Goal: Task Accomplishment & Management: Use online tool/utility

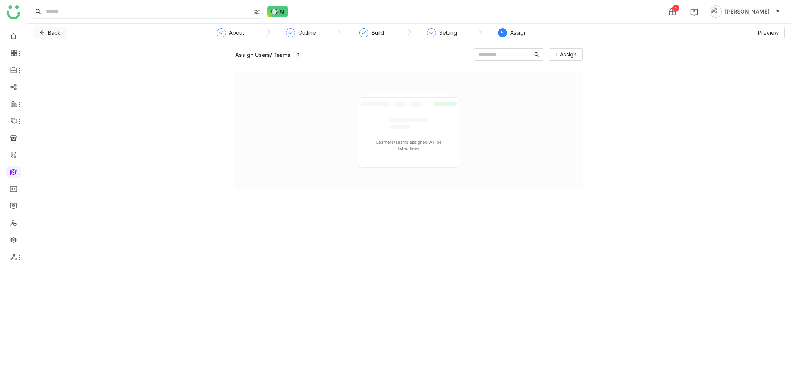
click at [41, 36] on span at bounding box center [41, 33] width 5 height 6
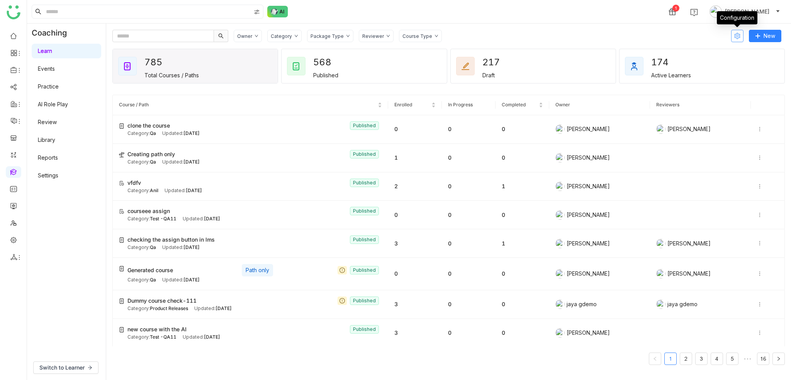
click at [737, 37] on icon at bounding box center [737, 36] width 6 height 6
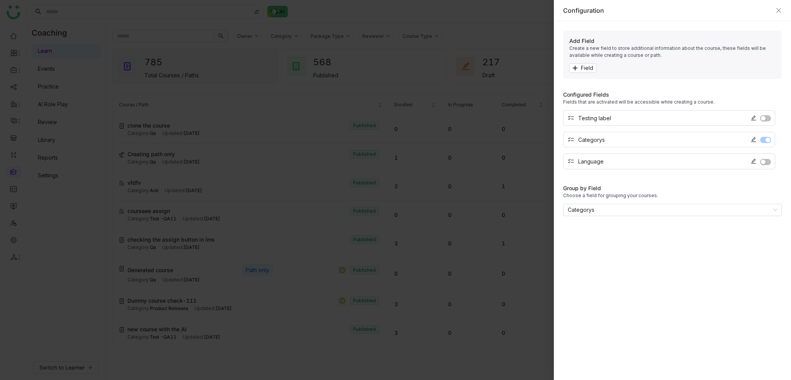
click at [468, 41] on div at bounding box center [395, 190] width 791 height 380
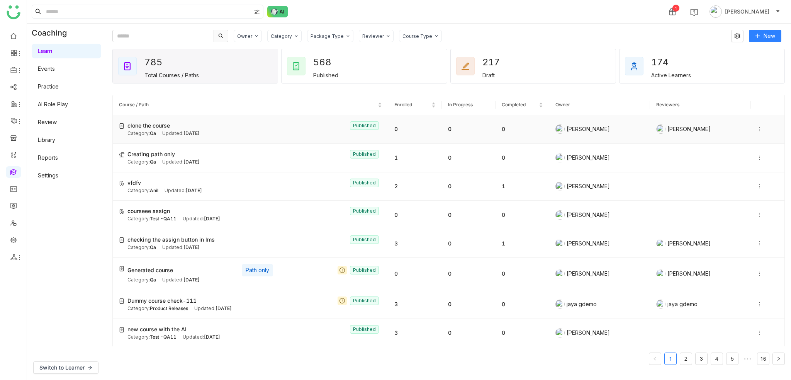
click at [757, 130] on icon at bounding box center [759, 128] width 5 height 5
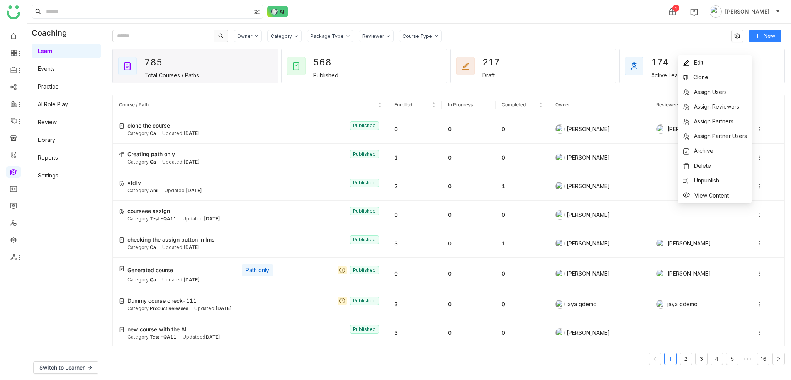
click at [576, 36] on div "Owner Category Package Type Reviewer Course Type" at bounding box center [480, 36] width 492 height 12
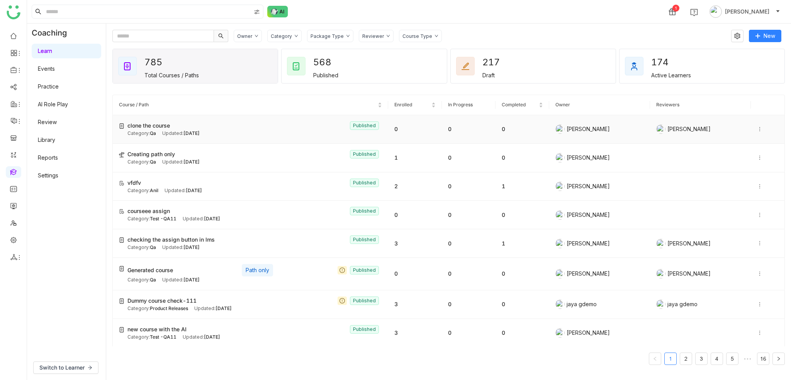
click at [757, 128] on icon at bounding box center [759, 128] width 5 height 5
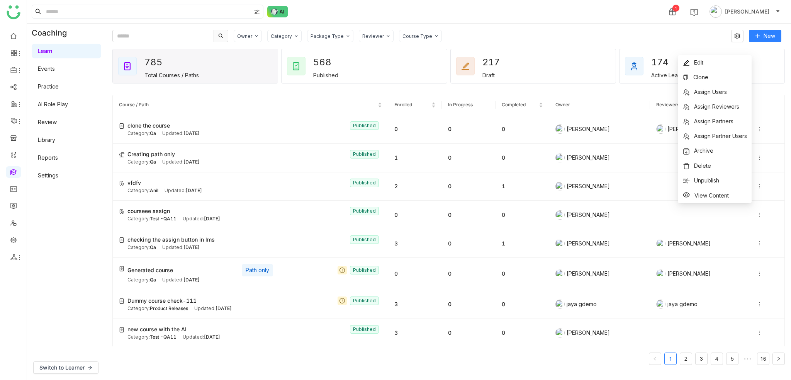
click at [506, 19] on div "1 Arif uddin" at bounding box center [409, 11] width 764 height 23
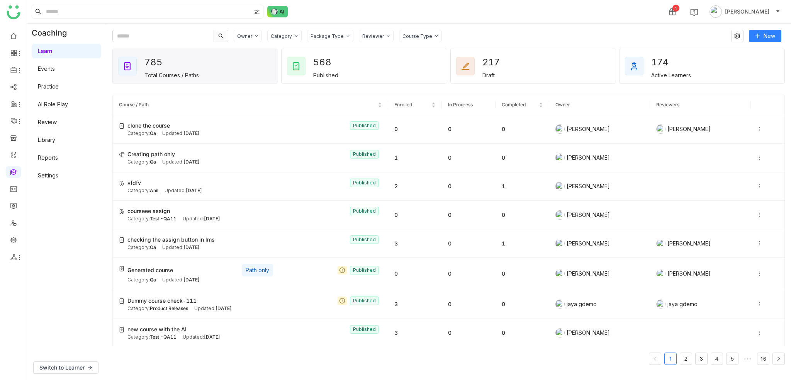
click at [42, 177] on link "Settings" at bounding box center [48, 175] width 20 height 7
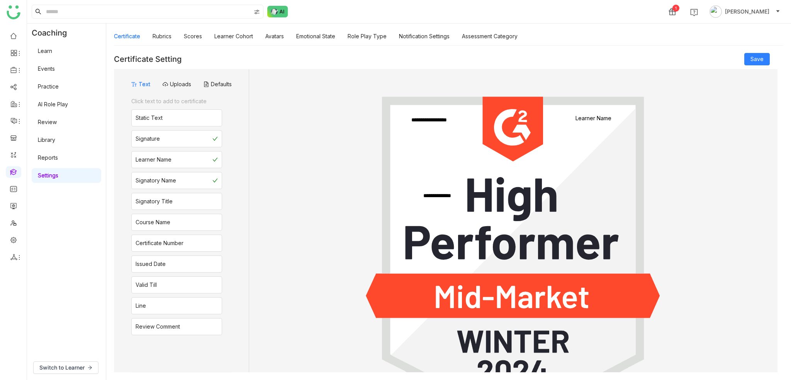
click at [68, 105] on link "AI Role Play" at bounding box center [53, 104] width 30 height 7
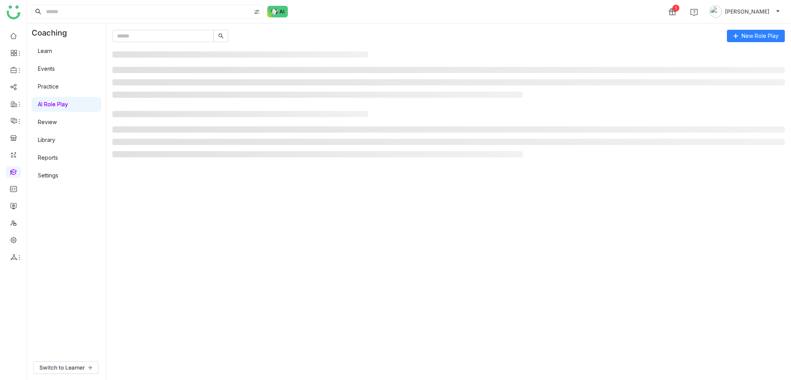
click at [55, 141] on link "Library" at bounding box center [46, 139] width 17 height 7
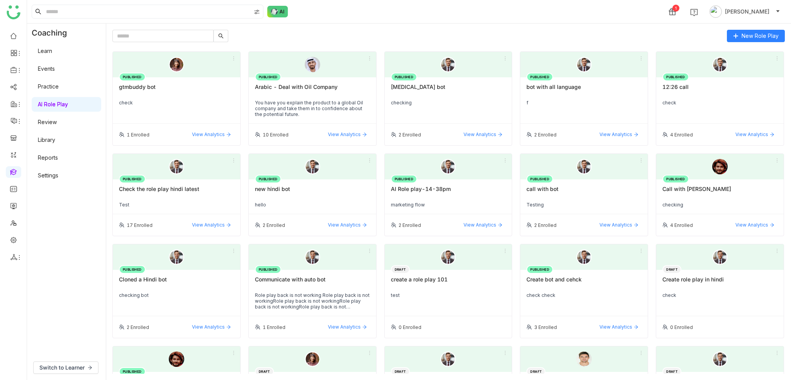
click at [52, 48] on link "Learn" at bounding box center [45, 51] width 14 height 7
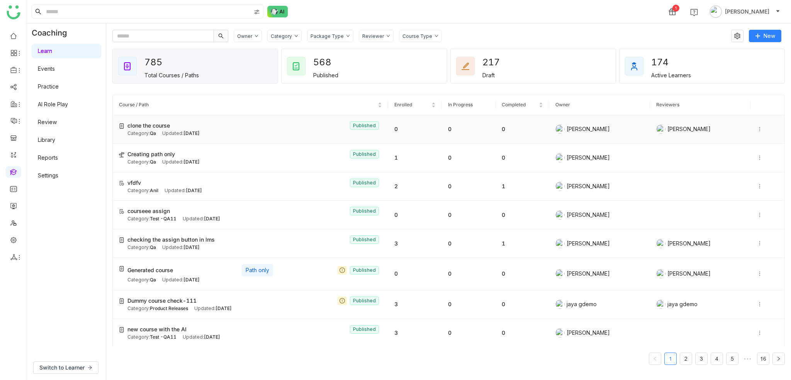
click at [757, 126] on icon at bounding box center [759, 128] width 5 height 5
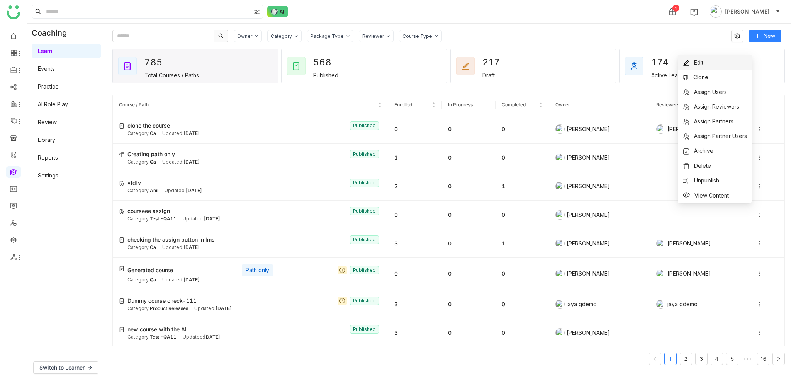
click at [721, 61] on li "Edit" at bounding box center [715, 62] width 74 height 15
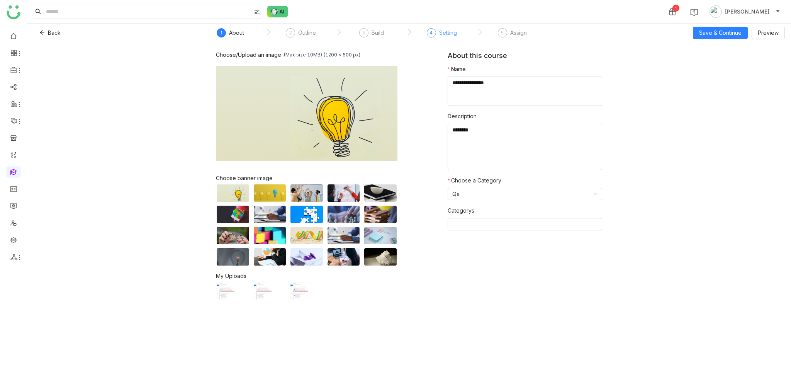
click at [443, 38] on div "4 Setting" at bounding box center [442, 35] width 30 height 14
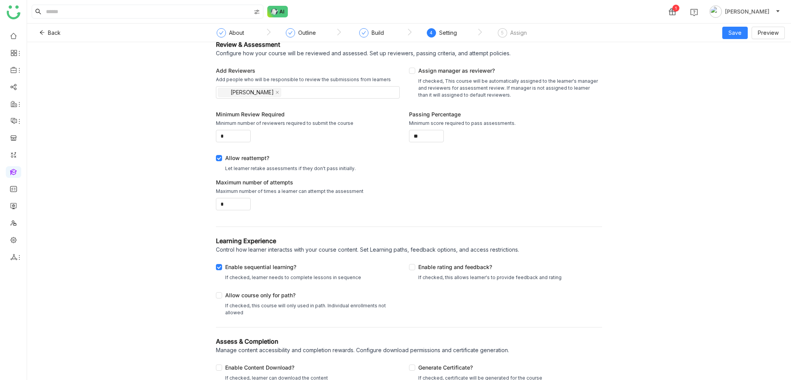
scroll to position [17, 0]
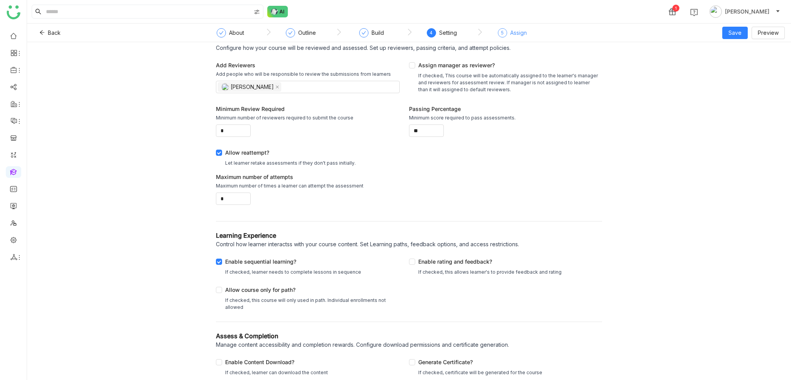
click at [505, 36] on div "5" at bounding box center [502, 32] width 9 height 9
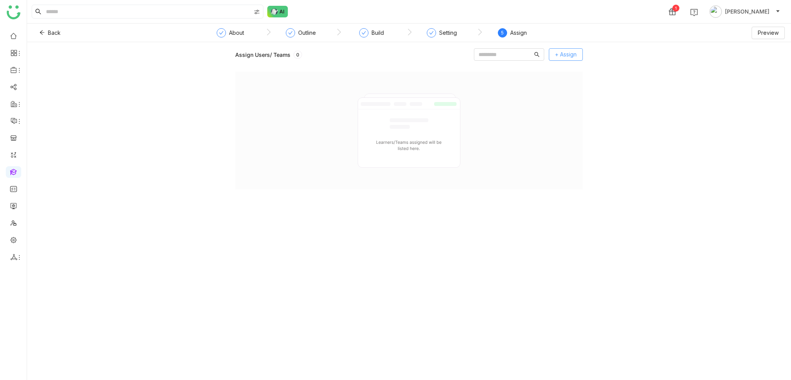
click at [559, 59] on button "+ Assign" at bounding box center [566, 54] width 34 height 12
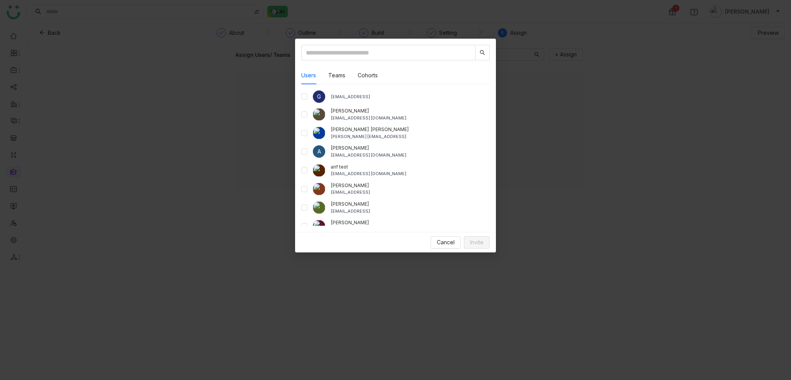
click at [300, 173] on div "Users Teams Cohorts G gayatrir@gtmbuddy.ai aavi aavi aavi@gtmcloud.net Anil Red…" at bounding box center [395, 135] width 201 height 193
click at [478, 240] on span "Invite" at bounding box center [477, 242] width 14 height 8
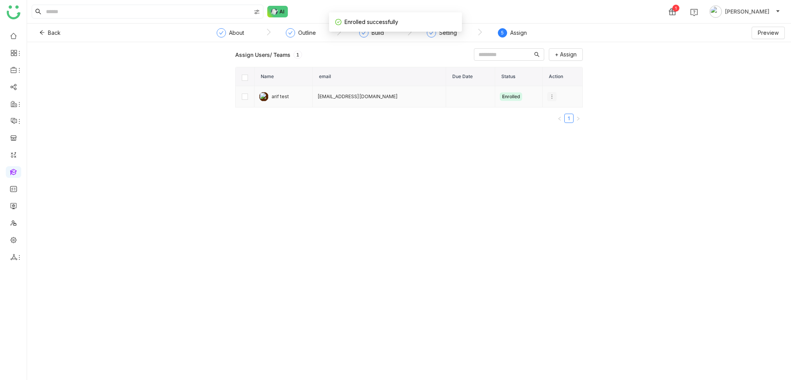
click at [548, 95] on icon at bounding box center [552, 96] width 8 height 5
click at [295, 57] on div "1" at bounding box center [298, 55] width 8 height 8
click at [549, 99] on icon at bounding box center [551, 96] width 5 height 5
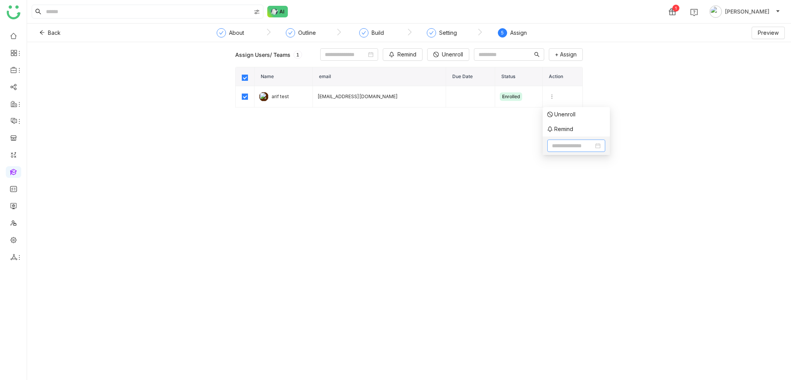
click at [564, 146] on input at bounding box center [573, 145] width 42 height 8
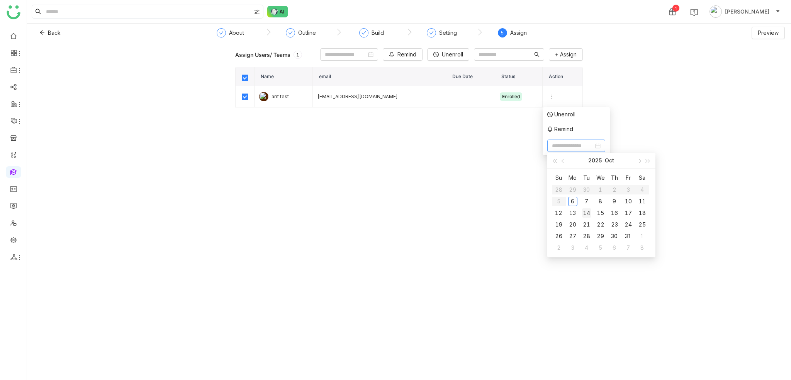
click at [583, 214] on div "14" at bounding box center [586, 212] width 9 height 9
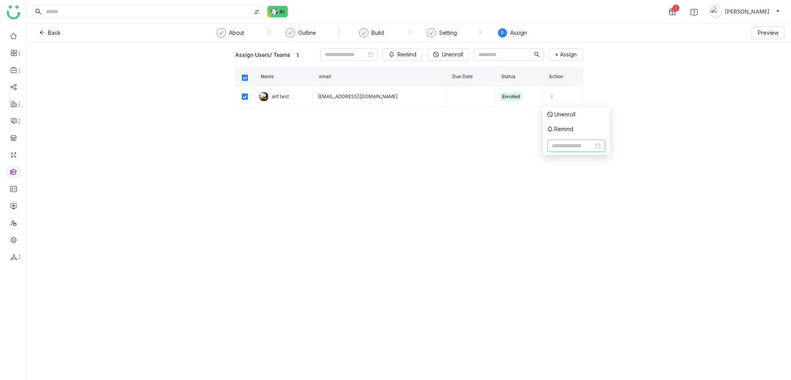
type input "**********"
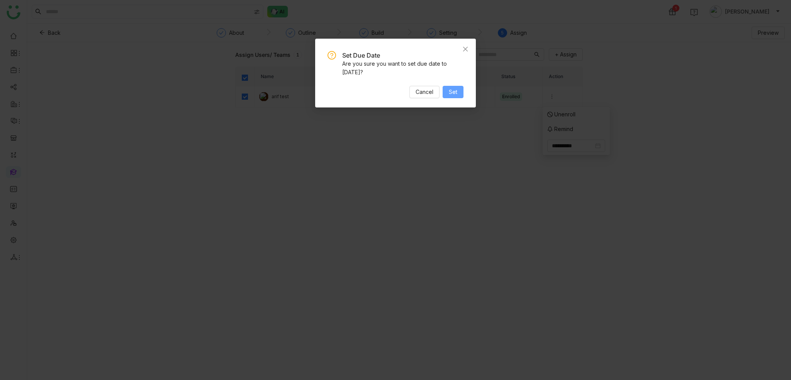
click at [458, 93] on button "Set" at bounding box center [453, 92] width 21 height 12
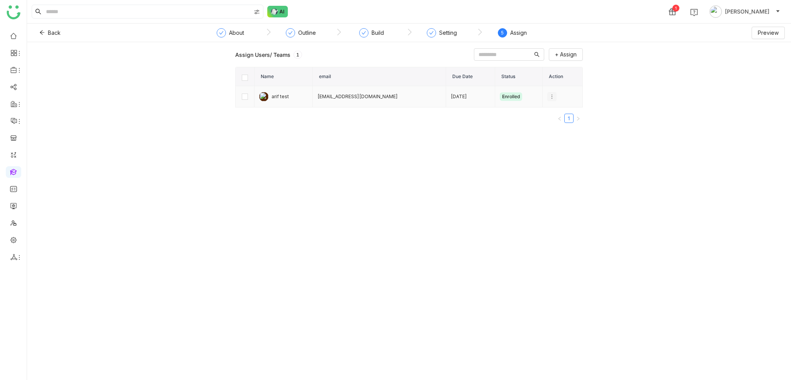
click at [550, 92] on button at bounding box center [551, 96] width 9 height 9
click at [689, 70] on div "Assign Users/ Teams 1 + Assign Name email Due Date Status Action arif test bugt…" at bounding box center [409, 211] width 764 height 338
click at [758, 31] on span "Preview" at bounding box center [768, 33] width 21 height 8
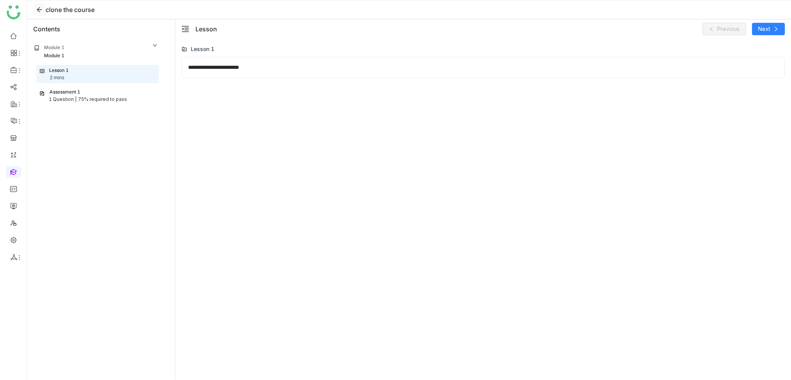
click at [45, 10] on button at bounding box center [39, 9] width 12 height 12
click at [37, 8] on icon at bounding box center [39, 10] width 6 height 6
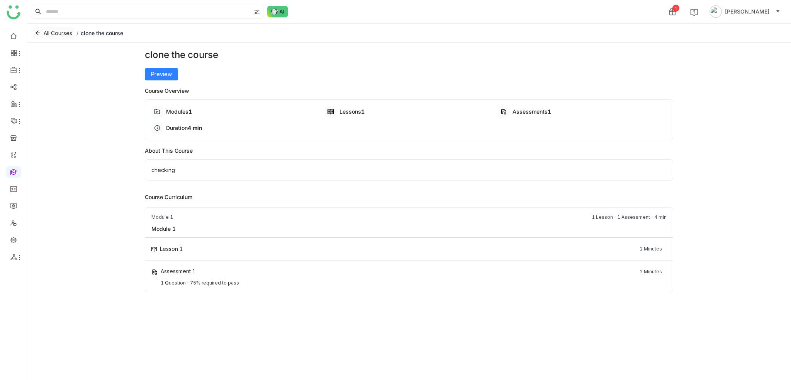
click at [39, 27] on button "All Courses" at bounding box center [53, 33] width 41 height 12
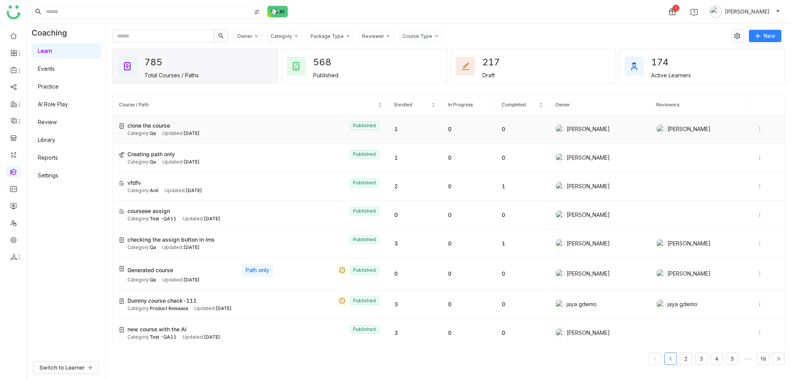
click at [757, 130] on icon at bounding box center [759, 128] width 5 height 5
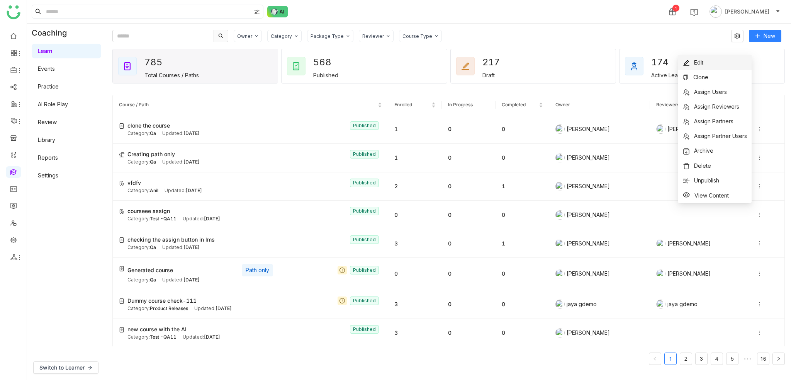
click at [699, 63] on span "Edit" at bounding box center [698, 62] width 9 height 7
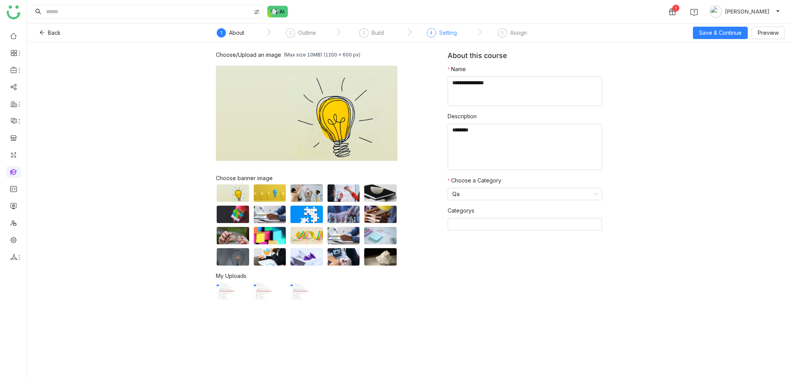
click at [440, 41] on div "4 Setting" at bounding box center [442, 35] width 30 height 14
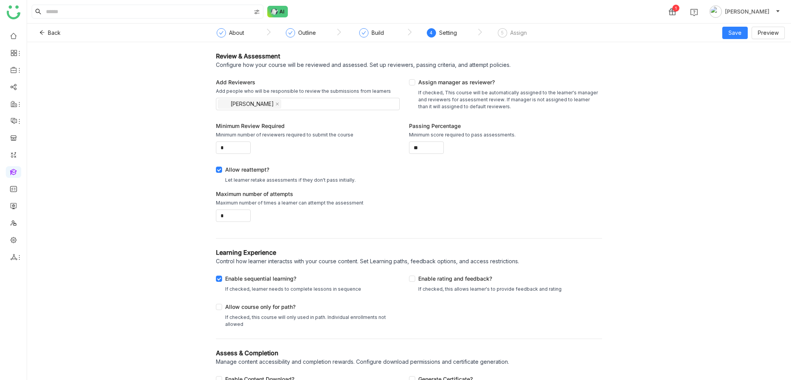
scroll to position [17, 0]
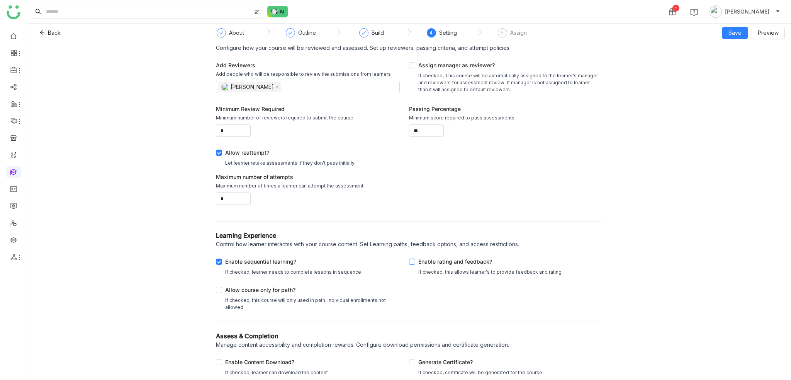
click at [448, 257] on div "Enable rating and feedback?" at bounding box center [489, 262] width 143 height 11
click at [512, 31] on div "Assign" at bounding box center [518, 32] width 17 height 9
click at [518, 42] on div "Review & Assessment" at bounding box center [409, 38] width 386 height 9
click at [359, 32] on div at bounding box center [363, 32] width 9 height 9
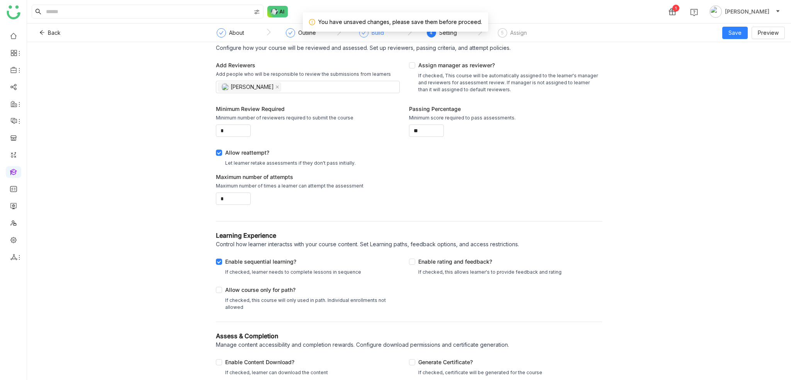
click at [369, 33] on div "Build" at bounding box center [371, 35] width 25 height 14
click at [313, 34] on div "Outline" at bounding box center [307, 32] width 18 height 9
click at [737, 37] on span "Save" at bounding box center [735, 33] width 13 height 8
click at [738, 44] on span "Save as Draft" at bounding box center [746, 48] width 34 height 8
click at [365, 32] on icon at bounding box center [364, 33] width 5 height 5
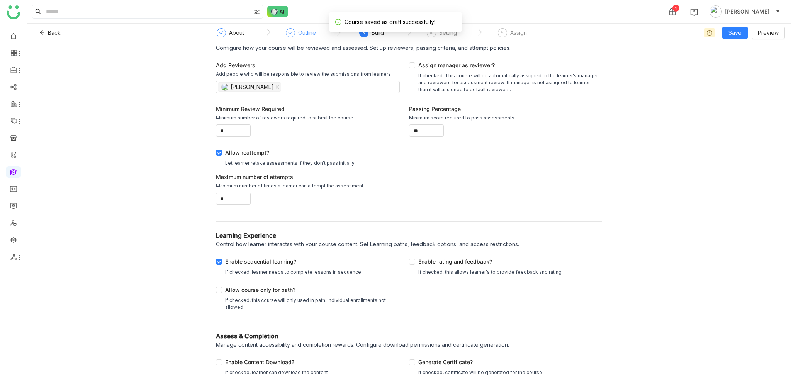
click at [296, 35] on div "Outline" at bounding box center [301, 35] width 30 height 14
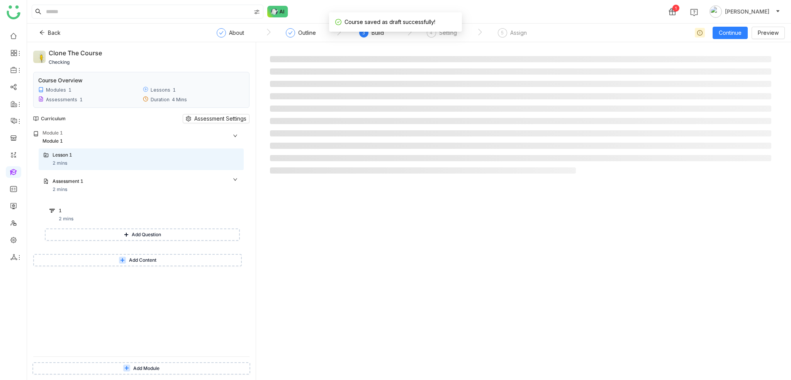
click at [382, 39] on div "3 Build" at bounding box center [371, 35] width 25 height 14
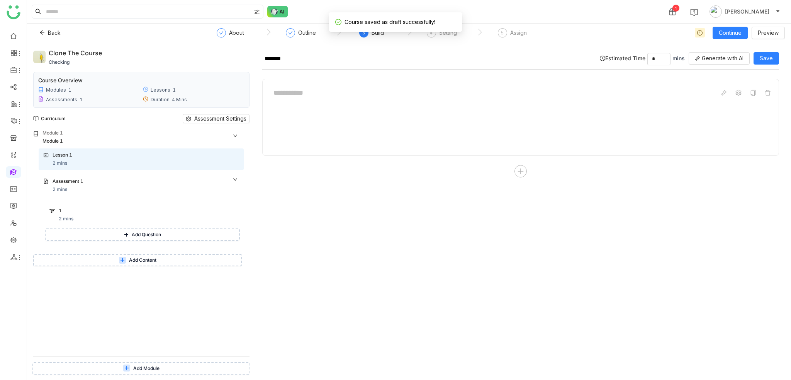
click at [380, 37] on div "Build" at bounding box center [378, 32] width 12 height 9
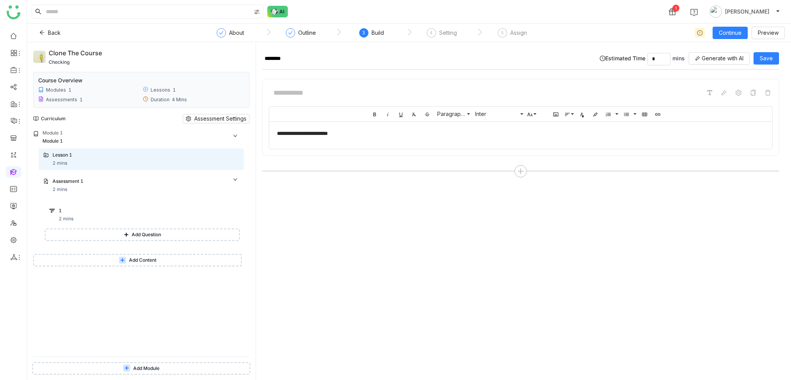
click at [377, 35] on div "Build" at bounding box center [378, 32] width 12 height 9
click at [386, 35] on nz-step "3 Build" at bounding box center [371, 35] width 70 height 14
click at [437, 33] on div "4 Setting" at bounding box center [442, 35] width 30 height 14
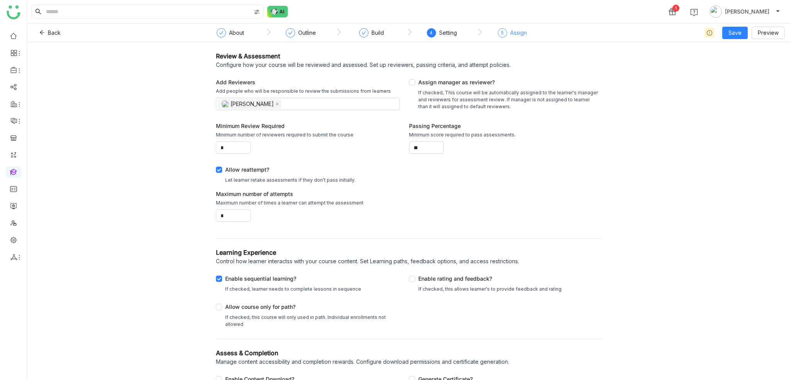
click at [510, 33] on div "Assign" at bounding box center [518, 32] width 17 height 9
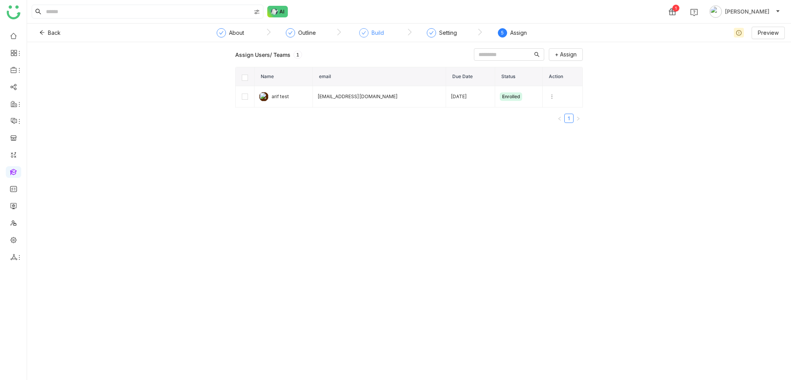
click at [377, 36] on div "Build" at bounding box center [378, 32] width 12 height 9
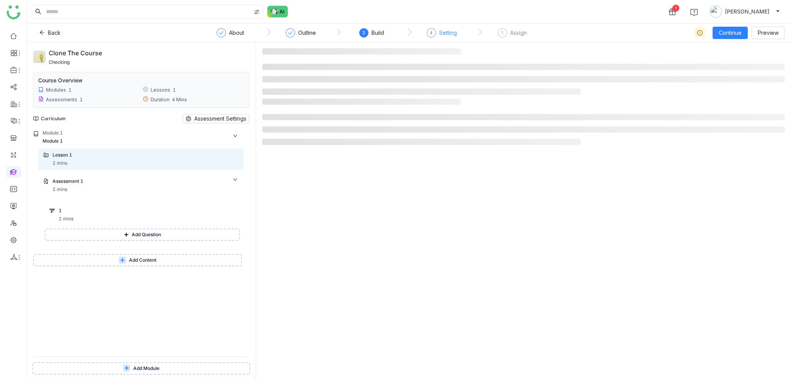
click at [434, 37] on div "4 Setting" at bounding box center [442, 35] width 30 height 14
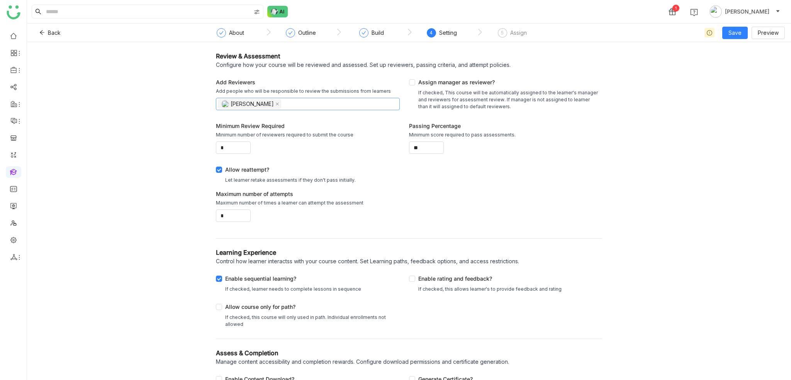
click at [278, 105] on nz-select-top-control "[PERSON_NAME]" at bounding box center [308, 104] width 184 height 12
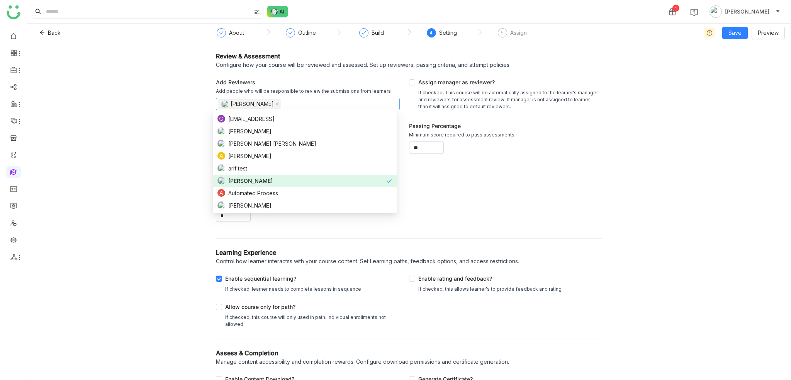
click at [360, 36] on div at bounding box center [363, 32] width 9 height 9
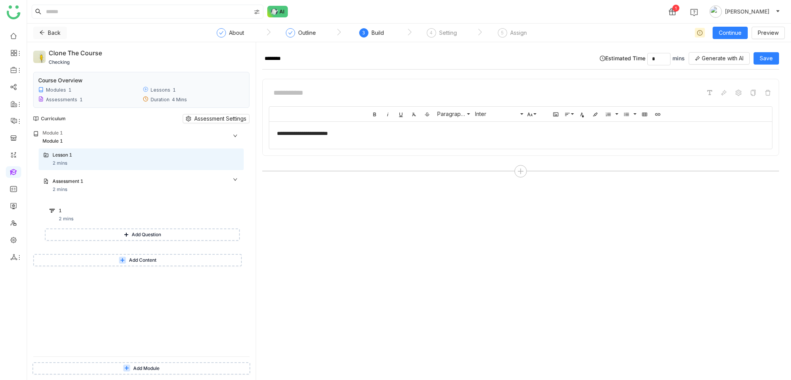
click at [40, 29] on button "Back" at bounding box center [50, 33] width 34 height 12
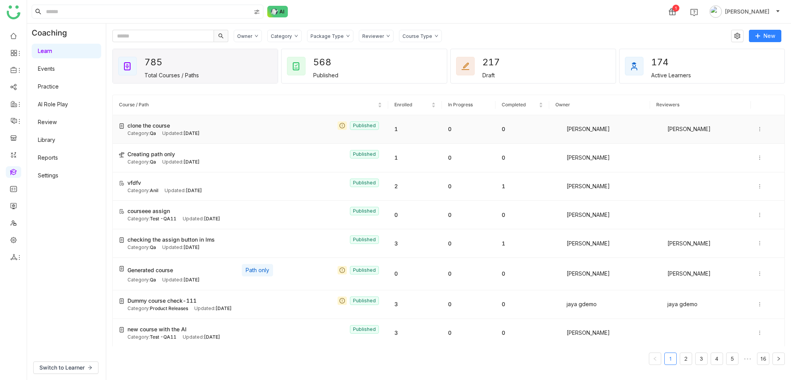
click at [757, 128] on icon at bounding box center [759, 128] width 5 height 5
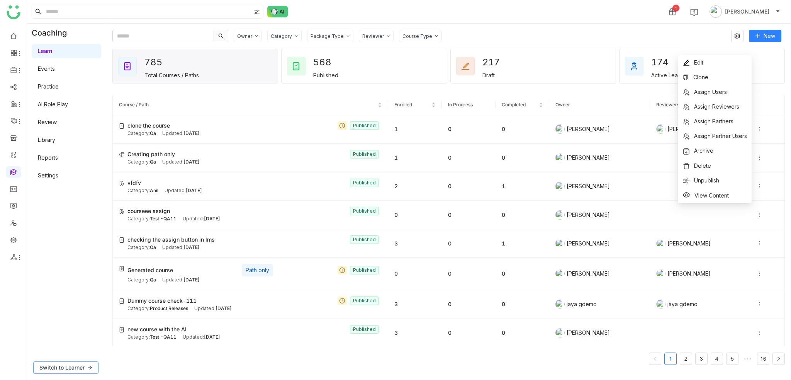
click at [70, 372] on button "Switch to Learner" at bounding box center [65, 367] width 65 height 12
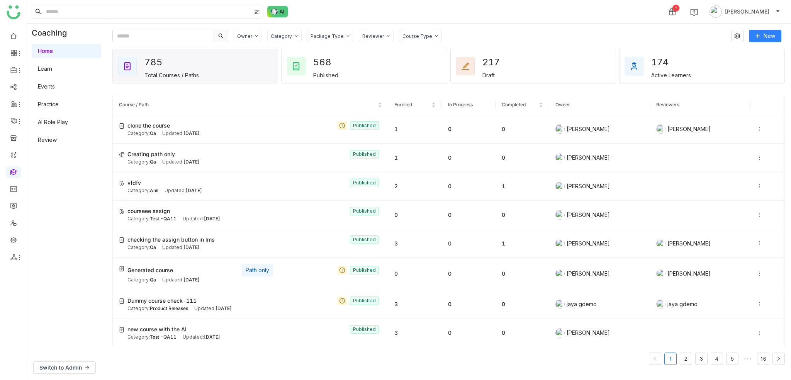
click at [53, 54] on link "Home" at bounding box center [45, 51] width 15 height 7
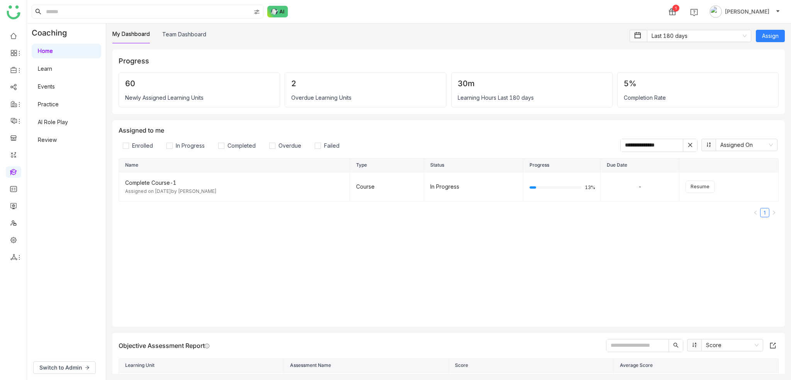
click at [787, 34] on div "**********" at bounding box center [448, 202] width 685 height 356
click at [774, 34] on span "Assign" at bounding box center [770, 36] width 17 height 8
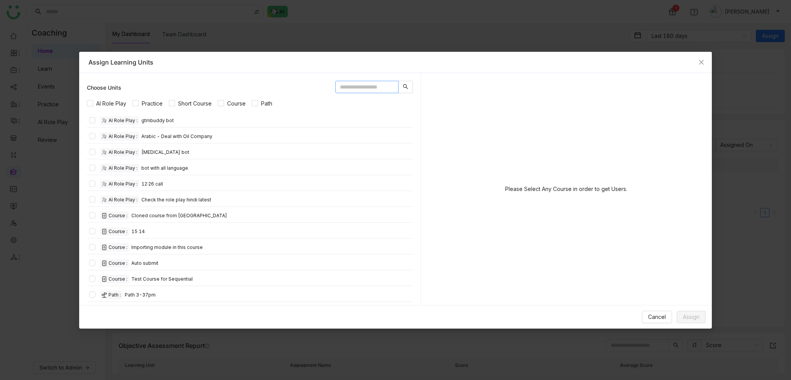
click at [374, 87] on input "text" at bounding box center [366, 87] width 63 height 12
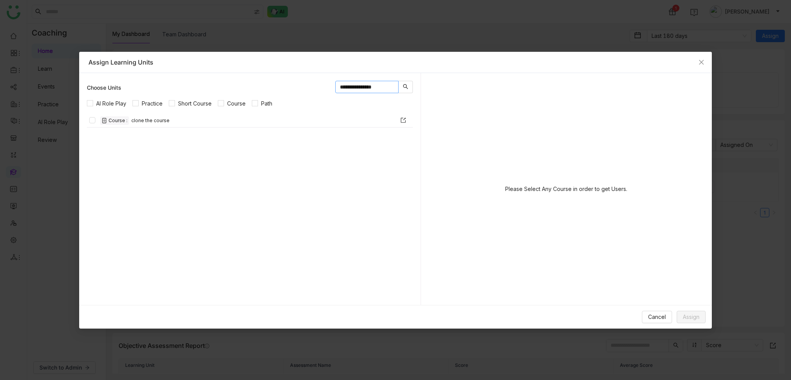
type input "**********"
click at [141, 119] on div "Course : clone the course" at bounding box center [135, 120] width 70 height 8
click at [147, 120] on div "Course : clone the course" at bounding box center [135, 120] width 70 height 8
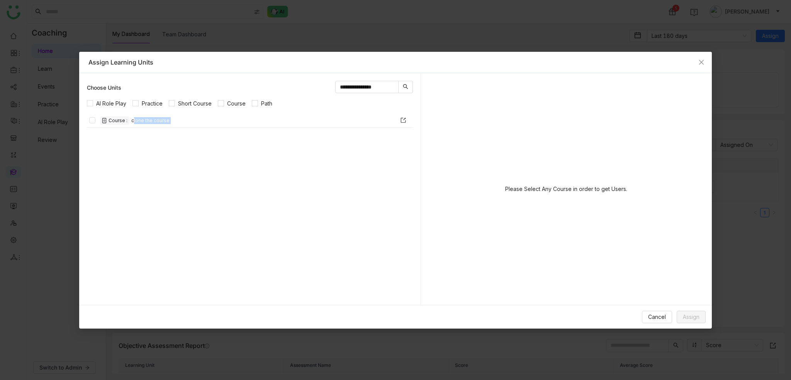
click at [147, 120] on div "Course : clone the course" at bounding box center [135, 120] width 70 height 8
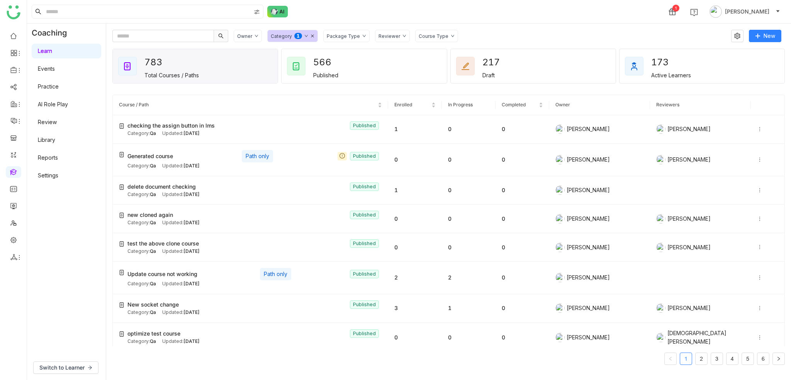
drag, startPoint x: 0, startPoint y: 0, endPoint x: 46, endPoint y: 57, distance: 73.6
click at [46, 54] on link "Learn" at bounding box center [45, 51] width 14 height 7
click at [466, 38] on div "Owner Category 0 1 2 3 4 5 6 7 8 9 Package Type Reviewer Course Type" at bounding box center [480, 36] width 492 height 12
click at [757, 128] on icon at bounding box center [759, 128] width 5 height 5
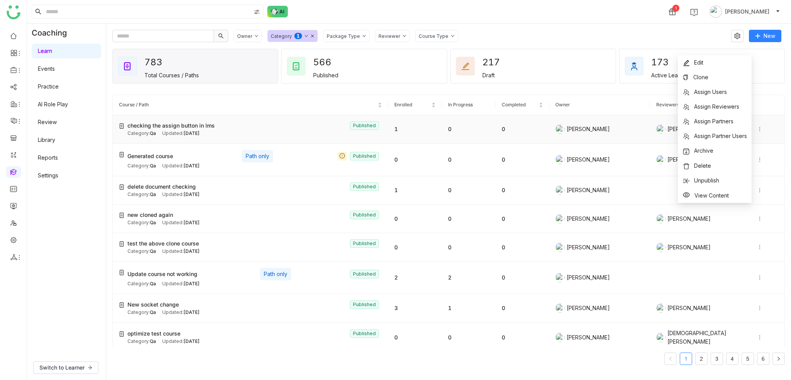
click at [177, 130] on div "Updated: Oct 06, 2025" at bounding box center [180, 133] width 37 height 7
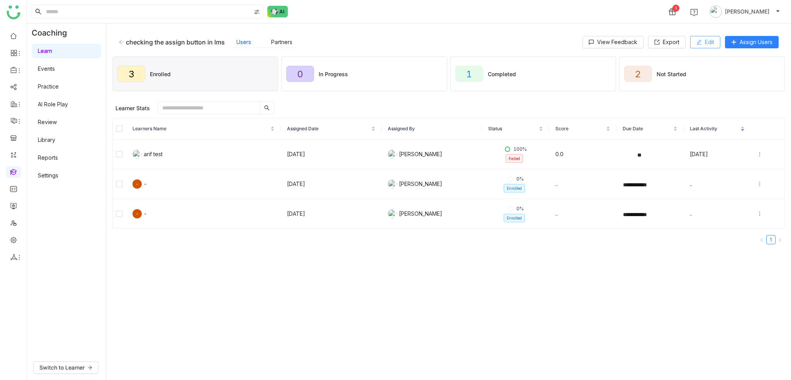
click at [703, 42] on button "Edit" at bounding box center [705, 42] width 30 height 12
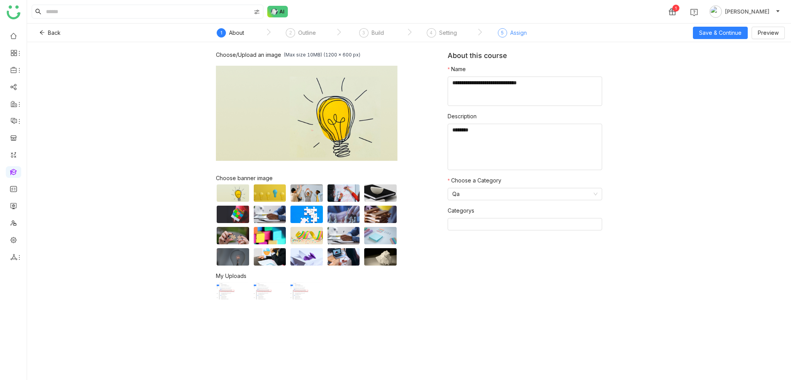
click at [525, 37] on div "5 Assign" at bounding box center [512, 35] width 29 height 14
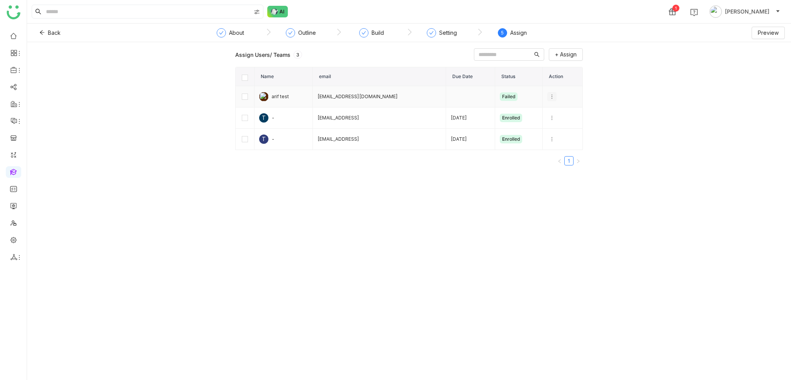
click at [549, 94] on icon at bounding box center [551, 96] width 5 height 5
click at [62, 32] on button "Back" at bounding box center [50, 33] width 34 height 12
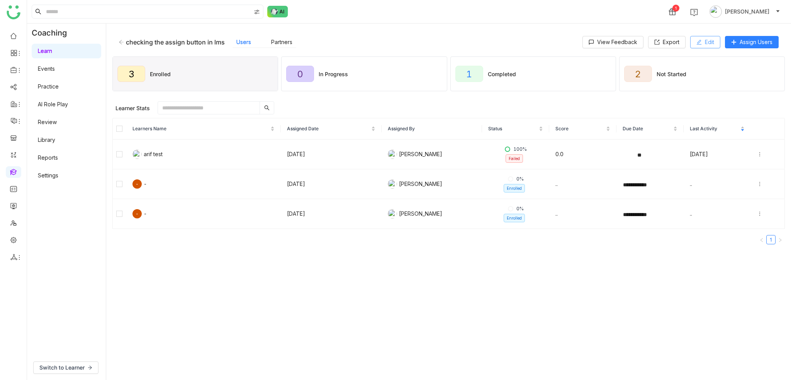
click at [706, 36] on button "Edit" at bounding box center [705, 42] width 30 height 12
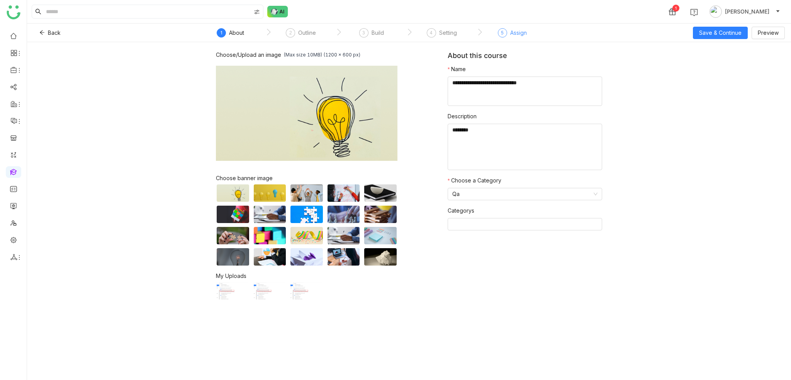
click at [510, 36] on div "Assign" at bounding box center [518, 32] width 17 height 9
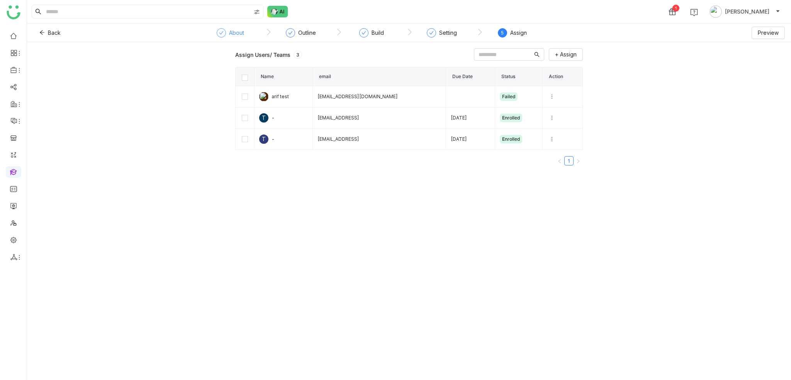
click at [217, 38] on div "About" at bounding box center [230, 35] width 27 height 14
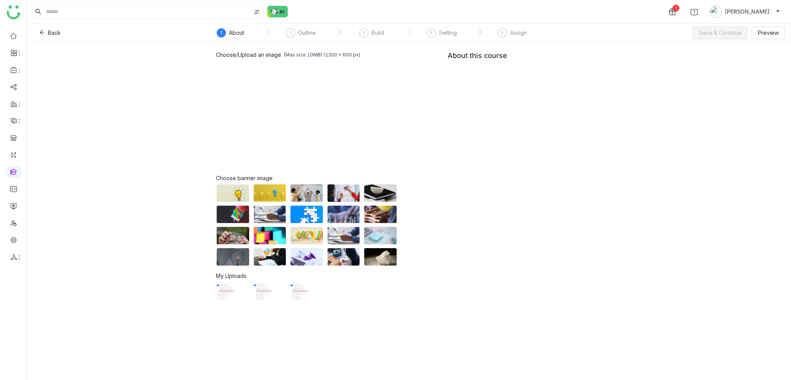
click at [317, 32] on nz-step "2 Outline" at bounding box center [301, 35] width 70 height 14
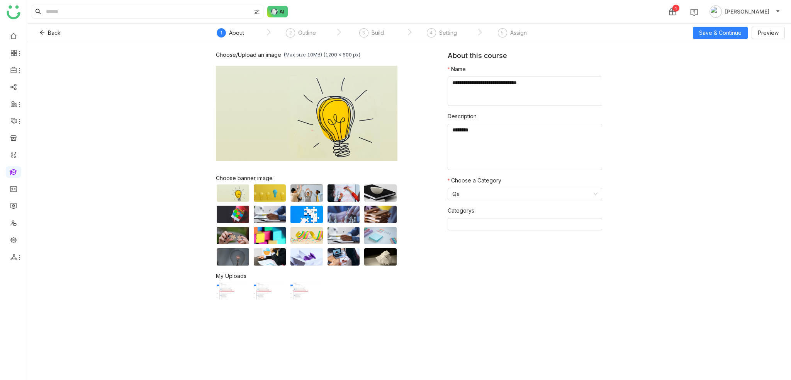
click at [391, 34] on nz-step "3 Build" at bounding box center [371, 35] width 70 height 14
drag, startPoint x: 427, startPoint y: 35, endPoint x: 461, endPoint y: 35, distance: 33.2
click at [427, 35] on div "4" at bounding box center [431, 32] width 9 height 9
click at [518, 34] on div "Assign" at bounding box center [518, 32] width 17 height 9
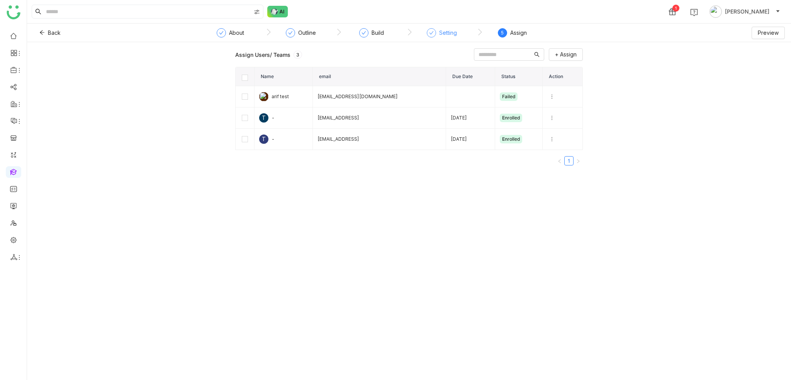
click at [436, 38] on div "Setting" at bounding box center [442, 35] width 30 height 14
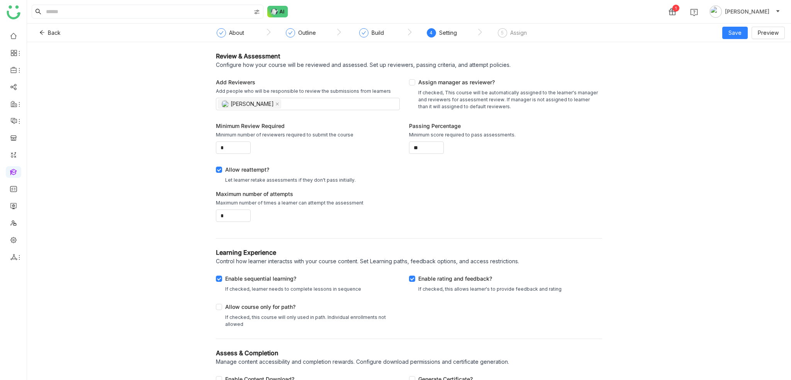
click at [426, 153] on div "Passing Percentage Minimum score required to pass assessments. **" at bounding box center [505, 138] width 193 height 44
click at [422, 146] on input "**" at bounding box center [427, 148] width 34 height 12
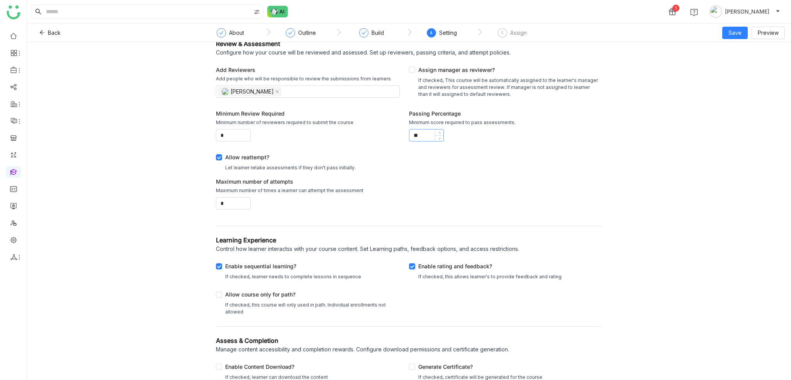
scroll to position [17, 0]
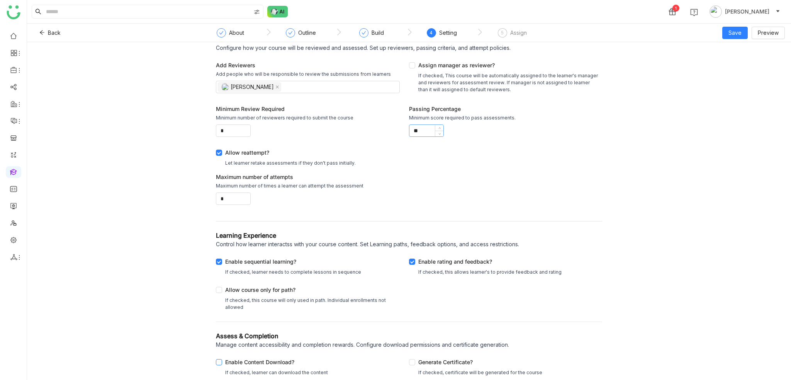
click at [276, 360] on div "Enable Content Download?" at bounding box center [276, 363] width 103 height 11
click at [275, 366] on div "Enable Content Download?" at bounding box center [276, 363] width 103 height 11
click at [446, 364] on div "Generate Certificate?" at bounding box center [480, 363] width 124 height 11
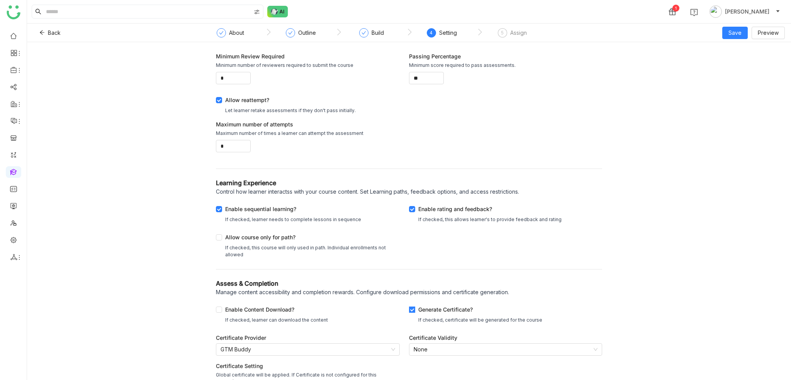
scroll to position [78, 0]
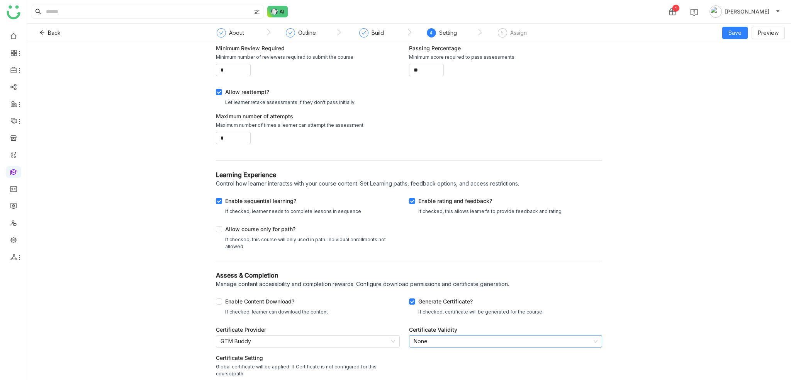
click at [449, 341] on nz-select-item "None" at bounding box center [506, 341] width 184 height 12
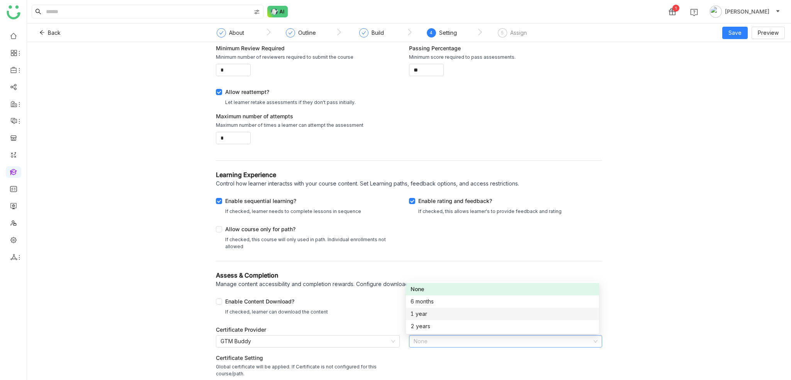
click at [449, 314] on div "1 year" at bounding box center [503, 313] width 184 height 8
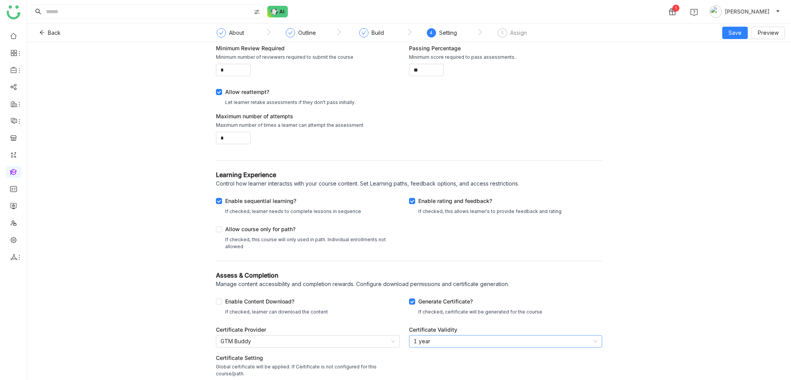
click at [440, 346] on nz-select-item "1 year" at bounding box center [506, 341] width 184 height 12
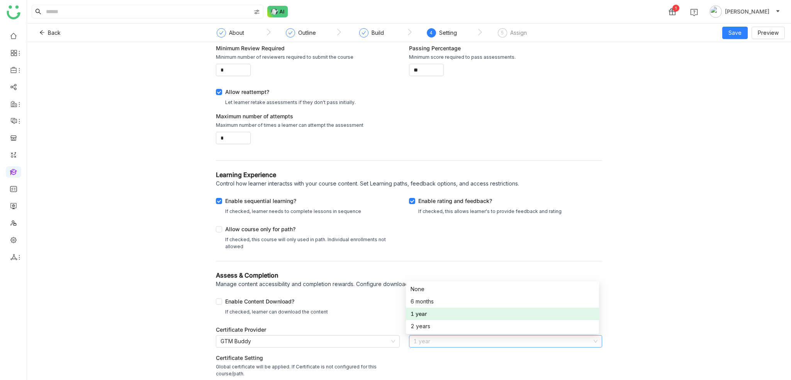
click at [438, 328] on div "2 years" at bounding box center [503, 326] width 184 height 8
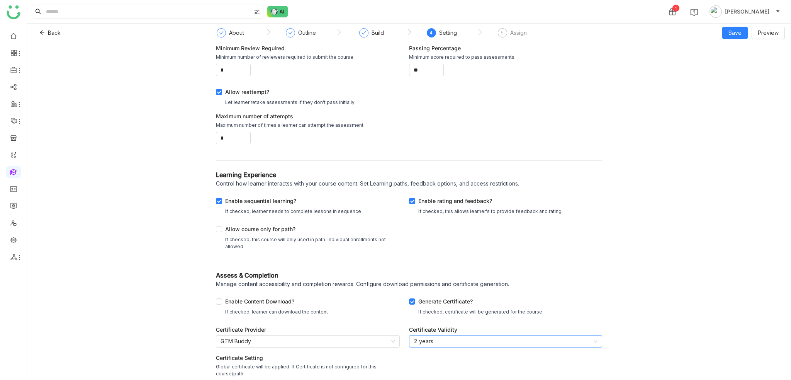
click at [440, 341] on nz-select-item "2 years" at bounding box center [506, 341] width 184 height 12
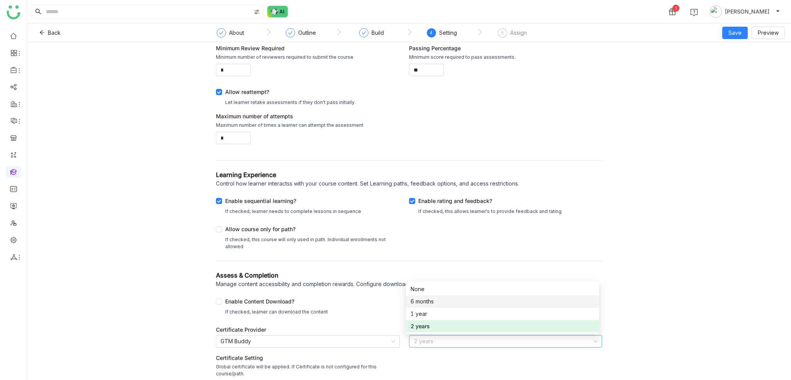
click at [448, 296] on nz-option-item "6 months" at bounding box center [502, 301] width 193 height 12
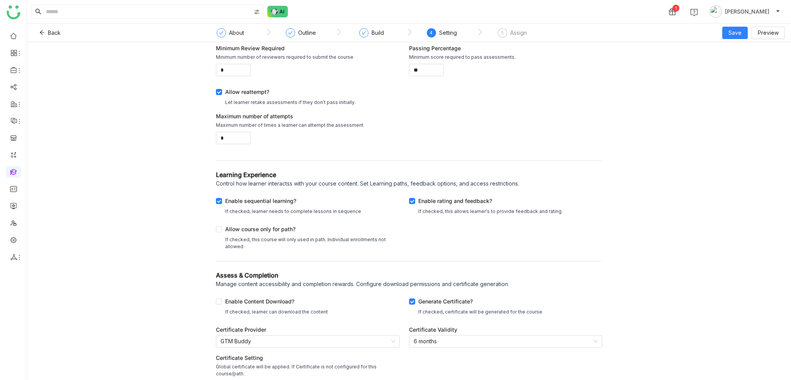
click at [105, 324] on div "Review & Assessment Configure how your course will be reviewed and assessed. Se…" at bounding box center [409, 211] width 764 height 338
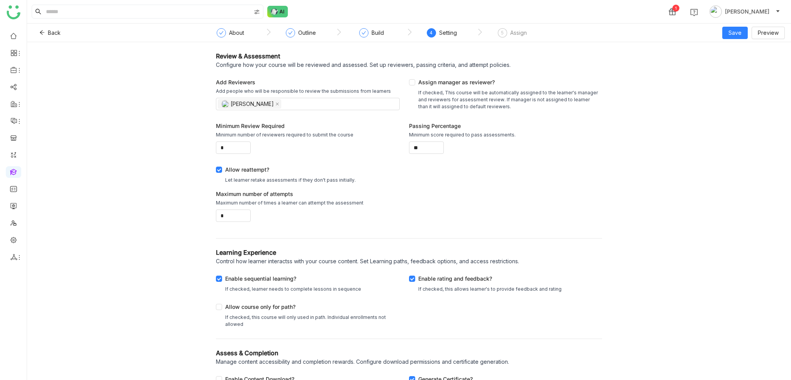
scroll to position [92, 0]
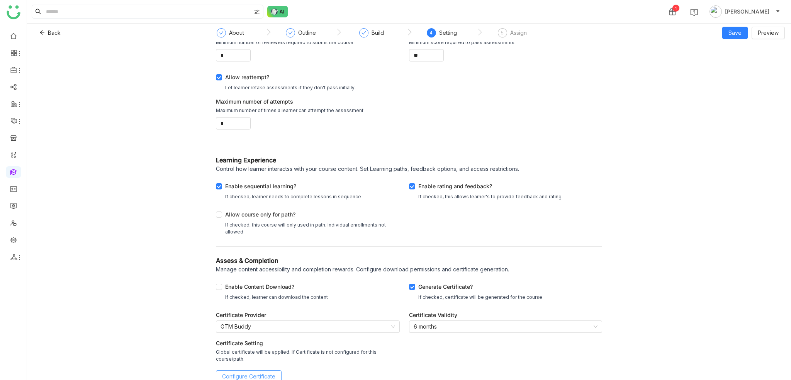
click at [247, 372] on span "Configure Certificate" at bounding box center [248, 376] width 53 height 8
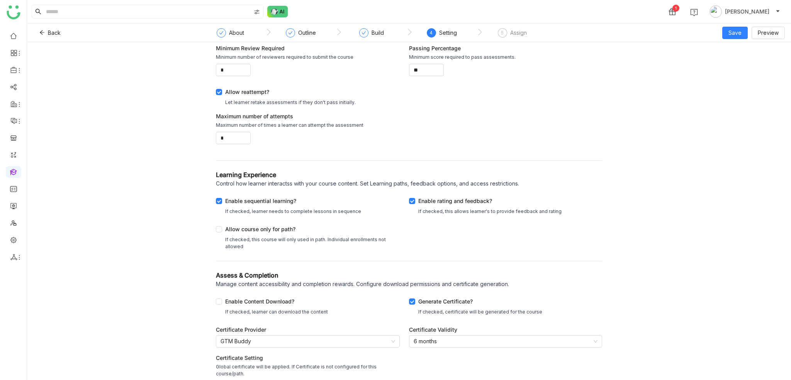
scroll to position [92, 0]
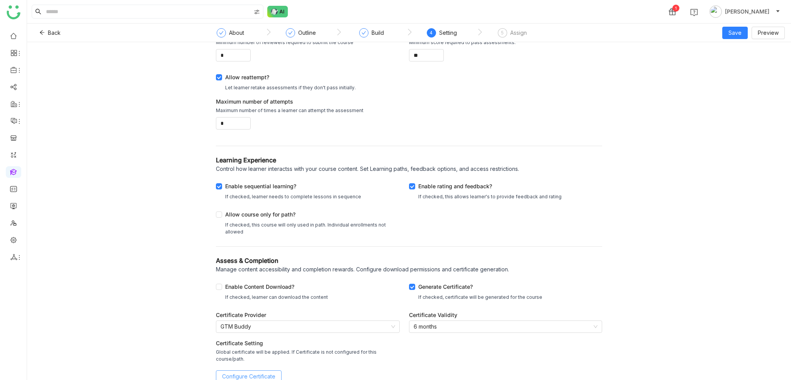
click at [250, 372] on span "Configure Certificate" at bounding box center [248, 376] width 53 height 8
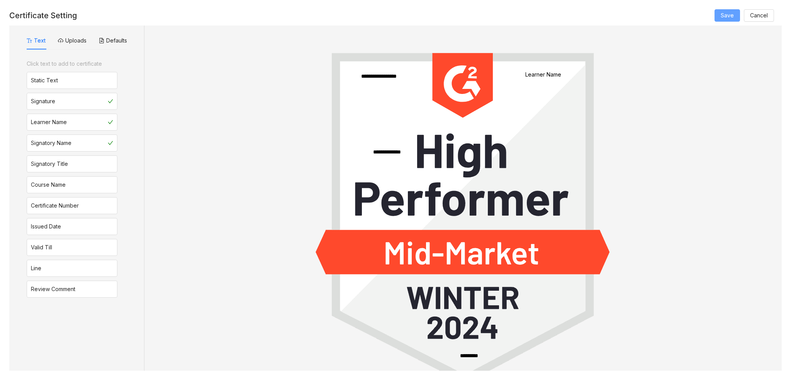
click at [723, 15] on span "Save" at bounding box center [727, 15] width 13 height 8
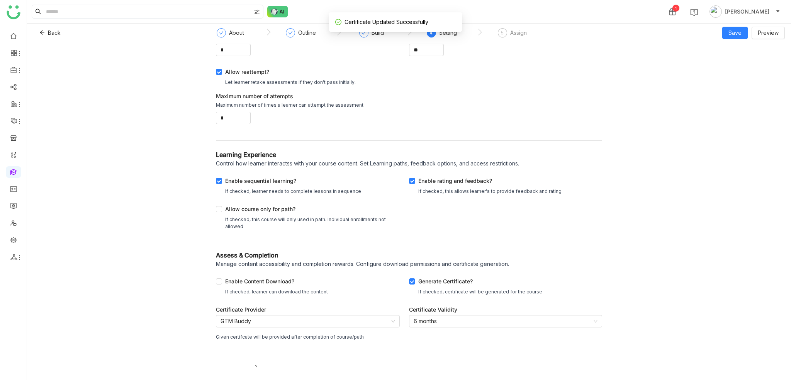
scroll to position [109, 0]
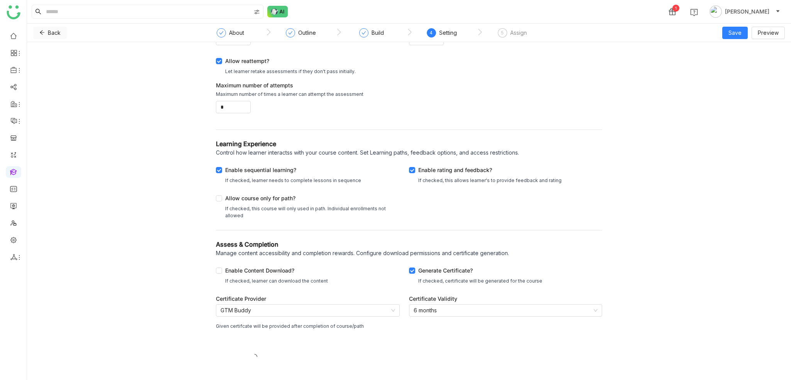
click at [43, 32] on icon at bounding box center [42, 33] width 5 height 4
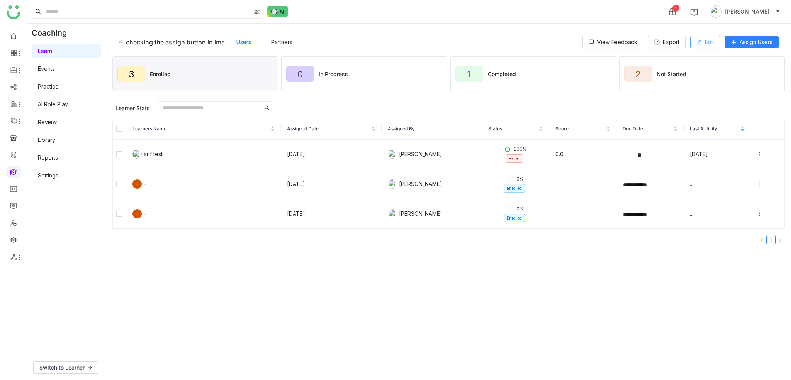
click at [710, 37] on button "Edit" at bounding box center [705, 42] width 30 height 12
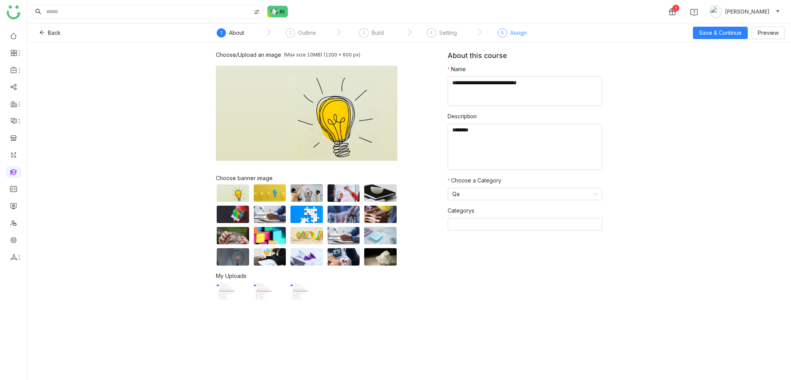
click at [511, 28] on div "Assign" at bounding box center [518, 32] width 17 height 9
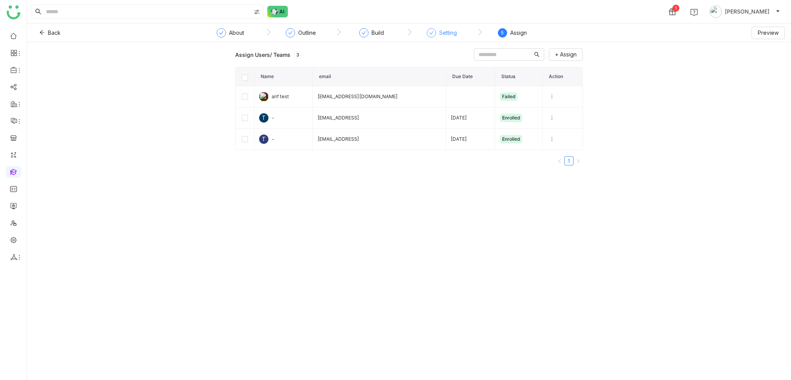
drag, startPoint x: 438, startPoint y: 23, endPoint x: 440, endPoint y: 35, distance: 12.5
click at [438, 24] on nz-layout "1 Arif uddin Back ` About ` Outline ` Build ` Setting ` 5 Assign Preview Assign…" at bounding box center [409, 190] width 764 height 380
click at [440, 35] on div "Setting" at bounding box center [448, 32] width 18 height 9
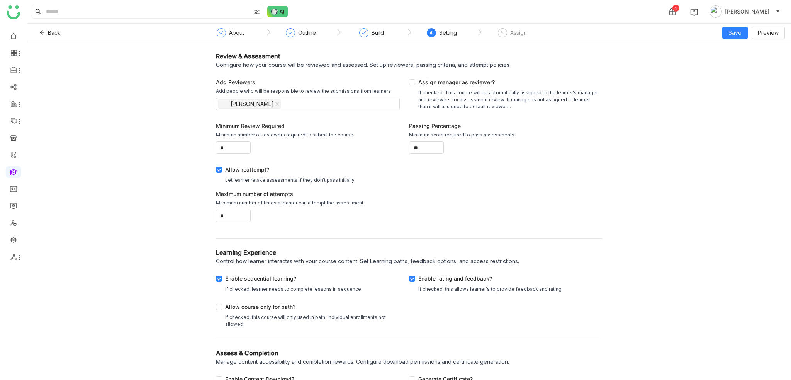
scroll to position [17, 0]
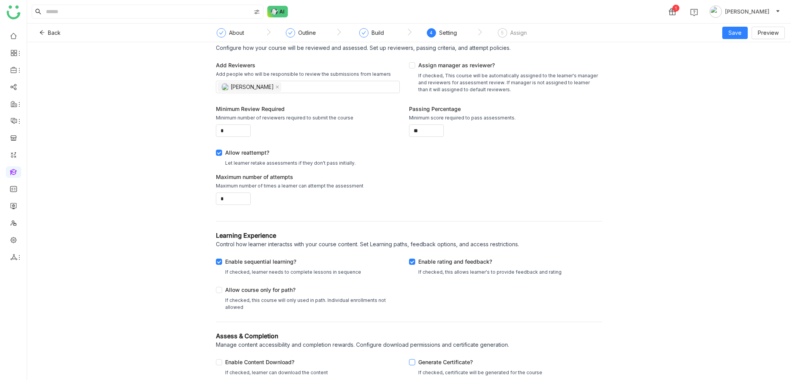
click at [450, 362] on div "Generate Certificate?" at bounding box center [480, 363] width 124 height 11
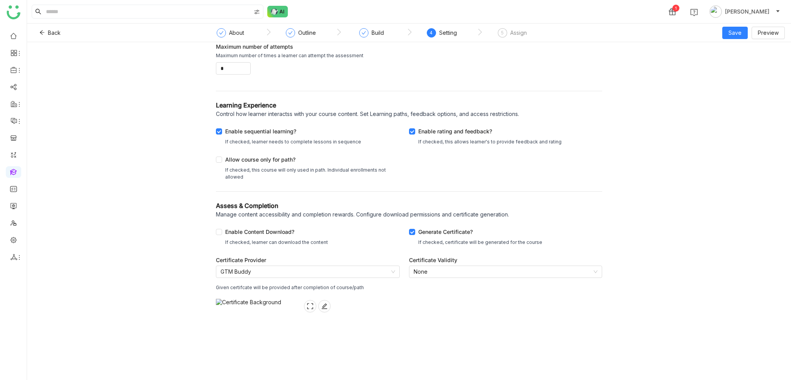
scroll to position [217, 0]
click at [478, 266] on nz-select-item "None" at bounding box center [506, 272] width 184 height 12
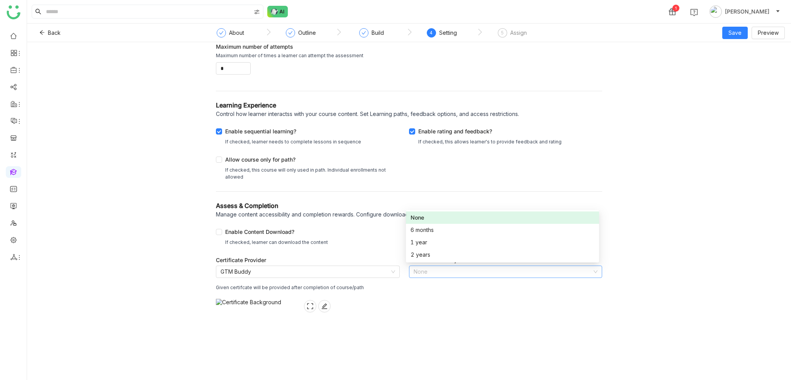
click at [639, 180] on div "Review & Assessment Configure how your course will be reviewed and assessed. Se…" at bounding box center [409, 211] width 764 height 338
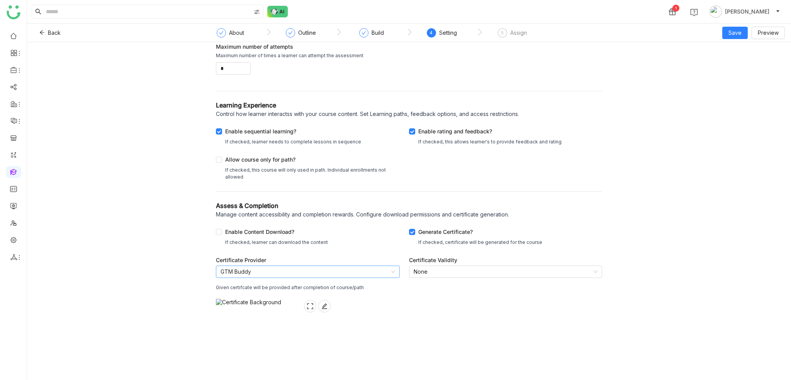
click at [330, 266] on nz-select-item "GTM Buddy" at bounding box center [308, 272] width 175 height 12
click at [329, 213] on nz-option-item "GTM Buddy" at bounding box center [305, 217] width 184 height 12
click at [393, 260] on div "Certificate Provider GTM Buddy Given certifcate will be provided after completi…" at bounding box center [308, 316] width 184 height 120
click at [323, 300] on button at bounding box center [324, 306] width 12 height 12
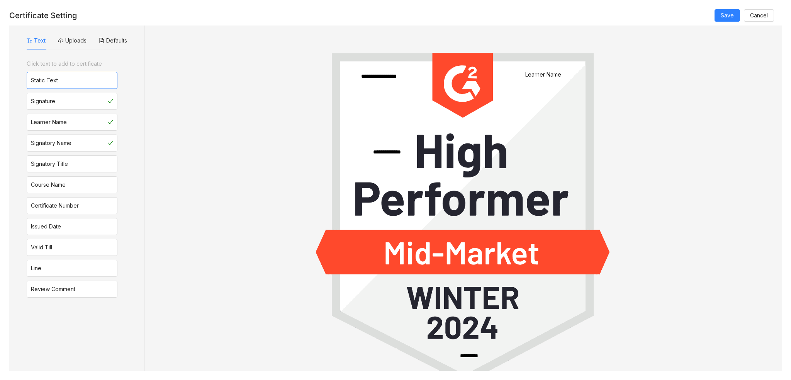
click at [77, 82] on div "Static Text" at bounding box center [72, 80] width 91 height 17
click at [384, 32] on icon at bounding box center [386, 29] width 7 height 7
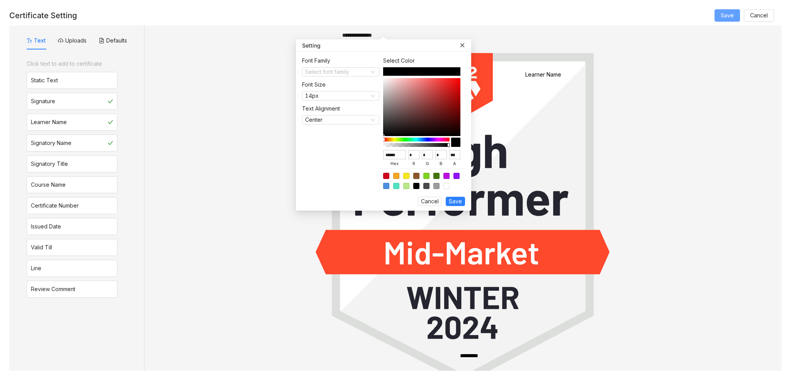
click at [731, 16] on span "Save" at bounding box center [727, 15] width 13 height 8
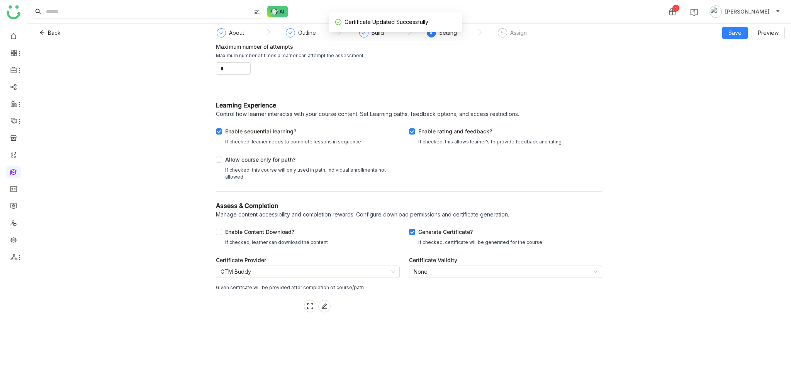
scroll to position [217, 0]
click at [305, 300] on button at bounding box center [310, 306] width 12 height 12
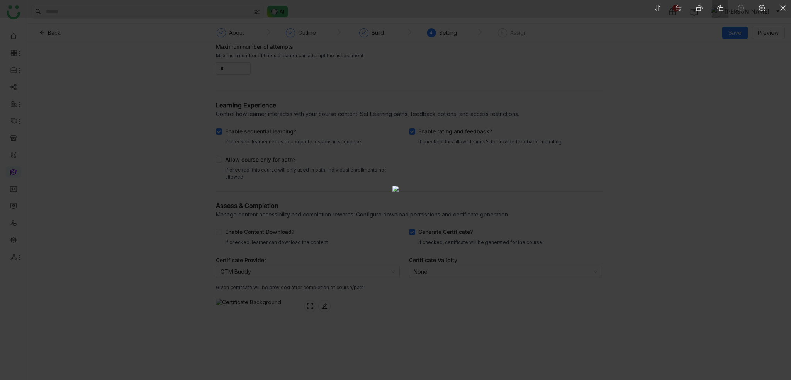
click at [725, 7] on li at bounding box center [720, 9] width 16 height 18
click at [787, 8] on li at bounding box center [783, 9] width 16 height 18
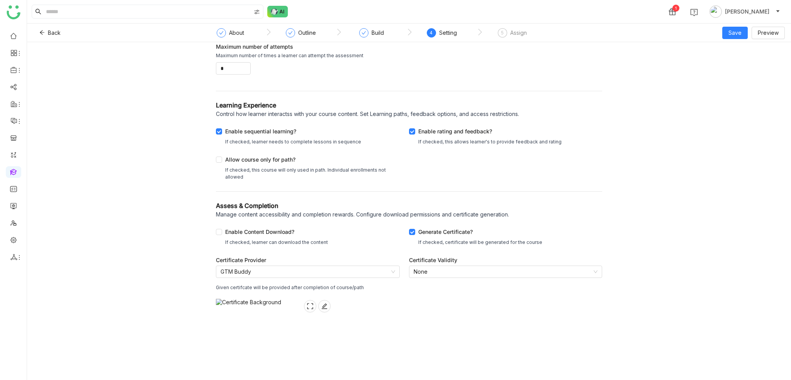
click at [281, 299] on img at bounding box center [248, 337] width 65 height 77
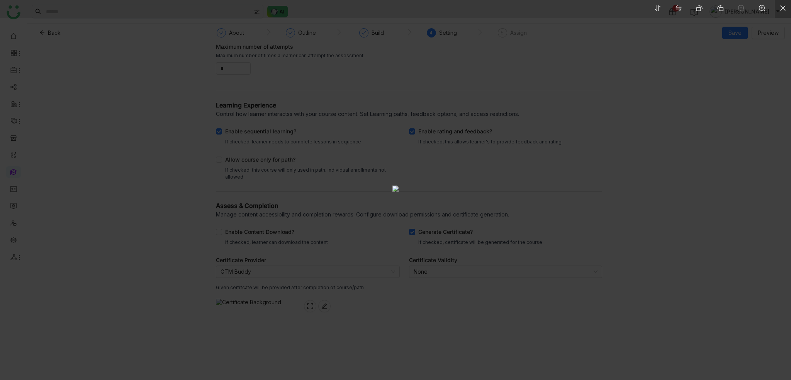
click at [787, 6] on li at bounding box center [783, 9] width 16 height 18
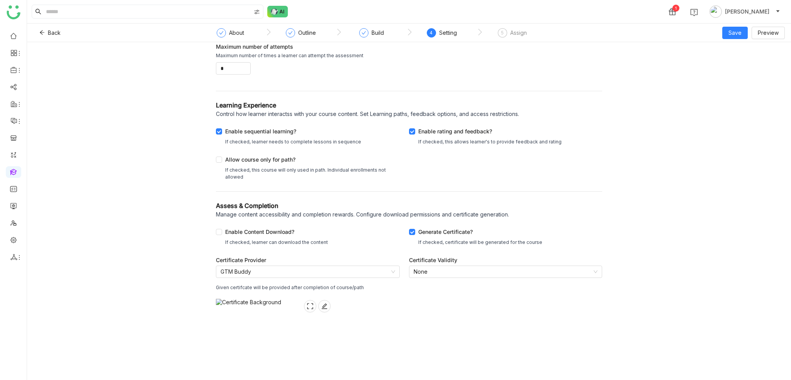
click at [335, 256] on div "Certificate Provider GTM Buddy Given certifcate will be provided after completi…" at bounding box center [308, 316] width 184 height 120
click at [447, 266] on nz-select-item "None" at bounding box center [506, 272] width 184 height 12
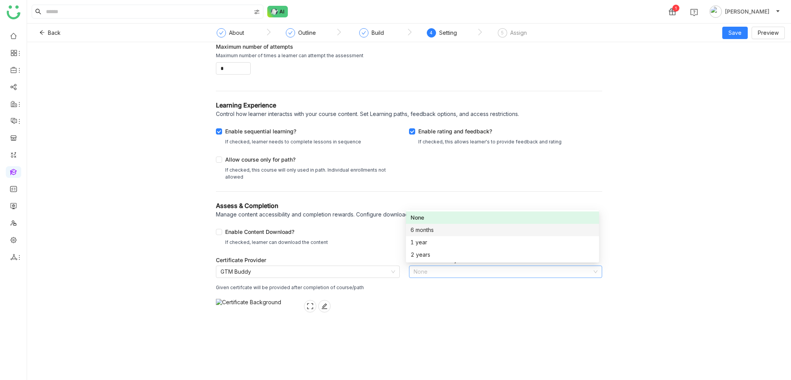
click at [439, 232] on div "6 months" at bounding box center [503, 230] width 184 height 8
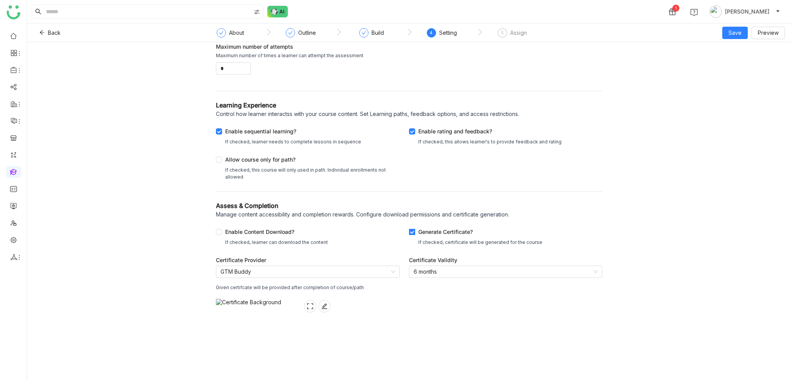
click at [419, 228] on div "Generate Certificate?" at bounding box center [480, 233] width 124 height 11
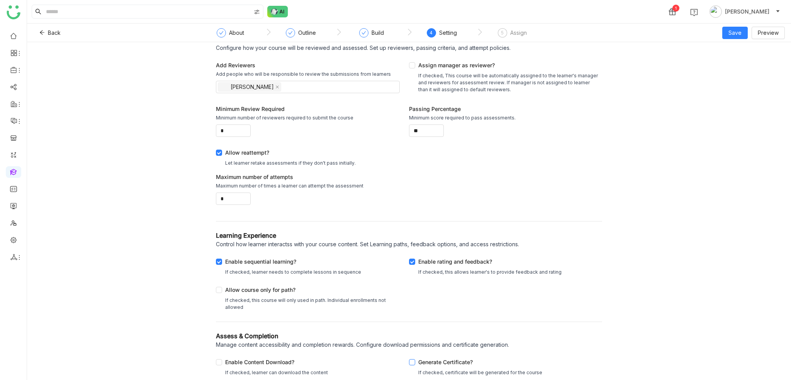
scroll to position [17, 0]
click at [429, 367] on div "Generate Certificate?" at bounding box center [480, 363] width 124 height 11
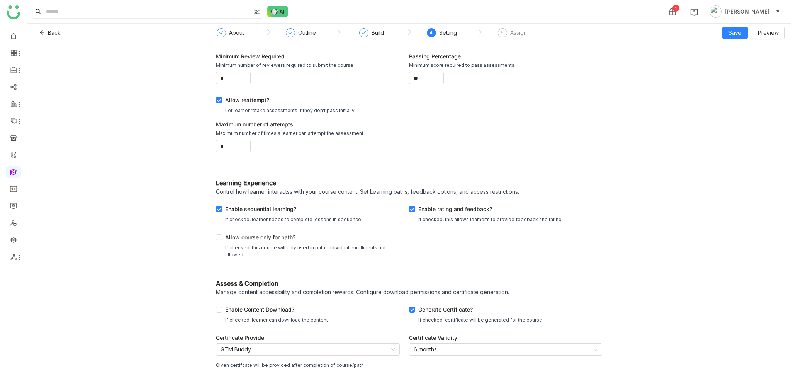
scroll to position [78, 0]
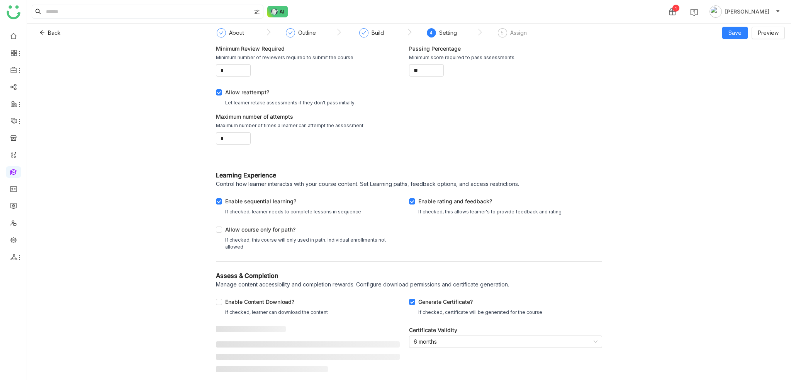
scroll to position [78, 0]
click at [40, 31] on icon at bounding box center [41, 32] width 5 height 5
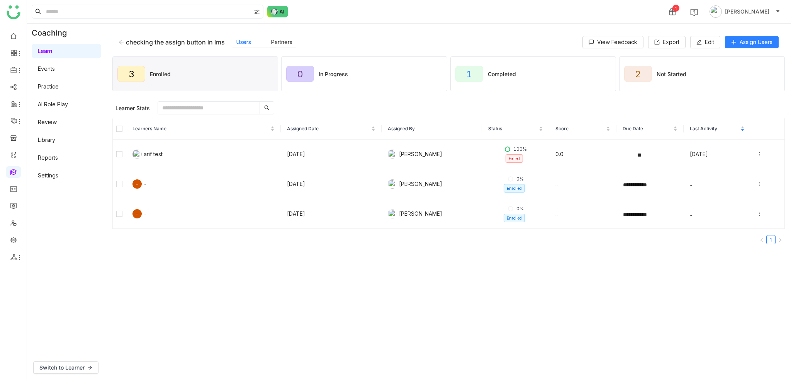
click at [119, 43] on icon at bounding box center [121, 41] width 5 height 5
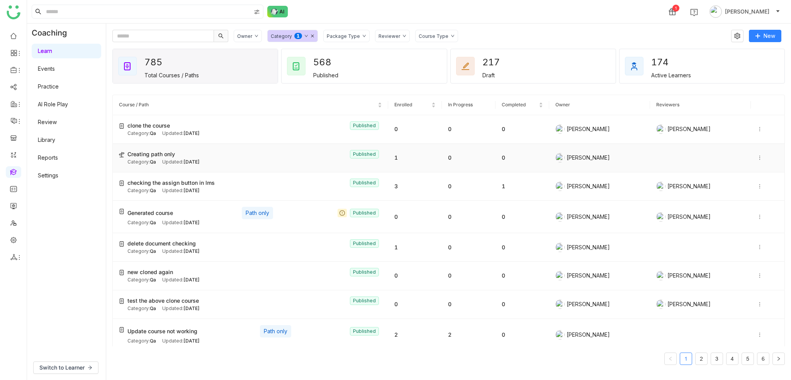
click at [757, 157] on icon at bounding box center [759, 157] width 5 height 5
click at [712, 100] on li "Edit" at bounding box center [715, 98] width 74 height 15
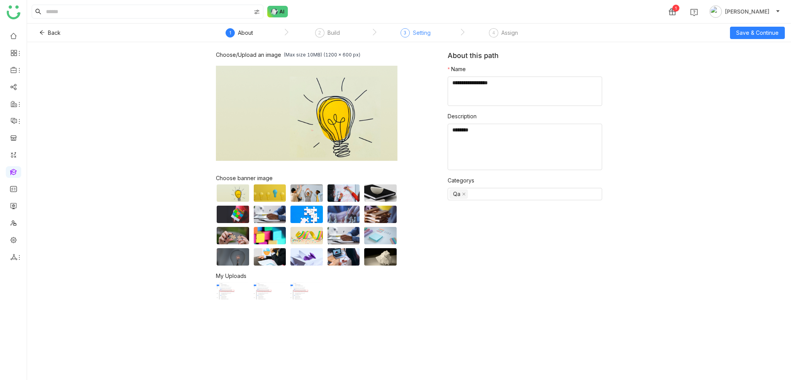
click at [421, 34] on div "Setting" at bounding box center [422, 32] width 18 height 9
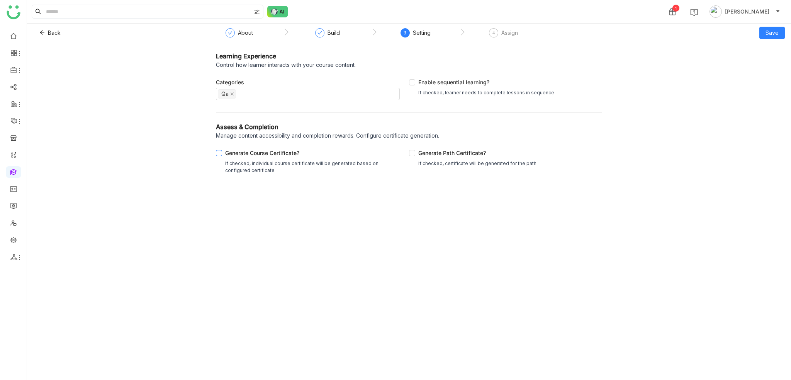
click at [248, 156] on div "Generate Course Certificate?" at bounding box center [311, 154] width 172 height 11
click at [463, 149] on div "Generate Path Certificate?" at bounding box center [477, 154] width 118 height 11
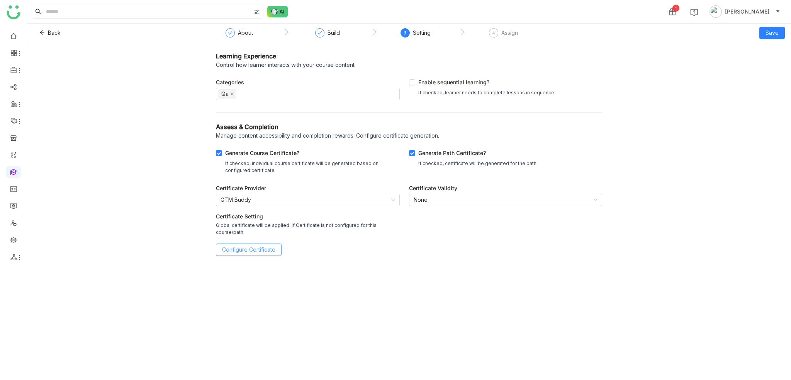
click at [271, 245] on span "Configure Certificate" at bounding box center [248, 249] width 53 height 8
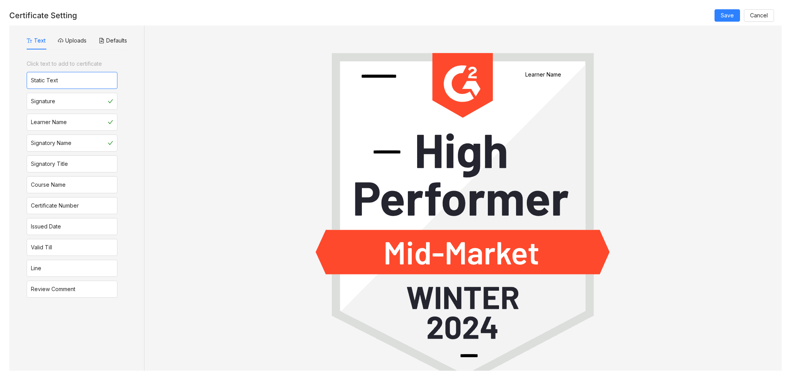
click at [75, 85] on div "Static Text" at bounding box center [72, 80] width 91 height 17
click at [725, 17] on span "Save" at bounding box center [727, 15] width 13 height 8
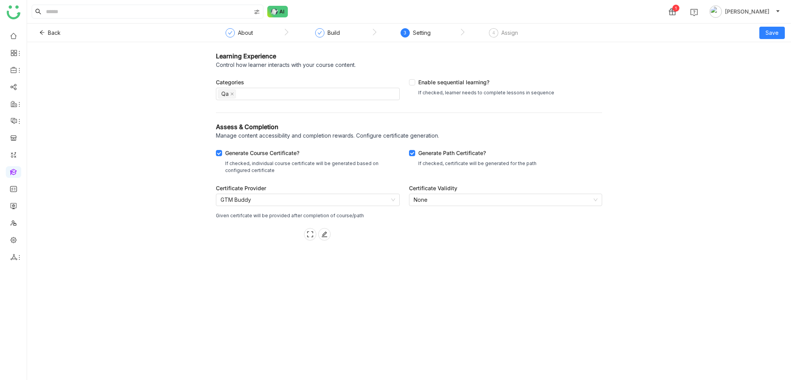
click at [498, 185] on div "Certificate Validity" at bounding box center [505, 188] width 193 height 8
click at [500, 198] on nz-select-item "None" at bounding box center [506, 200] width 184 height 12
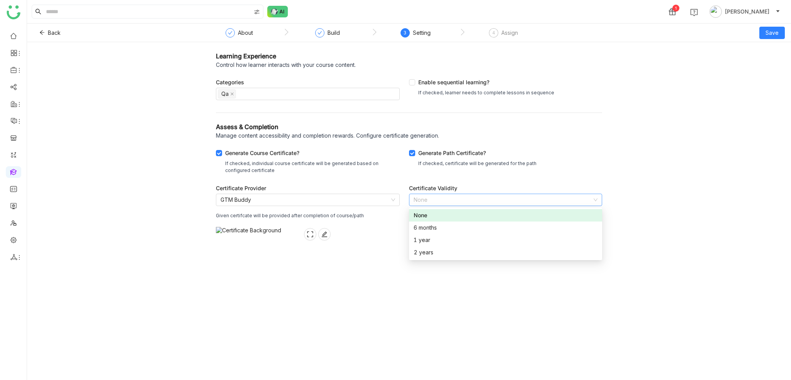
click at [558, 130] on div "Assess & Completion" at bounding box center [409, 126] width 386 height 9
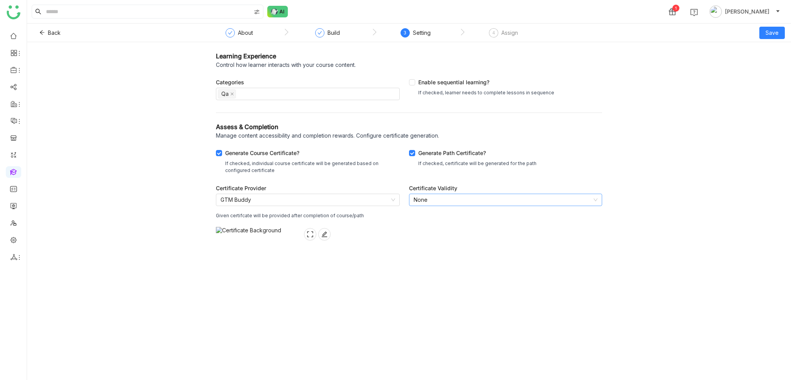
click at [496, 202] on nz-select-item "None" at bounding box center [506, 200] width 184 height 12
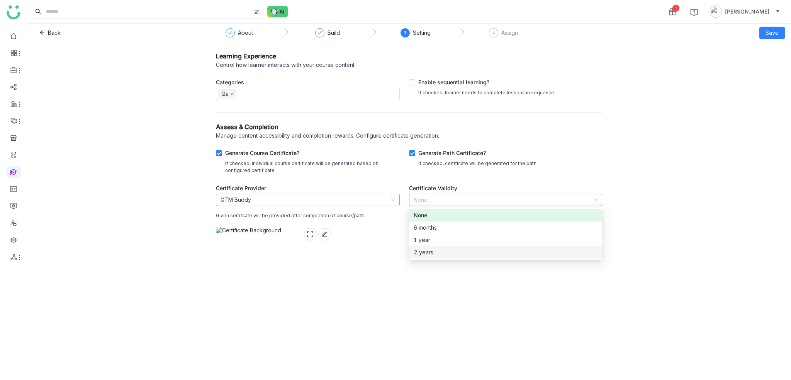
click at [353, 200] on nz-select-item "GTM Buddy" at bounding box center [308, 200] width 175 height 12
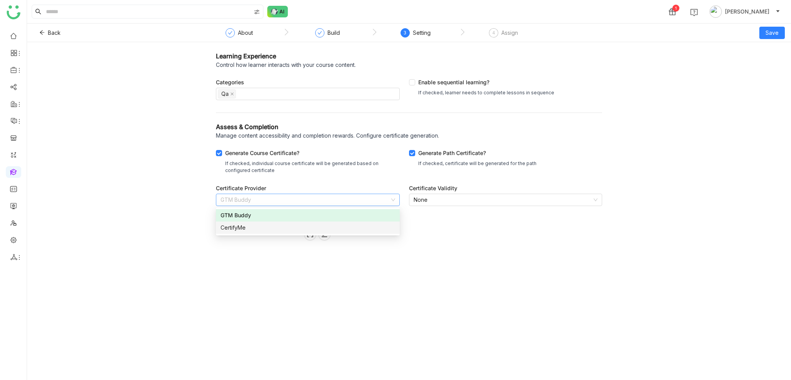
click at [332, 229] on div "CertifyMe" at bounding box center [308, 227] width 175 height 8
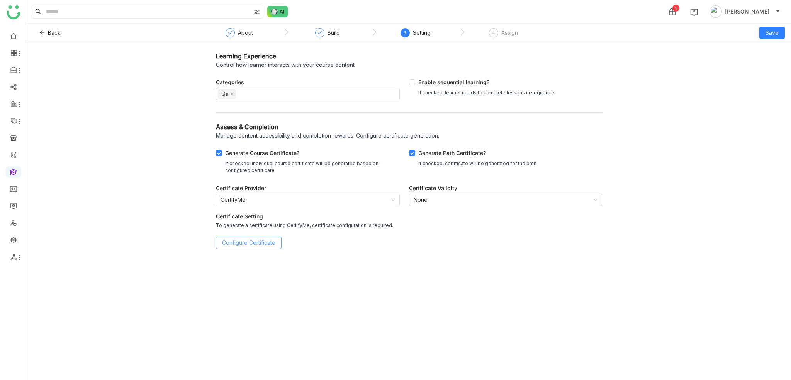
click at [230, 239] on span "Configure Certificate" at bounding box center [248, 242] width 53 height 8
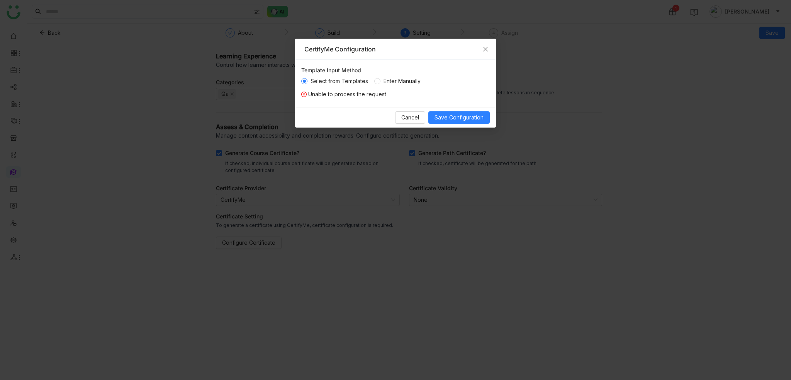
click at [394, 83] on span "Enter Manually" at bounding box center [402, 81] width 43 height 8
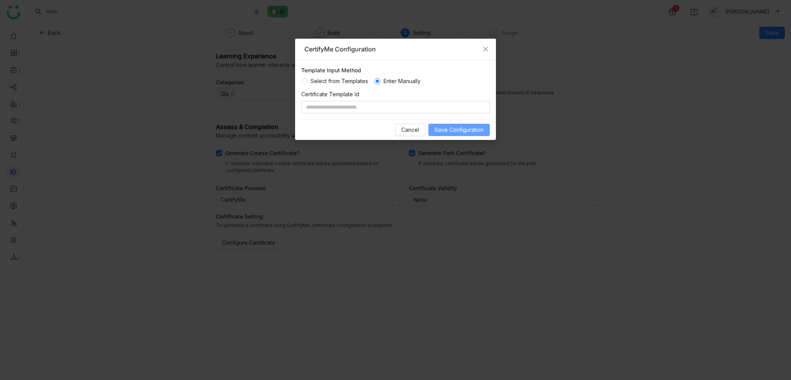
click at [451, 134] on button "Save Configuration" at bounding box center [458, 130] width 61 height 12
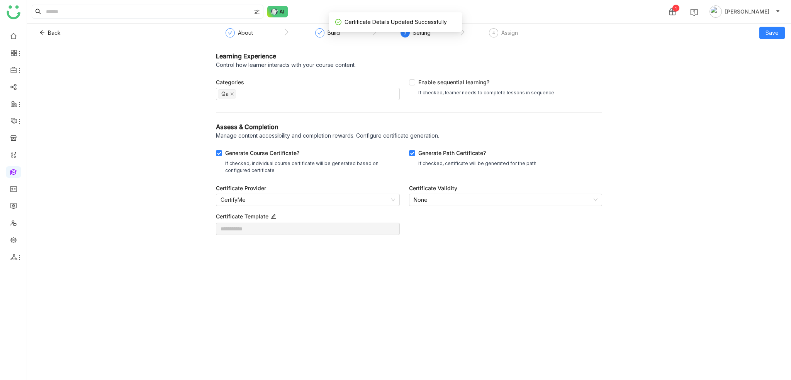
click at [368, 206] on div "Certificate Provider CertifyMe Certificate Template" at bounding box center [308, 212] width 184 height 57
click at [275, 214] on icon at bounding box center [273, 216] width 5 height 5
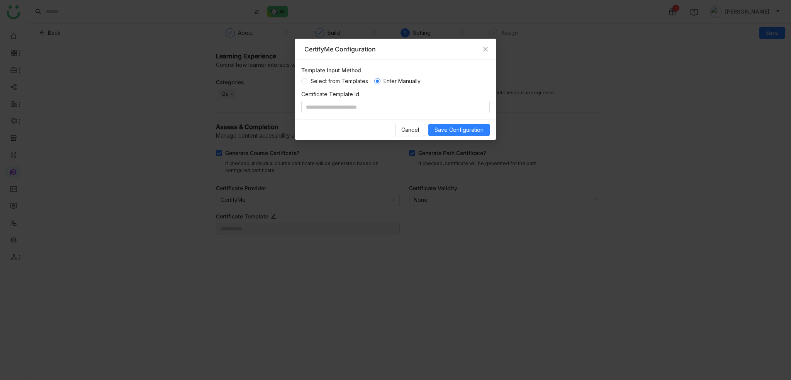
click at [333, 94] on div "Certificate Template Id" at bounding box center [395, 94] width 189 height 8
click at [333, 82] on span "Select from Templates" at bounding box center [340, 81] width 64 height 8
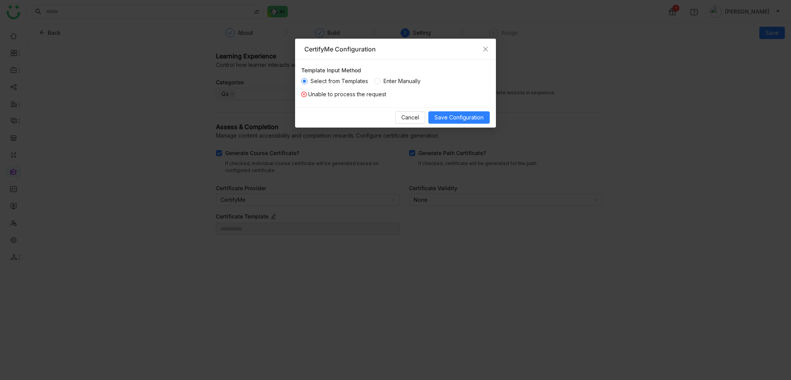
click at [401, 78] on span "Enter Manually" at bounding box center [402, 81] width 43 height 8
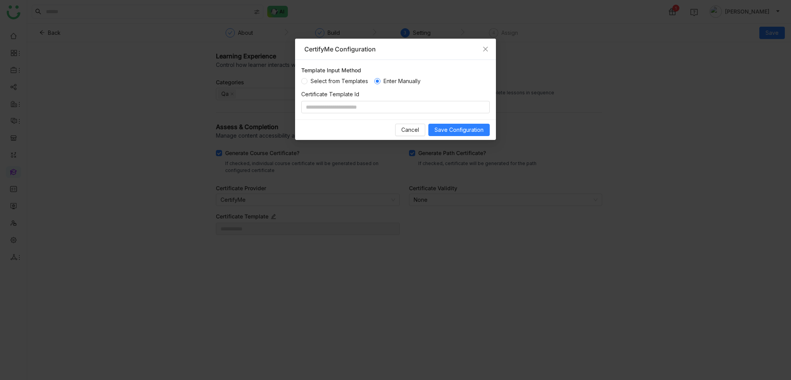
click at [399, 113] on div "Template Input Method Select from Templates Enter Manually Certificate Template…" at bounding box center [395, 89] width 201 height 59
click at [436, 122] on div "Cancel Save Configuration" at bounding box center [395, 129] width 201 height 20
click at [447, 133] on span "Save Configuration" at bounding box center [459, 130] width 49 height 8
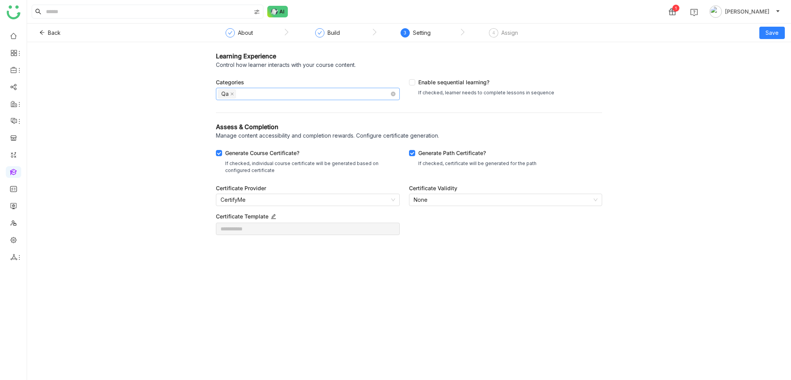
click at [331, 95] on nz-select-top-control "Qa" at bounding box center [308, 94] width 184 height 12
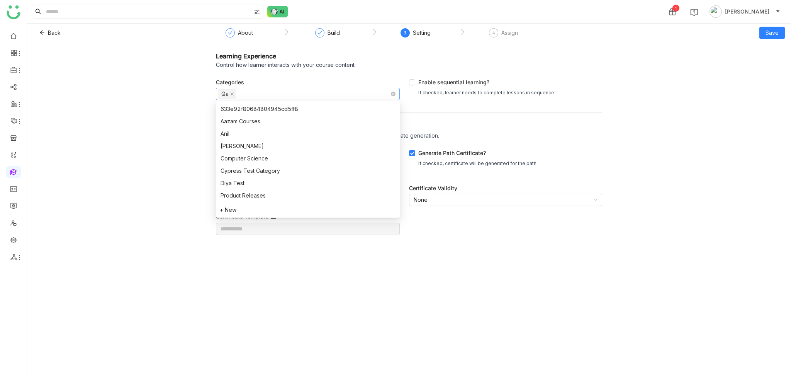
scroll to position [99, 0]
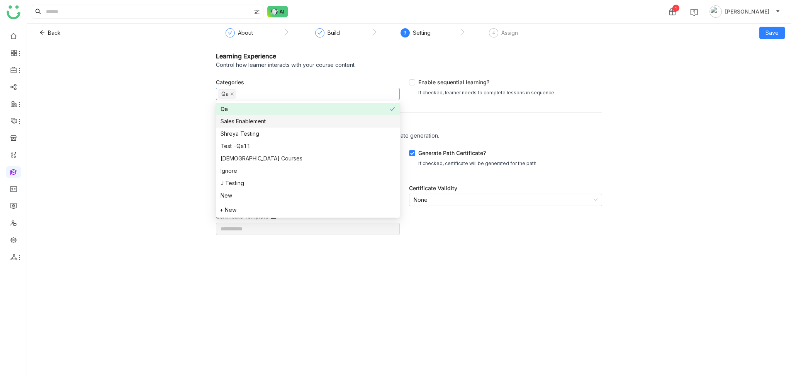
click at [321, 122] on div "Sales Enablement" at bounding box center [308, 121] width 175 height 8
click at [316, 138] on nz-option-item "Shreya Testing" at bounding box center [308, 133] width 184 height 12
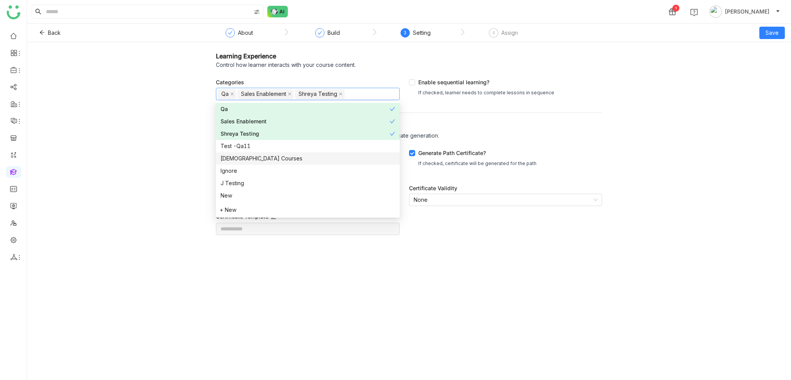
click at [315, 151] on nz-option-item "Test -Qa11" at bounding box center [308, 146] width 184 height 12
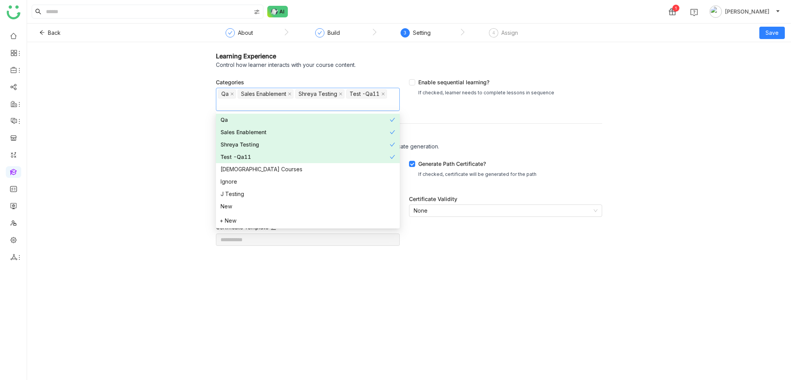
click at [315, 160] on div "Test -Qa11" at bounding box center [305, 157] width 169 height 8
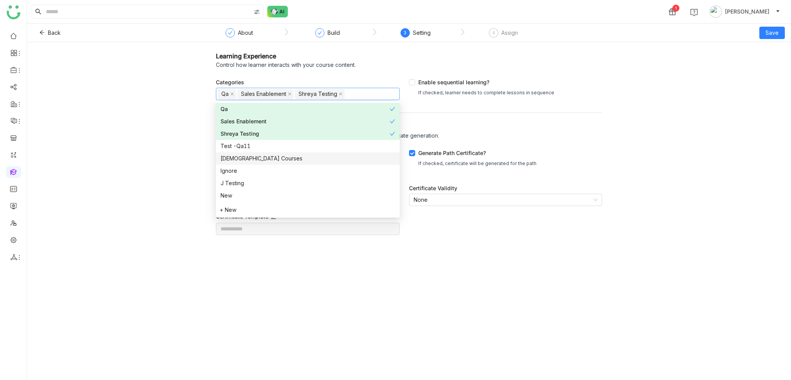
click at [316, 159] on div "Vishnu Courses" at bounding box center [308, 158] width 175 height 8
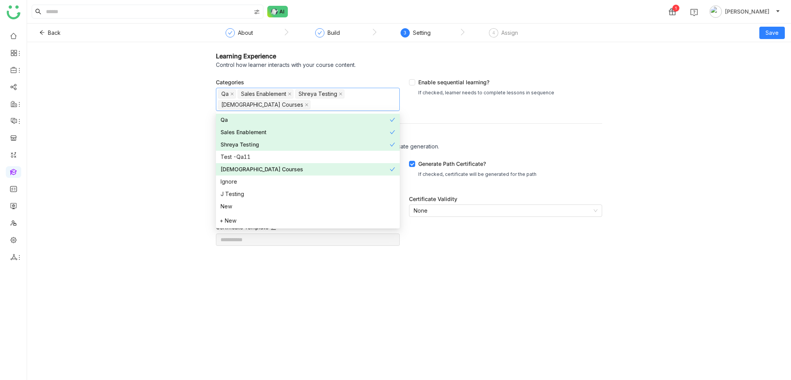
click at [321, 150] on nz-option-item "Shreya Testing" at bounding box center [308, 144] width 184 height 12
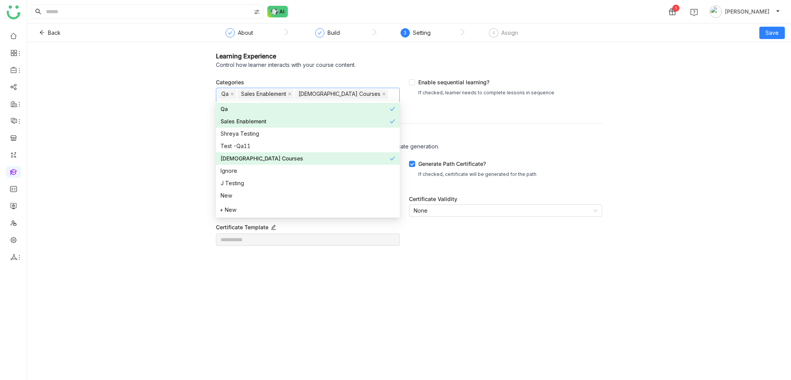
click at [323, 150] on div "Test -Qa11" at bounding box center [308, 146] width 175 height 8
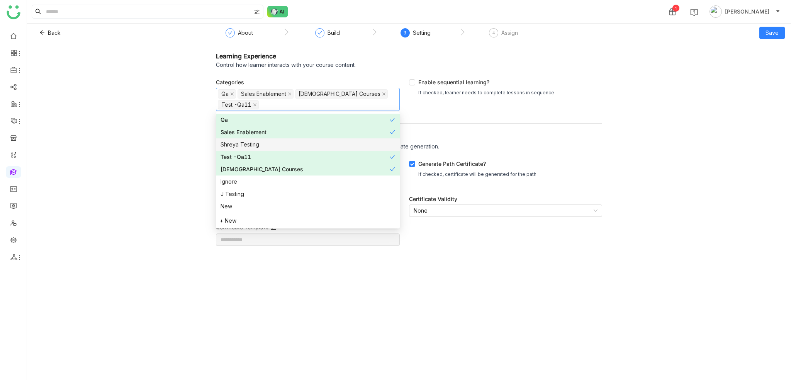
click at [324, 140] on div "Shreya Testing" at bounding box center [308, 144] width 175 height 8
click at [310, 177] on nz-option-item "Ignore" at bounding box center [308, 181] width 184 height 12
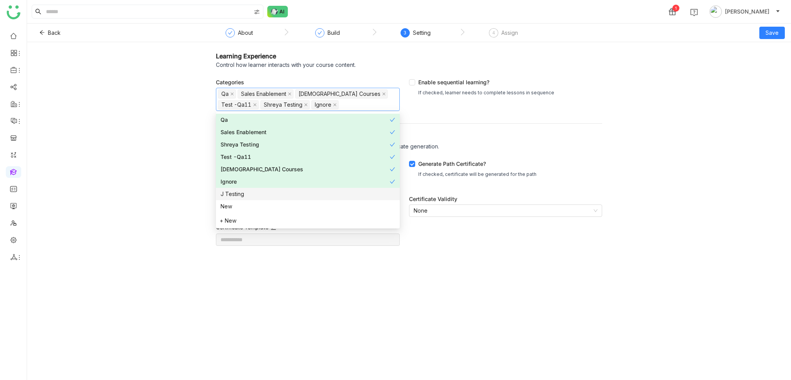
click at [308, 191] on div "J Testing" at bounding box center [308, 194] width 175 height 8
click at [308, 208] on div "New" at bounding box center [308, 206] width 175 height 8
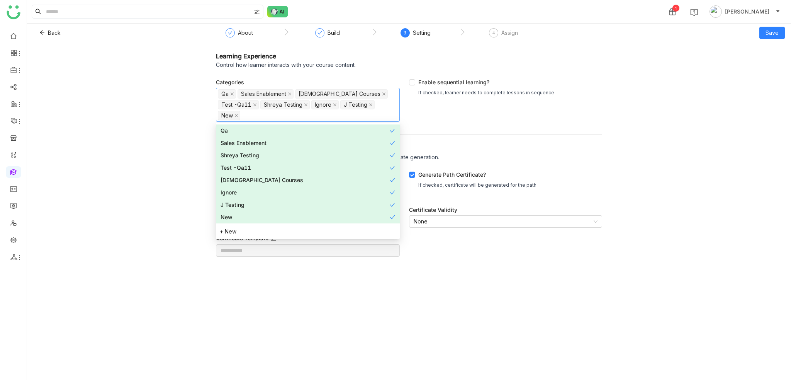
click at [306, 225] on div "+ New" at bounding box center [308, 230] width 184 height 14
click at [306, 235] on div "+ New" at bounding box center [308, 231] width 176 height 8
click at [388, 233] on icon at bounding box center [388, 233] width 5 height 5
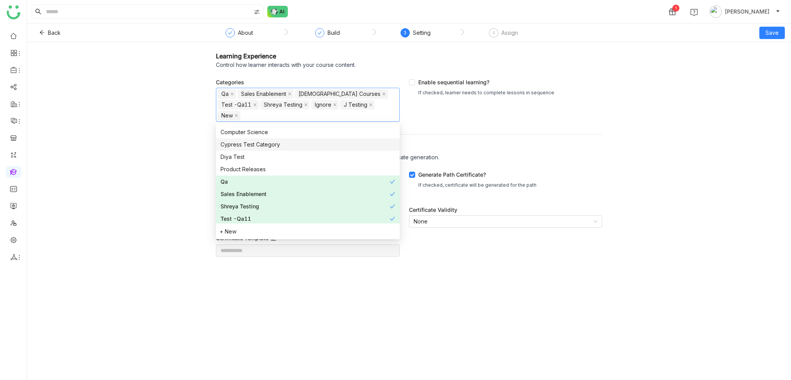
scroll to position [0, 0]
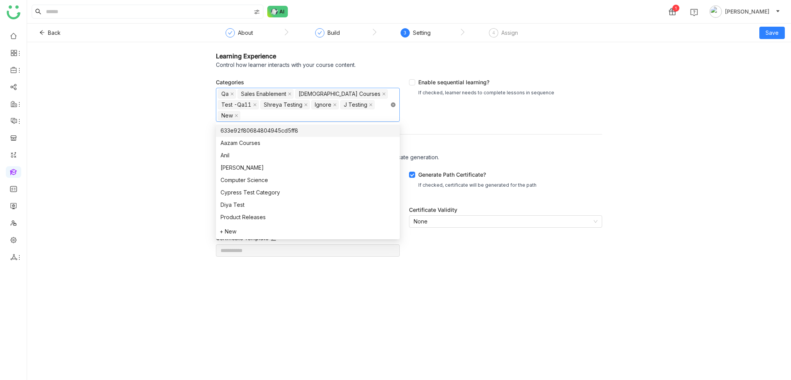
click at [393, 105] on icon at bounding box center [393, 104] width 5 height 5
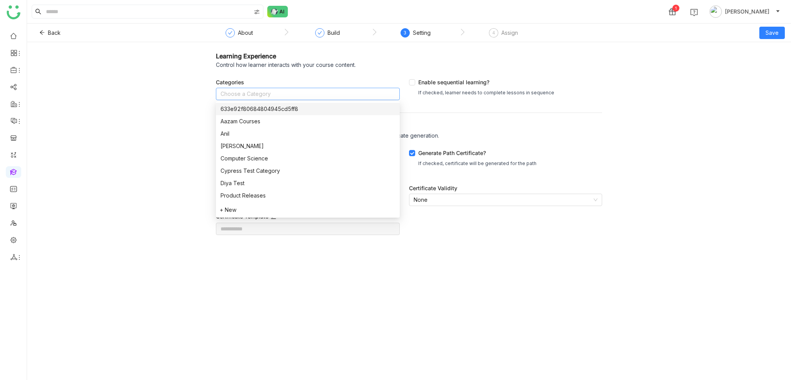
click at [279, 89] on nz-select-top-control "Choose a Category" at bounding box center [308, 94] width 184 height 12
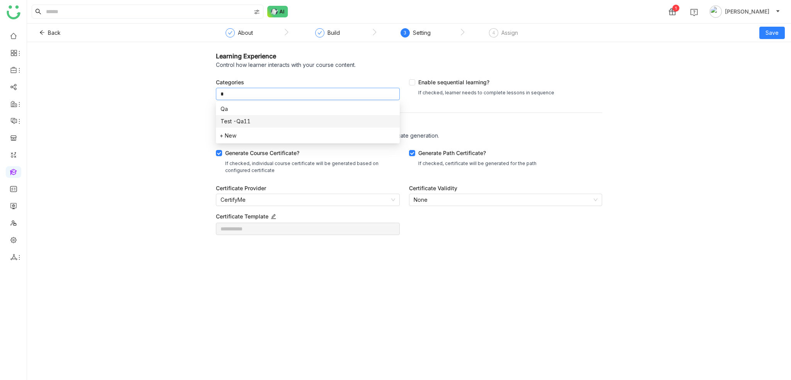
type input "*"
click at [271, 110] on div "Qa" at bounding box center [308, 109] width 175 height 8
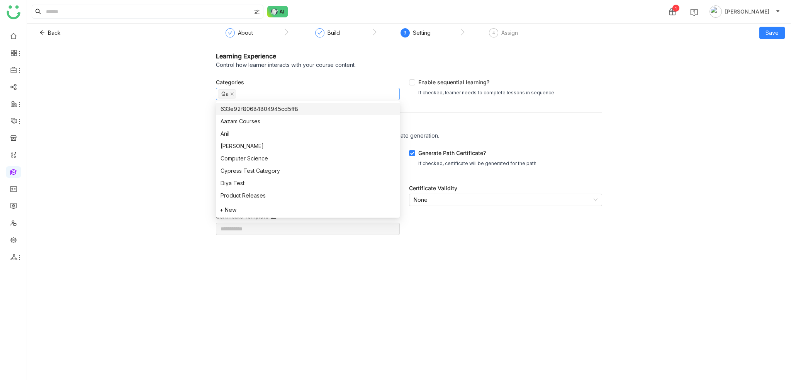
drag, startPoint x: 607, startPoint y: 95, endPoint x: 583, endPoint y: 89, distance: 24.6
click at [607, 94] on div "Learning Experience Control how learner interacts with your course content. Cat…" at bounding box center [409, 148] width 764 height 212
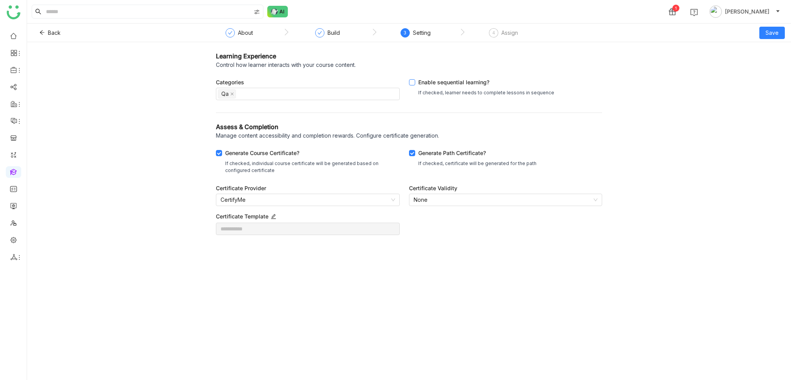
click at [447, 82] on div "Enable sequential learning?" at bounding box center [486, 83] width 136 height 11
click at [465, 202] on nz-select-item "None" at bounding box center [506, 200] width 184 height 12
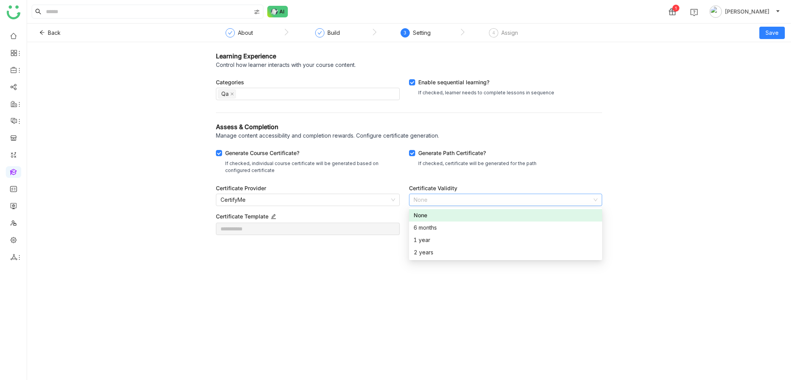
click at [465, 202] on nz-select-item "None" at bounding box center [506, 200] width 184 height 12
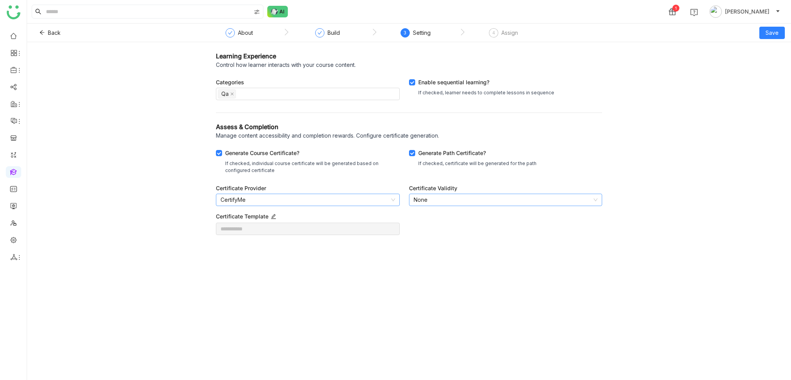
click at [359, 199] on nz-select-item "CertifyMe" at bounding box center [308, 200] width 175 height 12
click at [566, 309] on gtmb-setting-path "Learning Experience Control how learner interacts with your course content. Cat…" at bounding box center [409, 211] width 764 height 338
click at [497, 32] on div "4" at bounding box center [493, 32] width 9 height 9
click at [779, 38] on button "Save" at bounding box center [772, 33] width 25 height 12
click at [772, 66] on span "Save & Publish" at bounding box center [762, 63] width 38 height 8
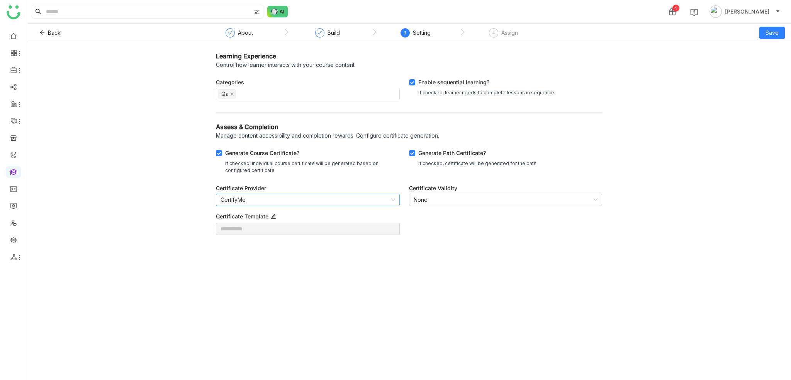
click at [346, 194] on nz-select-item "CertifyMe" at bounding box center [308, 200] width 175 height 12
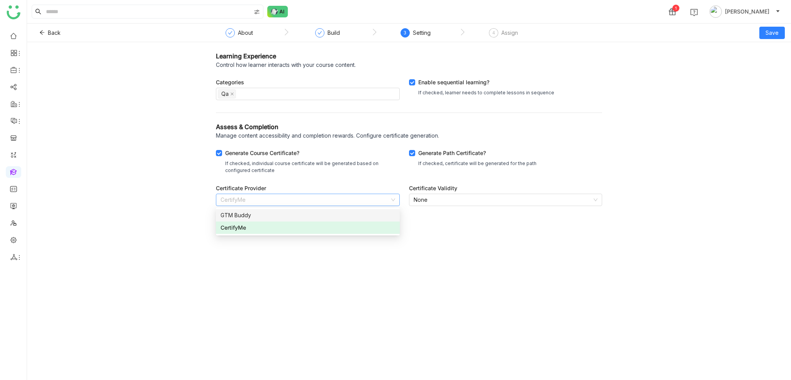
click at [270, 214] on div "GTM Buddy" at bounding box center [308, 215] width 175 height 8
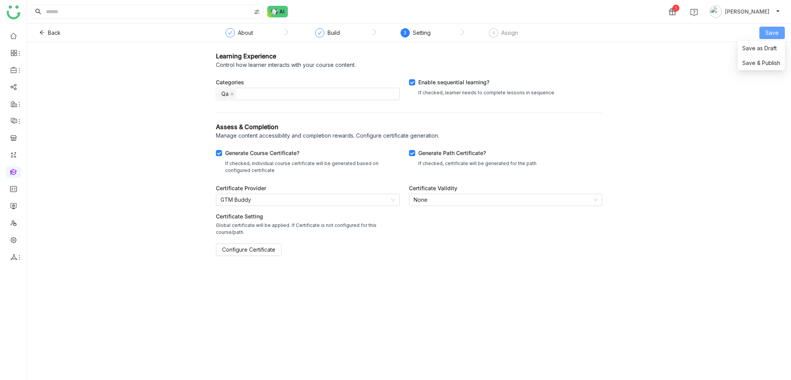
click at [768, 30] on span "Save" at bounding box center [772, 33] width 13 height 8
click at [753, 64] on span "Save & Publish" at bounding box center [762, 63] width 38 height 8
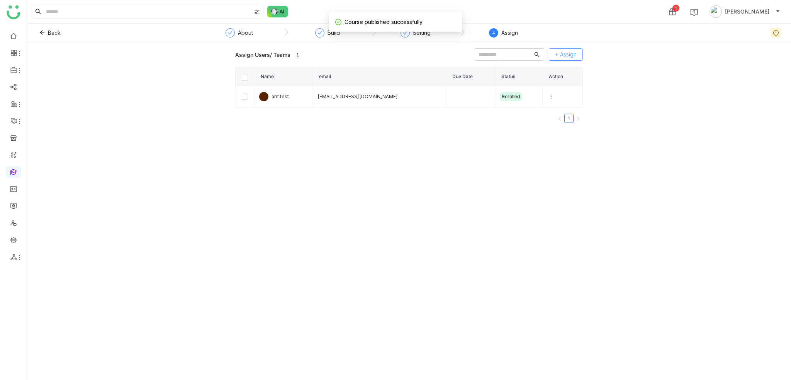
click at [563, 51] on span "+ Assign" at bounding box center [566, 54] width 22 height 8
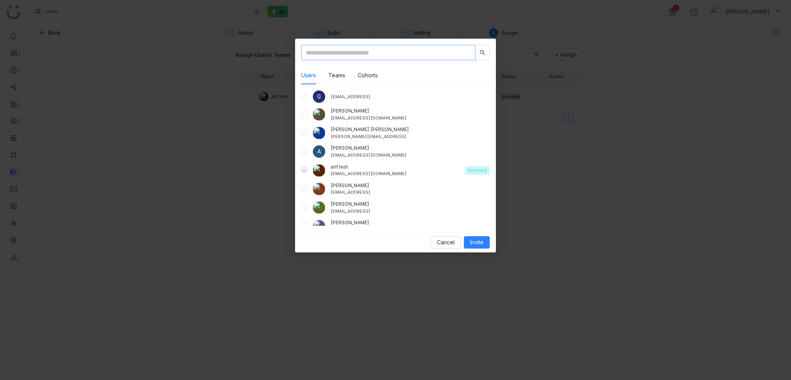
click at [430, 56] on input "text" at bounding box center [388, 52] width 174 height 15
drag, startPoint x: 612, startPoint y: 50, endPoint x: 600, endPoint y: 51, distance: 12.4
click at [612, 51] on nz-modal-container "Users Teams Cohorts G gayatrir@gtmbuddy.ai aavi aavi aavi@gtmcloud.net Anil Red…" at bounding box center [395, 190] width 791 height 380
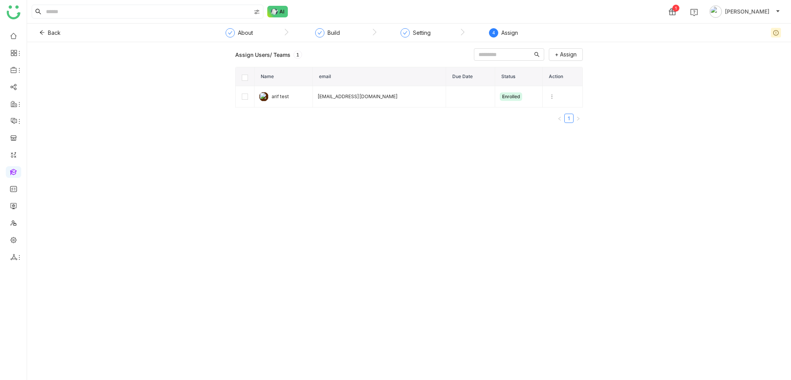
click at [507, 33] on div "Assign" at bounding box center [509, 32] width 17 height 9
click at [674, 47] on div "Assign Users/ Teams 1 + Assign Name email Due Date Status Action arif test bugt…" at bounding box center [409, 211] width 764 height 338
click at [425, 31] on div "Setting" at bounding box center [422, 32] width 18 height 9
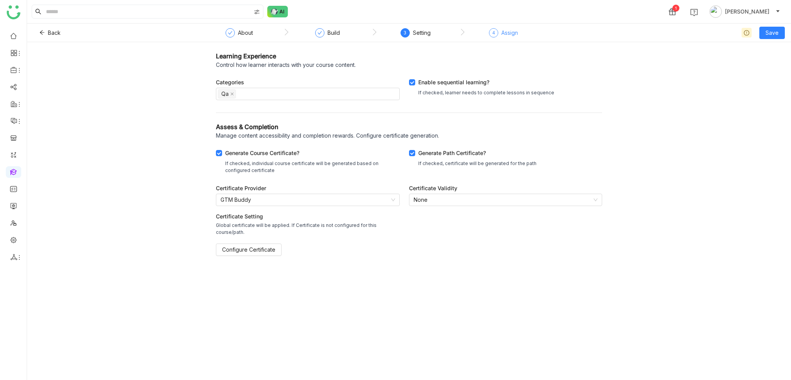
click at [512, 34] on div "Assign" at bounding box center [509, 32] width 17 height 9
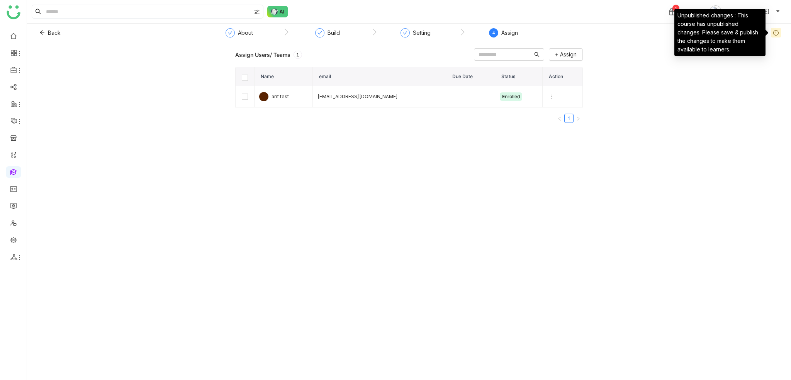
click at [774, 34] on icon at bounding box center [775, 32] width 5 height 5
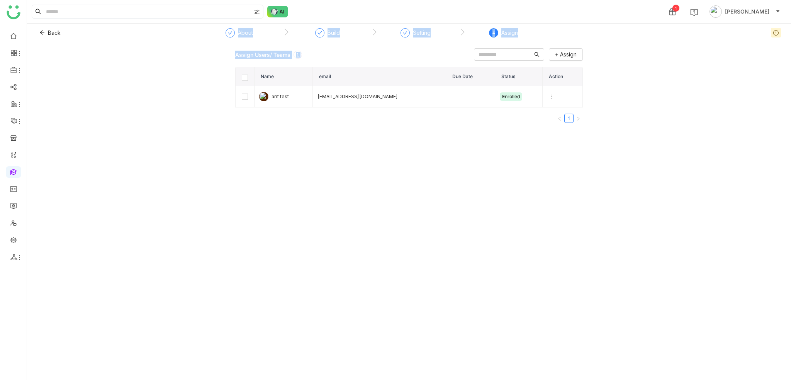
drag, startPoint x: 742, startPoint y: 20, endPoint x: 791, endPoint y: 56, distance: 60.7
click at [791, 56] on nz-layout "1 Arif uddin Back ` About ` Build ` Setting ` 4 Assign Assign Users/ Teams 1 + …" at bounding box center [409, 190] width 764 height 380
drag, startPoint x: 523, startPoint y: 186, endPoint x: 536, endPoint y: 190, distance: 13.6
click at [524, 187] on div "Assign Users/ Teams 1 + Assign Name email Due Date Status Action arif test bugt…" at bounding box center [409, 211] width 764 height 338
click at [51, 34] on span "Back" at bounding box center [54, 33] width 13 height 8
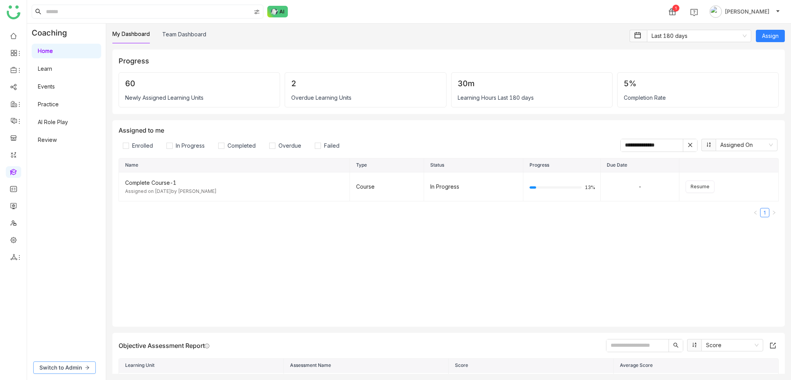
drag, startPoint x: 64, startPoint y: 365, endPoint x: 64, endPoint y: 361, distance: 4.6
click at [64, 365] on span "Switch to Admin" at bounding box center [60, 367] width 42 height 8
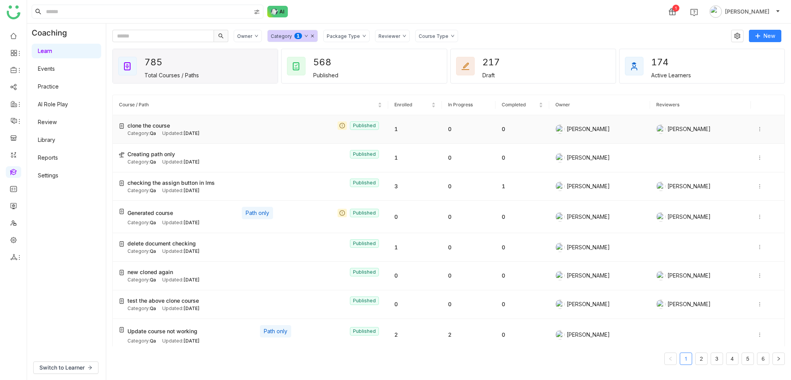
click at [360, 134] on div "Category: Qa Updated: Oct 06, 2025" at bounding box center [254, 133] width 255 height 7
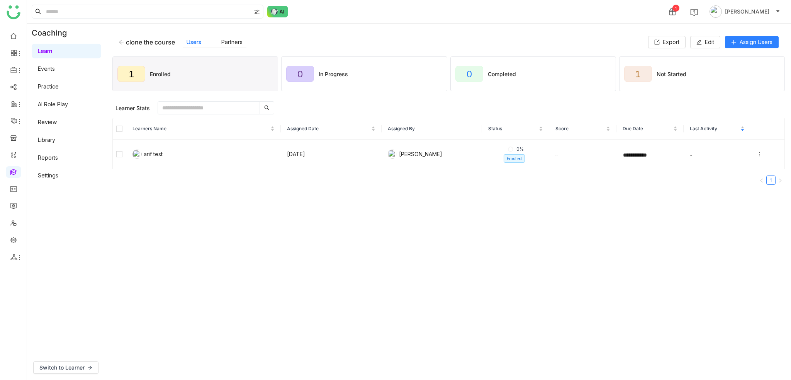
click at [114, 125] on th at bounding box center [120, 128] width 14 height 21
click at [245, 112] on button "Unenroll" at bounding box center [257, 108] width 39 height 12
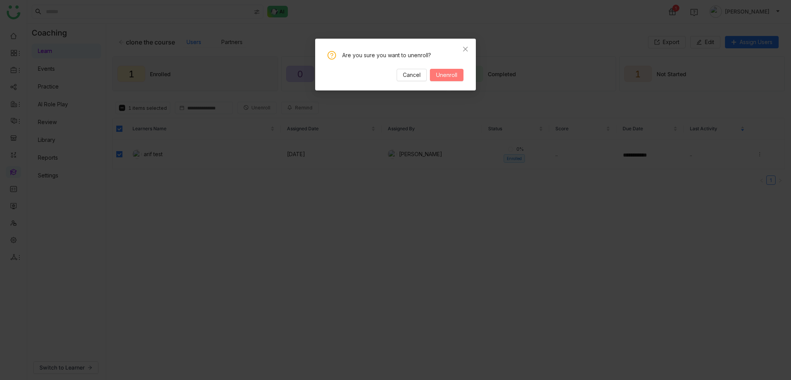
click at [449, 76] on span "Unenroll" at bounding box center [446, 75] width 21 height 8
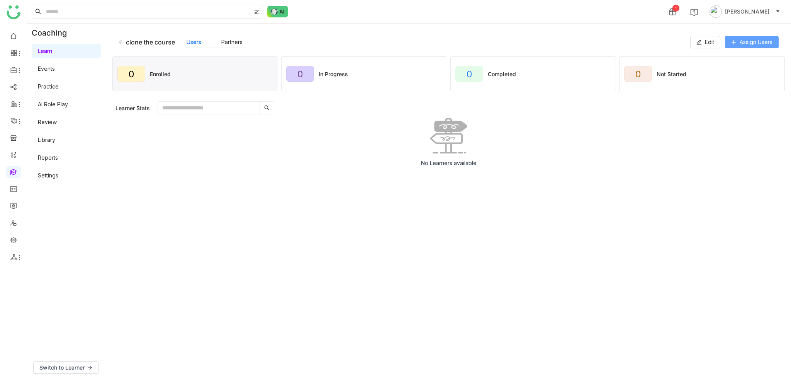
click at [754, 46] on button "Assign Users" at bounding box center [752, 42] width 54 height 12
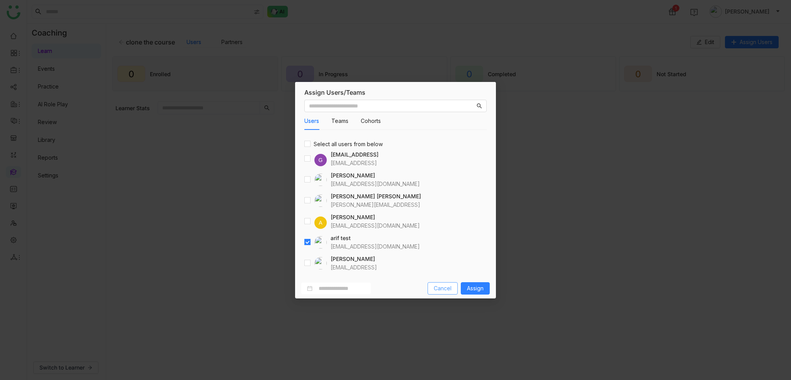
click at [449, 287] on span "Cancel" at bounding box center [443, 288] width 18 height 8
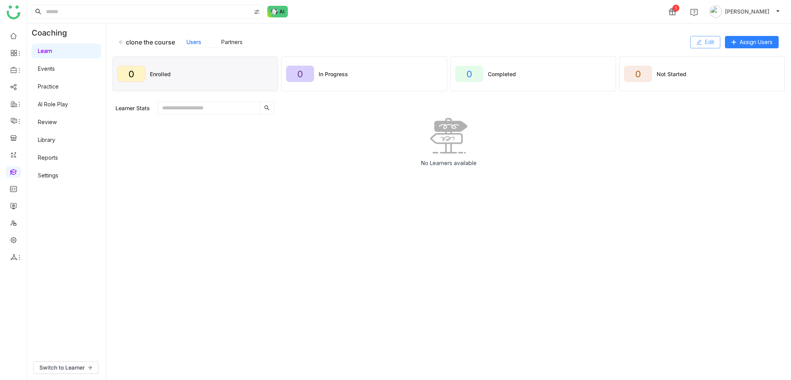
click at [708, 43] on span "Edit" at bounding box center [709, 42] width 9 height 8
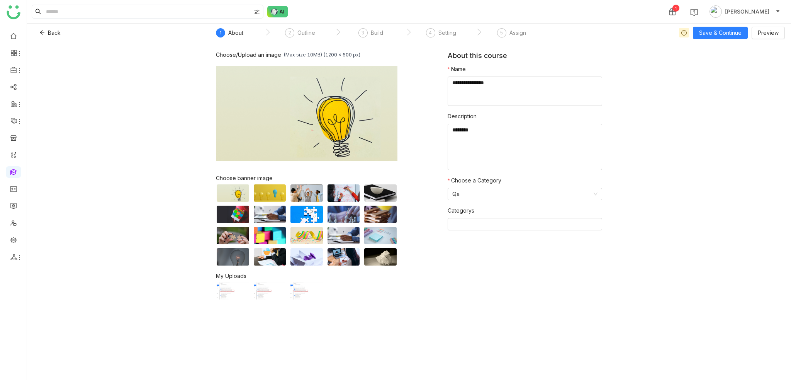
click at [493, 31] on nz-step "5 Assign" at bounding box center [511, 35] width 70 height 14
click at [514, 31] on div "Assign" at bounding box center [518, 32] width 17 height 9
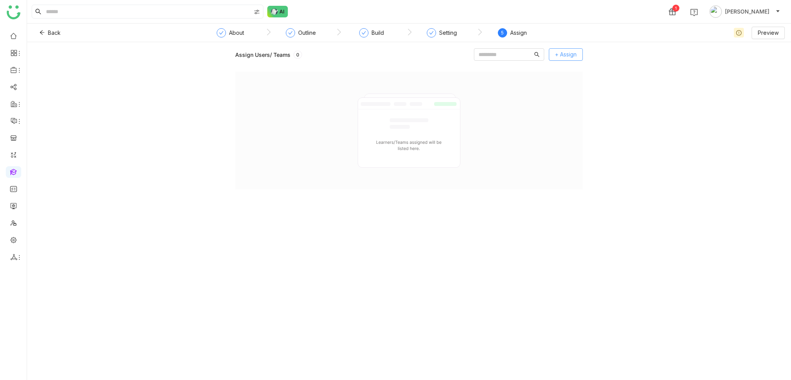
click at [566, 54] on span "+ Assign" at bounding box center [566, 54] width 22 height 8
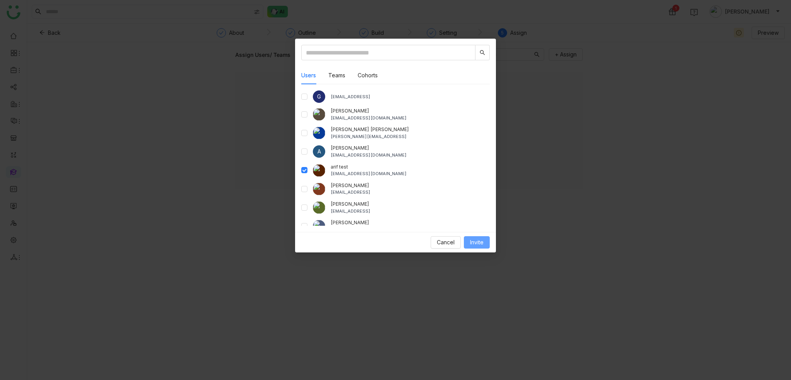
click at [478, 241] on span "Invite" at bounding box center [477, 242] width 14 height 8
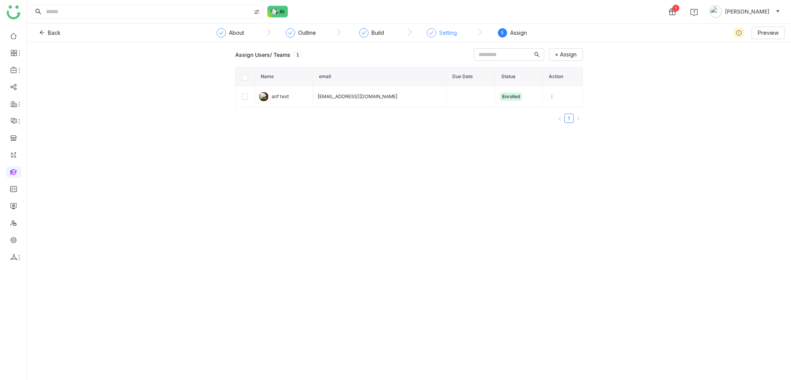
click at [445, 30] on div "Setting" at bounding box center [448, 32] width 18 height 9
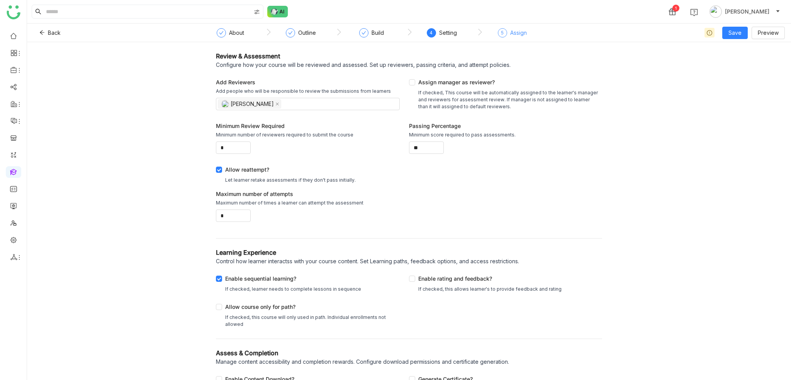
click at [502, 32] on span "5" at bounding box center [502, 33] width 3 height 6
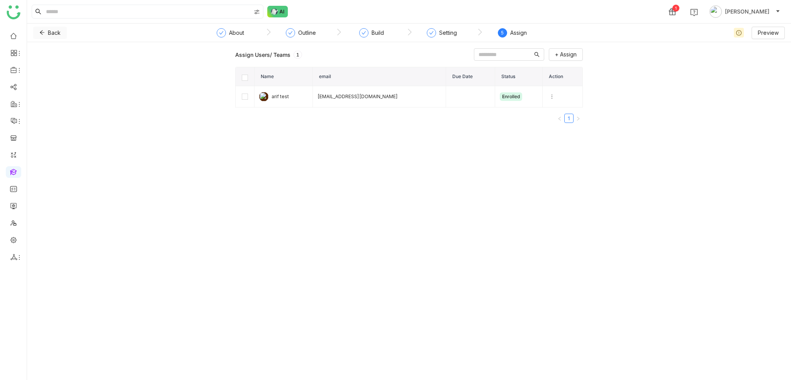
drag, startPoint x: 183, startPoint y: 0, endPoint x: 42, endPoint y: 33, distance: 145.2
click at [42, 33] on icon at bounding box center [41, 32] width 5 height 5
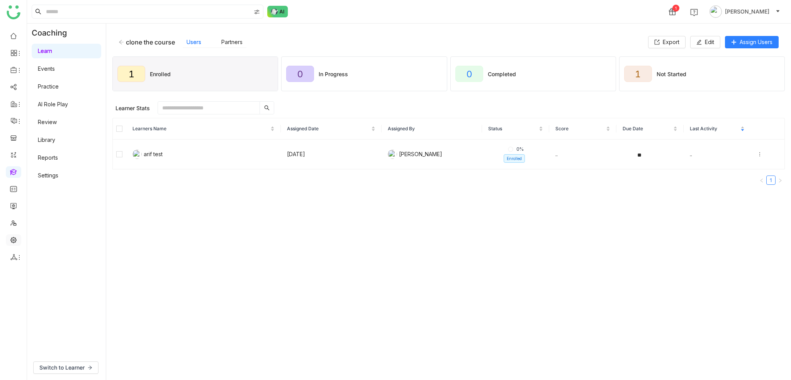
click at [17, 238] on link at bounding box center [13, 239] width 7 height 7
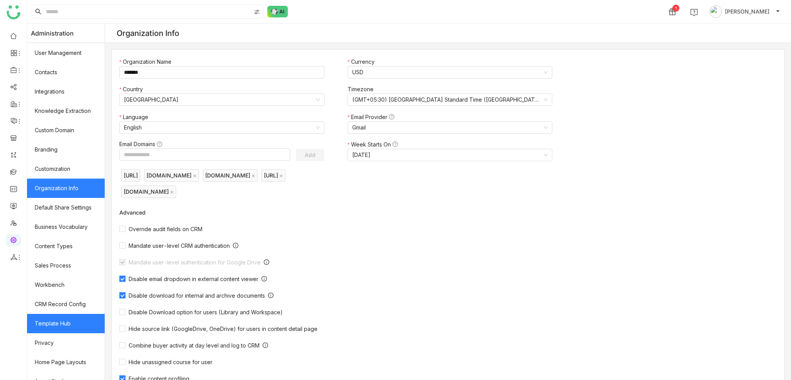
scroll to position [30, 0]
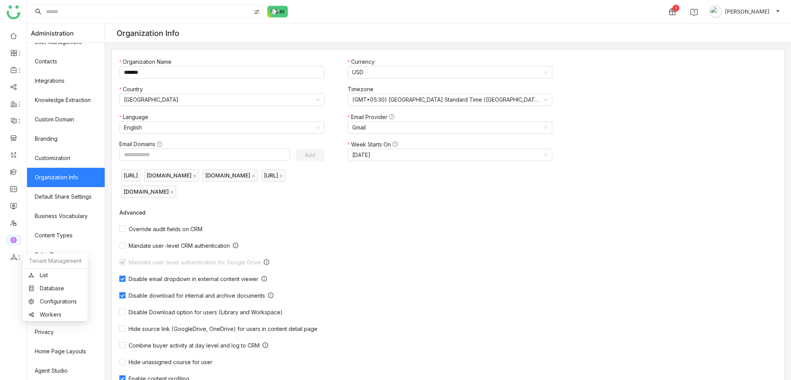
click at [16, 239] on link at bounding box center [13, 239] width 7 height 7
click at [15, 172] on link at bounding box center [13, 171] width 7 height 7
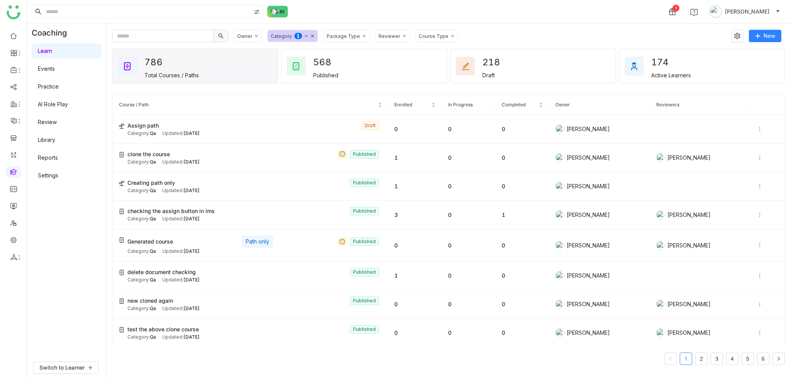
click at [57, 174] on link "Settings" at bounding box center [48, 175] width 20 height 7
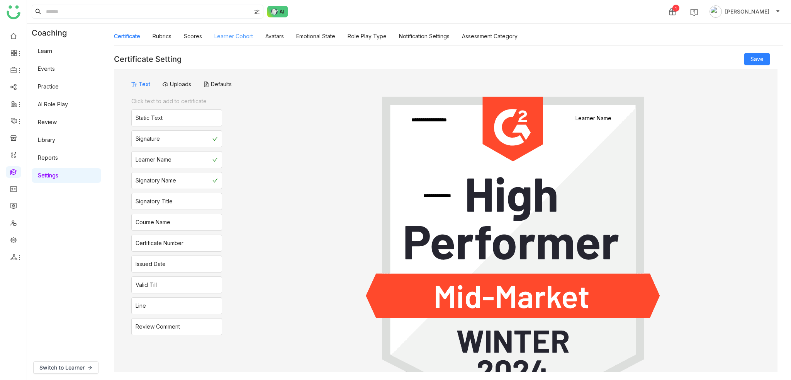
click at [227, 39] on link "Learner Cohort" at bounding box center [233, 36] width 39 height 7
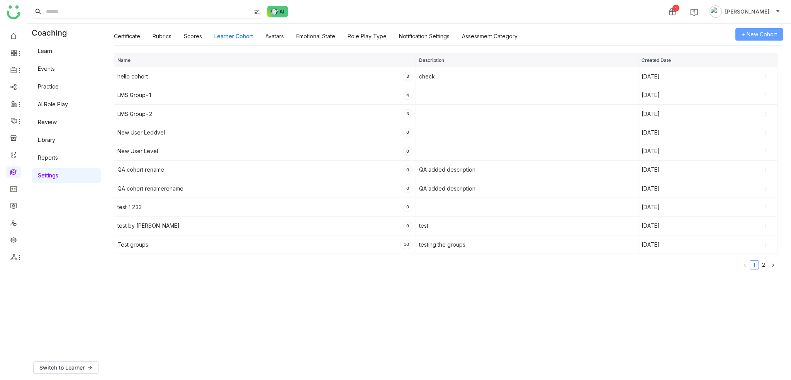
click at [751, 37] on span "+ New Cohort" at bounding box center [760, 34] width 36 height 8
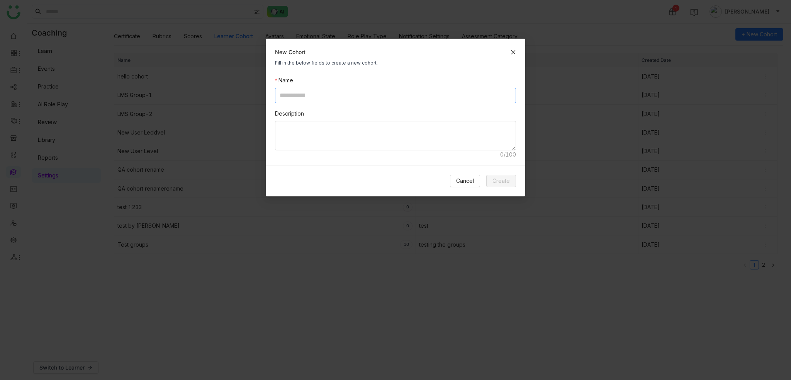
click at [352, 95] on input at bounding box center [395, 95] width 241 height 15
type input "**********"
type textarea "********"
click at [510, 182] on button "Create" at bounding box center [501, 181] width 30 height 12
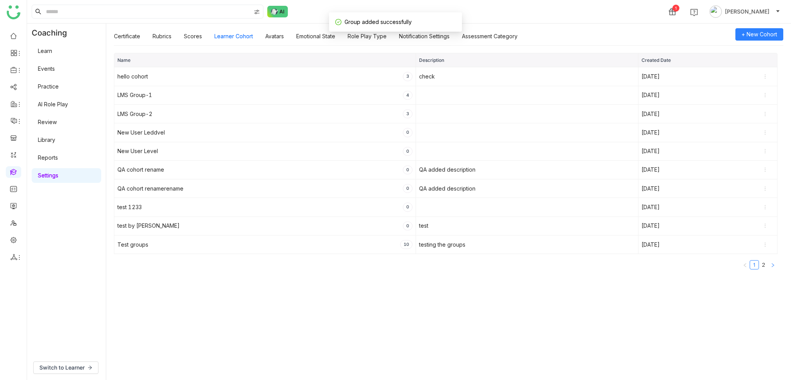
click at [773, 263] on icon "button" at bounding box center [773, 265] width 5 height 5
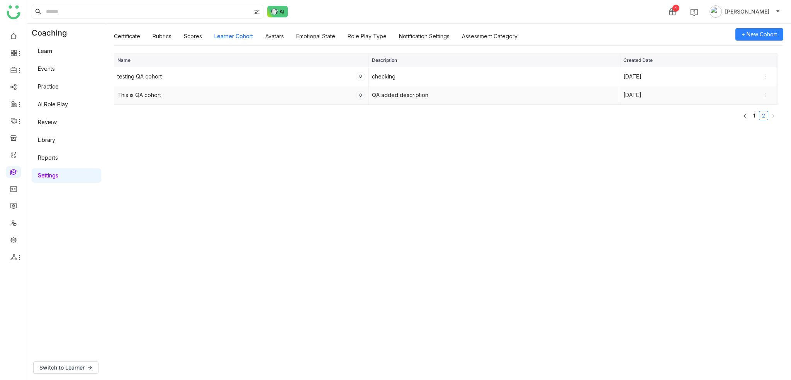
click at [144, 98] on div "This is QA cohort" at bounding box center [139, 95] width 44 height 8
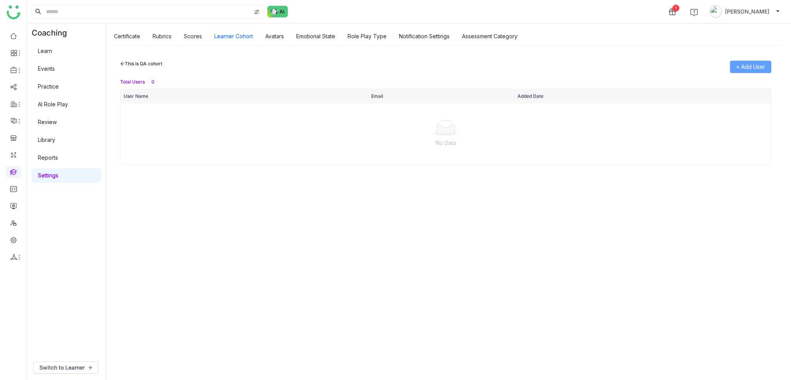
click at [750, 66] on span "+ Add User" at bounding box center [750, 67] width 29 height 8
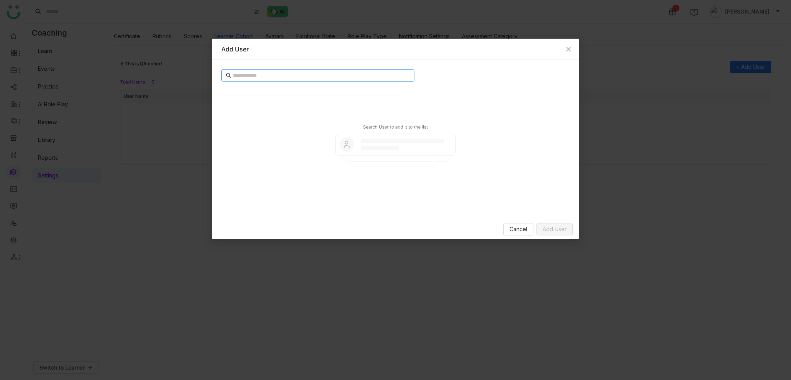
click at [265, 80] on nz-input-group at bounding box center [317, 75] width 193 height 12
click at [268, 78] on input "text" at bounding box center [321, 75] width 177 height 8
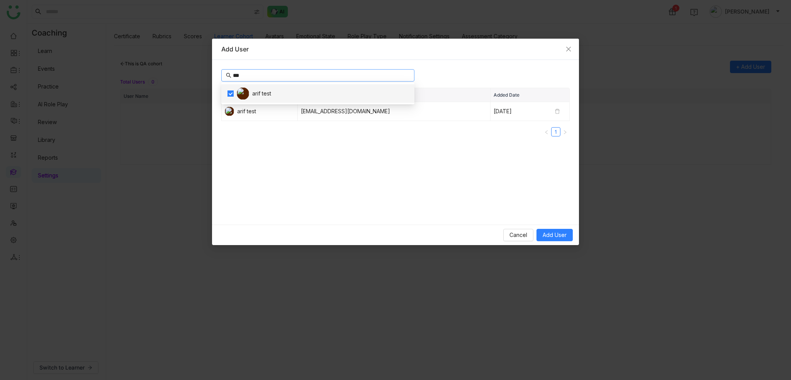
type input "***"
click at [563, 241] on div "Cancel Add User" at bounding box center [395, 234] width 367 height 20
click at [563, 236] on span "Add User" at bounding box center [555, 235] width 24 height 8
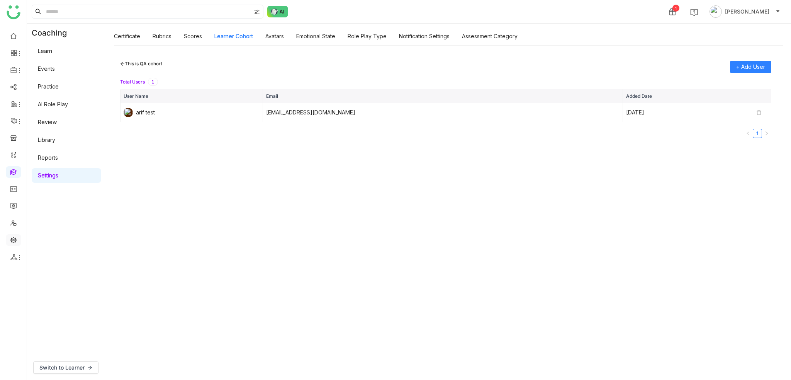
click at [17, 238] on link at bounding box center [13, 239] width 7 height 7
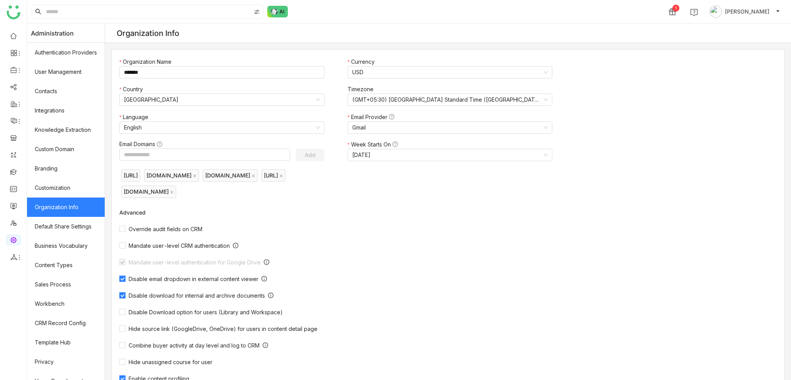
click at [14, 178] on ul at bounding box center [13, 146] width 27 height 243
click at [15, 174] on link at bounding box center [13, 171] width 7 height 7
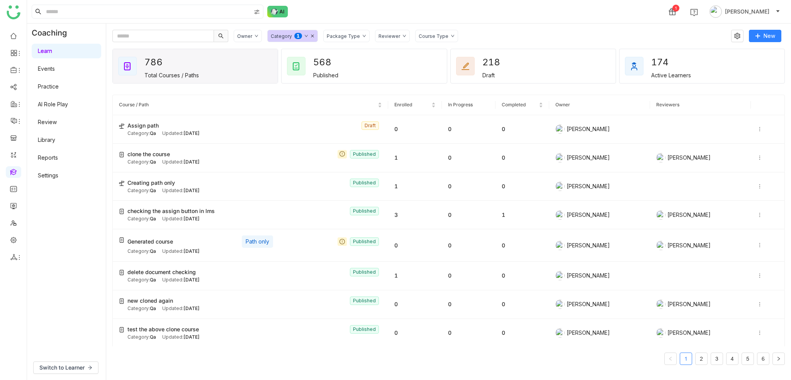
click at [55, 139] on link "Library" at bounding box center [46, 139] width 17 height 7
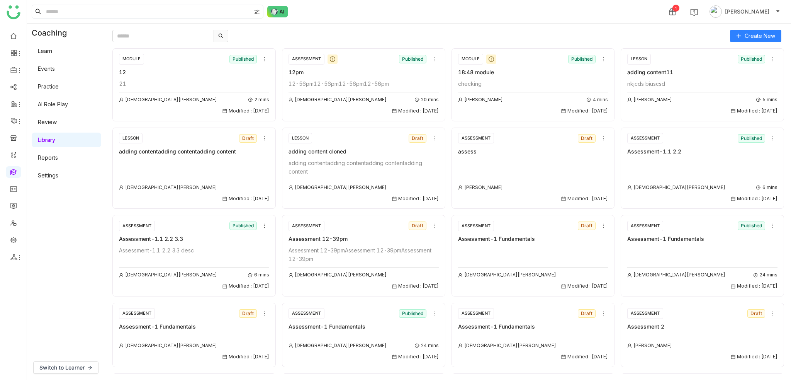
click at [68, 107] on link "AI Role Play" at bounding box center [53, 104] width 30 height 7
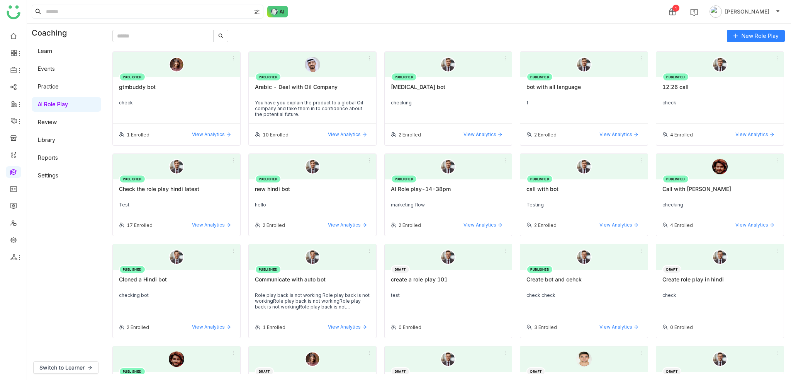
click at [154, 99] on div "PUBLISHED gtmbuddy bot check" at bounding box center [176, 100] width 127 height 46
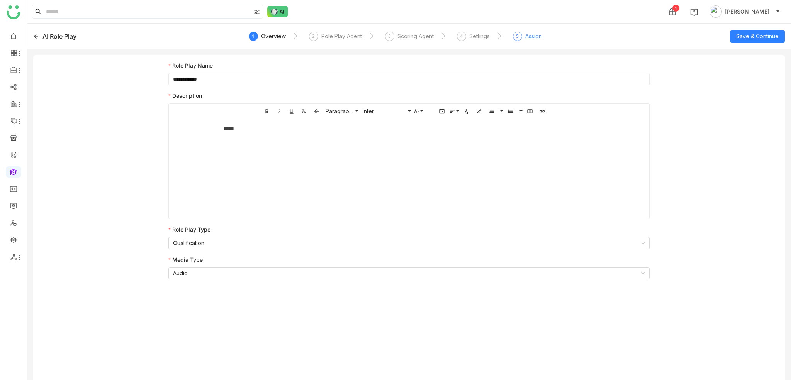
click at [518, 32] on div "5" at bounding box center [517, 36] width 9 height 9
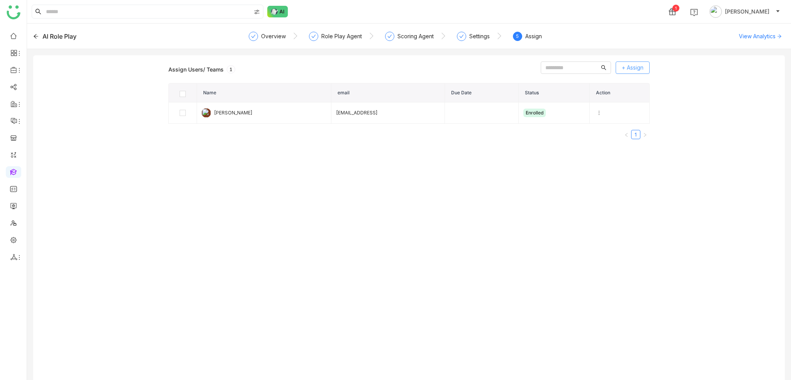
click at [631, 69] on span "+ Assign" at bounding box center [633, 67] width 22 height 8
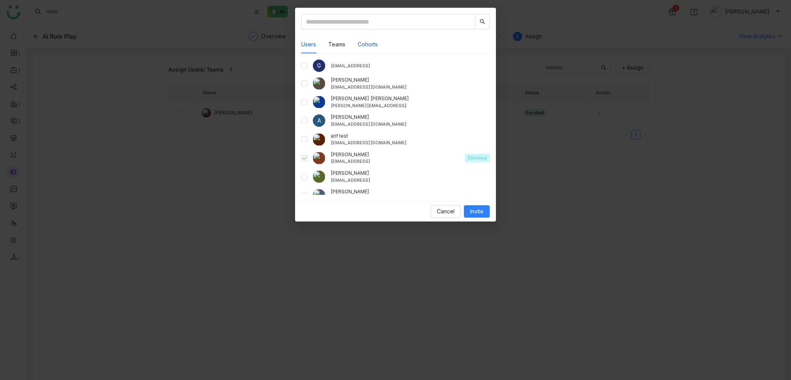
click at [366, 48] on button "Cohorts" at bounding box center [368, 44] width 20 height 8
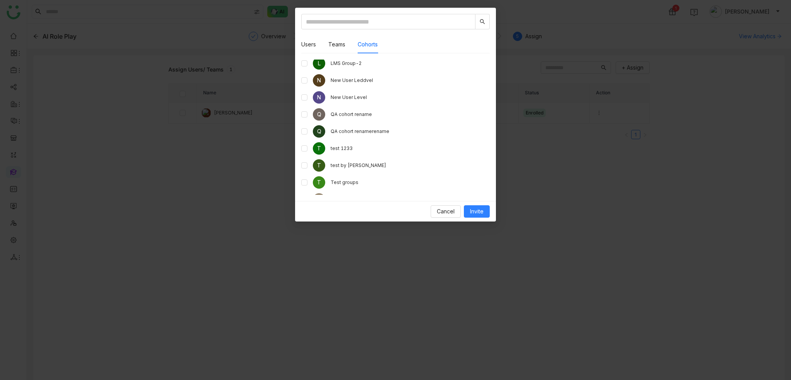
scroll to position [64, 0]
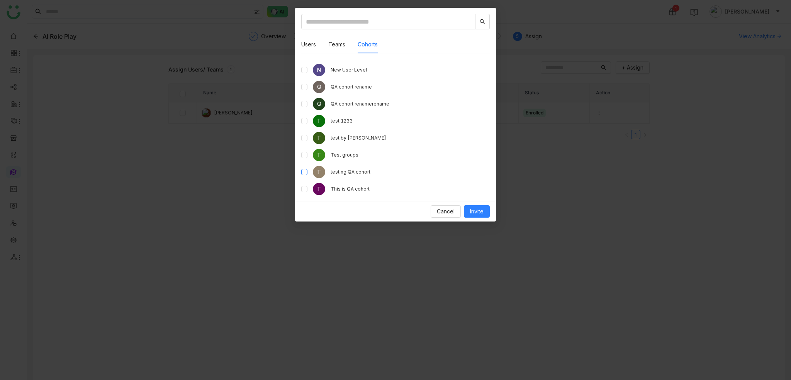
click at [304, 168] on label at bounding box center [304, 172] width 6 height 8
click at [471, 214] on span "Invite" at bounding box center [477, 211] width 14 height 8
click at [488, 209] on button "Invite" at bounding box center [477, 211] width 26 height 12
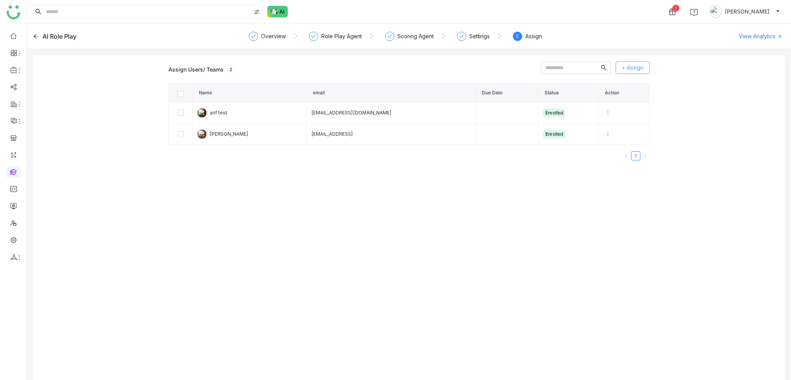
click at [626, 67] on span "+ Assign" at bounding box center [633, 67] width 22 height 8
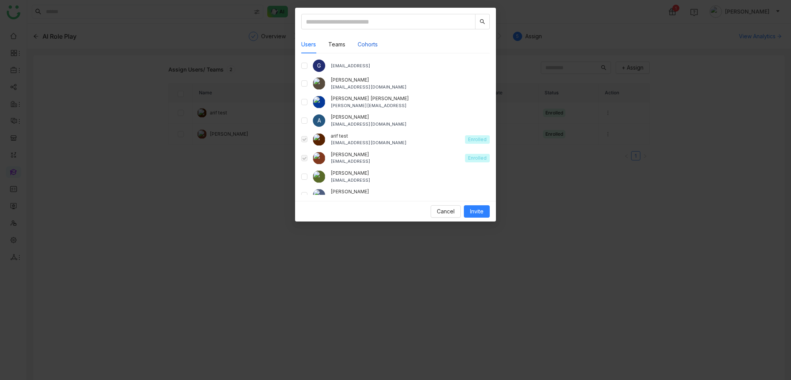
click at [372, 43] on button "Cohorts" at bounding box center [368, 44] width 20 height 8
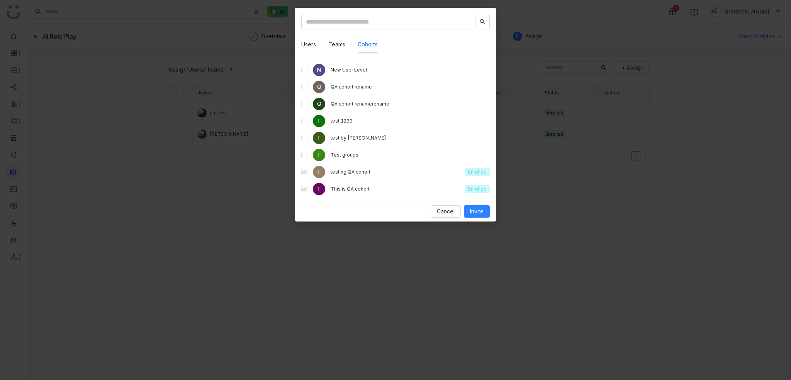
click at [305, 173] on span at bounding box center [304, 172] width 6 height 6
click at [443, 209] on span "Cancel" at bounding box center [446, 211] width 18 height 8
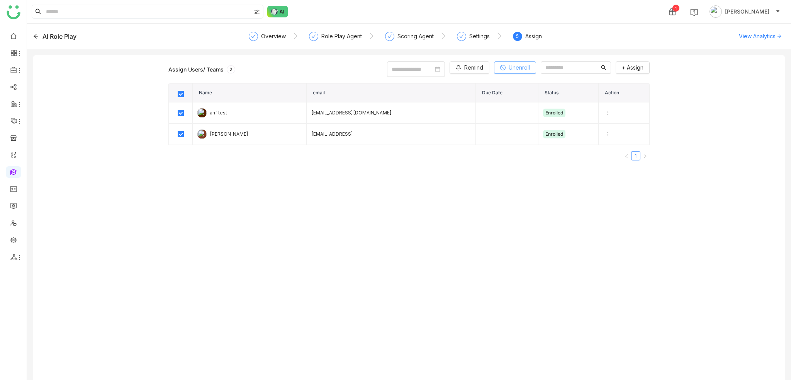
click at [494, 68] on button "Unenroll" at bounding box center [515, 67] width 42 height 12
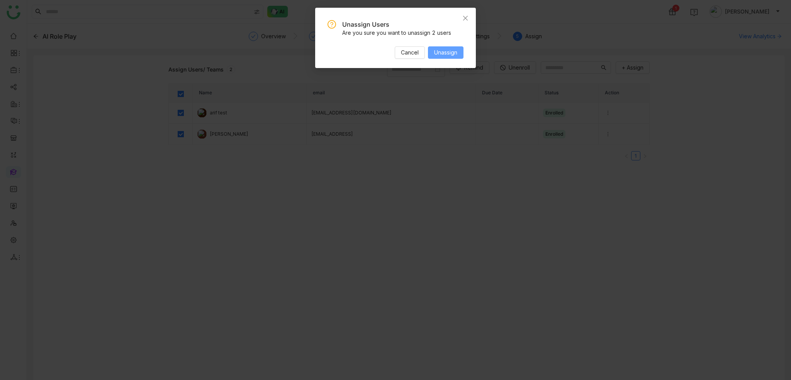
click at [444, 54] on span "Unassign" at bounding box center [445, 52] width 23 height 8
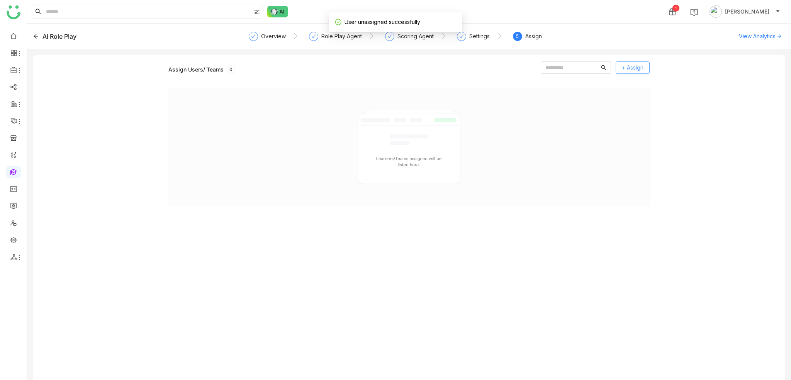
click at [633, 70] on span "+ Assign" at bounding box center [633, 67] width 22 height 8
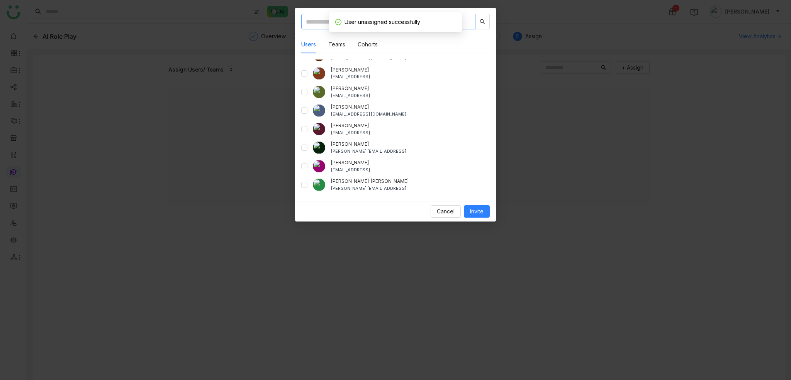
scroll to position [137, 0]
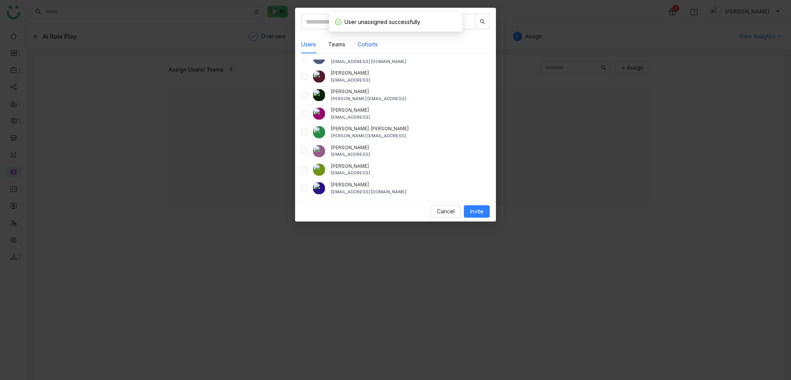
click at [360, 44] on button "Cohorts" at bounding box center [368, 44] width 20 height 8
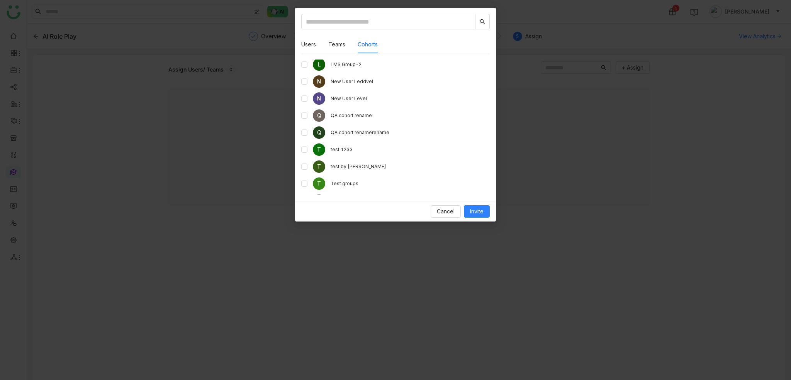
scroll to position [64, 0]
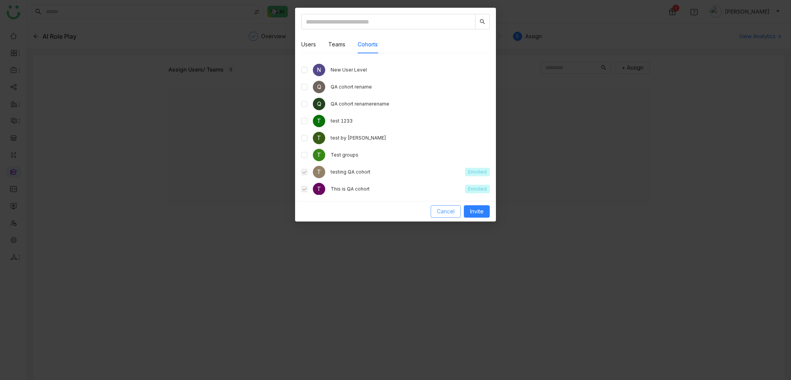
click at [442, 212] on span "Cancel" at bounding box center [446, 211] width 18 height 8
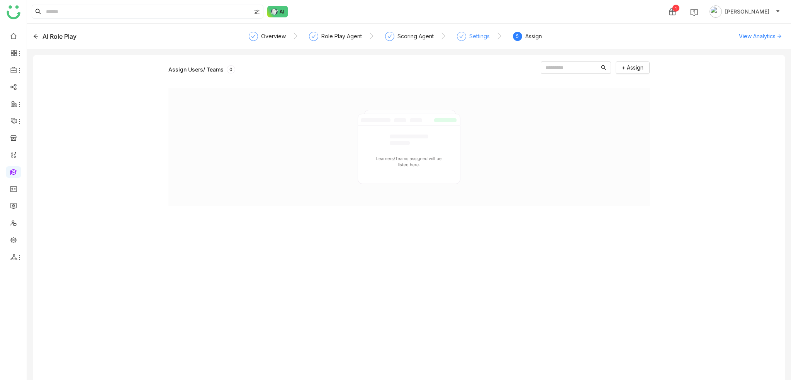
click at [471, 45] on div "Settings" at bounding box center [473, 39] width 33 height 14
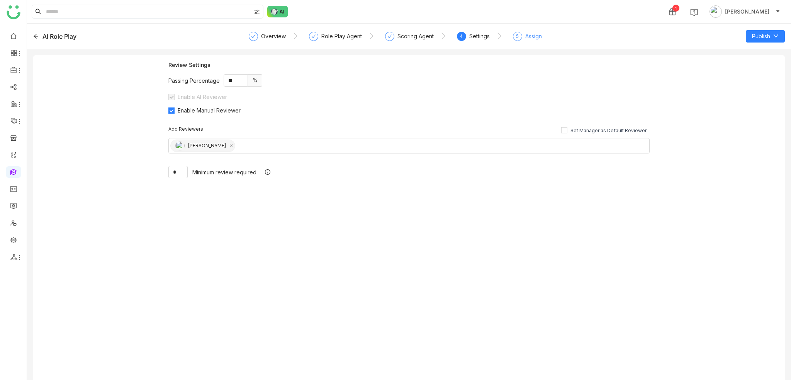
click at [524, 34] on div "5 Assign" at bounding box center [527, 39] width 29 height 14
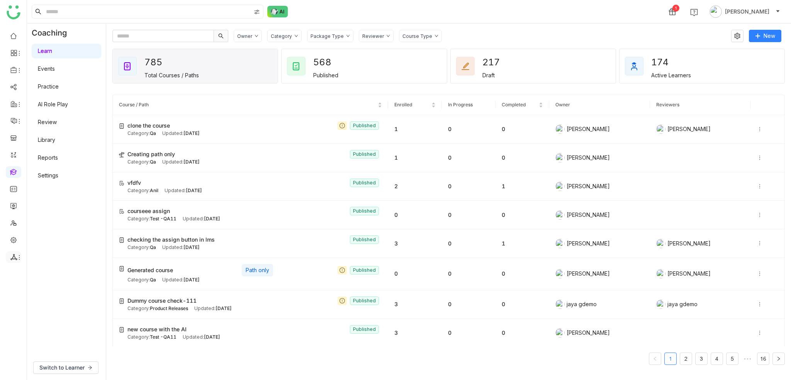
click at [19, 256] on icon at bounding box center [19, 257] width 6 height 6
click at [39, 274] on link "List" at bounding box center [55, 274] width 53 height 5
click at [13, 238] on link at bounding box center [13, 239] width 7 height 7
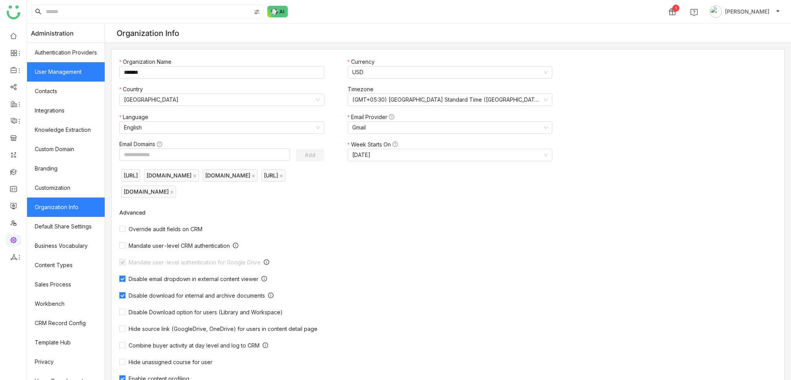
click at [80, 71] on link "User Management" at bounding box center [66, 71] width 78 height 19
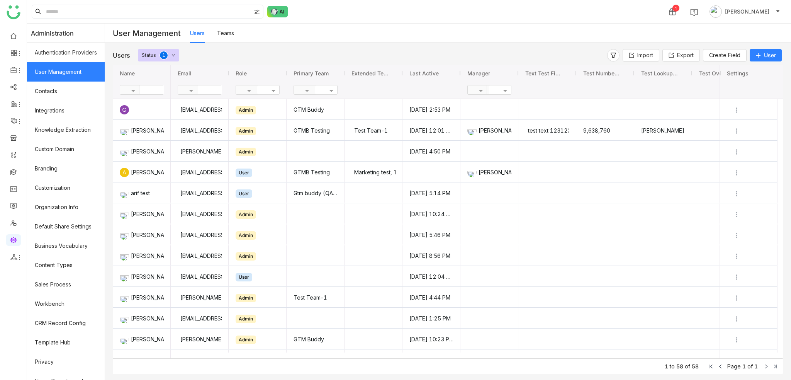
click at [207, 88] on input "text" at bounding box center [225, 89] width 56 height 9
click at [157, 90] on input "text" at bounding box center [167, 89] width 56 height 9
type input "****"
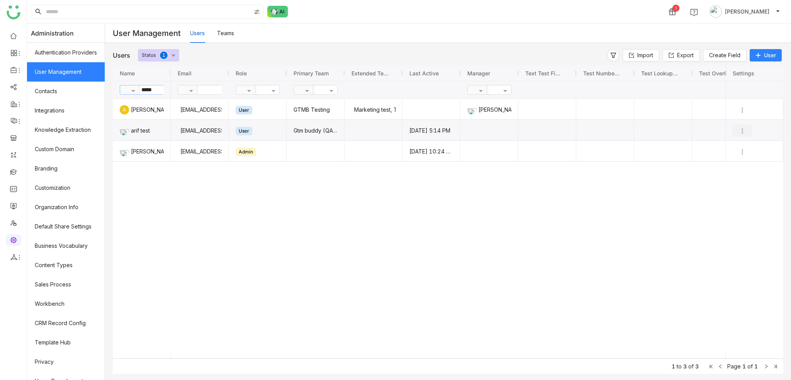
click at [741, 130] on img "Press SPACE to select this row." at bounding box center [743, 131] width 8 height 8
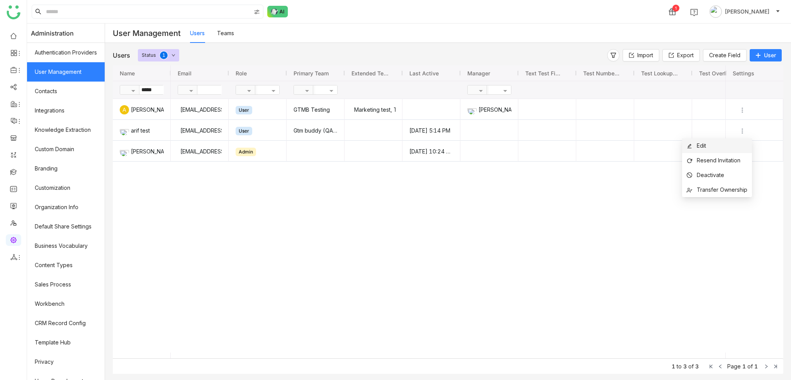
click at [722, 145] on li "Edit" at bounding box center [717, 145] width 70 height 15
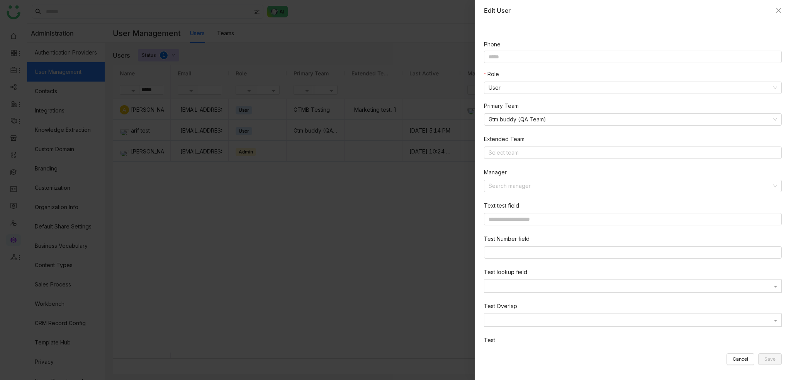
scroll to position [178, 0]
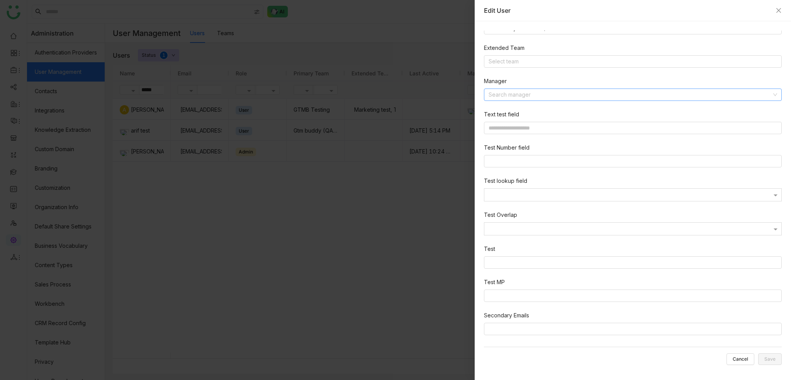
click at [544, 88] on nz-select "Search manager" at bounding box center [633, 94] width 298 height 12
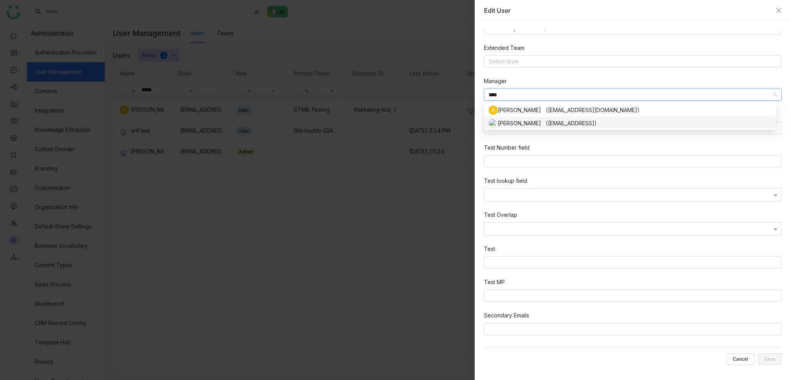
type input "****"
drag, startPoint x: 514, startPoint y: 122, endPoint x: 518, endPoint y: 124, distance: 4.3
click at [514, 122] on div "Arif uddin (arifu@gtmbuddy.ai)" at bounding box center [630, 123] width 283 height 9
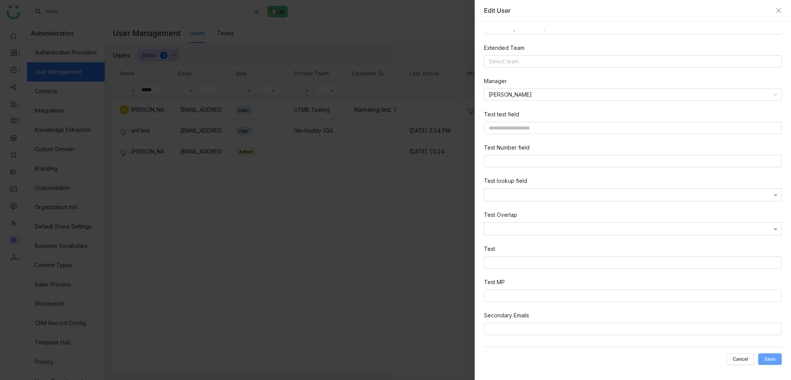
click at [772, 359] on span "Save" at bounding box center [770, 359] width 11 height 0
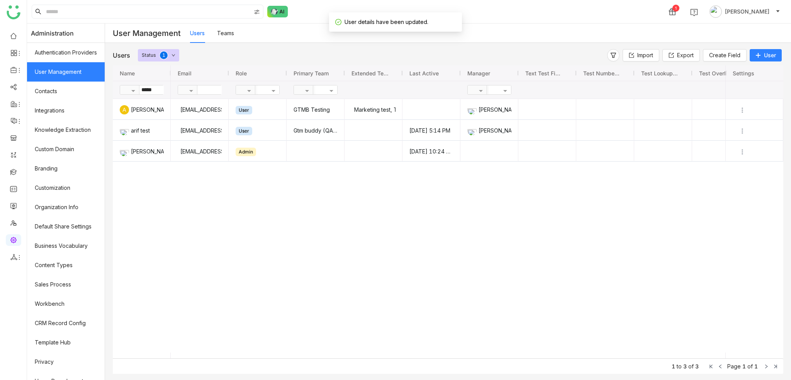
click at [5, 29] on ul at bounding box center [13, 146] width 27 height 243
click at [10, 35] on link at bounding box center [13, 35] width 7 height 7
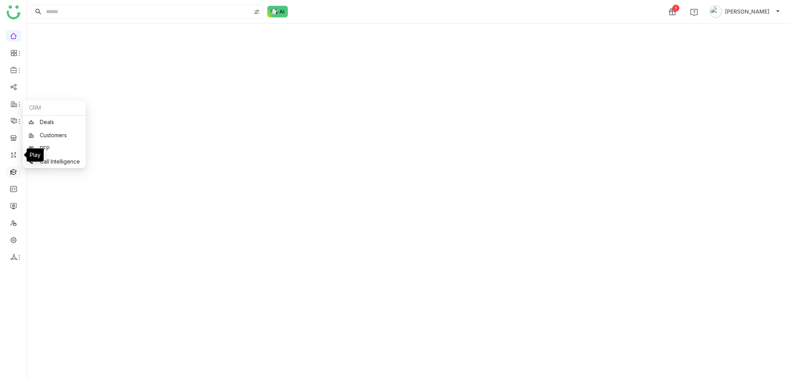
click at [15, 170] on link at bounding box center [13, 171] width 7 height 7
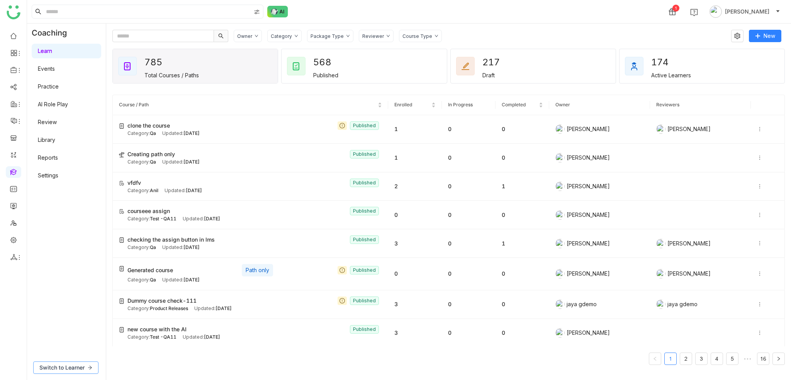
click at [73, 366] on span "Switch to Learner" at bounding box center [61, 367] width 45 height 8
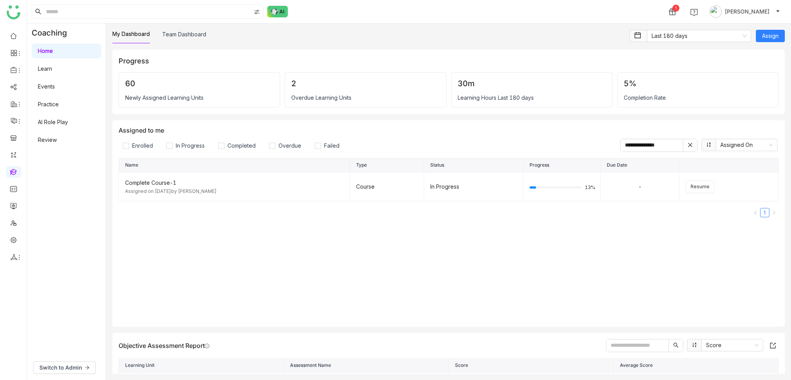
click at [52, 72] on link "Learn" at bounding box center [45, 68] width 14 height 7
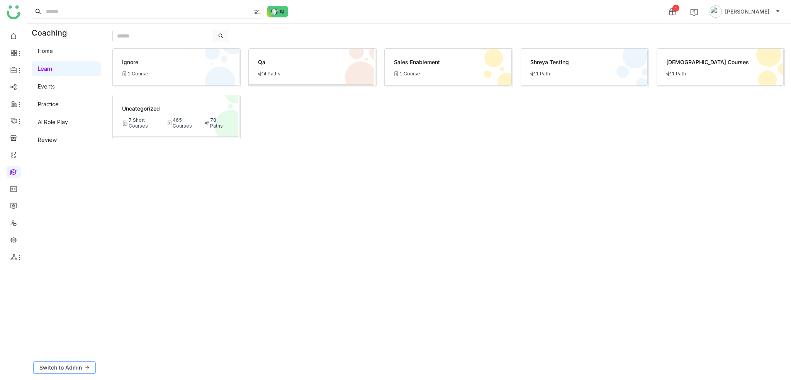
click at [77, 366] on span "Switch to Admin" at bounding box center [60, 367] width 42 height 8
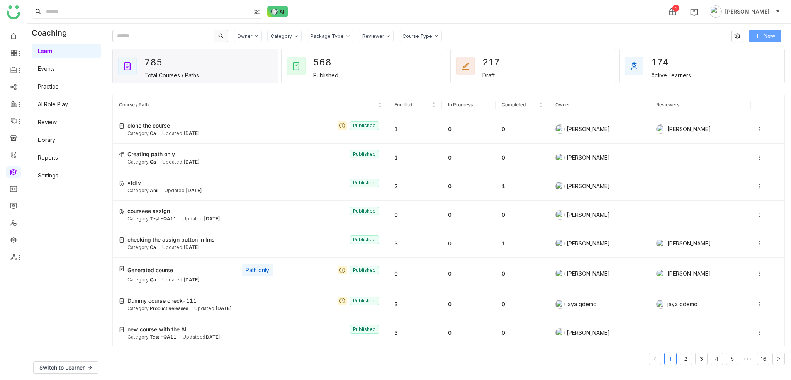
click at [769, 32] on span "New" at bounding box center [770, 36] width 12 height 8
click at [762, 49] on li "New Course" at bounding box center [748, 51] width 65 height 15
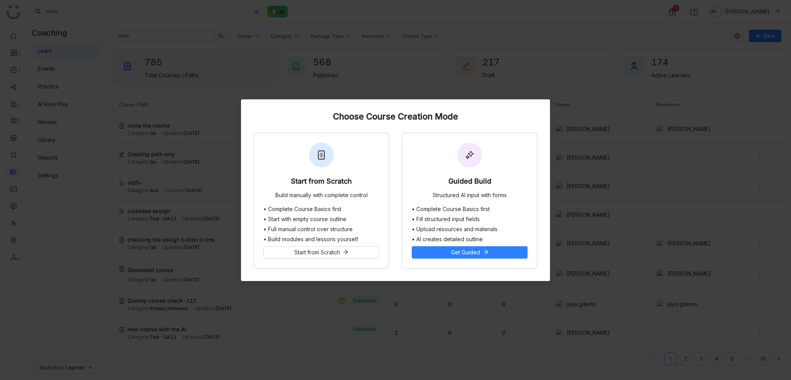
click at [345, 69] on nz-modal-container "Choose Course Creation Mode Start from Scratch Build manually with complete con…" at bounding box center [395, 190] width 791 height 380
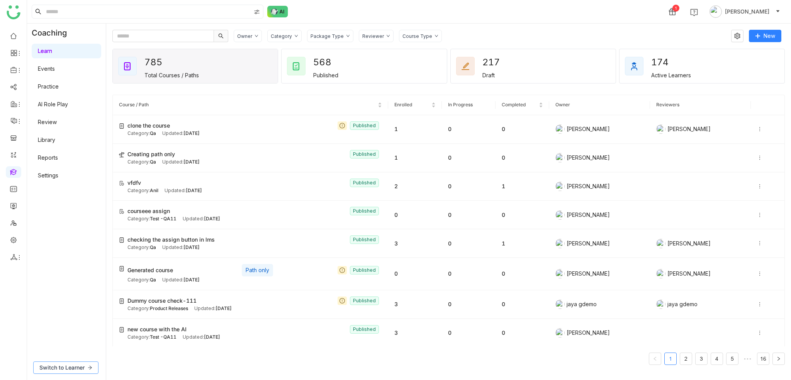
click at [73, 366] on span "Switch to Learner" at bounding box center [61, 367] width 45 height 8
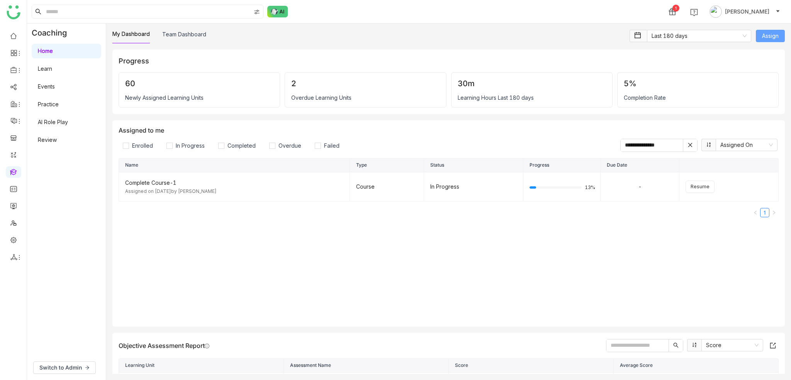
click at [774, 33] on span "Assign" at bounding box center [770, 36] width 17 height 8
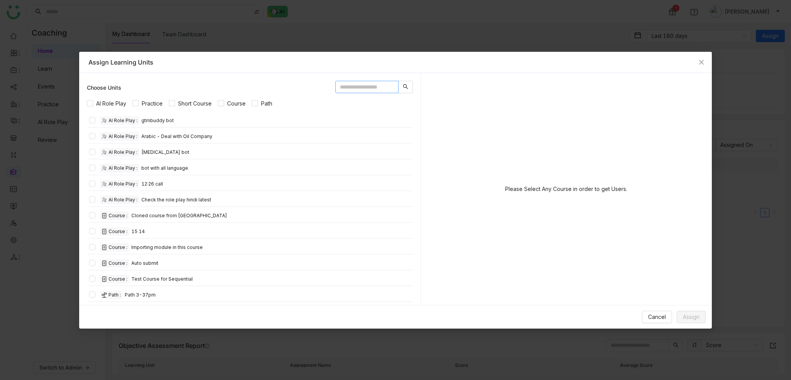
click at [384, 82] on input "text" at bounding box center [366, 87] width 63 height 12
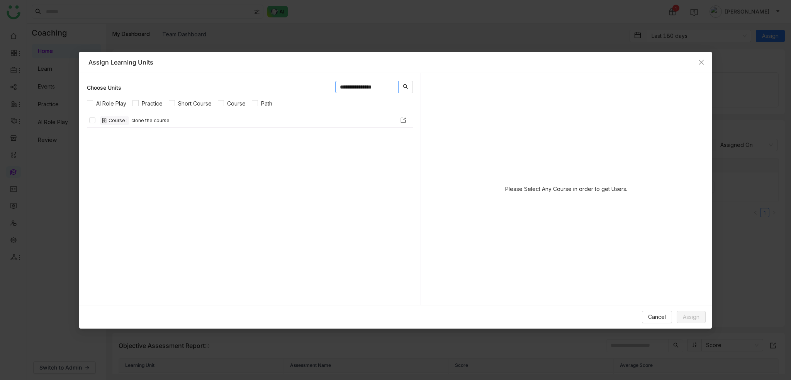
type input "**********"
click at [173, 121] on div "Course : clone the course" at bounding box center [255, 120] width 311 height 8
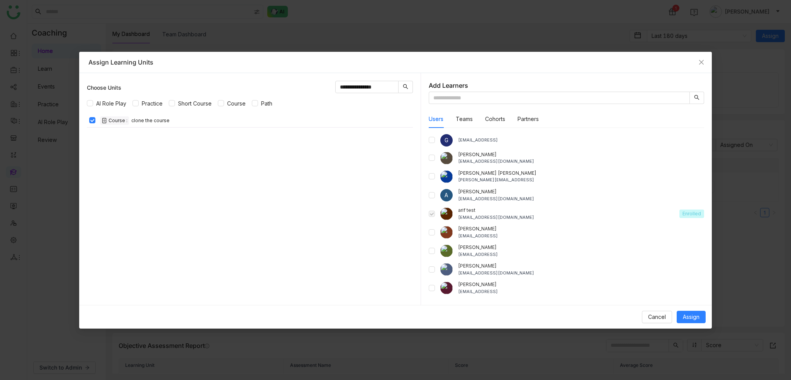
click at [462, 197] on div "[EMAIL_ADDRESS][DOMAIN_NAME]" at bounding box center [581, 198] width 246 height 7
click at [465, 218] on div "[EMAIL_ADDRESS][DOMAIN_NAME]" at bounding box center [566, 217] width 216 height 7
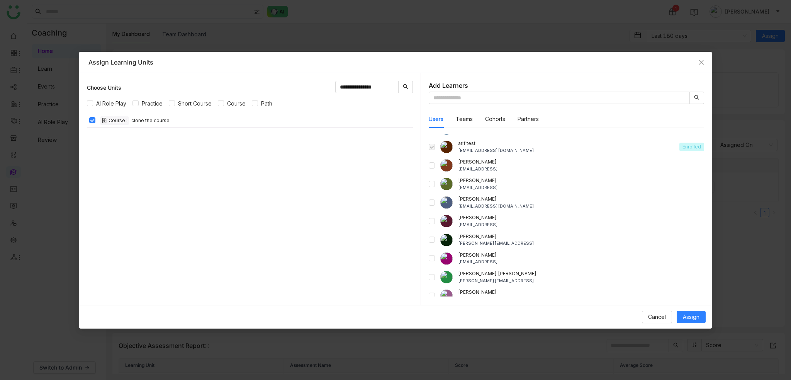
scroll to position [116, 0]
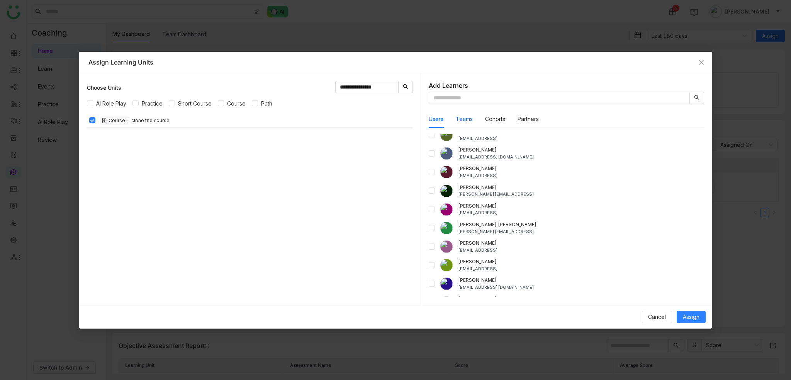
click at [465, 117] on button "Teams" at bounding box center [464, 119] width 17 height 8
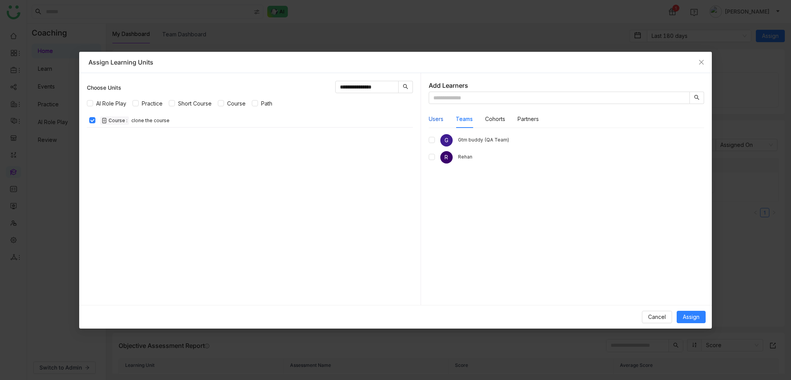
click at [437, 117] on button "Users" at bounding box center [436, 119] width 15 height 8
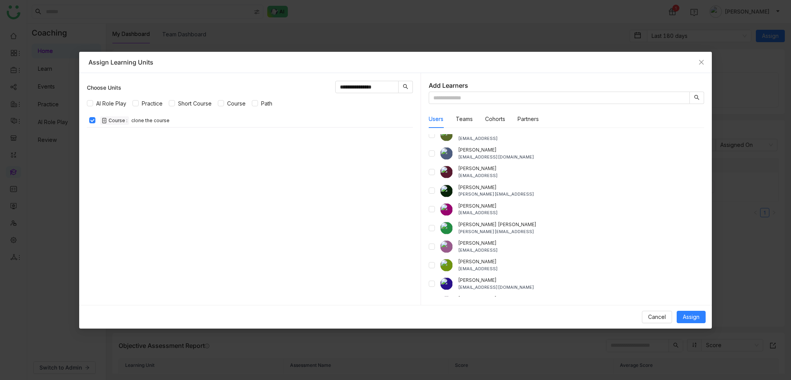
click at [477, 224] on div "[PERSON_NAME] [PERSON_NAME]" at bounding box center [581, 224] width 246 height 7
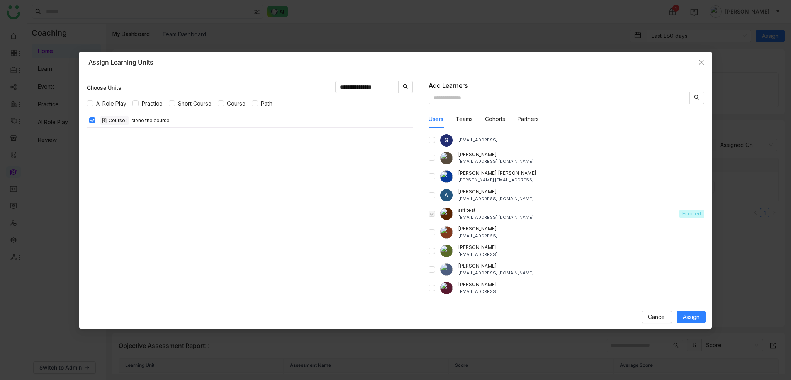
click at [477, 217] on div "[EMAIL_ADDRESS][DOMAIN_NAME]" at bounding box center [566, 217] width 216 height 7
click at [432, 212] on span at bounding box center [432, 214] width 6 height 6
click at [435, 140] on div "G gayatrir@gtmbuddy.ai" at bounding box center [567, 140] width 276 height 12
click at [248, 105] on span "Course" at bounding box center [236, 103] width 25 height 8
click at [269, 119] on div "Course : clone the course" at bounding box center [255, 120] width 311 height 8
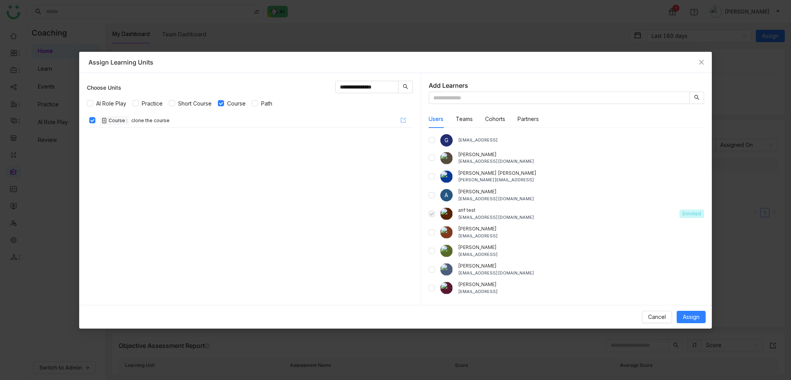
click at [401, 120] on icon at bounding box center [403, 119] width 5 height 5
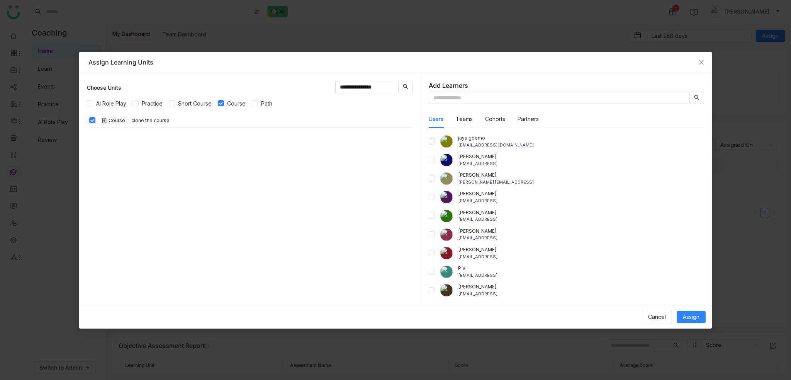
scroll to position [389, 0]
click at [654, 313] on span "Cancel" at bounding box center [657, 317] width 18 height 8
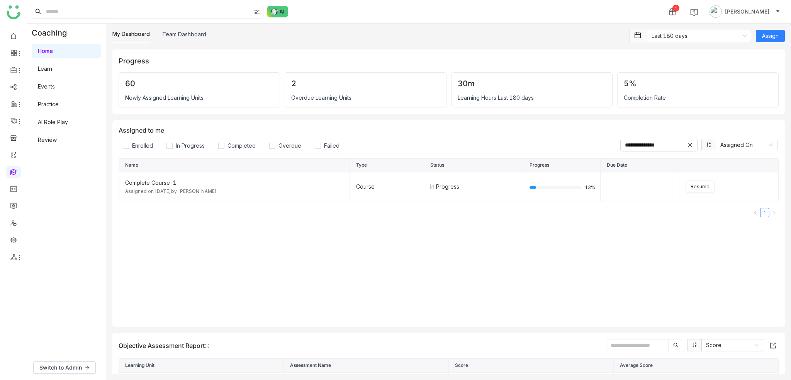
click at [182, 29] on div "**********" at bounding box center [448, 202] width 685 height 356
click at [185, 36] on link "Team Dashboard" at bounding box center [184, 34] width 44 height 7
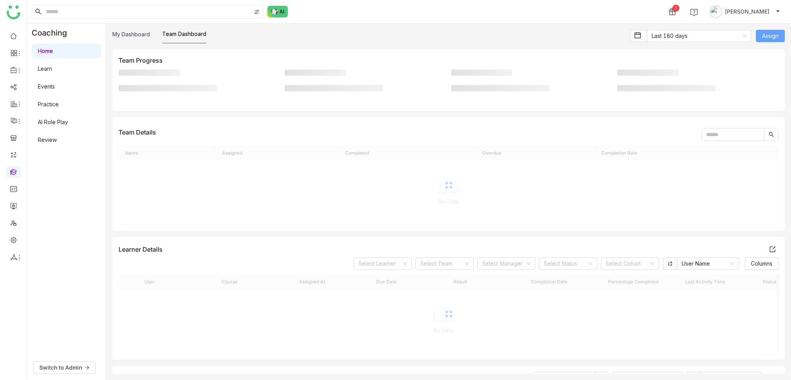
click at [777, 38] on span "Assign" at bounding box center [770, 36] width 17 height 8
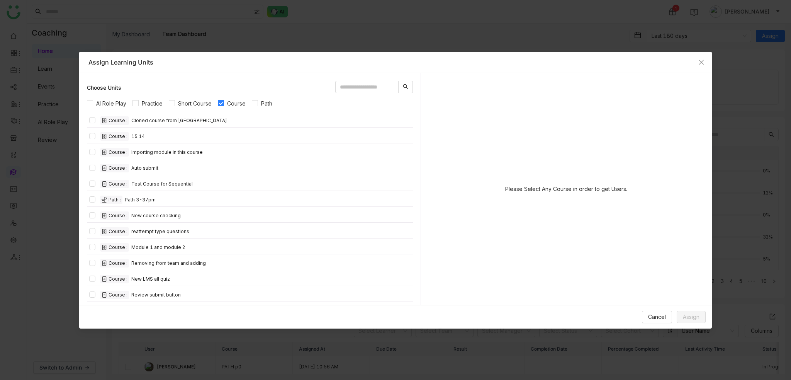
click at [559, 171] on div "Please Select Any Course in order to get Users." at bounding box center [567, 189] width 276 height 216
click at [359, 82] on input "text" at bounding box center [366, 87] width 63 height 12
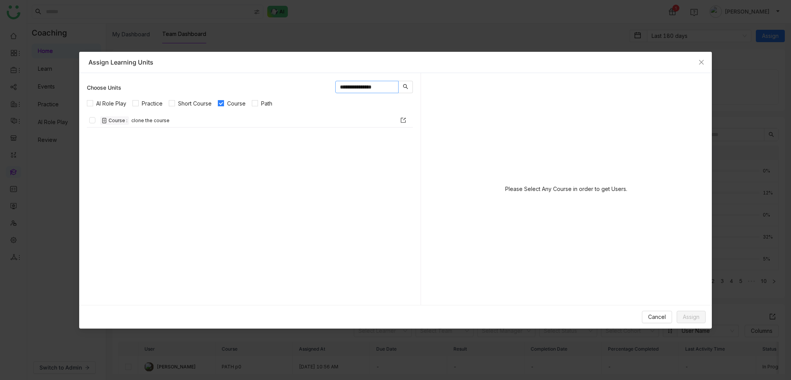
type input "**********"
click at [155, 123] on div "Course : clone the course" at bounding box center [135, 120] width 70 height 8
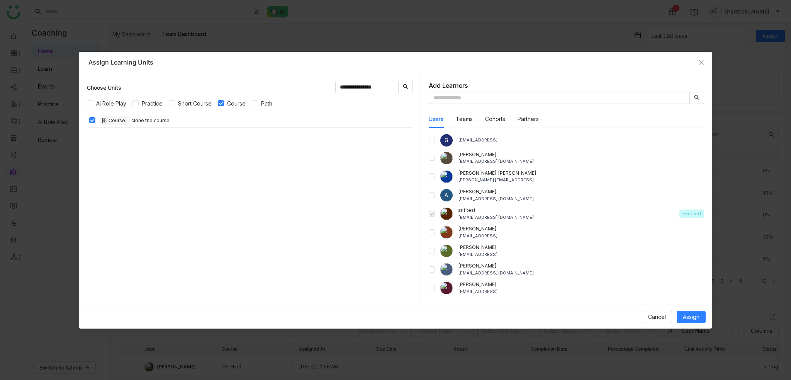
click at [430, 214] on span at bounding box center [432, 214] width 6 height 6
click at [467, 123] on div "Teams" at bounding box center [464, 119] width 17 height 18
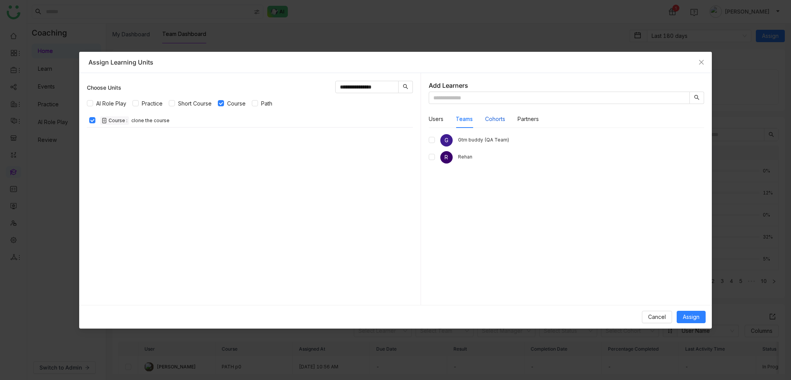
click at [495, 119] on button "Cohorts" at bounding box center [495, 119] width 20 height 8
click at [529, 119] on button "Partners" at bounding box center [528, 119] width 21 height 8
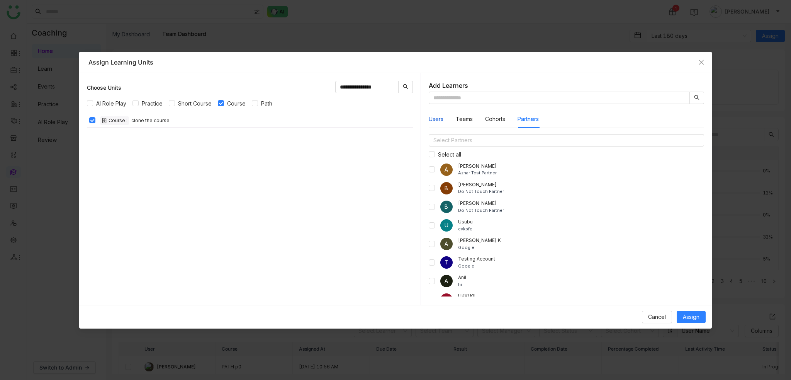
click at [442, 117] on button "Users" at bounding box center [436, 119] width 15 height 8
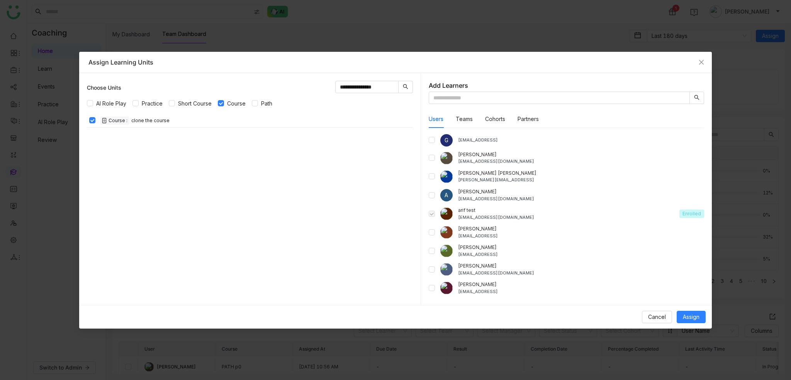
click at [505, 84] on div "Add Learners" at bounding box center [567, 85] width 276 height 9
click at [503, 102] on input "text" at bounding box center [560, 98] width 262 height 12
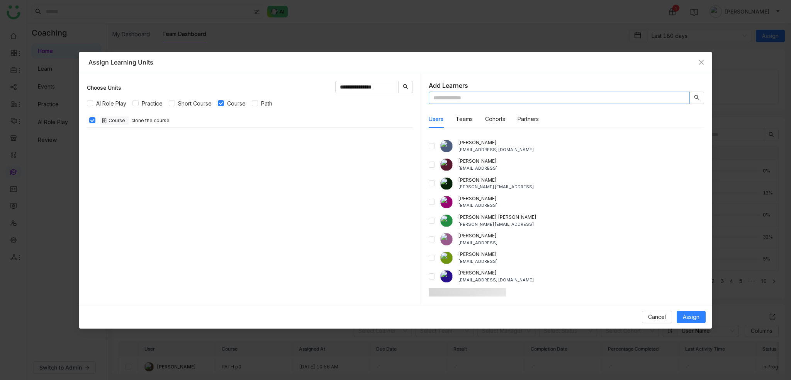
scroll to position [130, 0]
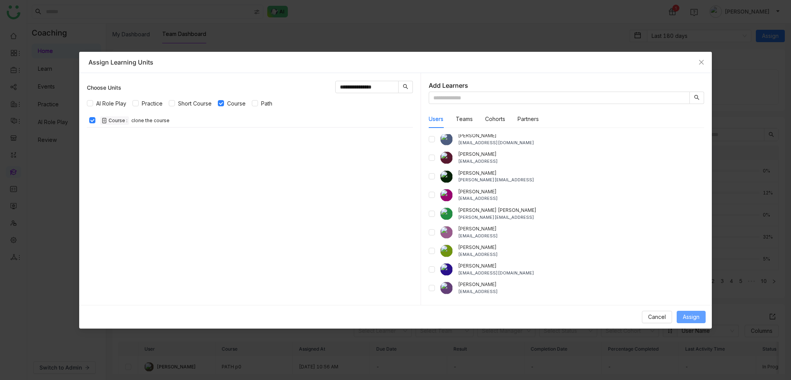
click at [694, 317] on span "Assign" at bounding box center [691, 317] width 17 height 8
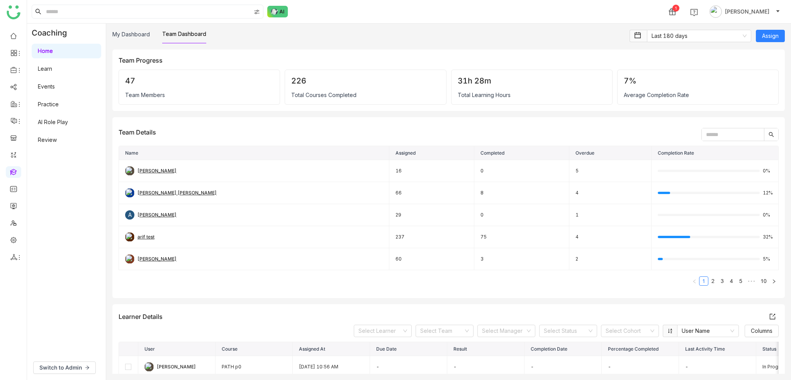
click at [774, 26] on div "My Dashboard Team Dashboard Last 180 days Assign Team Progress 47 Team Members …" at bounding box center [448, 202] width 685 height 356
click at [774, 35] on span "Assign" at bounding box center [770, 36] width 17 height 8
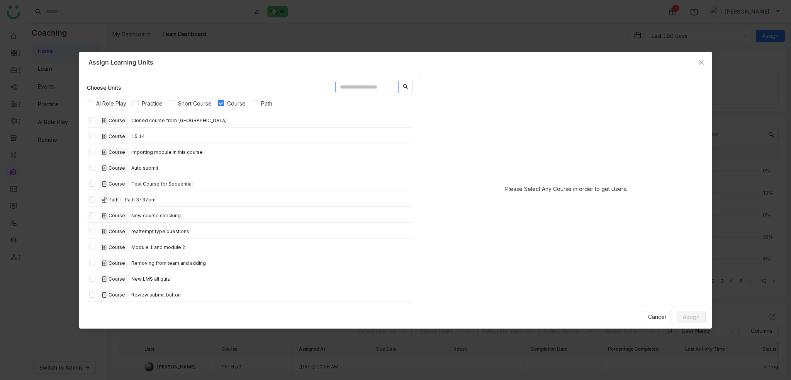
click at [366, 85] on input "text" at bounding box center [366, 87] width 63 height 12
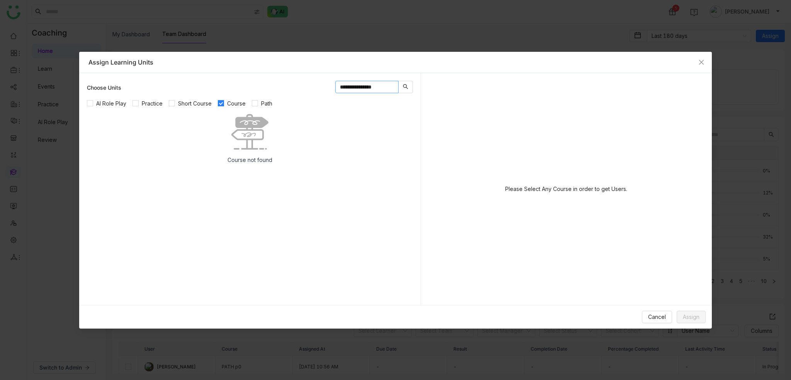
type input "**********"
click at [151, 126] on div "Course : clone the course" at bounding box center [250, 121] width 326 height 14
click at [93, 123] on label at bounding box center [92, 120] width 6 height 8
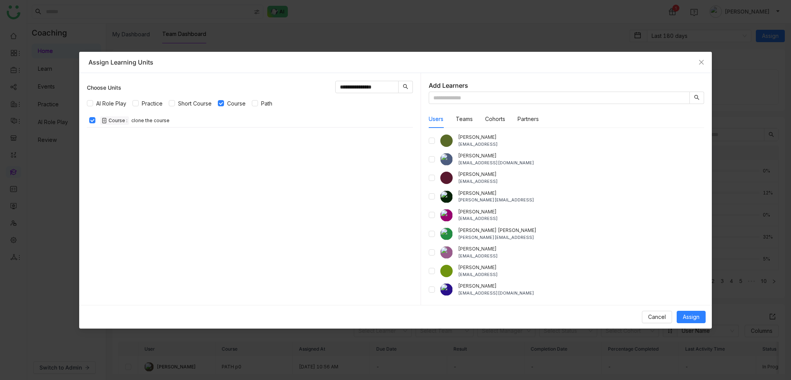
scroll to position [0, 0]
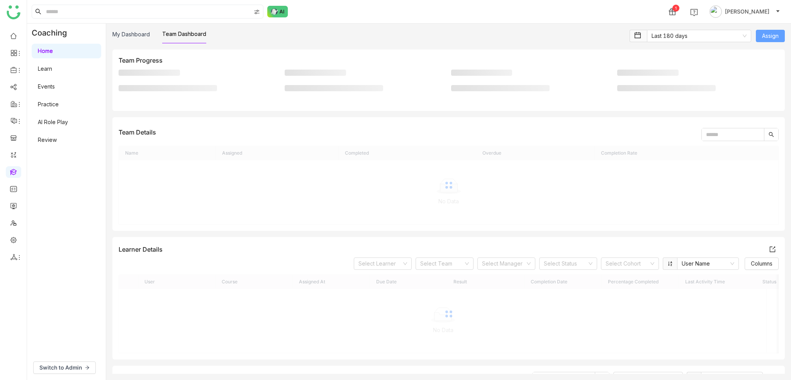
click at [771, 37] on span "Assign" at bounding box center [770, 36] width 17 height 8
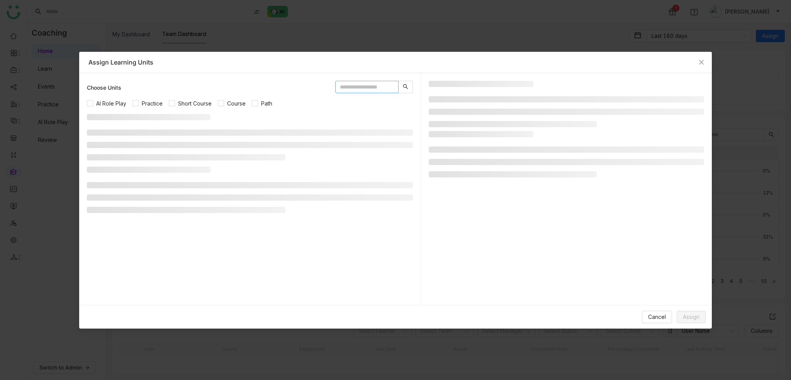
click at [362, 83] on input "text" at bounding box center [366, 87] width 63 height 12
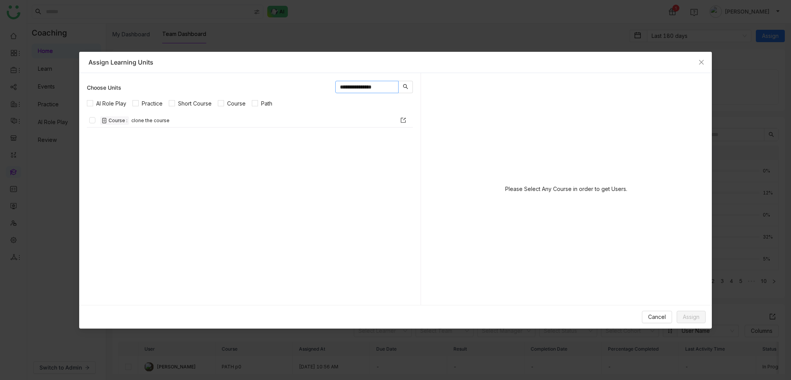
type input "**********"
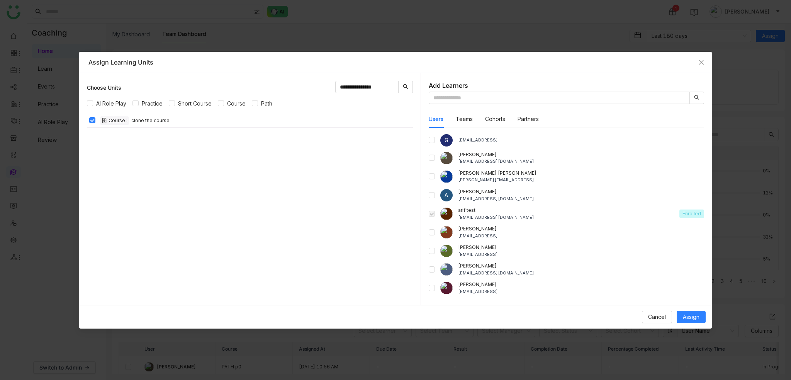
click at [443, 216] on img at bounding box center [446, 213] width 12 height 12
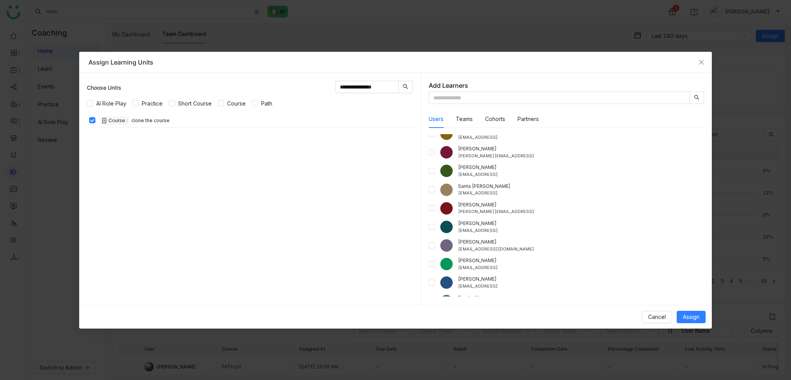
scroll to position [641, 0]
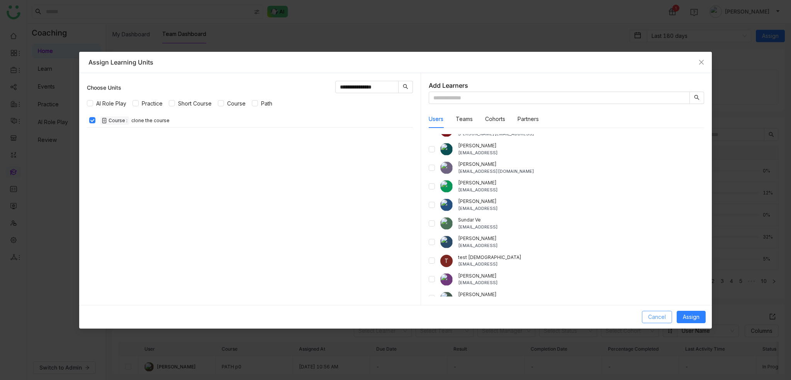
click at [655, 317] on span "Cancel" at bounding box center [657, 317] width 18 height 8
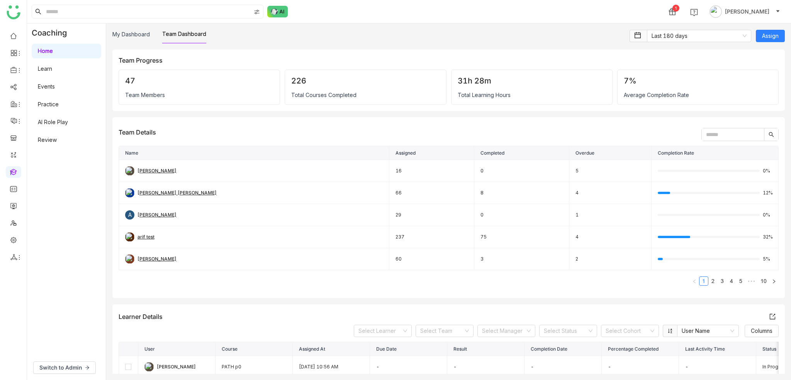
click at [569, 35] on div "My Dashboard Team Dashboard" at bounding box center [368, 37] width 513 height 14
click at [143, 36] on link "My Dashboard" at bounding box center [130, 34] width 37 height 7
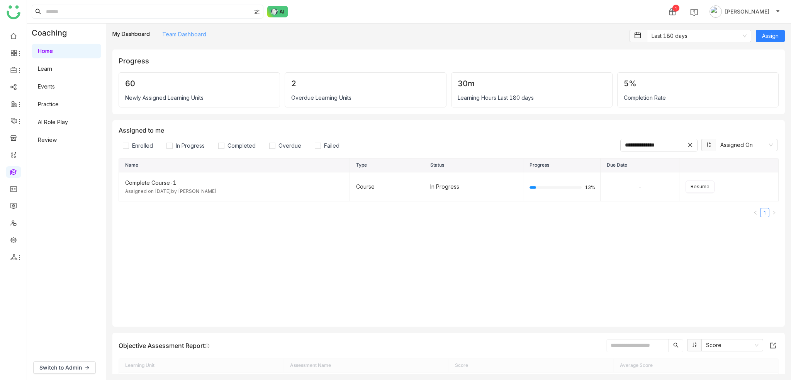
click at [200, 37] on link "Team Dashboard" at bounding box center [184, 34] width 44 height 7
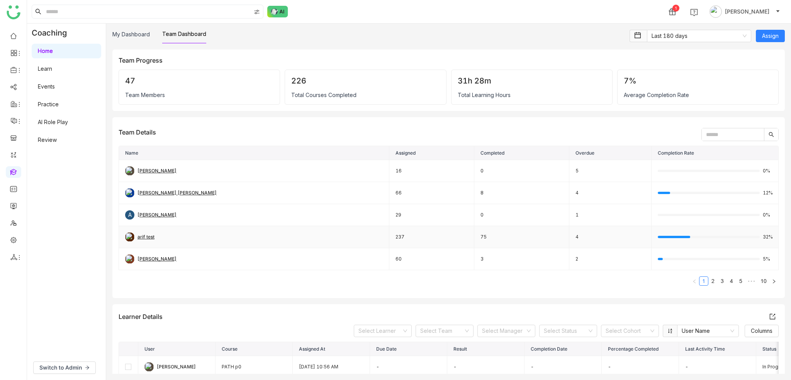
click at [263, 233] on div "arif test" at bounding box center [254, 236] width 258 height 9
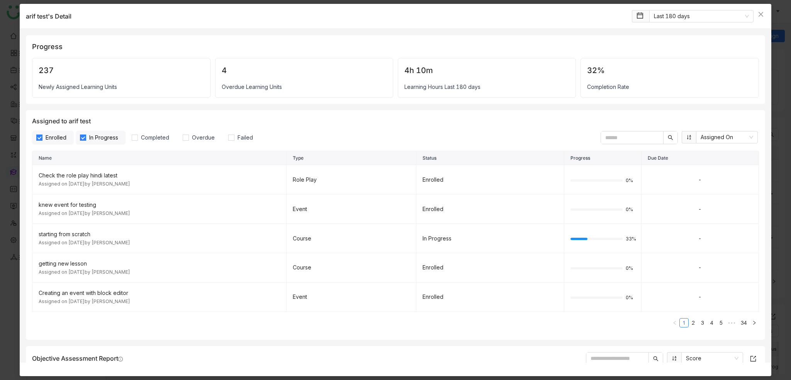
click at [616, 136] on input "text" at bounding box center [632, 137] width 62 height 12
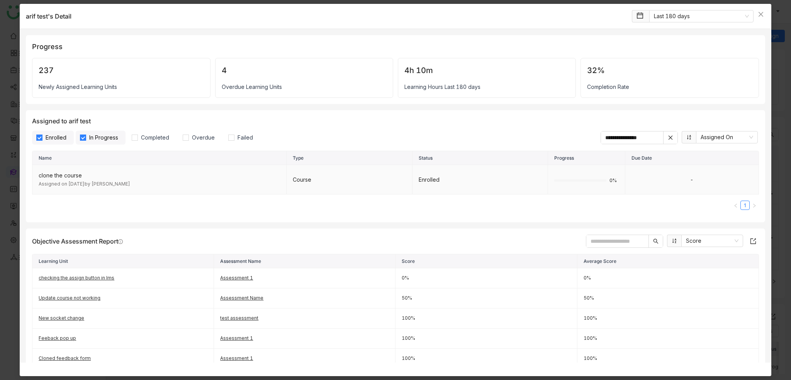
type input "**********"
click at [296, 182] on div "Course" at bounding box center [349, 179] width 113 height 8
click at [664, 190] on td "-" at bounding box center [693, 179] width 134 height 29
click at [644, 180] on td "-" at bounding box center [693, 179] width 134 height 29
click at [537, 178] on td "Enrolled" at bounding box center [480, 179] width 135 height 29
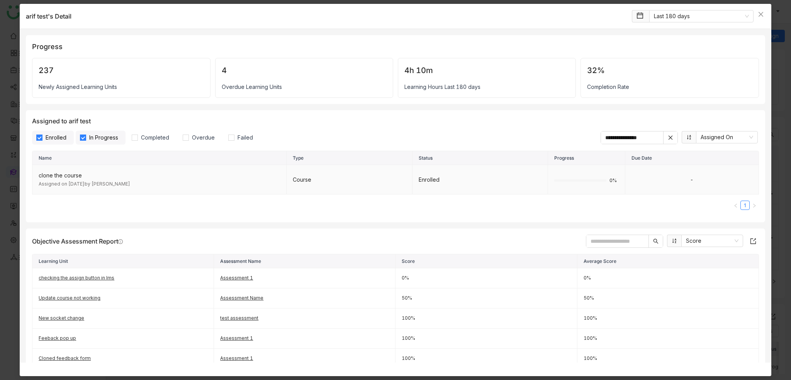
click at [371, 178] on div "Course" at bounding box center [349, 179] width 113 height 8
drag, startPoint x: 34, startPoint y: 57, endPoint x: 108, endPoint y: 80, distance: 78.0
click at [33, 57] on div "Progress 237 Newly Assigned Learning Units 4 Overdue Learning Units 4h 10m Lear…" at bounding box center [395, 69] width 727 height 56
click at [108, 80] on div "237 Newly Assigned Learning Units" at bounding box center [121, 78] width 178 height 40
click at [283, 77] on div "4 Overdue Learning Units" at bounding box center [304, 78] width 178 height 40
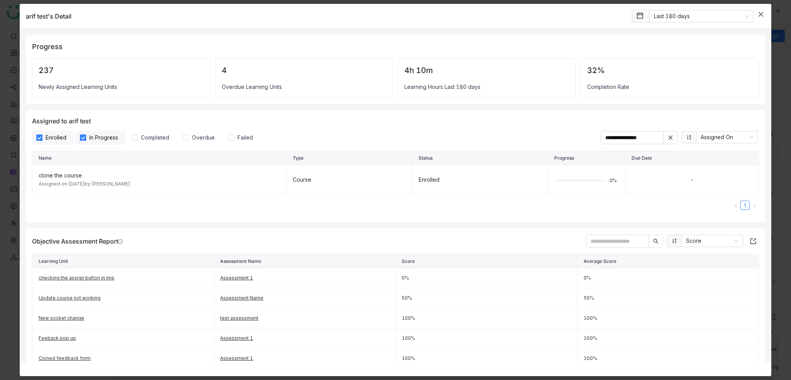
click at [763, 16] on icon "Close" at bounding box center [761, 14] width 6 height 6
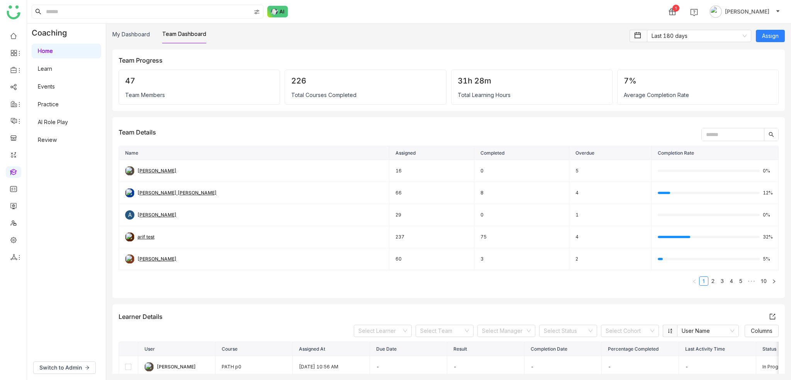
click at [358, 49] on div "Team Progress 47 Team Members 226 Total Courses Completed 31h 28m Total Learnin…" at bounding box center [448, 173] width 673 height 248
drag, startPoint x: 155, startPoint y: 31, endPoint x: 124, endPoint y: 35, distance: 31.6
click at [155, 31] on div "My Dashboard Team Dashboard" at bounding box center [159, 37] width 94 height 14
click at [121, 35] on link "My Dashboard" at bounding box center [130, 34] width 37 height 7
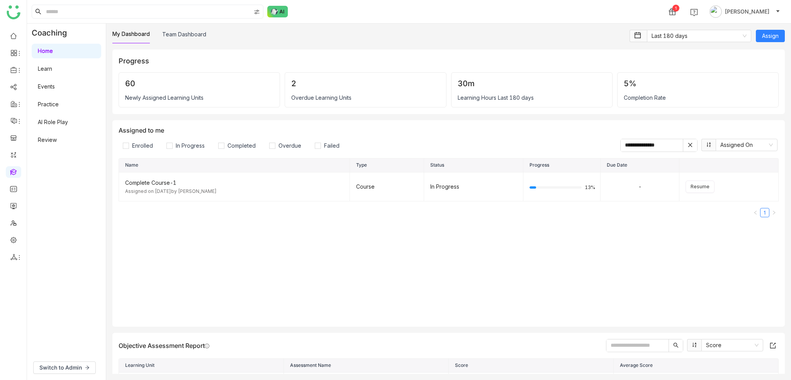
click at [688, 145] on icon at bounding box center [690, 145] width 4 height 4
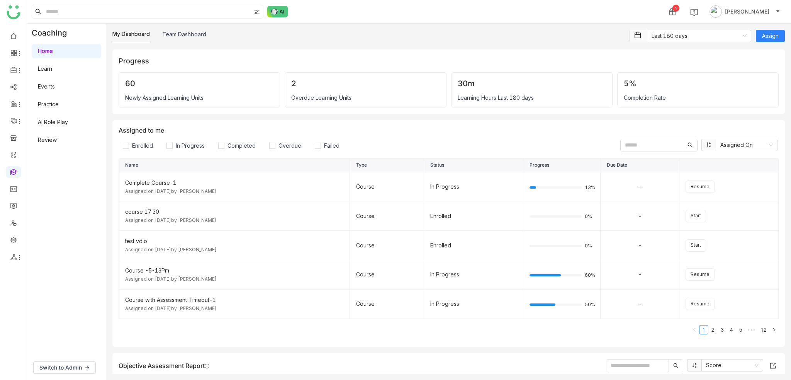
click at [382, 144] on div "Enrolled In Progress Completed Overdue Failed Assigned On" at bounding box center [449, 145] width 660 height 13
click at [187, 36] on link "Team Dashboard" at bounding box center [184, 34] width 44 height 7
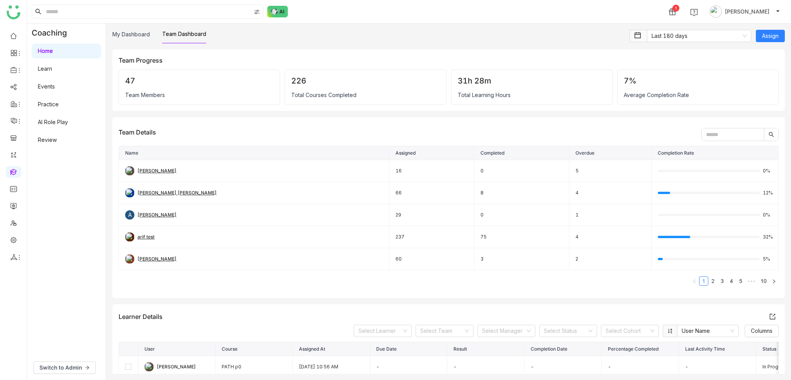
click at [158, 39] on div "My Dashboard Team Dashboard" at bounding box center [159, 37] width 94 height 14
click at [152, 40] on div "My Dashboard Team Dashboard" at bounding box center [159, 37] width 94 height 14
click at [151, 39] on div "My Dashboard Team Dashboard" at bounding box center [159, 37] width 94 height 14
click at [142, 37] on link "My Dashboard" at bounding box center [130, 34] width 37 height 7
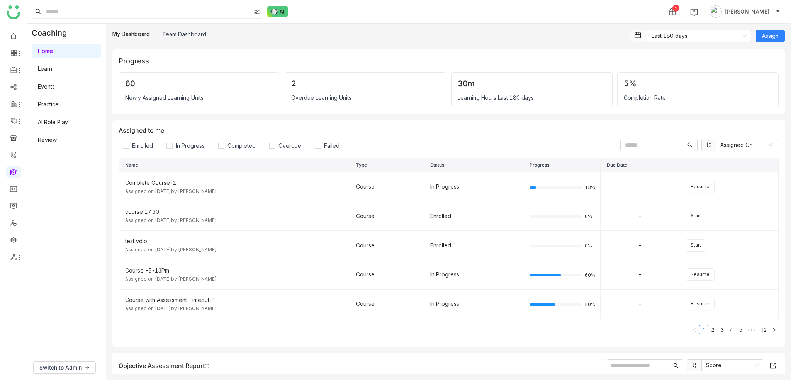
click at [15, 175] on link at bounding box center [13, 171] width 7 height 7
click at [782, 34] on button "Assign" at bounding box center [770, 36] width 29 height 12
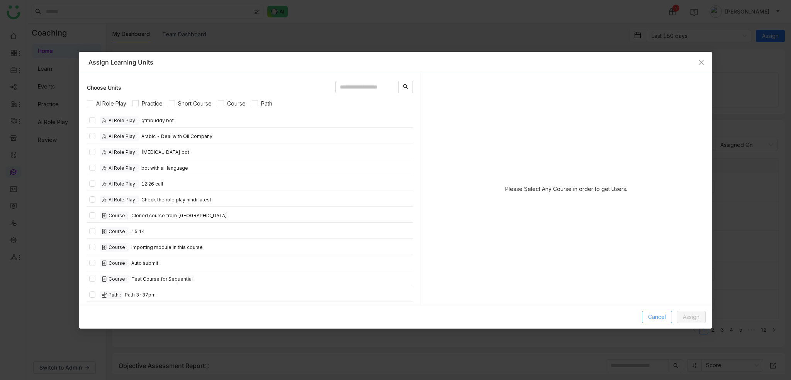
click at [668, 317] on button "Cancel" at bounding box center [657, 317] width 30 height 12
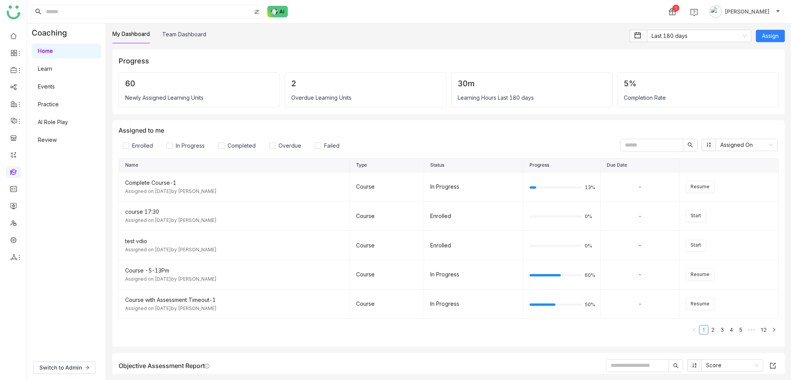
click at [71, 376] on div "Switch to Admin" at bounding box center [66, 367] width 79 height 25
click at [76, 364] on span "Switch to Admin" at bounding box center [60, 367] width 42 height 8
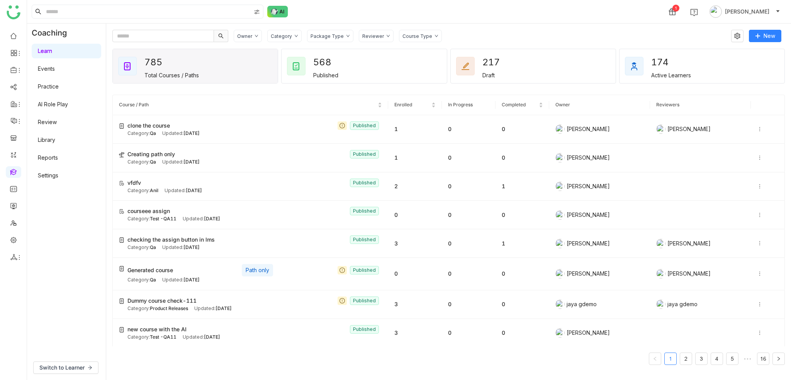
click at [768, 28] on div "Owner Category Package Type Reviewer Course Type New 785 Total Courses / Paths …" at bounding box center [448, 202] width 685 height 356
click at [768, 39] on span "New" at bounding box center [770, 36] width 12 height 8
click at [738, 63] on span "New Short Course" at bounding box center [749, 66] width 56 height 8
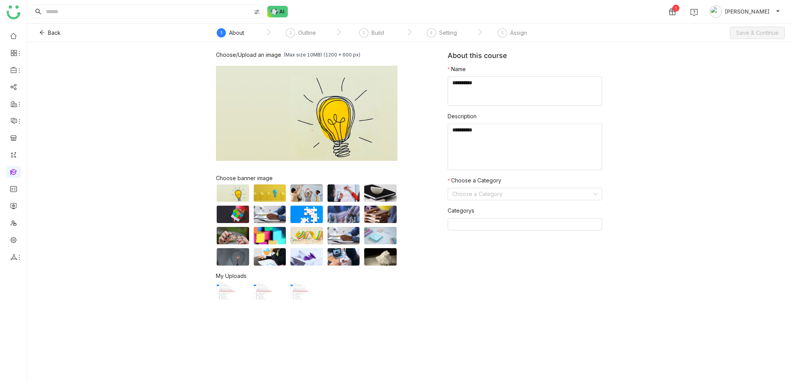
click at [510, 37] on div "Assign" at bounding box center [518, 32] width 17 height 9
click at [444, 32] on div "Setting" at bounding box center [448, 32] width 18 height 9
click at [331, 31] on div "Please fill all the required fields" at bounding box center [395, 21] width 133 height 19
click at [52, 32] on span "Back" at bounding box center [54, 33] width 13 height 8
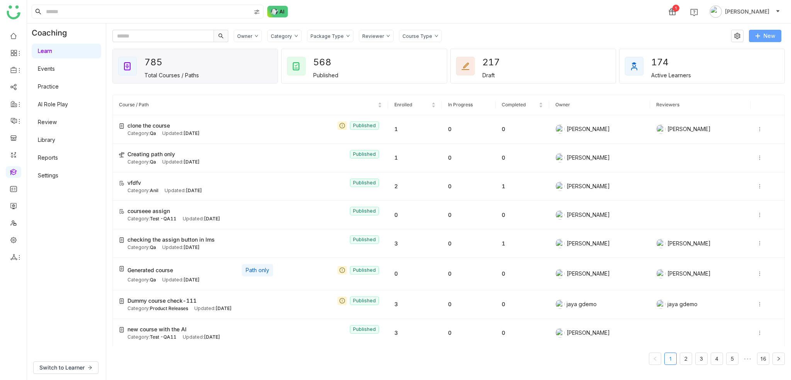
click at [770, 31] on button "New" at bounding box center [765, 36] width 32 height 12
click at [748, 44] on li "New Course" at bounding box center [748, 51] width 65 height 15
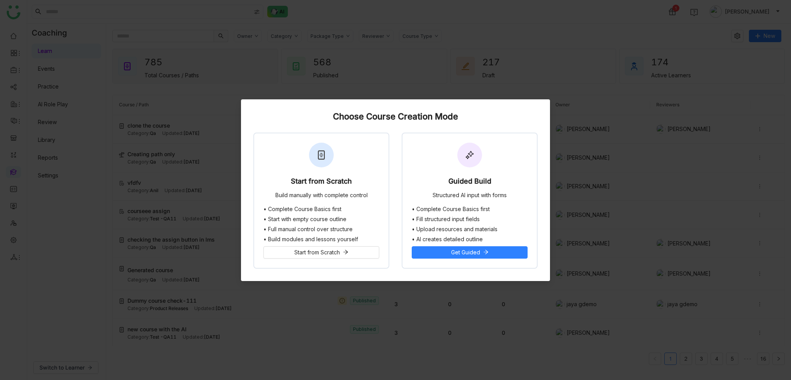
click at [788, 26] on nz-modal-container "Choose Course Creation Mode Start from Scratch Build manually with complete con…" at bounding box center [395, 190] width 791 height 380
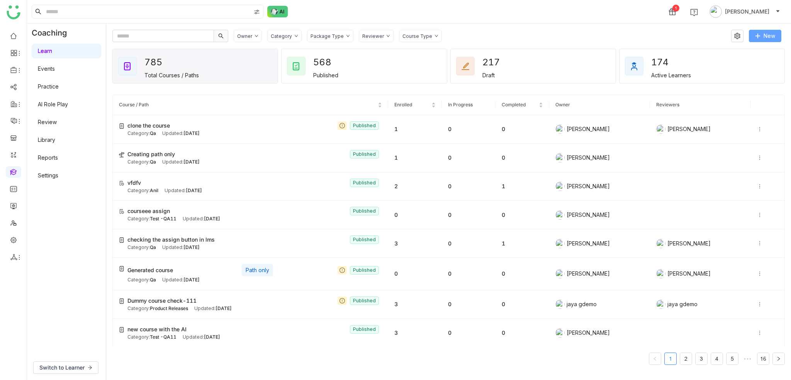
click at [777, 38] on button "New" at bounding box center [765, 36] width 32 height 12
click at [741, 83] on span "New Path" at bounding box center [738, 81] width 34 height 8
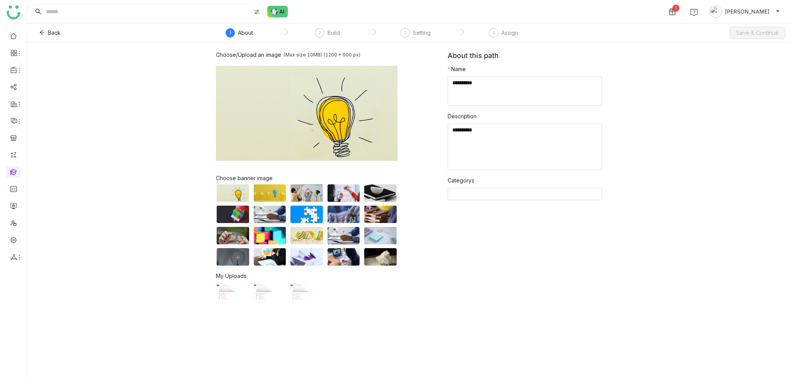
click at [436, 54] on div "Choose/Upload an image (Max size 10MB) (1200 x 600 px) Browse Image Choose bann…" at bounding box center [332, 175] width 232 height 249
click at [428, 39] on div "3 Setting" at bounding box center [416, 35] width 30 height 14
click at [413, 32] on div "Setting" at bounding box center [422, 32] width 18 height 9
click at [341, 34] on nz-step "2 Build" at bounding box center [328, 35] width 88 height 14
click at [524, 85] on textarea at bounding box center [525, 90] width 155 height 29
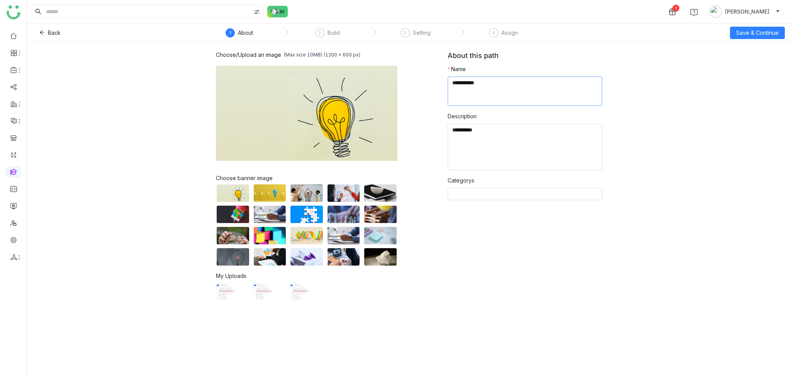
type textarea "**********"
type textarea "********"
type input "**"
click at [476, 226] on div "Qa" at bounding box center [524, 222] width 145 height 8
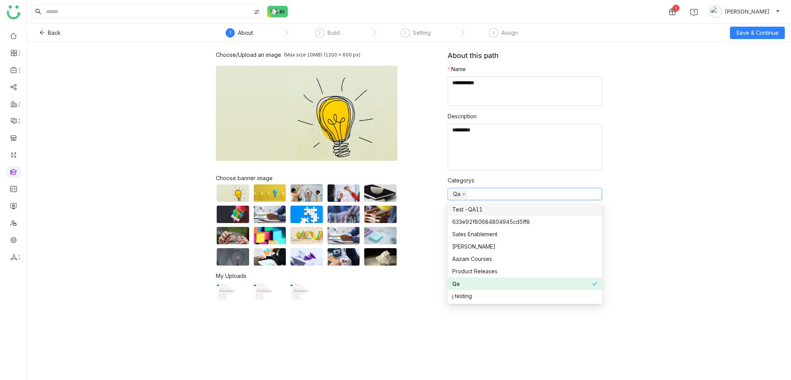
click at [702, 80] on div "Choose/Upload an image (Max size 10MB) (1200 x 600 px) Browse Image Choose bann…" at bounding box center [409, 211] width 764 height 338
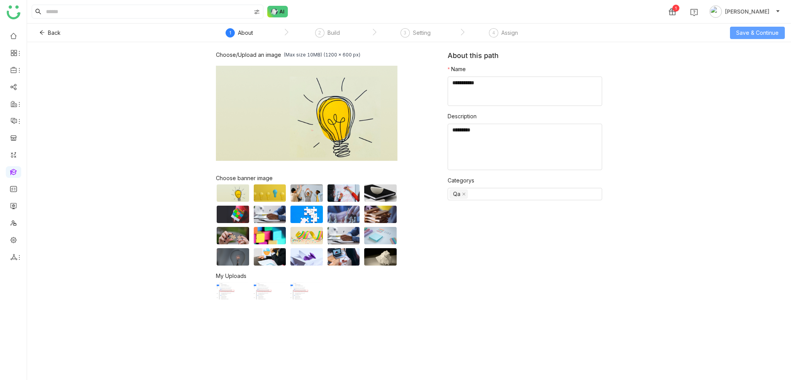
click at [775, 27] on div "Save & Continue" at bounding box center [757, 33] width 55 height 12
click at [761, 29] on span "Save & Continue" at bounding box center [757, 33] width 42 height 8
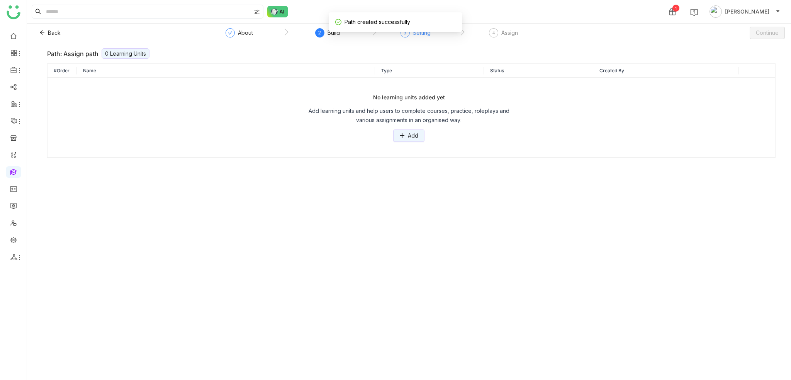
click at [404, 36] on div "3" at bounding box center [405, 32] width 9 height 9
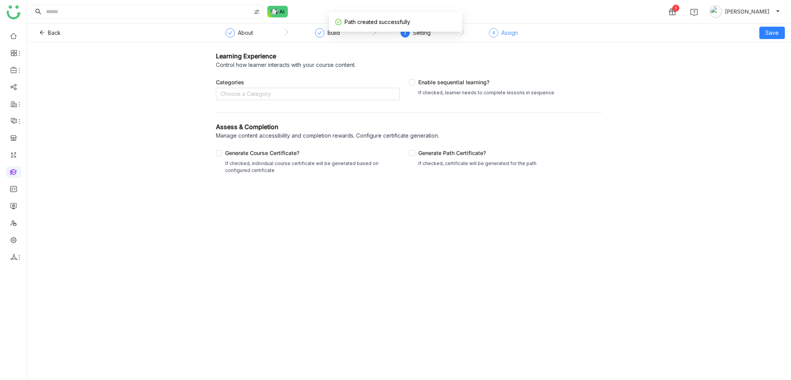
click at [496, 36] on div "4" at bounding box center [493, 32] width 9 height 9
click at [321, 99] on nz-select-top-control "Choose a Category" at bounding box center [308, 94] width 184 height 12
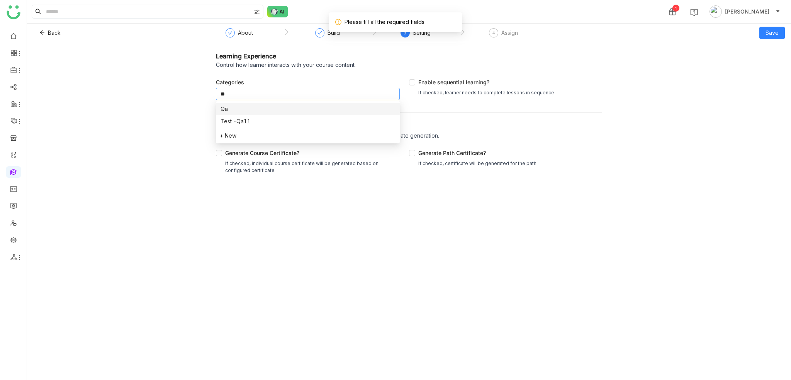
type input "**"
click at [225, 107] on div "Qa" at bounding box center [308, 109] width 175 height 8
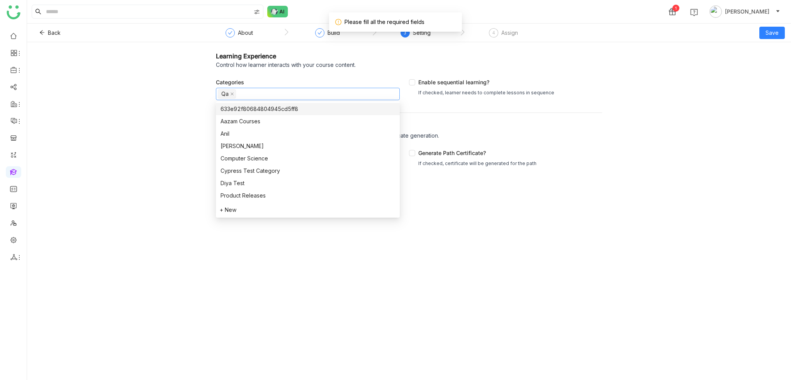
click at [527, 66] on div "Control how learner interacts with your course content." at bounding box center [409, 65] width 386 height 8
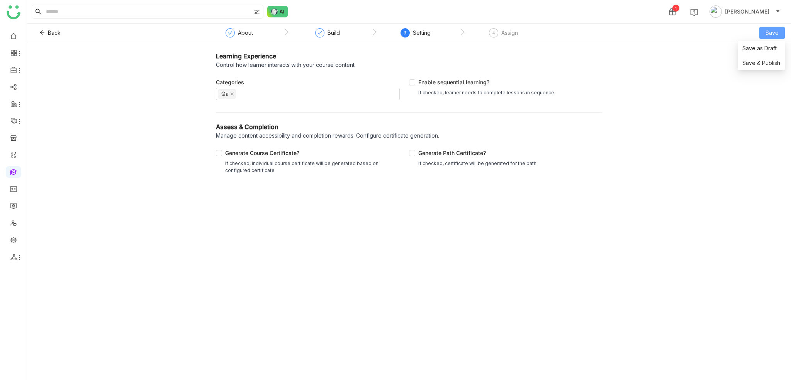
click at [780, 33] on button "Save" at bounding box center [772, 33] width 25 height 12
click at [773, 34] on span "Save" at bounding box center [772, 33] width 13 height 8
click at [770, 61] on span "Save & Publish" at bounding box center [762, 63] width 38 height 8
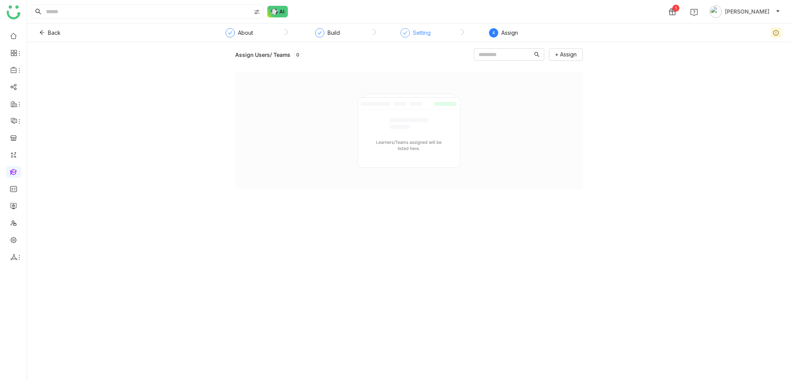
click at [417, 33] on div "Setting" at bounding box center [422, 32] width 18 height 9
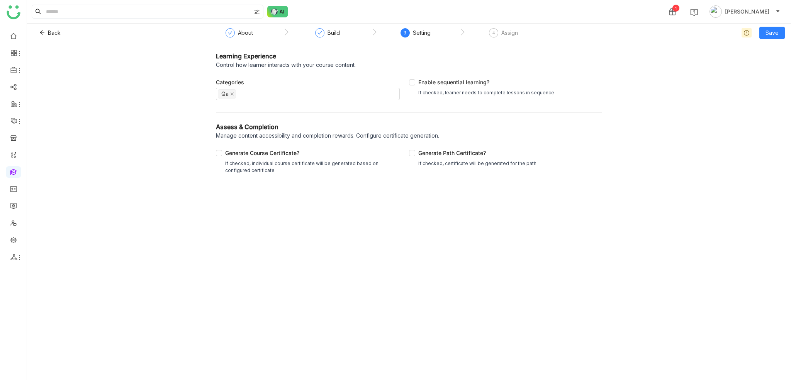
click at [263, 36] on nz-step "About" at bounding box center [241, 35] width 83 height 14
click at [249, 35] on div "About" at bounding box center [245, 32] width 15 height 9
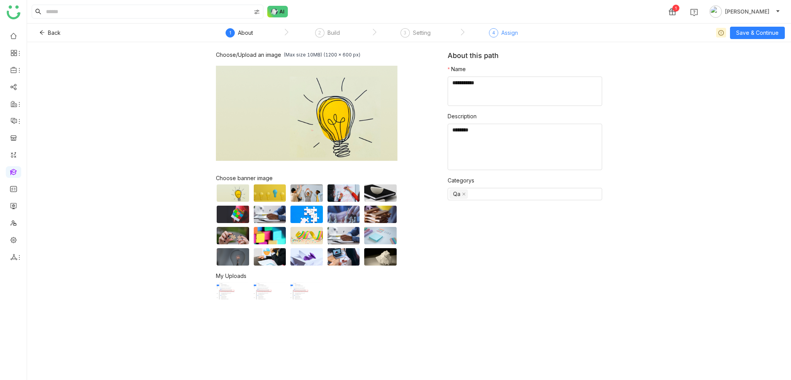
click at [499, 34] on div "4 Assign" at bounding box center [503, 35] width 29 height 14
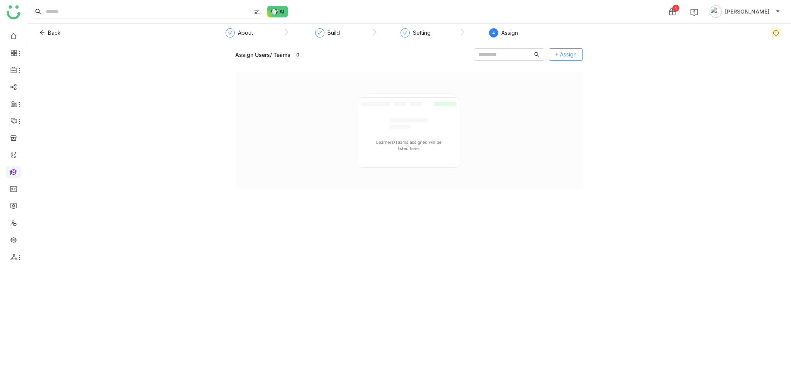
click at [566, 55] on span "+ Assign" at bounding box center [566, 54] width 22 height 8
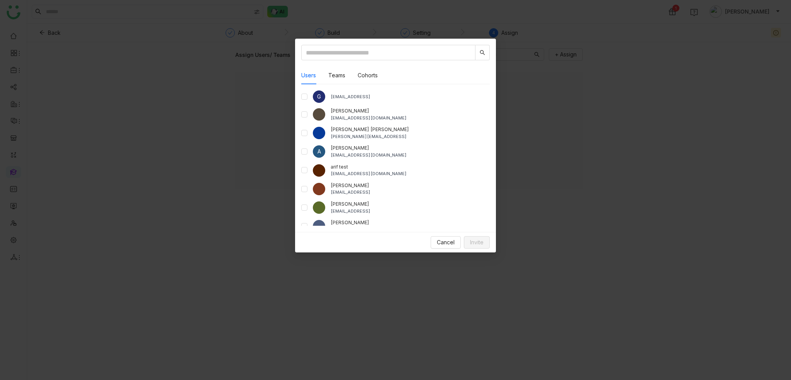
click at [490, 47] on div "Users Teams Cohorts G gayatrir@gtmbuddy.ai aavi aavi aavi@gtmcloud.net Anil Red…" at bounding box center [395, 135] width 201 height 193
drag, startPoint x: 573, startPoint y: 42, endPoint x: 577, endPoint y: 41, distance: 3.9
click at [573, 42] on nz-modal-container "Users Teams Cohorts G gayatrir@gtmbuddy.ai aavi aavi aavi@gtmcloud.net Anil Red…" at bounding box center [395, 190] width 791 height 380
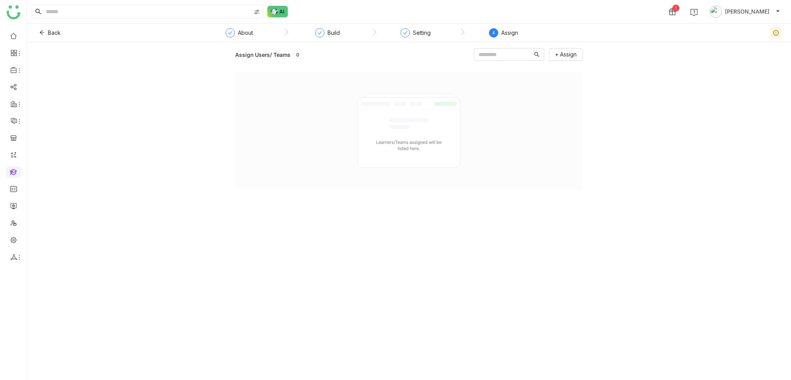
drag, startPoint x: 252, startPoint y: 36, endPoint x: 286, endPoint y: 30, distance: 34.9
click at [252, 36] on div "About" at bounding box center [245, 32] width 15 height 9
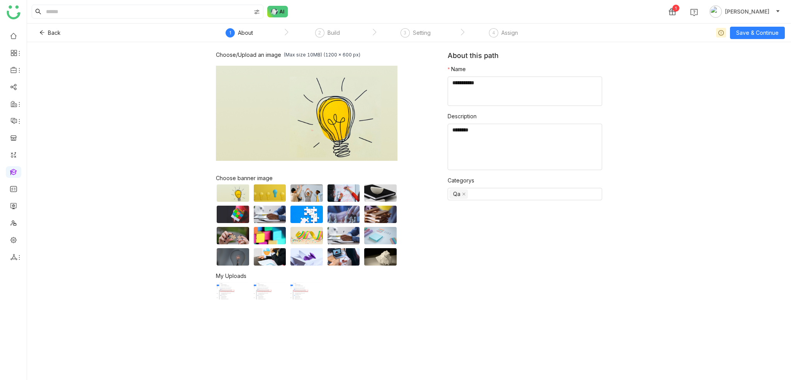
click at [379, 27] on nz-steps "` 1 About ` 2 Build ` 3 Setting ` 4 Assign" at bounding box center [374, 33] width 348 height 19
click at [420, 29] on div "Setting" at bounding box center [422, 32] width 18 height 9
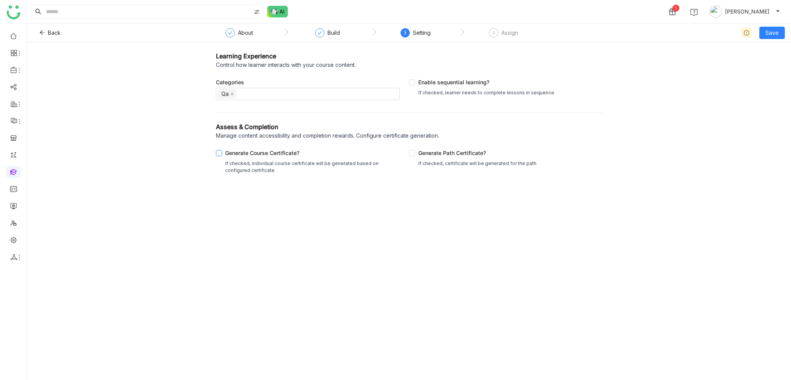
click at [255, 155] on div "Generate Course Certificate?" at bounding box center [311, 154] width 172 height 11
click at [436, 157] on div "Generate Path Certificate?" at bounding box center [477, 154] width 118 height 11
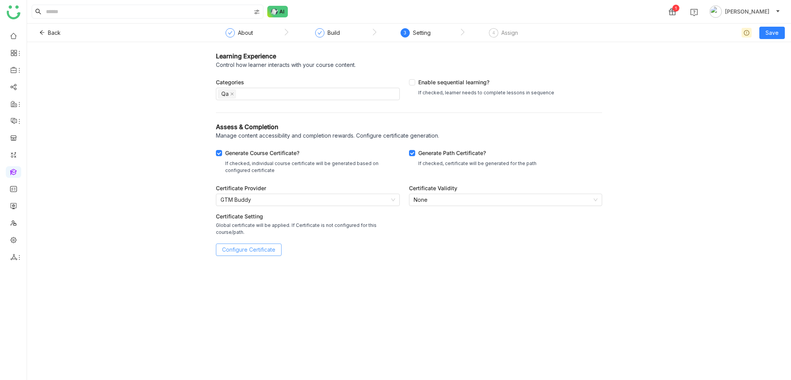
click at [269, 245] on span "Configure Certificate" at bounding box center [248, 249] width 53 height 8
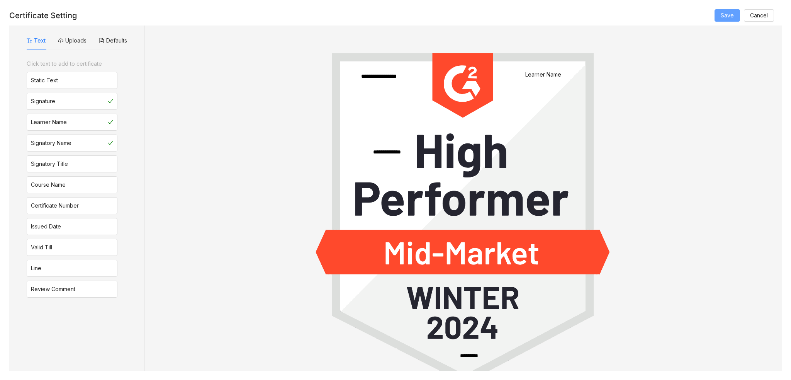
click at [732, 19] on span "Save" at bounding box center [727, 15] width 13 height 8
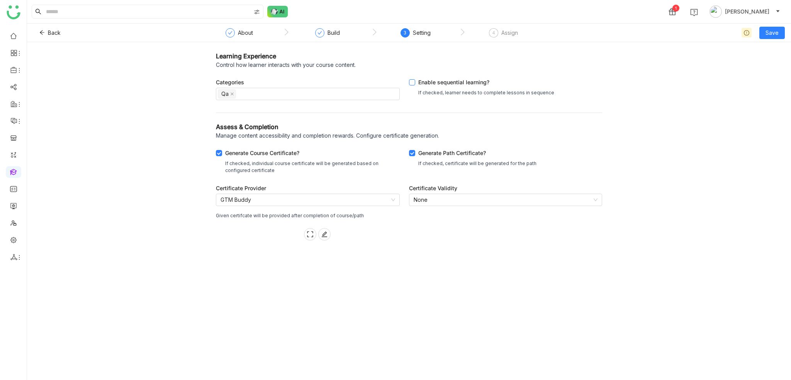
click at [430, 85] on div "Enable sequential learning?" at bounding box center [486, 83] width 136 height 11
click at [508, 35] on div "Assign" at bounding box center [509, 32] width 17 height 9
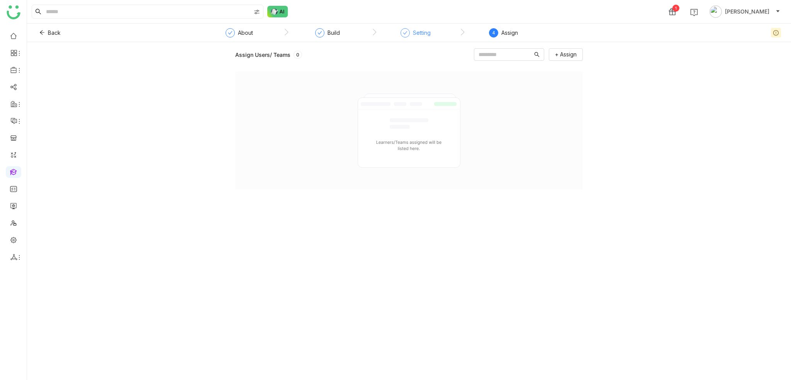
click at [415, 30] on div "Setting" at bounding box center [422, 32] width 18 height 9
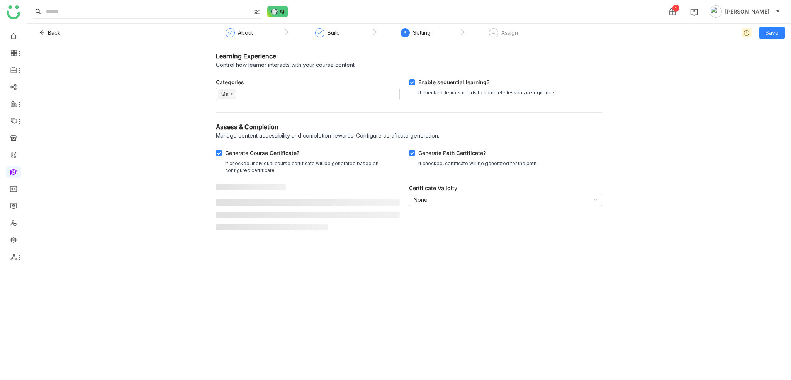
click at [308, 30] on nz-step "Build" at bounding box center [328, 35] width 88 height 14
click at [326, 32] on div "Build" at bounding box center [327, 35] width 25 height 14
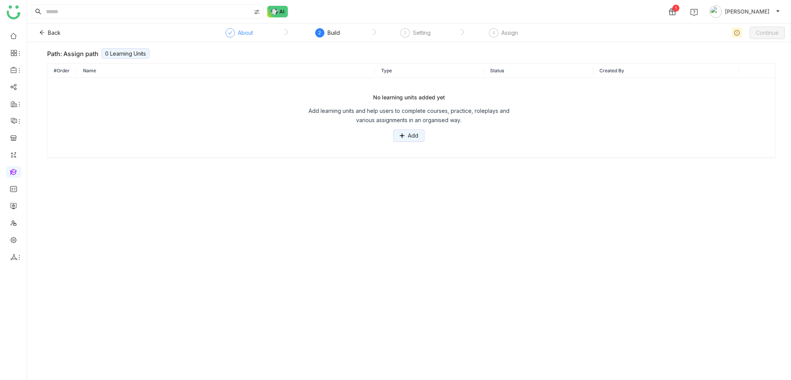
click at [242, 29] on div "About" at bounding box center [245, 32] width 15 height 9
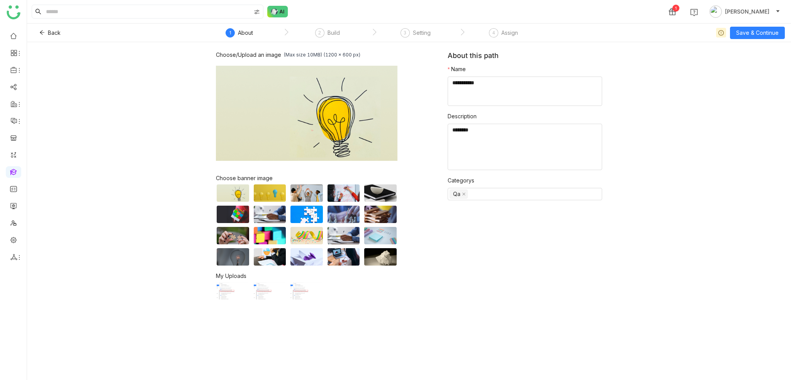
click at [376, 36] on nz-step "3 Setting" at bounding box center [416, 35] width 88 height 14
drag, startPoint x: 428, startPoint y: 35, endPoint x: 458, endPoint y: 35, distance: 29.7
click at [428, 35] on div "Setting" at bounding box center [422, 32] width 18 height 9
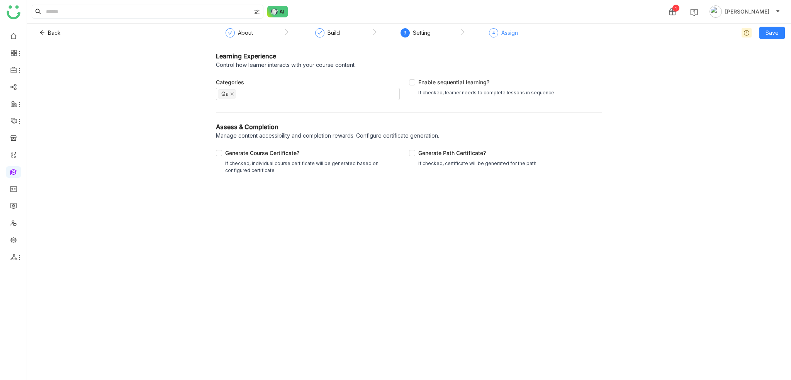
click at [516, 35] on div "Assign" at bounding box center [509, 32] width 17 height 9
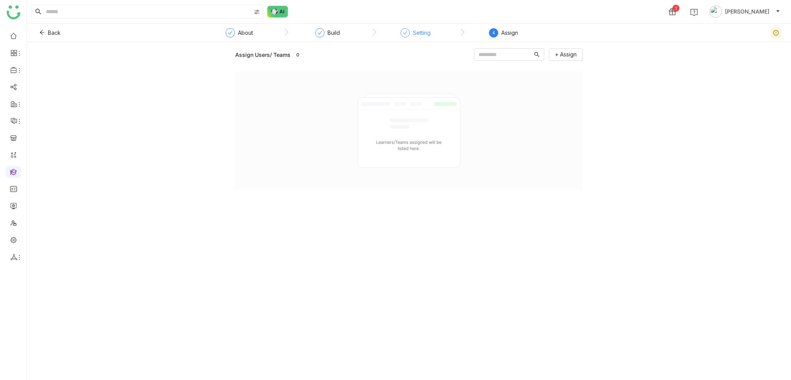
click at [417, 36] on div "Setting" at bounding box center [422, 32] width 18 height 9
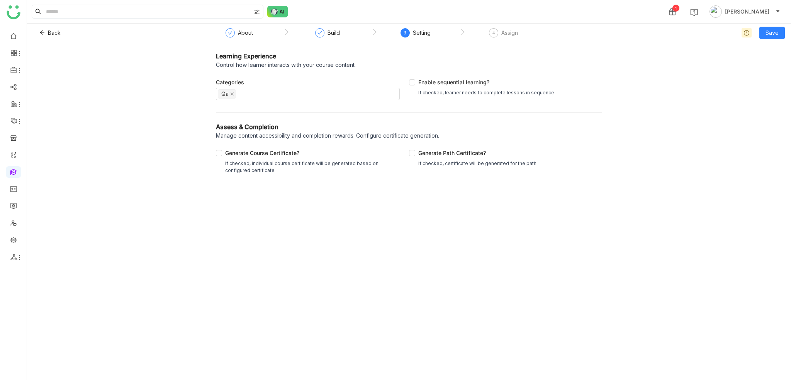
click at [312, 33] on nz-step "Build" at bounding box center [328, 35] width 88 height 14
click at [249, 31] on div "About" at bounding box center [245, 32] width 15 height 9
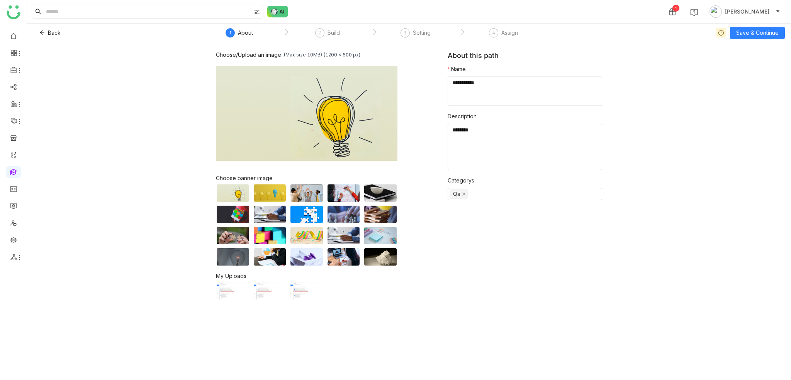
click at [352, 32] on nz-step "2 Build" at bounding box center [328, 35] width 88 height 14
click at [760, 32] on span "Save & Continue" at bounding box center [757, 33] width 42 height 8
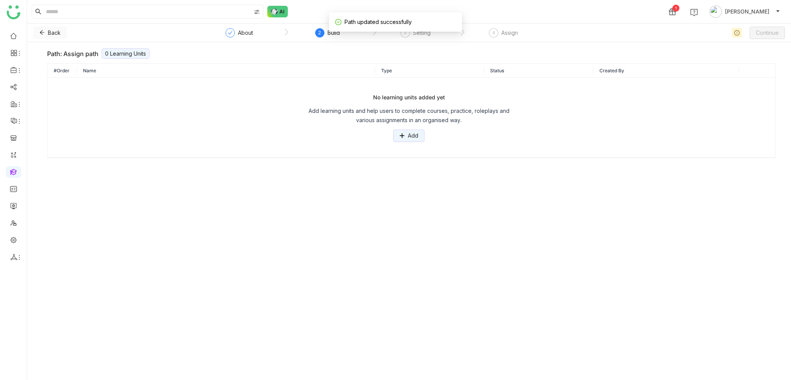
click at [50, 30] on span "Back" at bounding box center [54, 33] width 13 height 8
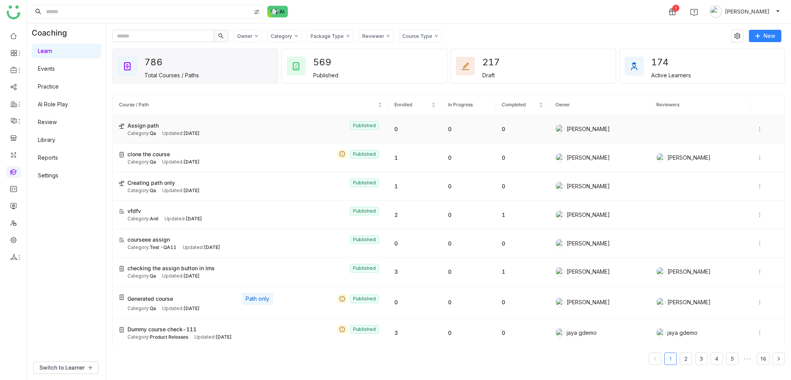
click at [757, 128] on icon at bounding box center [759, 128] width 5 height 5
click at [700, 171] on span "Unpublish" at bounding box center [706, 173] width 25 height 7
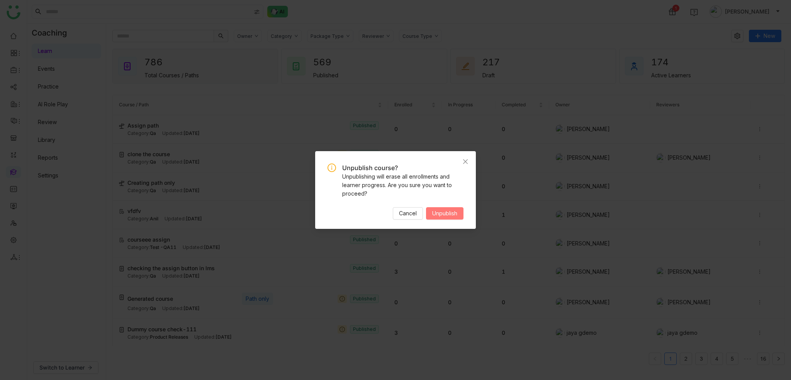
click at [446, 212] on span "Unpublish" at bounding box center [444, 213] width 25 height 8
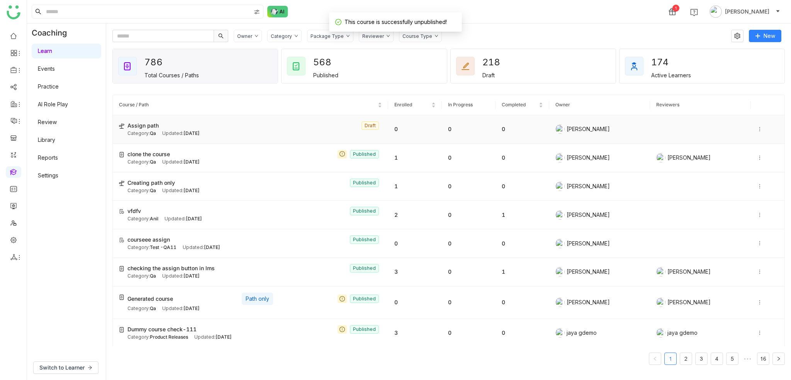
click at [757, 126] on div at bounding box center [767, 129] width 21 height 8
click at [729, 120] on span "Edit" at bounding box center [728, 121] width 21 height 8
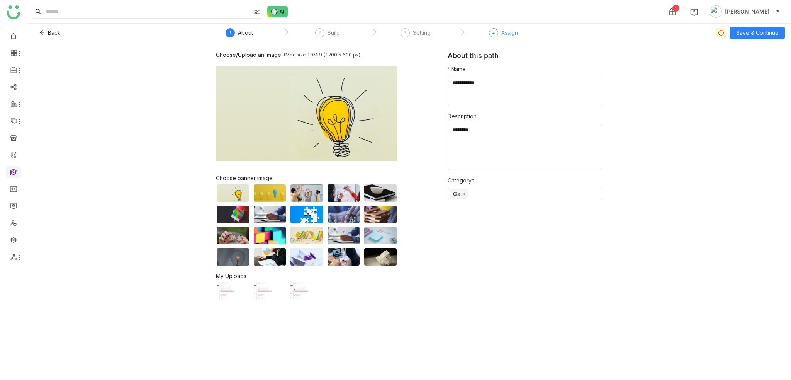
click at [502, 33] on div "Assign" at bounding box center [509, 32] width 17 height 9
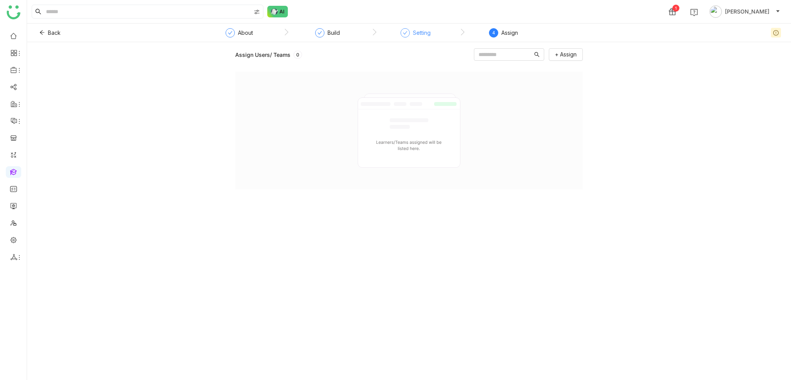
click at [422, 31] on div "Setting" at bounding box center [422, 32] width 18 height 9
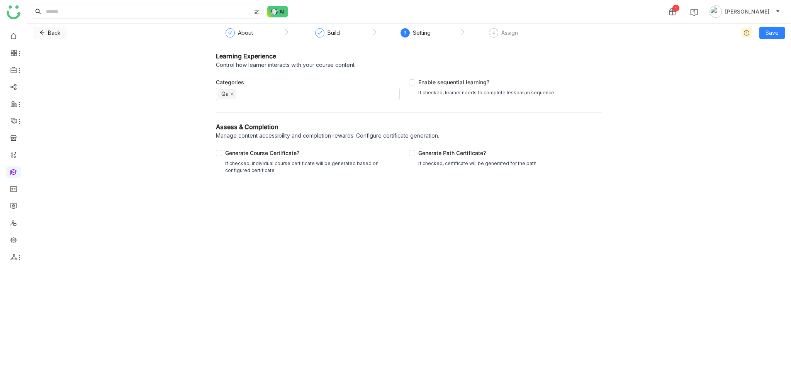
click at [41, 31] on icon at bounding box center [42, 33] width 5 height 4
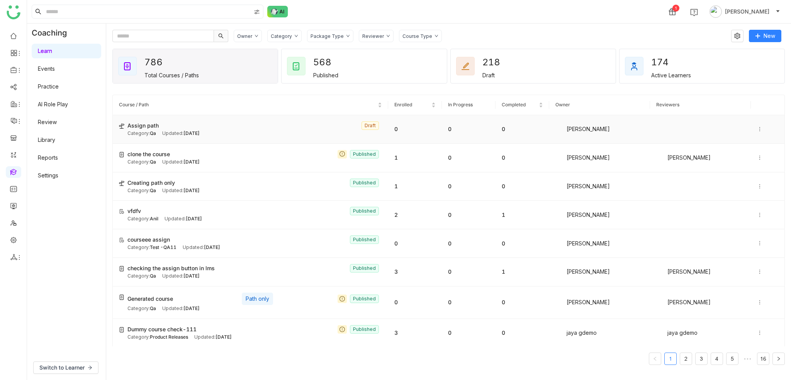
click at [757, 128] on icon at bounding box center [759, 128] width 5 height 5
click at [470, 45] on div "Owner Category Package Type Reviewer Course Type New 786 Total Courses / Paths …" at bounding box center [448, 202] width 673 height 344
click at [245, 131] on div "Category: Qa Updated: Oct 06, 2025" at bounding box center [254, 133] width 255 height 7
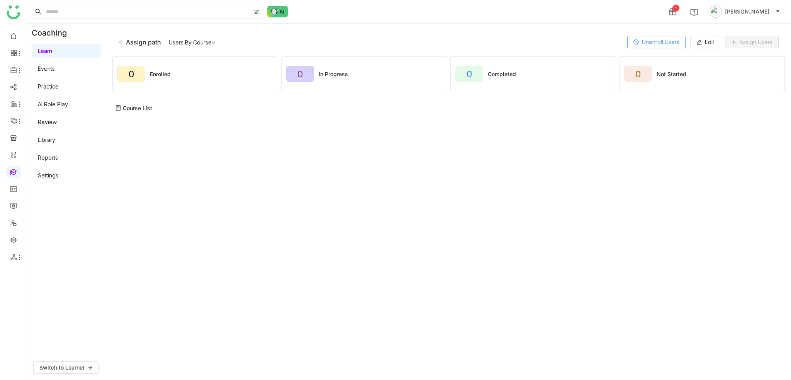
click at [681, 42] on button "Unenroll Users" at bounding box center [656, 42] width 58 height 12
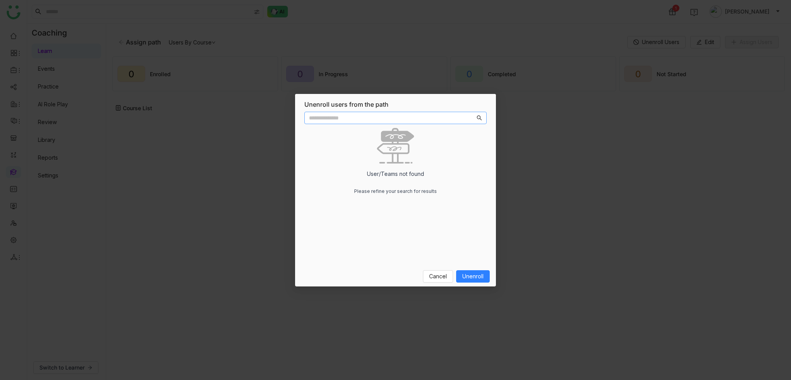
click at [488, 72] on nz-modal-container "Unenroll users from the path Users User/Teams not found Please refine your sear…" at bounding box center [395, 190] width 791 height 380
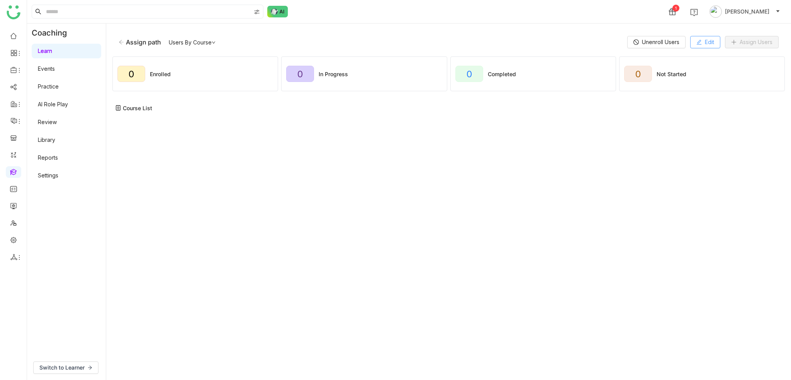
click at [715, 44] on button "Edit" at bounding box center [705, 42] width 30 height 12
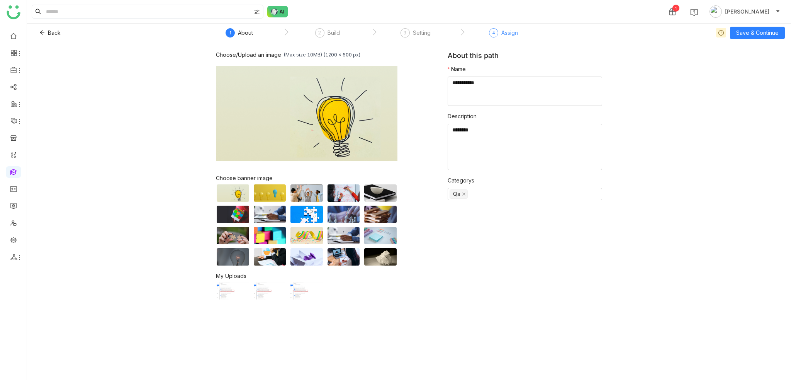
click at [506, 38] on div "4 Assign" at bounding box center [503, 35] width 29 height 14
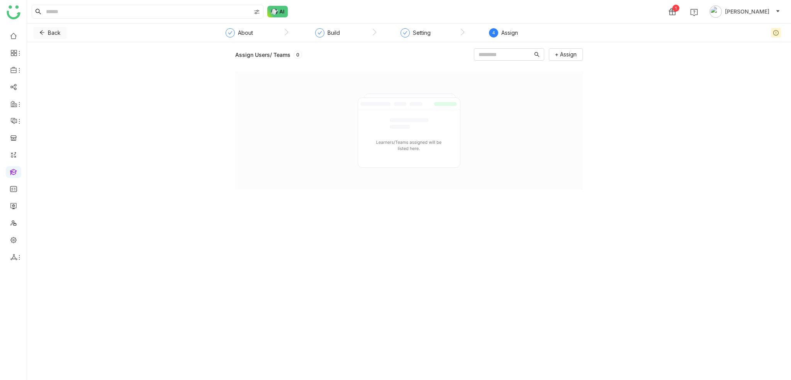
click at [62, 31] on button "Back" at bounding box center [50, 33] width 34 height 12
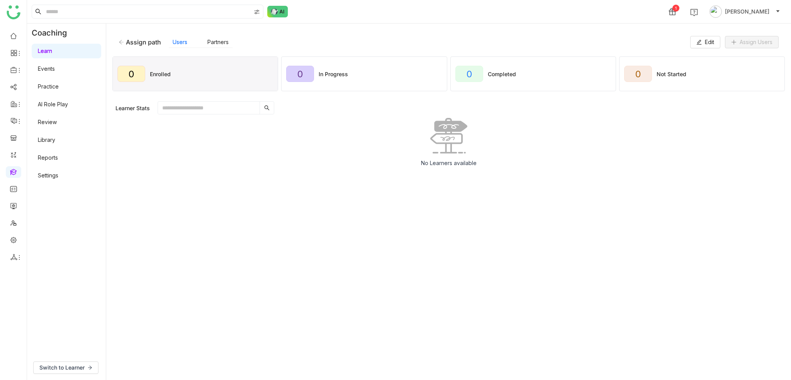
click at [132, 44] on div "Assign path" at bounding box center [143, 42] width 35 height 8
click at [117, 42] on div "Assign path Users Partners Edit Assign Users" at bounding box center [448, 42] width 673 height 25
click at [126, 41] on div "Assign path" at bounding box center [143, 42] width 35 height 8
click at [123, 41] on icon at bounding box center [121, 41] width 5 height 5
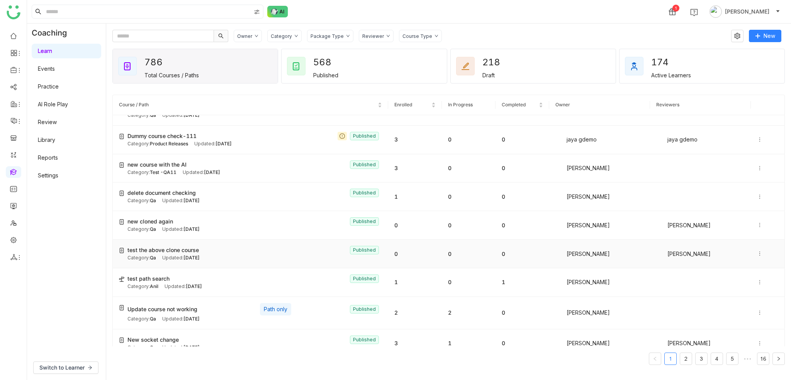
scroll to position [386, 0]
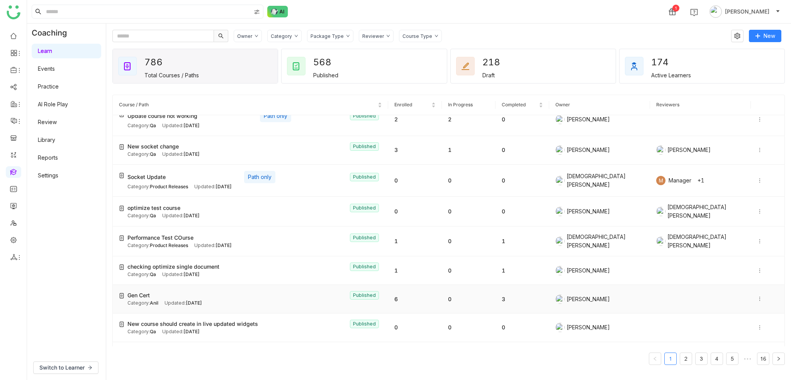
click at [757, 296] on icon at bounding box center [759, 298] width 5 height 5
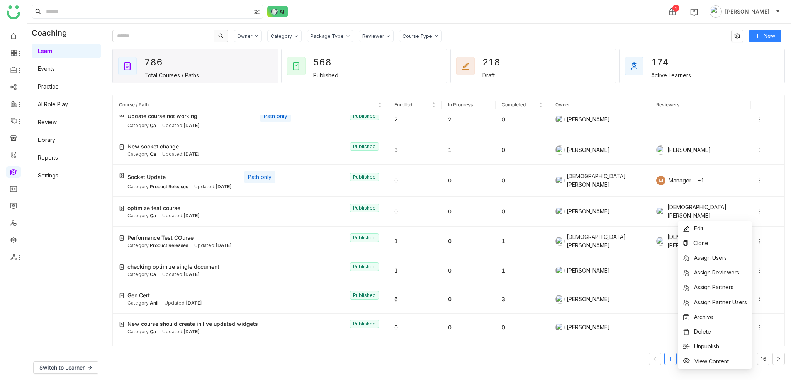
click at [640, 28] on div "Owner Category Package Type Reviewer Course Type New 786 Total Courses / Paths …" at bounding box center [448, 202] width 685 height 356
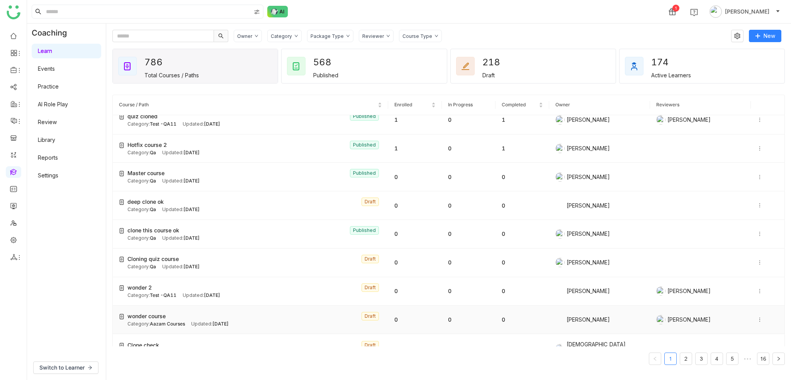
scroll to position [1203, 0]
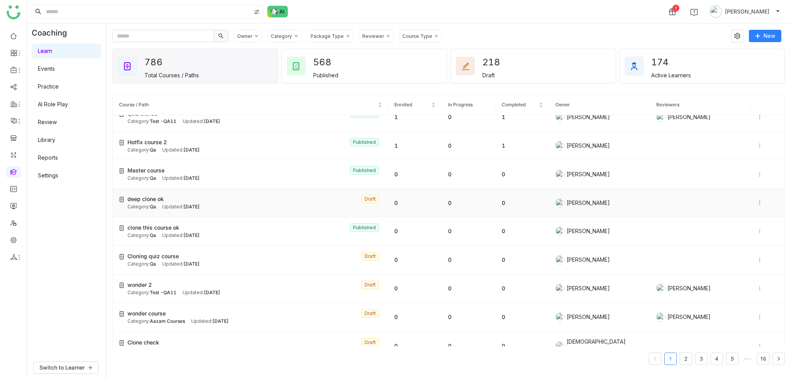
click at [757, 200] on icon at bounding box center [759, 202] width 5 height 5
click at [732, 184] on span "Edit" at bounding box center [734, 181] width 9 height 7
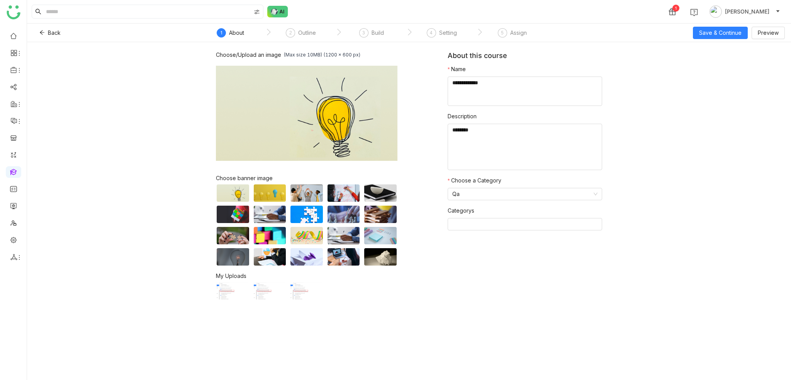
click at [516, 31] on div "Assign" at bounding box center [518, 32] width 17 height 9
click at [518, 34] on div "Assign" at bounding box center [518, 32] width 17 height 9
click at [402, 36] on nz-step "3 Build" at bounding box center [371, 35] width 70 height 14
click at [450, 38] on div "4 Setting" at bounding box center [442, 35] width 30 height 14
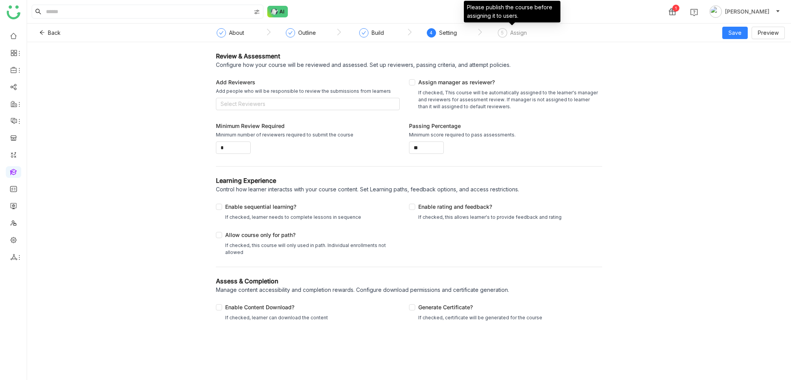
click at [525, 37] on div "5 Assign" at bounding box center [512, 35] width 29 height 14
click at [341, 30] on nz-step "Build" at bounding box center [371, 35] width 70 height 14
click at [39, 34] on button "Back" at bounding box center [50, 33] width 34 height 12
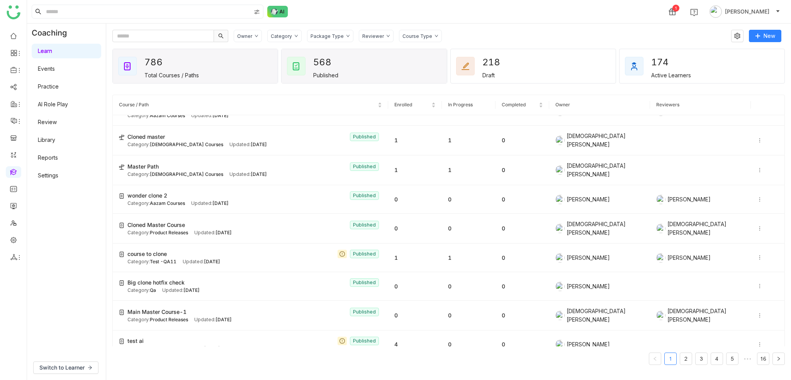
scroll to position [927, 0]
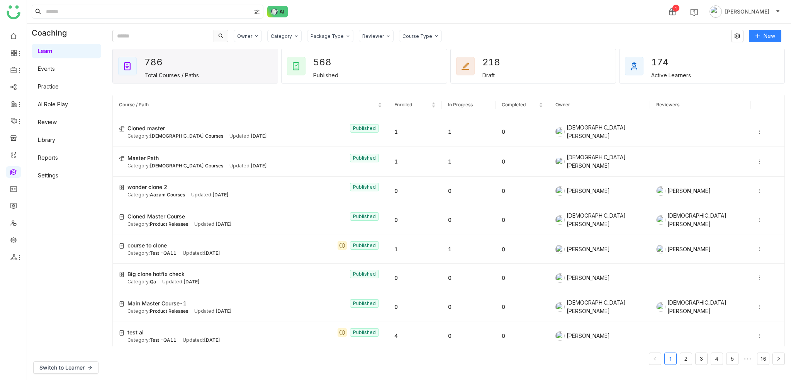
click at [294, 39] on div "Category" at bounding box center [284, 36] width 34 height 12
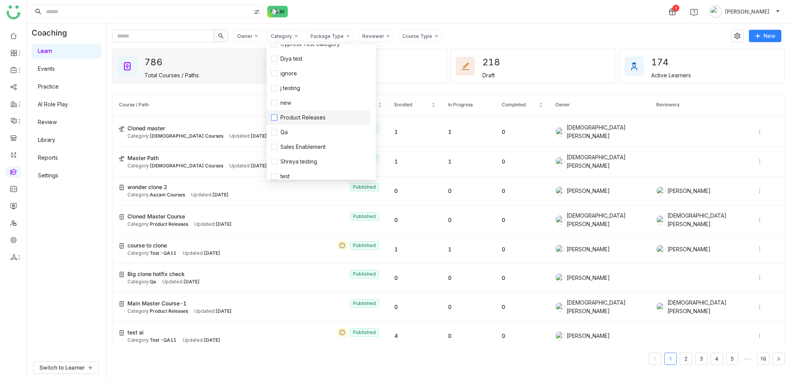
scroll to position [133, 0]
click at [295, 102] on label "Qa" at bounding box center [318, 99] width 94 height 8
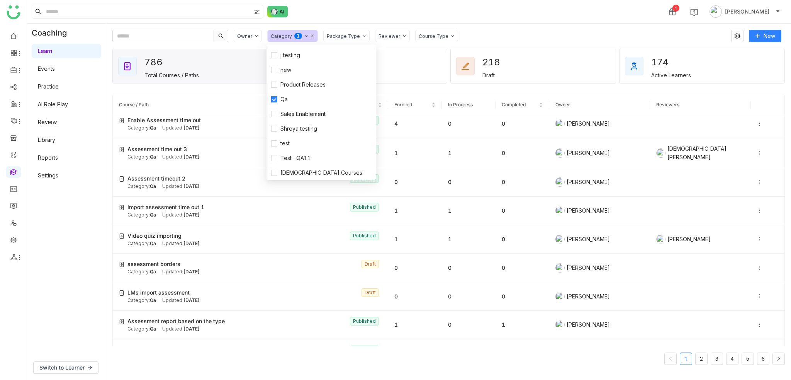
click at [585, 26] on div "Owner Category 0 1 2 3 4 5 6 7 8 9 Package Type Reviewer Course Type New 786 To…" at bounding box center [448, 202] width 685 height 356
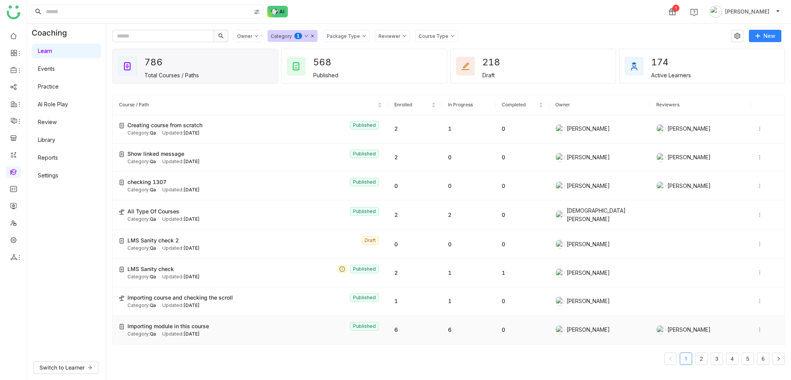
scroll to position [1199, 0]
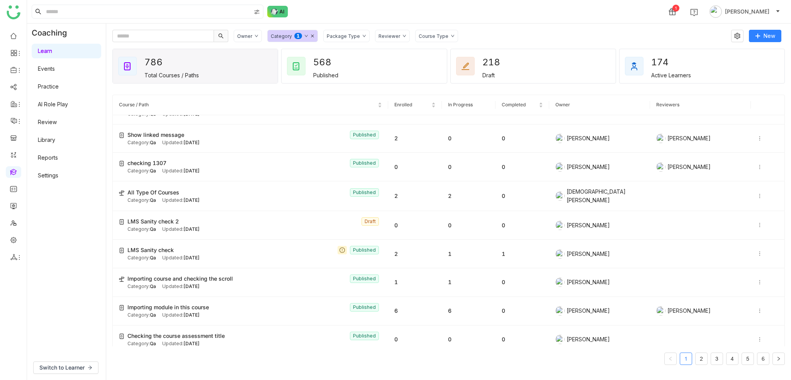
click at [731, 354] on link "4" at bounding box center [733, 359] width 12 height 12
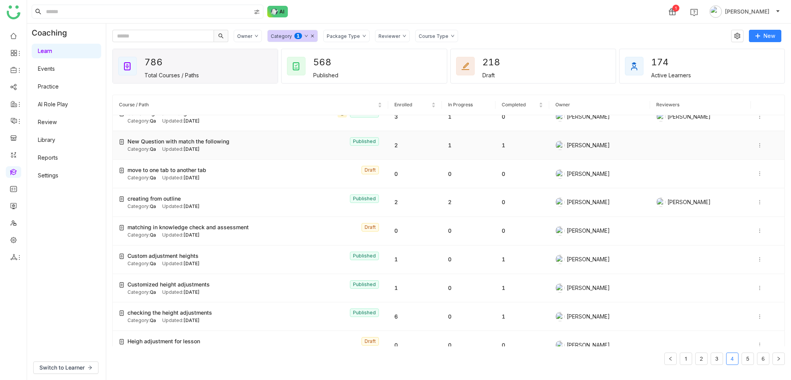
click at [667, 136] on td at bounding box center [700, 145] width 101 height 29
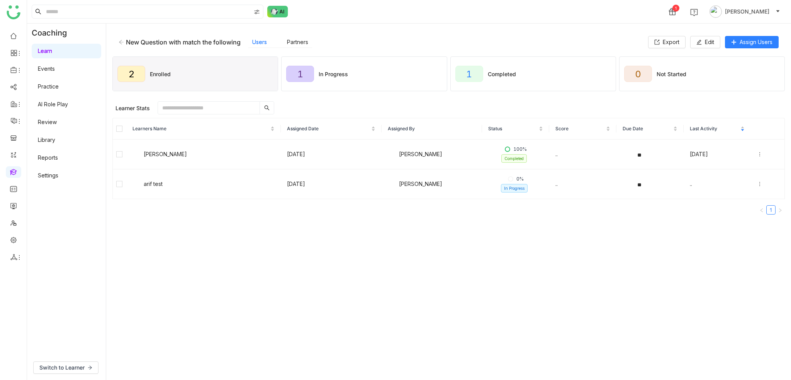
drag, startPoint x: 241, startPoint y: 42, endPoint x: 127, endPoint y: 50, distance: 115.0
click at [127, 50] on div "New Question with match the following Users Partners Export Edit Assign Users" at bounding box center [448, 42] width 673 height 25
copy div "New Question with match the following"
click at [703, 46] on button "Edit" at bounding box center [705, 42] width 30 height 12
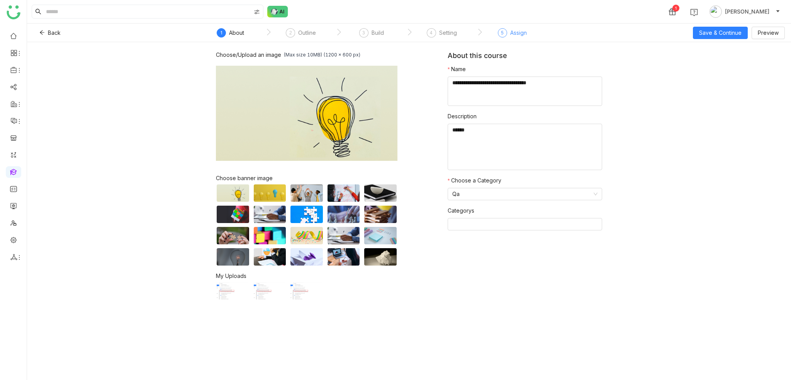
click at [514, 35] on div "Assign" at bounding box center [518, 32] width 17 height 9
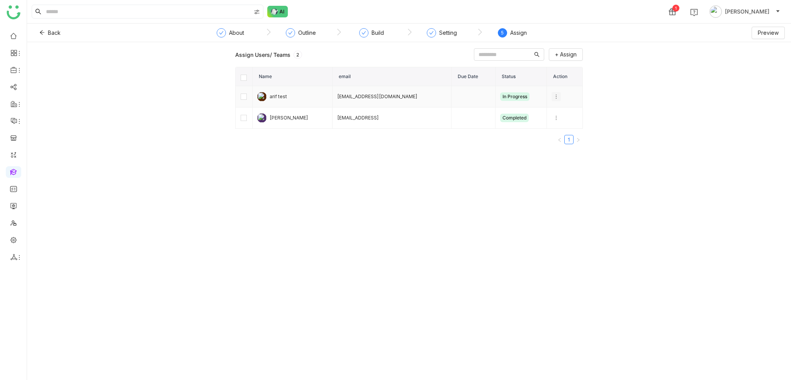
click at [554, 97] on icon at bounding box center [556, 96] width 5 height 5
click at [565, 111] on span "Unenroll" at bounding box center [566, 110] width 28 height 8
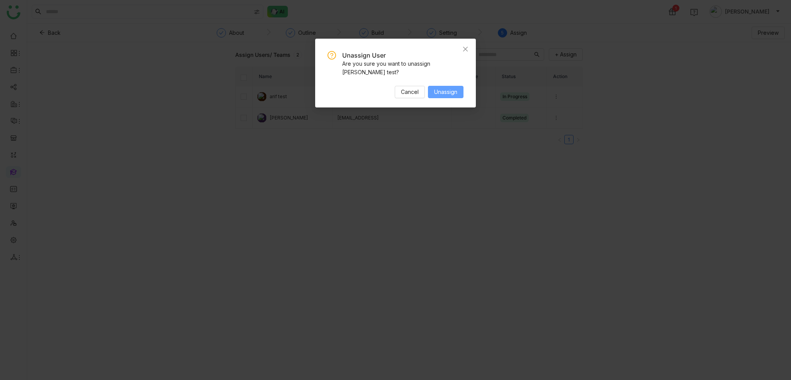
click at [436, 88] on span "Unassign" at bounding box center [445, 92] width 23 height 8
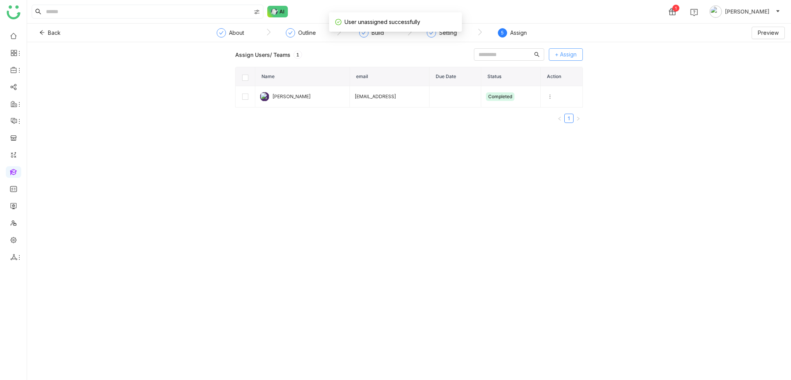
click at [568, 55] on span "+ Assign" at bounding box center [566, 54] width 22 height 8
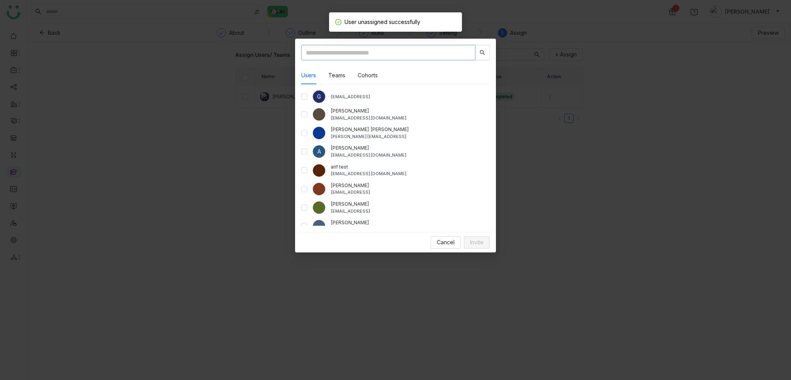
click at [406, 51] on input "text" at bounding box center [388, 52] width 174 height 15
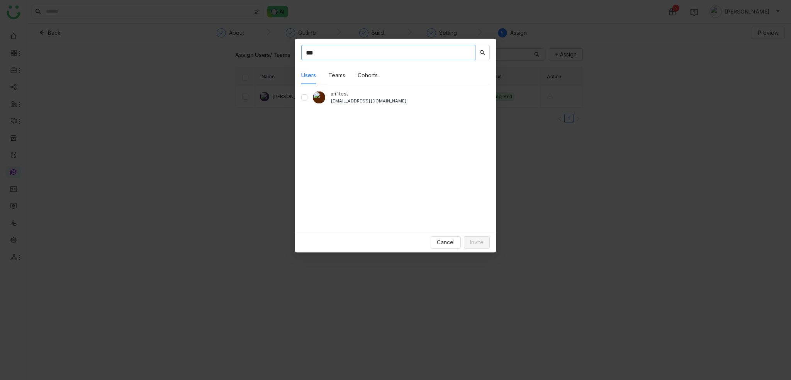
type input "***"
click at [482, 250] on div "Cancel Invite" at bounding box center [395, 242] width 201 height 20
click at [481, 244] on span "Invite" at bounding box center [477, 242] width 14 height 8
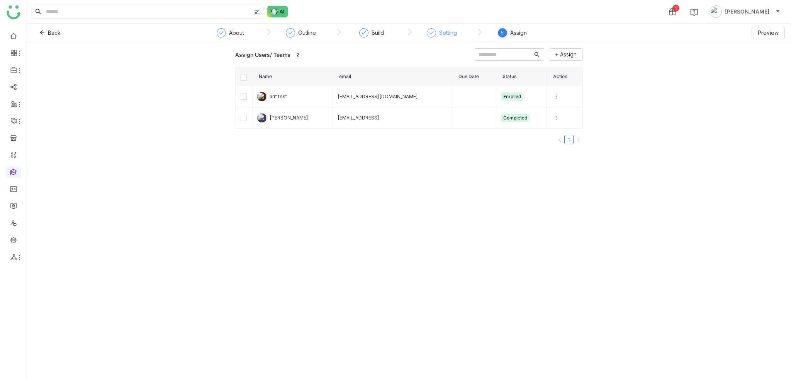
click at [449, 37] on div "Setting" at bounding box center [442, 35] width 30 height 14
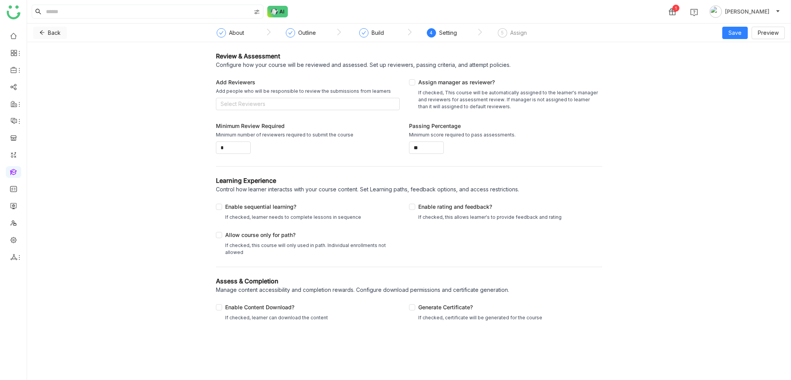
click at [54, 31] on span "Back" at bounding box center [54, 33] width 13 height 8
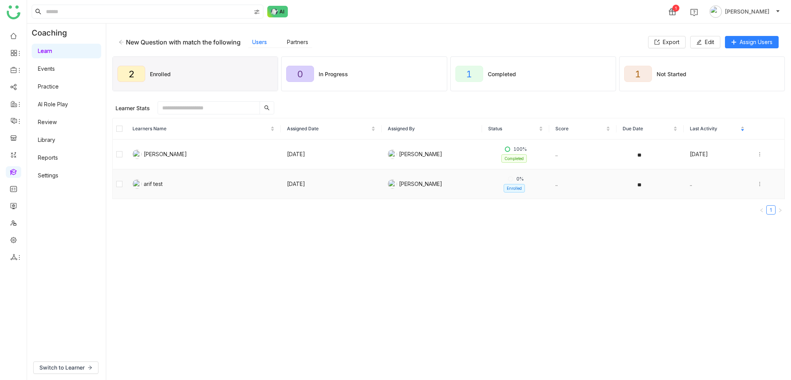
click at [751, 186] on td at bounding box center [768, 184] width 34 height 30
click at [757, 181] on icon at bounding box center [759, 183] width 5 height 5
click at [728, 185] on div "Complete" at bounding box center [713, 183] width 34 height 8
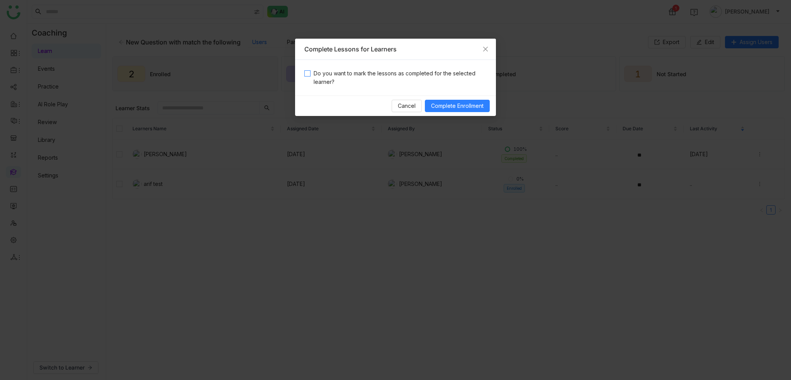
click at [403, 71] on span "Do you want to mark the lessons as completed for the selected learner?" at bounding box center [399, 77] width 176 height 17
click at [463, 108] on span "Complete Enrollment" at bounding box center [457, 106] width 53 height 8
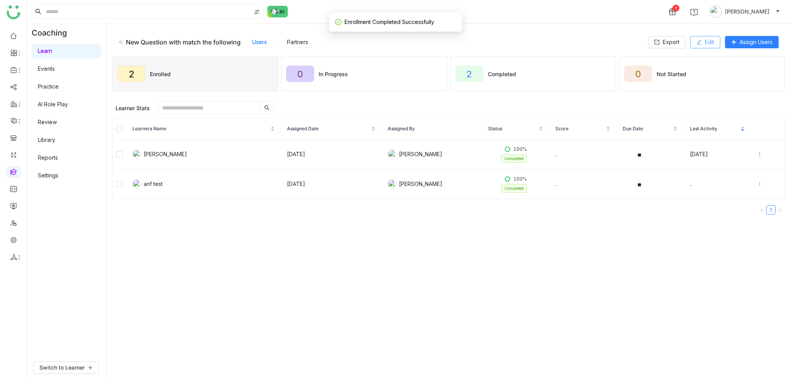
click at [702, 42] on button "Edit" at bounding box center [705, 42] width 30 height 12
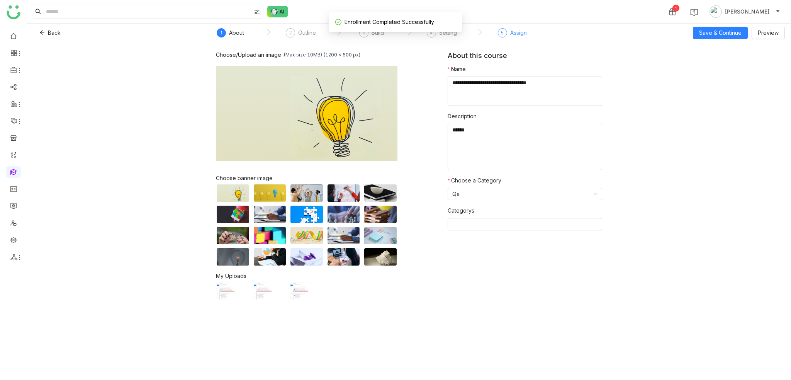
click at [502, 37] on div "5" at bounding box center [502, 32] width 9 height 9
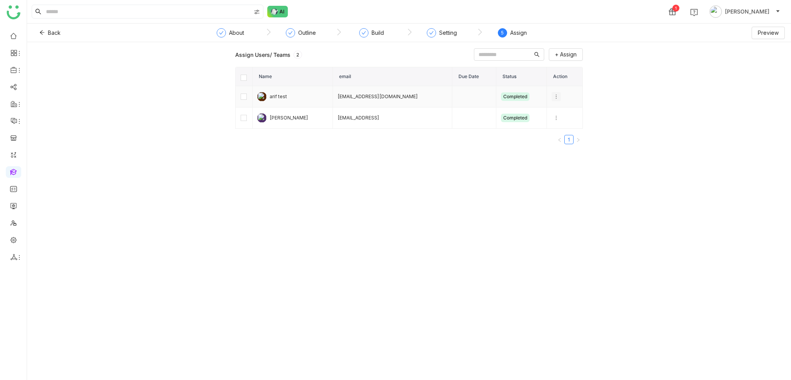
click at [554, 95] on icon at bounding box center [556, 96] width 5 height 5
click at [665, 100] on div "Assign Users/ Teams 2 + Assign Name email Due Date Status Action arif test bugt…" at bounding box center [409, 211] width 764 height 338
click at [48, 32] on span "Back" at bounding box center [54, 33] width 13 height 8
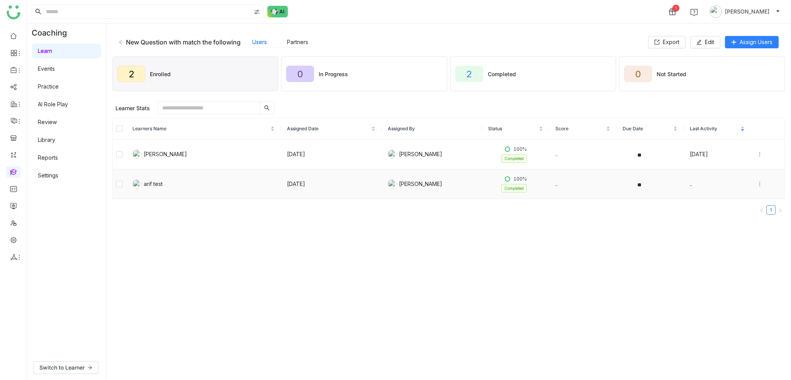
click at [757, 182] on icon at bounding box center [759, 183] width 5 height 5
click at [708, 160] on div "Re-Enroll" at bounding box center [712, 161] width 32 height 8
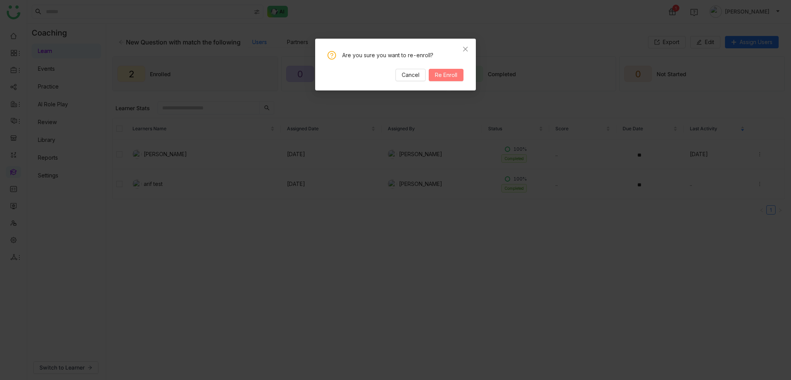
click at [437, 75] on span "Re Enroll" at bounding box center [446, 75] width 22 height 8
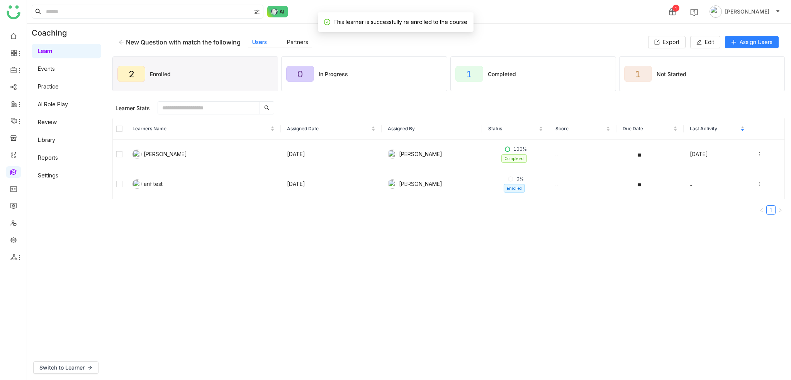
click at [717, 54] on div "New Question with match the following Users Partners Export Edit Assign Users" at bounding box center [448, 42] width 673 height 25
click at [708, 43] on span "Edit" at bounding box center [709, 42] width 9 height 8
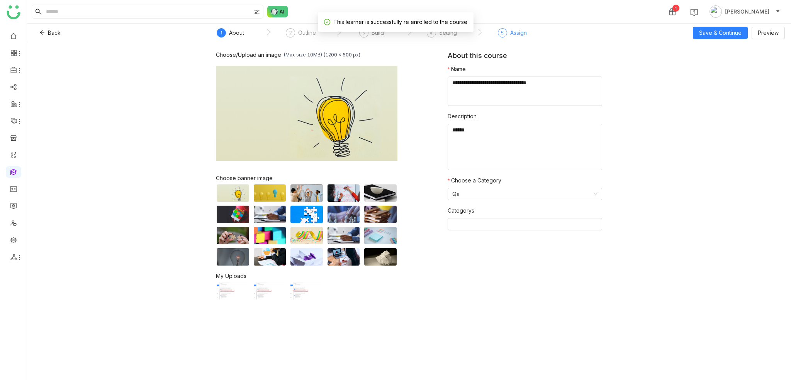
click at [512, 34] on div "Assign" at bounding box center [518, 32] width 17 height 9
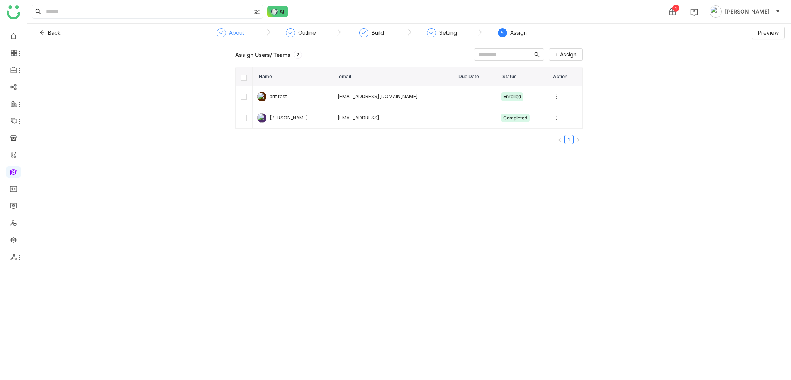
click at [231, 35] on div "About" at bounding box center [236, 32] width 15 height 9
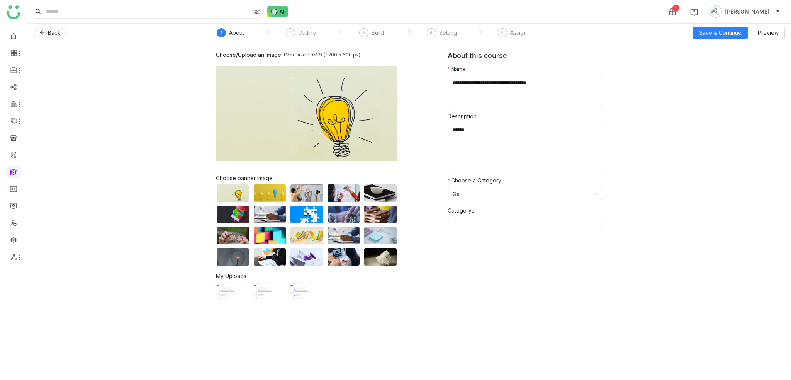
click at [42, 33] on icon at bounding box center [41, 32] width 5 height 5
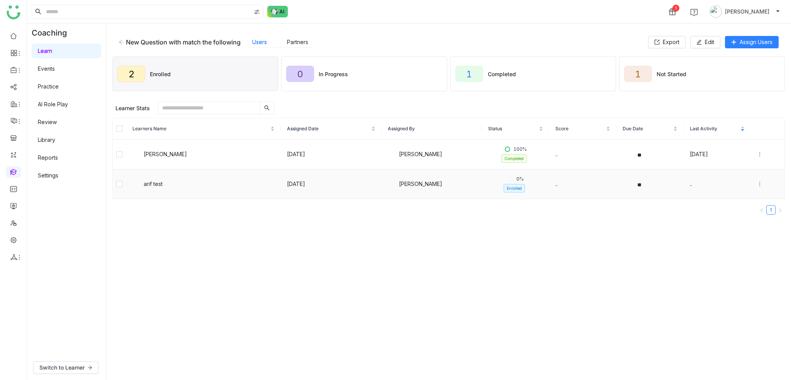
click at [757, 181] on icon at bounding box center [759, 183] width 5 height 5
click at [721, 185] on div "Complete" at bounding box center [713, 183] width 34 height 8
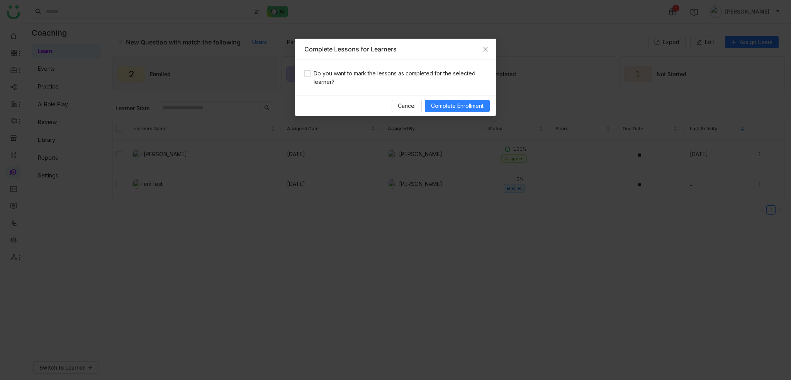
click at [349, 66] on div "Do you want to mark the lessons as completed for the selected learner?" at bounding box center [395, 78] width 201 height 36
click at [349, 71] on span "Do you want to mark the lessons as completed for the selected learner?" at bounding box center [399, 77] width 176 height 17
click at [474, 105] on span "Complete Enrollment" at bounding box center [457, 106] width 53 height 8
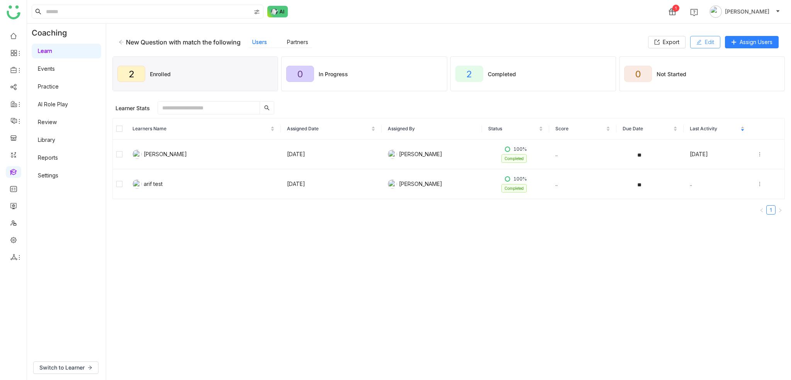
click at [698, 39] on icon at bounding box center [699, 41] width 5 height 5
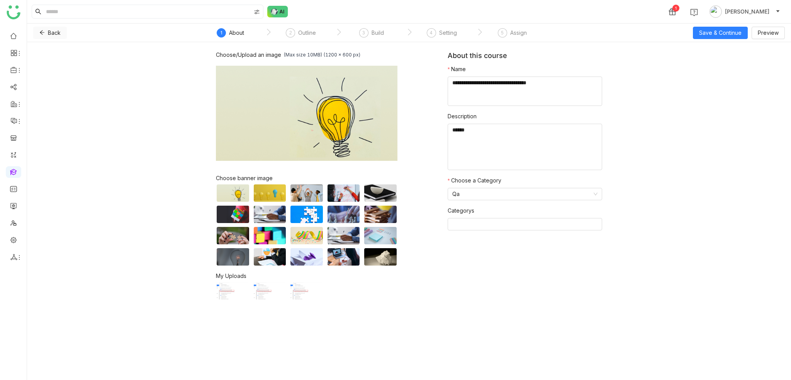
click at [45, 32] on button "Back" at bounding box center [50, 33] width 34 height 12
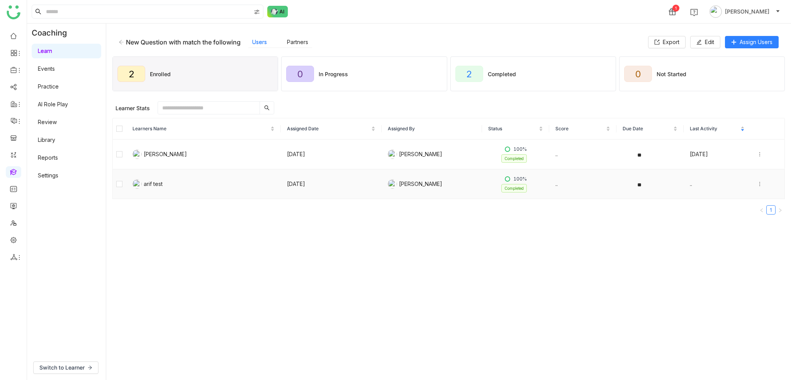
click at [757, 181] on icon at bounding box center [759, 183] width 5 height 5
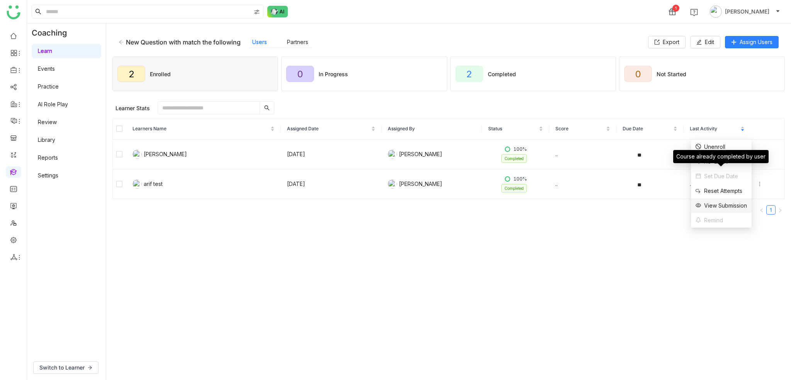
click at [725, 203] on div "View Submission" at bounding box center [721, 205] width 51 height 8
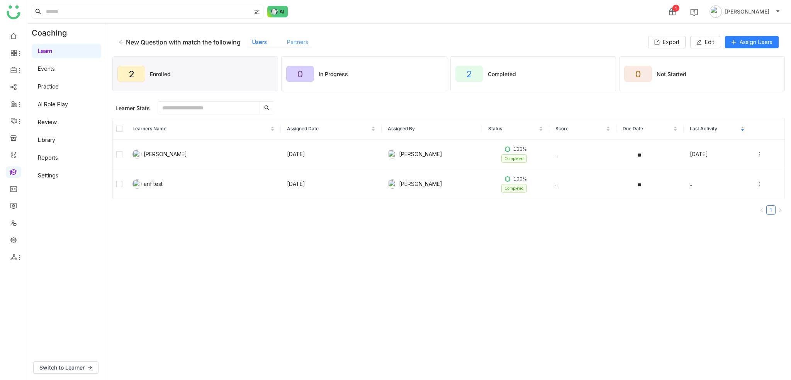
click at [287, 44] on link "Partners" at bounding box center [297, 42] width 21 height 7
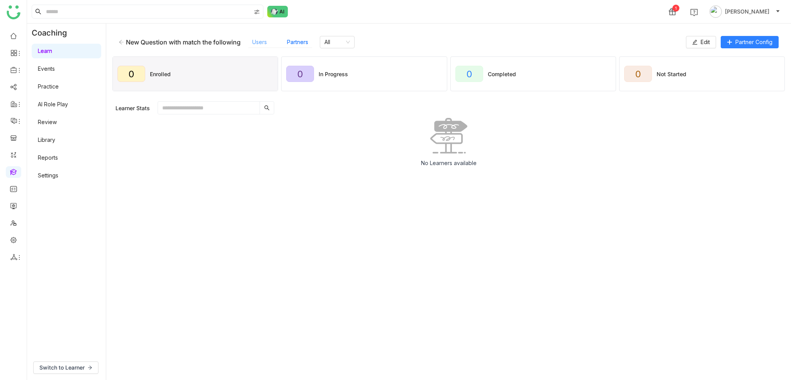
click at [262, 41] on link "Users" at bounding box center [259, 42] width 15 height 7
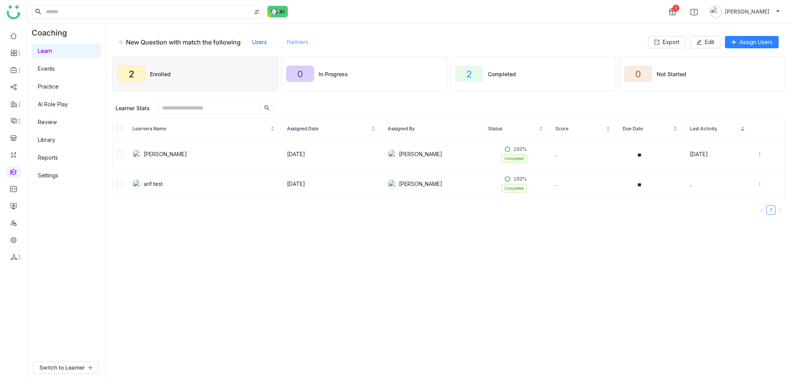
click at [292, 40] on link "Partners" at bounding box center [297, 42] width 21 height 7
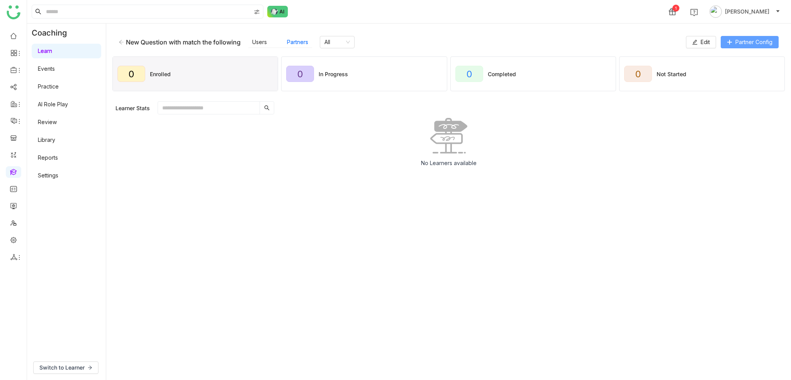
click at [750, 46] on span "Partner Config" at bounding box center [754, 42] width 37 height 8
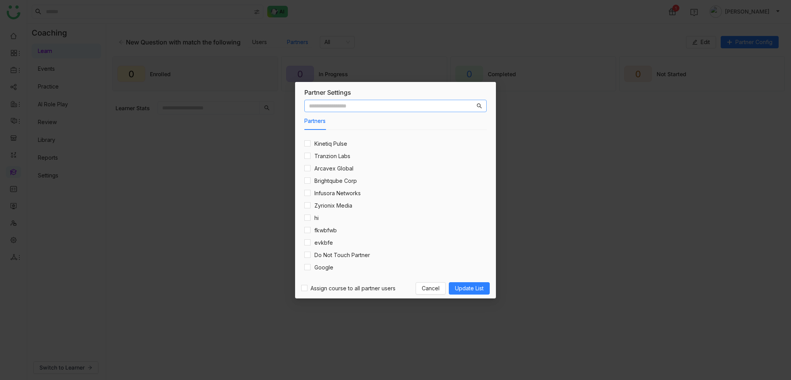
scroll to position [1307, 0]
click at [348, 91] on div "Partner Settings" at bounding box center [395, 92] width 182 height 8
click at [348, 107] on input "text" at bounding box center [392, 106] width 166 height 8
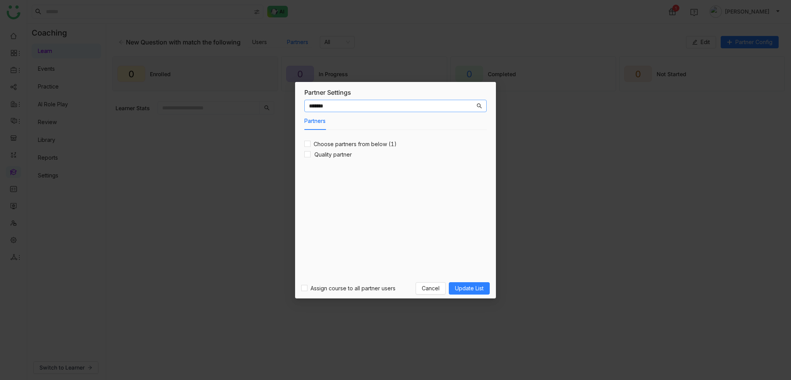
type input "*******"
click at [481, 289] on span "Update List" at bounding box center [469, 288] width 29 height 8
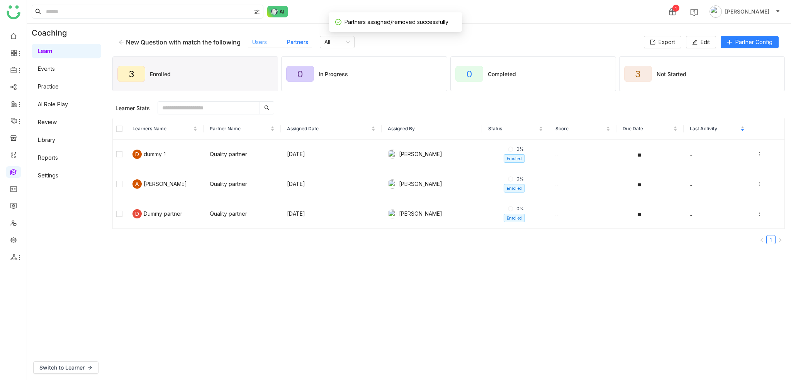
click at [264, 45] on link "Users" at bounding box center [259, 42] width 15 height 7
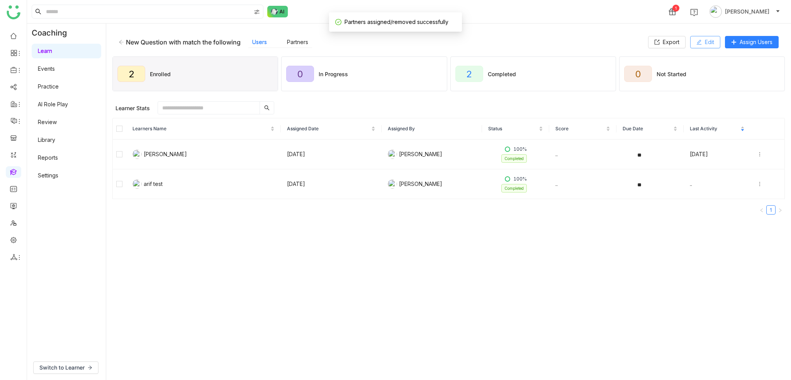
click at [700, 39] on button "Edit" at bounding box center [705, 42] width 30 height 12
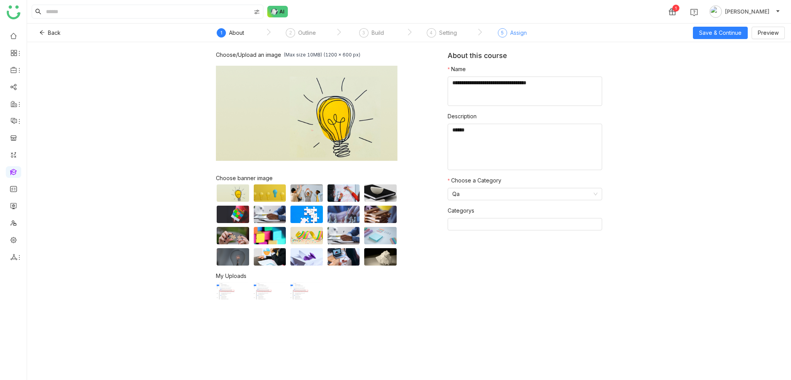
click at [507, 39] on div "5 Assign" at bounding box center [512, 35] width 29 height 14
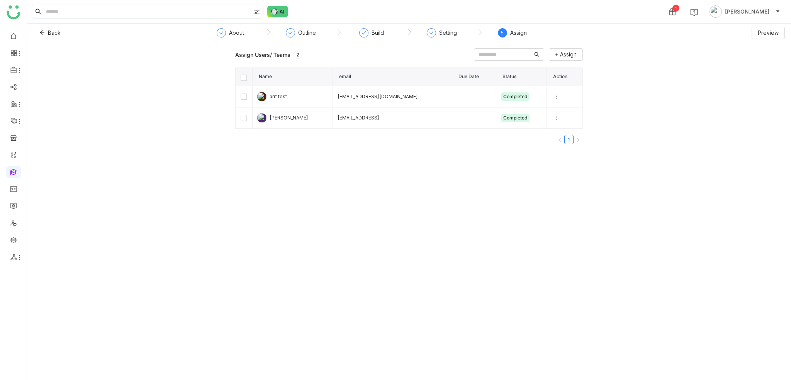
click at [428, 190] on div "Assign Users/ Teams 2 + Assign Name email Due Date Status Action arif test bugt…" at bounding box center [409, 211] width 764 height 338
click at [274, 54] on div "Assign Users/ Teams" at bounding box center [262, 55] width 55 height 8
click at [580, 57] on button "+ Assign" at bounding box center [566, 54] width 34 height 12
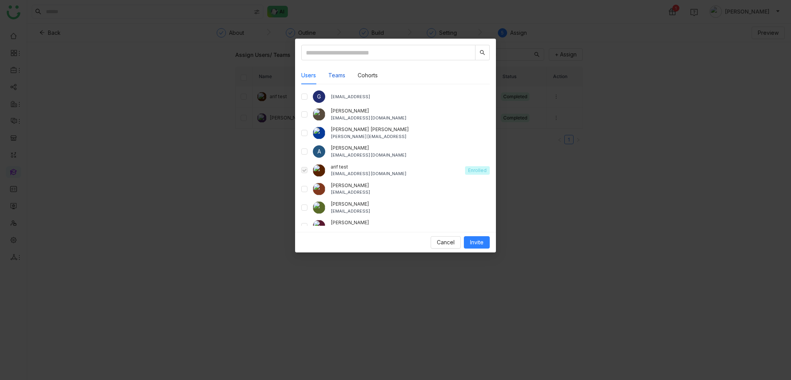
click at [337, 72] on button "Teams" at bounding box center [336, 75] width 17 height 8
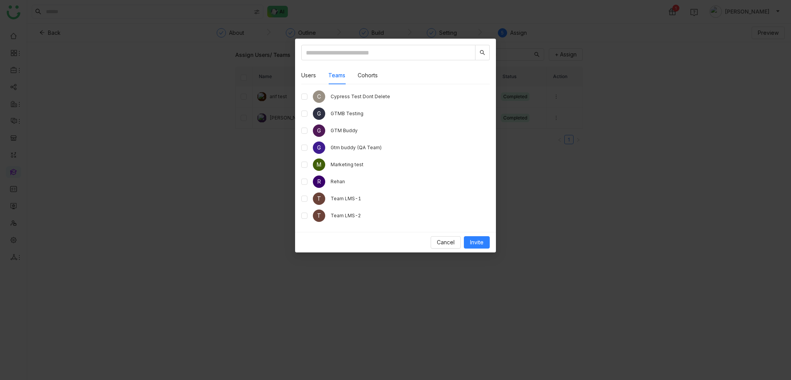
click at [300, 150] on div "Users Teams Cohorts G [EMAIL_ADDRESS] aavi aavi [EMAIL_ADDRESS][DOMAIN_NAME] [P…" at bounding box center [395, 135] width 201 height 193
click at [301, 150] on div "Users Teams Cohorts G [EMAIL_ADDRESS] aavi aavi [EMAIL_ADDRESS][DOMAIN_NAME] [P…" at bounding box center [395, 135] width 201 height 193
click at [475, 242] on span "Invite" at bounding box center [477, 242] width 14 height 8
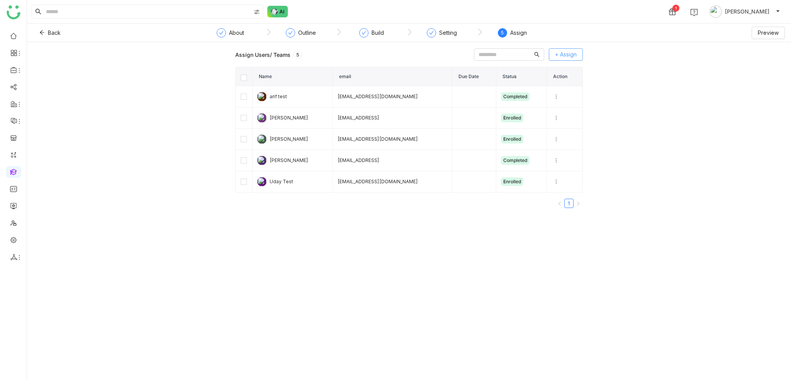
click at [553, 55] on button "+ Assign" at bounding box center [566, 54] width 34 height 12
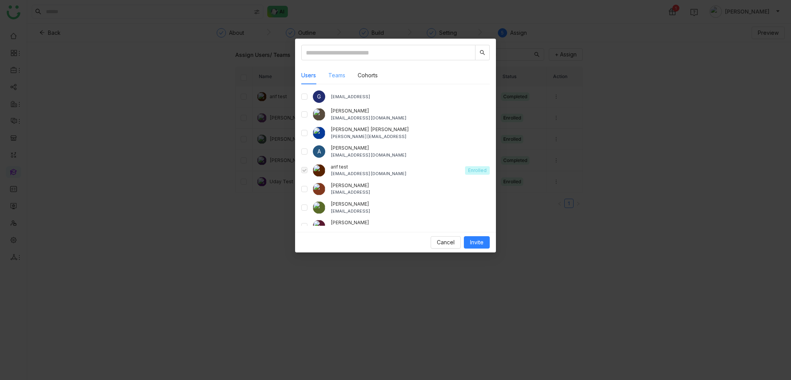
click at [333, 82] on div "Teams" at bounding box center [336, 75] width 17 height 18
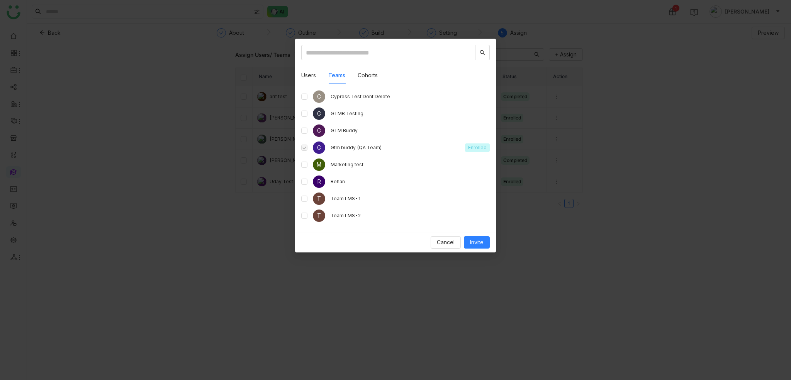
click at [612, 188] on nz-modal-container "Users Teams Cohorts G [EMAIL_ADDRESS] aavi aavi [EMAIL_ADDRESS][DOMAIN_NAME] [P…" at bounding box center [395, 190] width 791 height 380
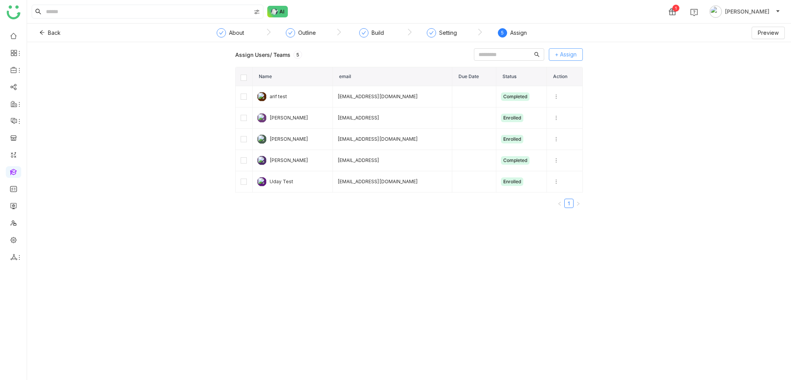
click at [566, 60] on button "+ Assign" at bounding box center [566, 54] width 34 height 12
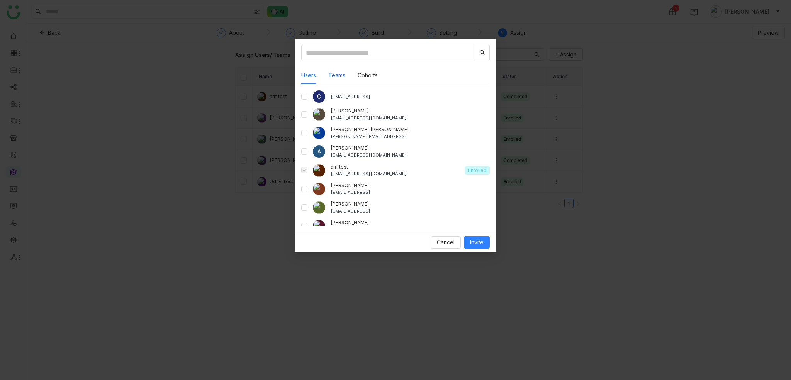
click at [330, 77] on button "Teams" at bounding box center [336, 75] width 17 height 8
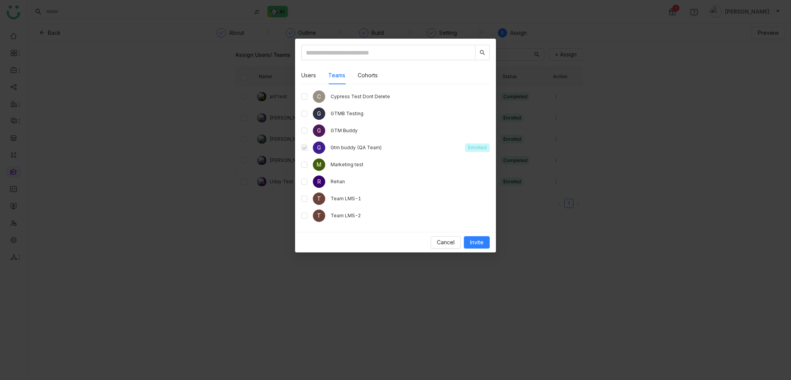
scroll to position [30, 0]
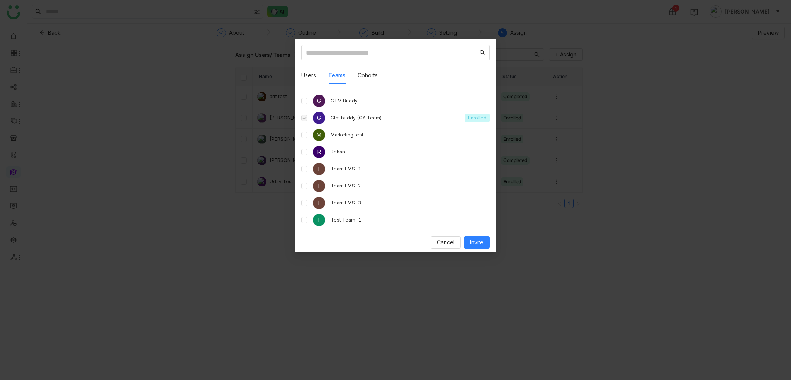
click at [304, 117] on span at bounding box center [304, 118] width 6 height 6
click at [451, 249] on div "Cancel Invite" at bounding box center [395, 242] width 201 height 20
click at [450, 241] on span "Cancel" at bounding box center [446, 242] width 18 height 8
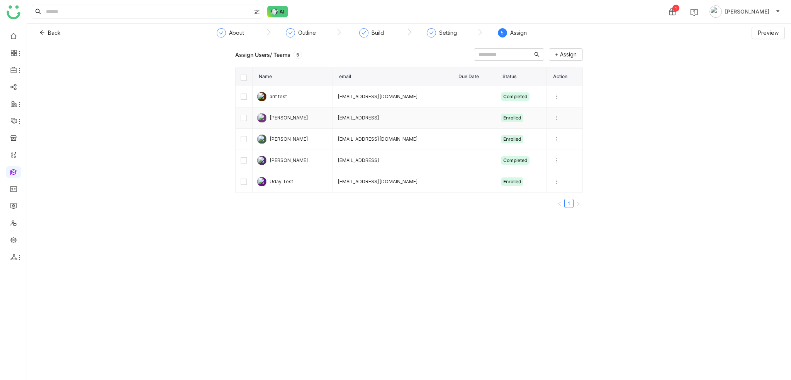
click at [236, 118] on td at bounding box center [244, 117] width 17 height 21
click at [242, 139] on label "[object Object]" at bounding box center [244, 139] width 6 height 8
click at [433, 58] on span at bounding box center [435, 55] width 5 height 6
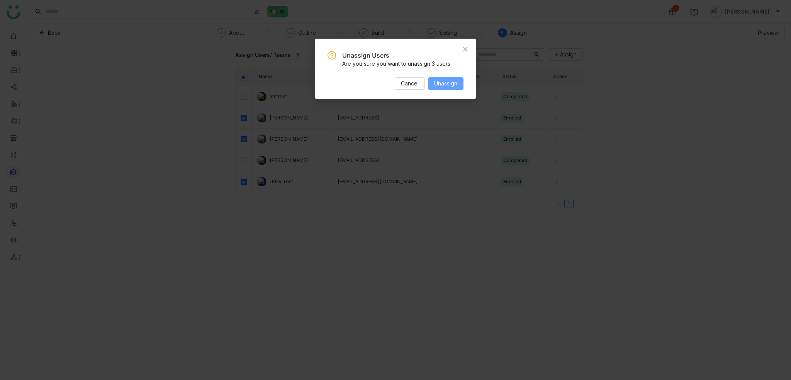
click at [442, 79] on span "Unassign" at bounding box center [445, 83] width 23 height 8
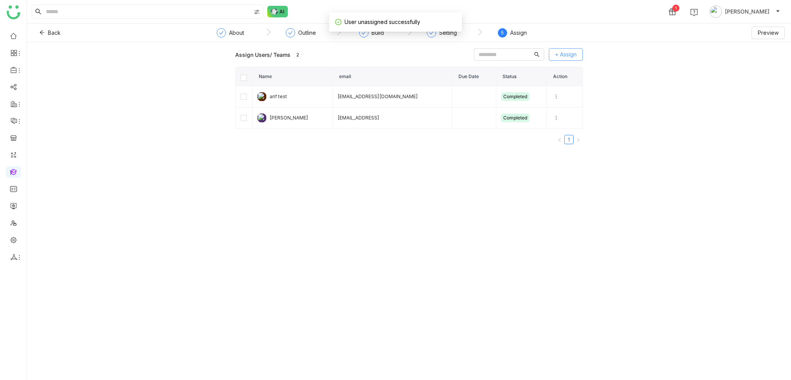
click at [575, 54] on span "+ Assign" at bounding box center [566, 54] width 22 height 8
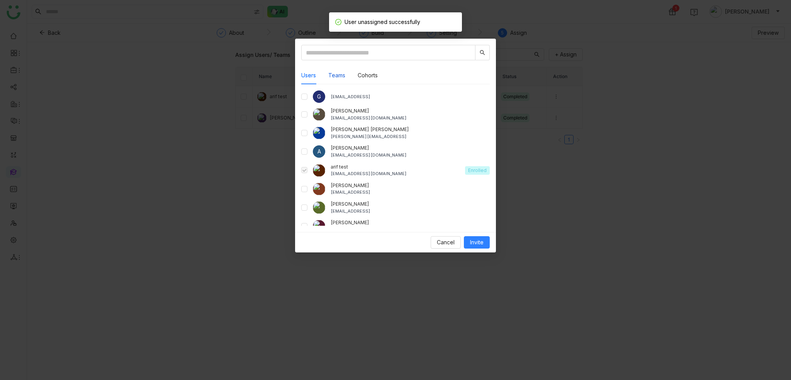
click at [338, 76] on button "Teams" at bounding box center [336, 75] width 17 height 8
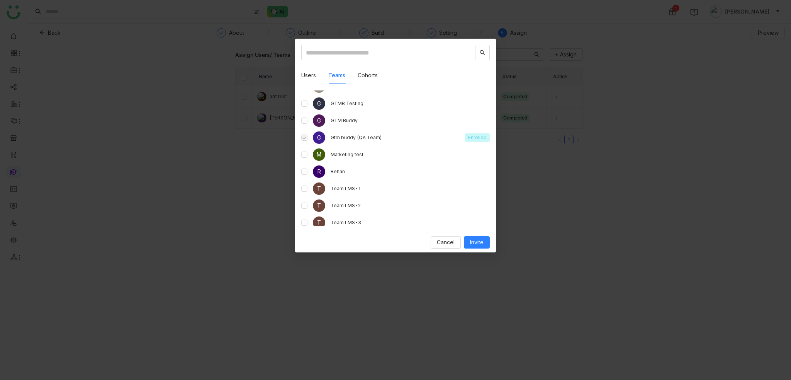
scroll to position [0, 0]
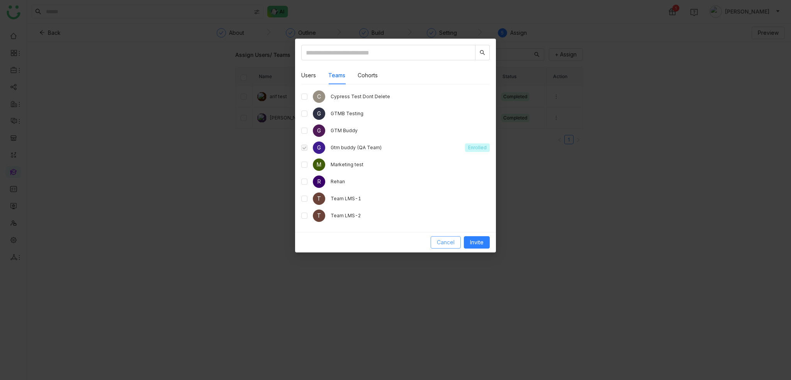
click at [438, 239] on span "Cancel" at bounding box center [446, 242] width 18 height 8
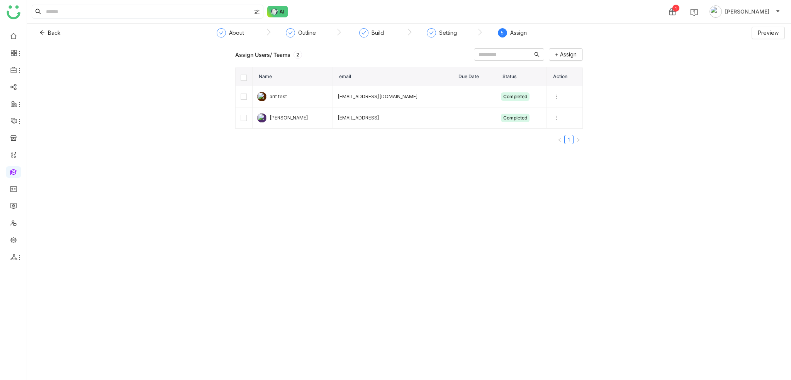
click at [423, 178] on div "Assign Users/ Teams 2 + Assign Name email Due Date Status Action arif test [EMA…" at bounding box center [409, 211] width 764 height 338
click at [564, 54] on span "+ Assign" at bounding box center [566, 54] width 22 height 8
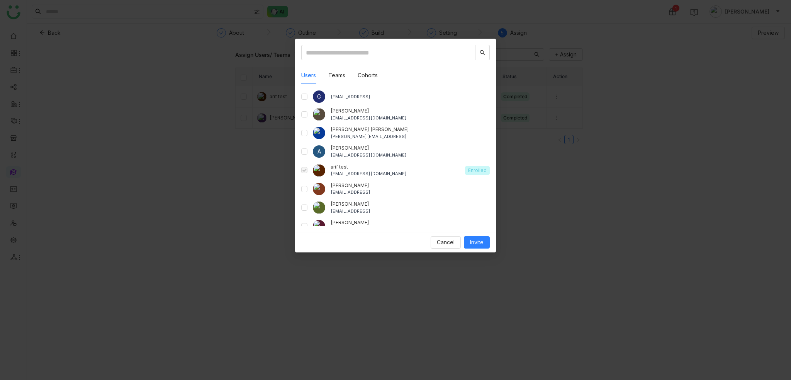
click at [379, 80] on div "Users Teams Cohorts" at bounding box center [395, 75] width 189 height 18
click at [371, 78] on button "Cohorts" at bounding box center [368, 75] width 20 height 8
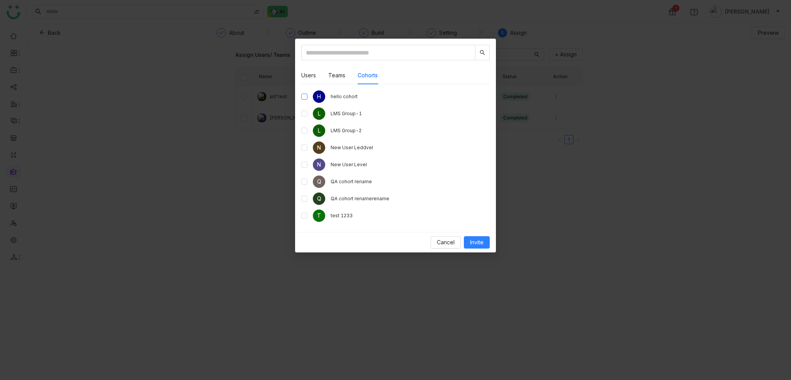
click at [304, 92] on label at bounding box center [304, 96] width 6 height 8
click at [472, 247] on button "Invite" at bounding box center [477, 242] width 26 height 12
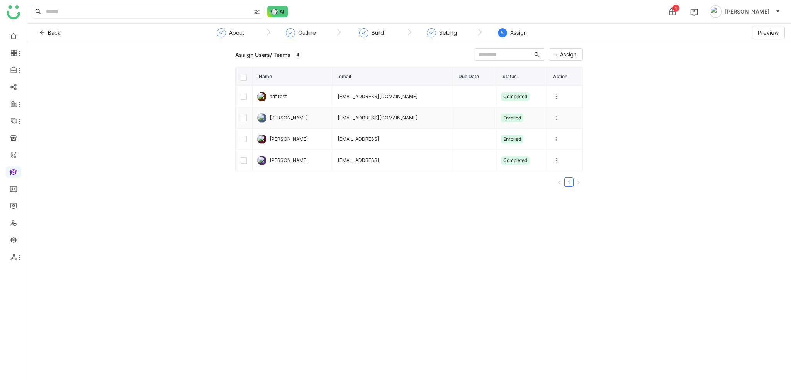
drag, startPoint x: 248, startPoint y: 117, endPoint x: 252, endPoint y: 139, distance: 21.6
click at [241, 117] on td at bounding box center [244, 117] width 17 height 21
click at [449, 59] on button "Unenroll" at bounding box center [448, 54] width 42 height 12
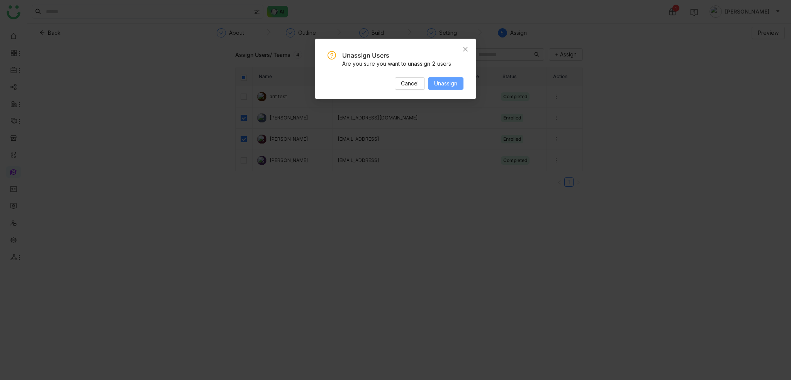
click at [454, 77] on button "Unassign" at bounding box center [446, 83] width 36 height 12
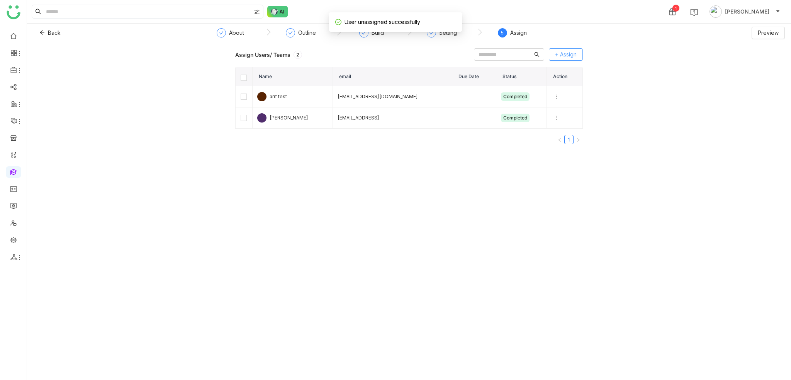
click at [563, 58] on span "+ Assign" at bounding box center [566, 54] width 22 height 8
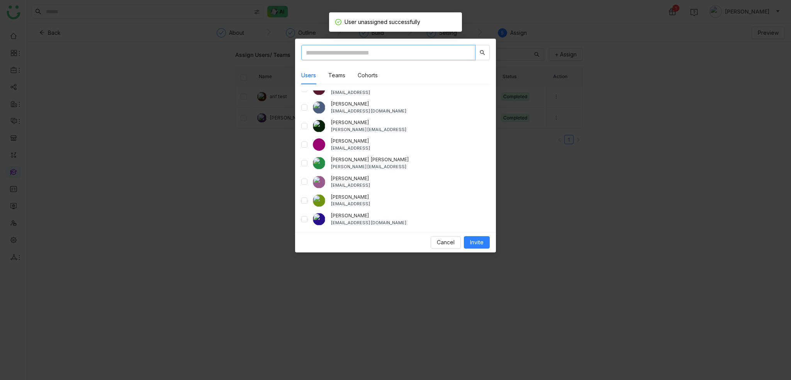
scroll to position [157, 0]
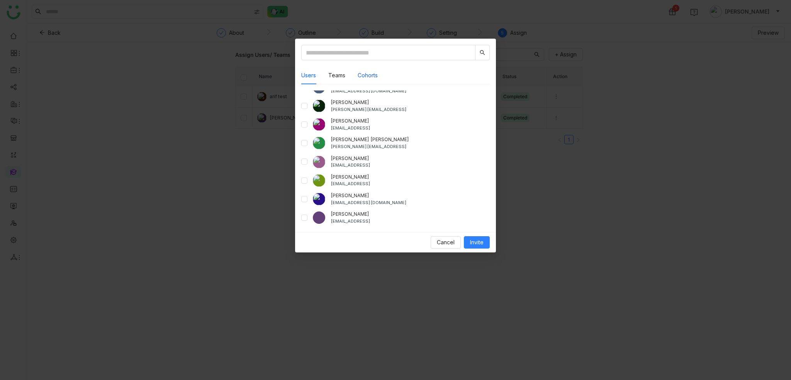
click at [374, 77] on button "Cohorts" at bounding box center [368, 75] width 20 height 8
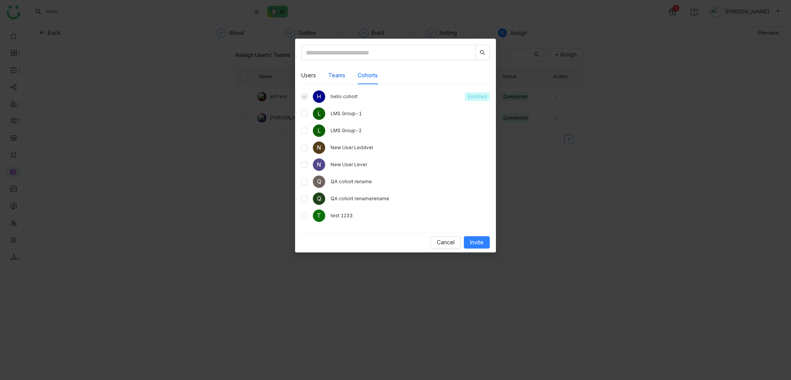
click at [344, 76] on button "Teams" at bounding box center [336, 75] width 17 height 8
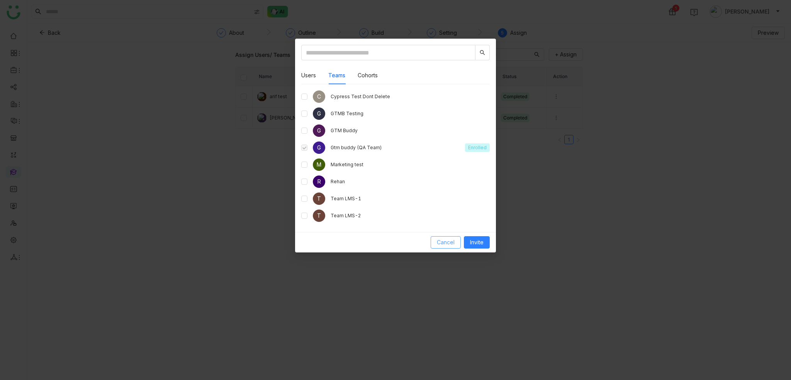
click at [455, 242] on button "Cancel" at bounding box center [446, 242] width 30 height 12
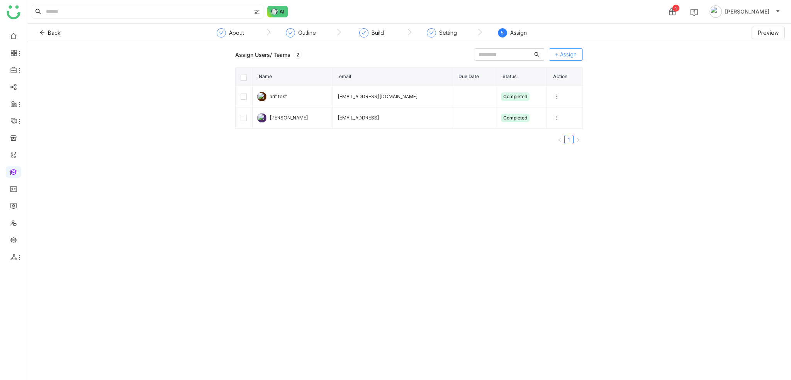
click at [567, 54] on span "+ Assign" at bounding box center [566, 54] width 22 height 8
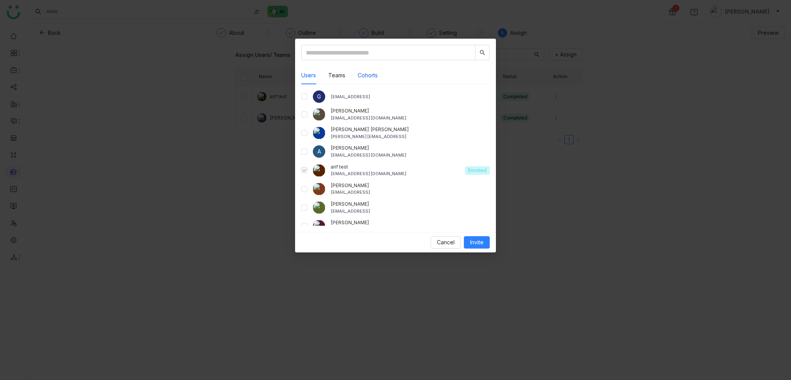
click at [371, 74] on button "Cohorts" at bounding box center [368, 75] width 20 height 8
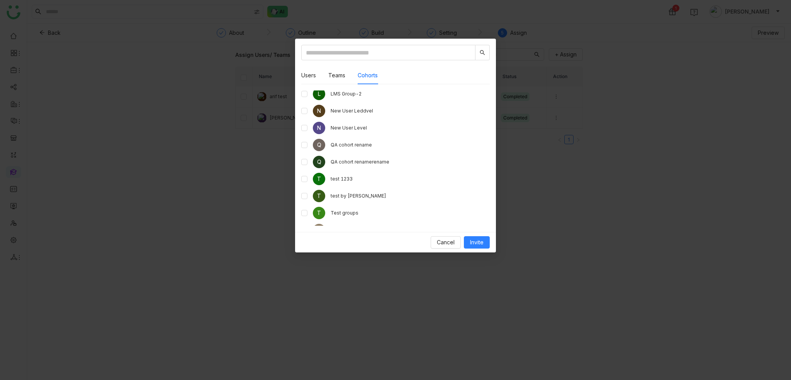
scroll to position [64, 0]
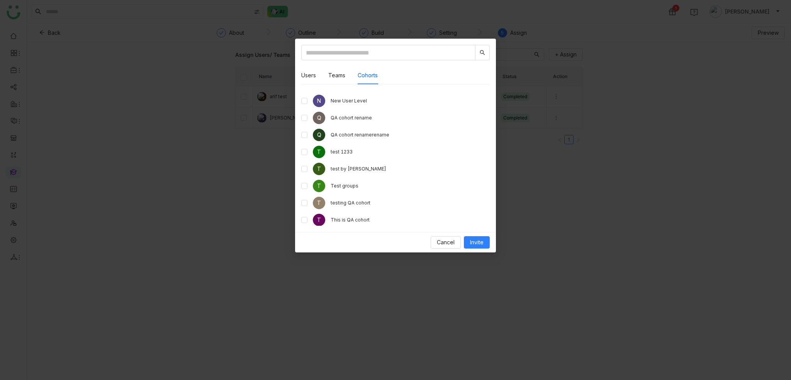
click at [298, 205] on div "Users Teams Cohorts G [EMAIL_ADDRESS] aavi aavi [EMAIL_ADDRESS][DOMAIN_NAME] [P…" at bounding box center [395, 135] width 201 height 193
click at [475, 237] on button "Invite" at bounding box center [477, 242] width 26 height 12
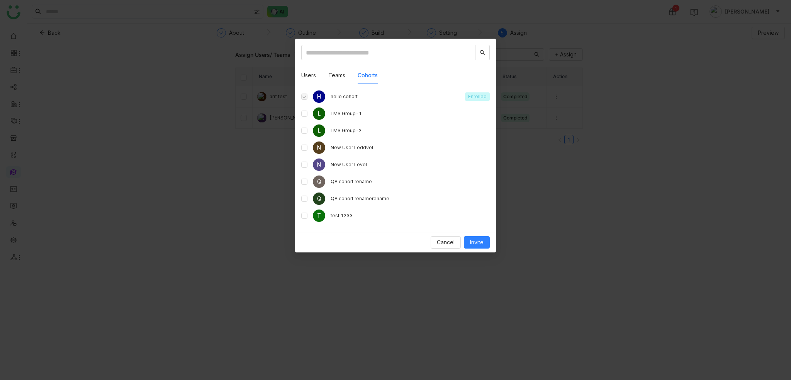
click at [304, 98] on span at bounding box center [304, 96] width 6 height 6
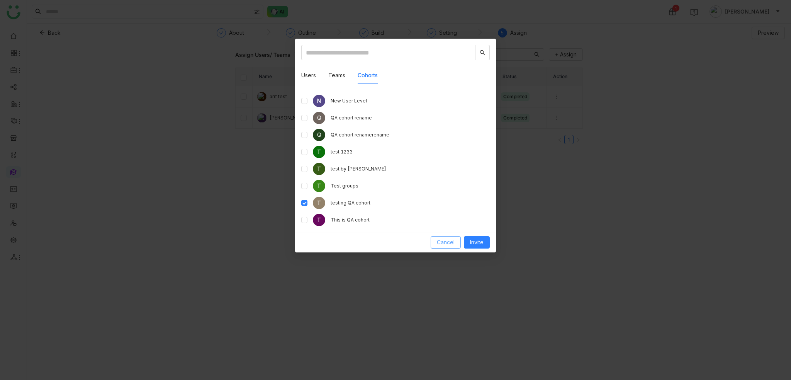
click at [438, 238] on span "Cancel" at bounding box center [446, 242] width 18 height 8
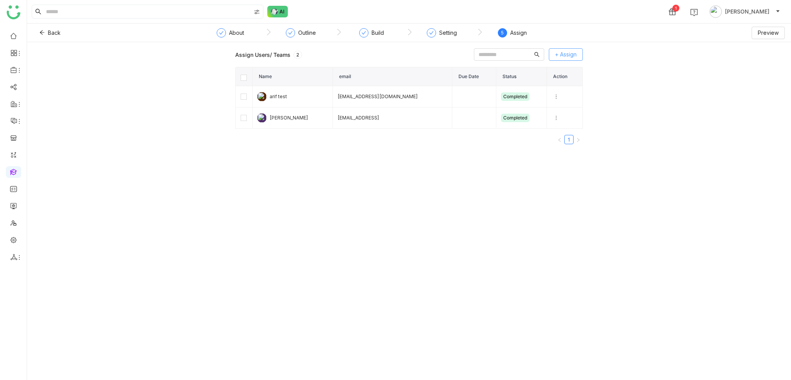
click at [554, 54] on button "+ Assign" at bounding box center [566, 54] width 34 height 12
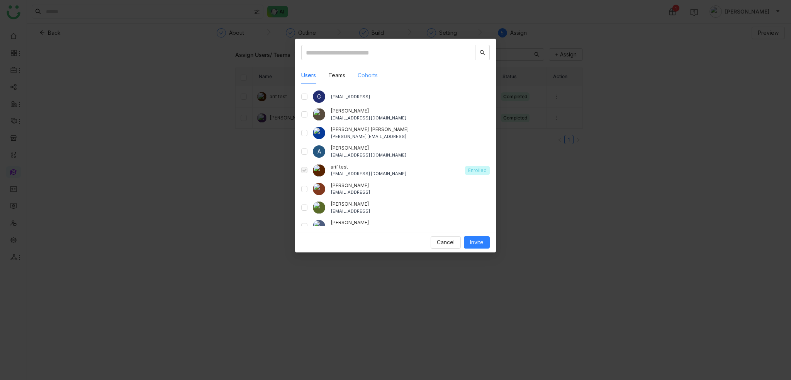
click at [369, 84] on div "Cohorts" at bounding box center [368, 75] width 20 height 18
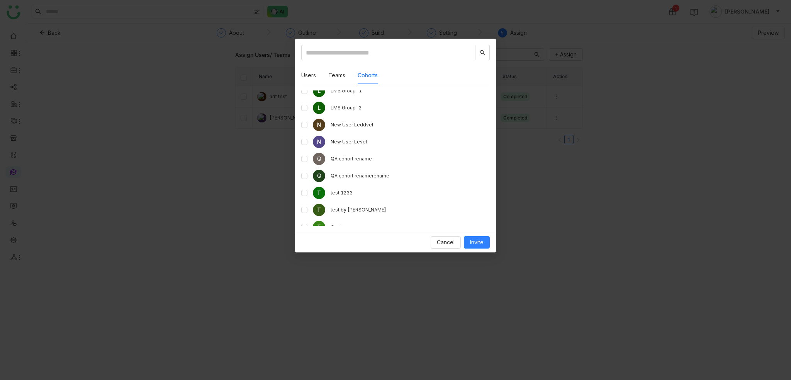
scroll to position [0, 0]
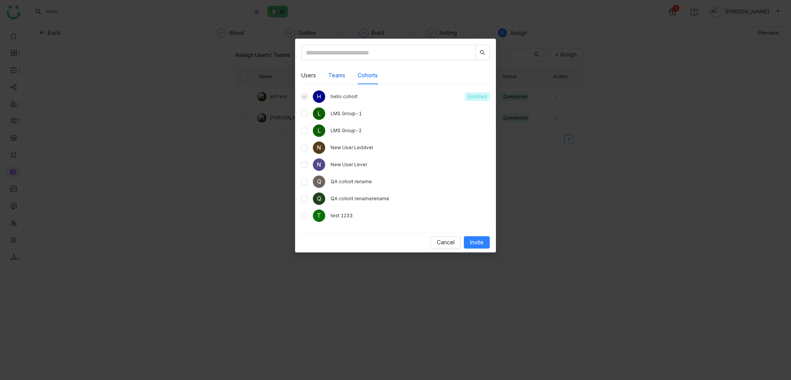
click at [337, 78] on button "Teams" at bounding box center [336, 75] width 17 height 8
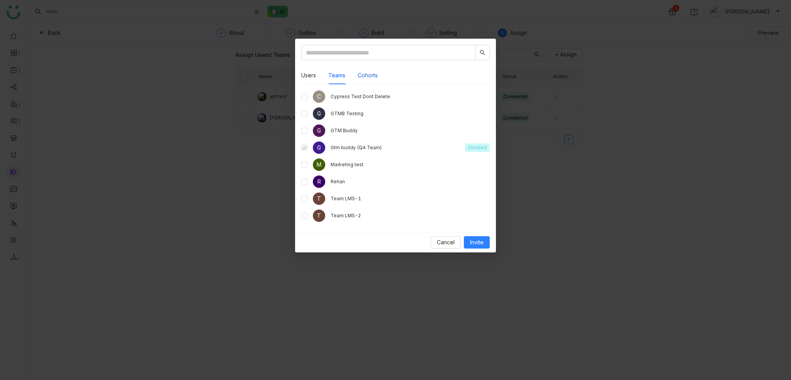
click at [371, 73] on button "Cohorts" at bounding box center [368, 75] width 20 height 8
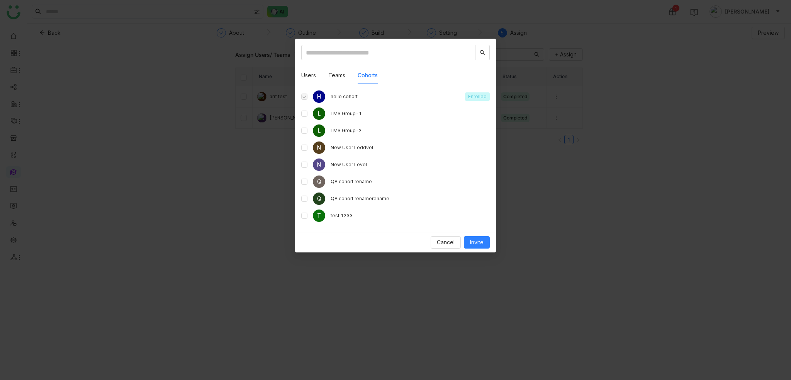
click at [162, 166] on nz-modal-container "Users Teams Cohorts G [EMAIL_ADDRESS] aavi aavi [EMAIL_ADDRESS][DOMAIN_NAME] [P…" at bounding box center [395, 190] width 791 height 380
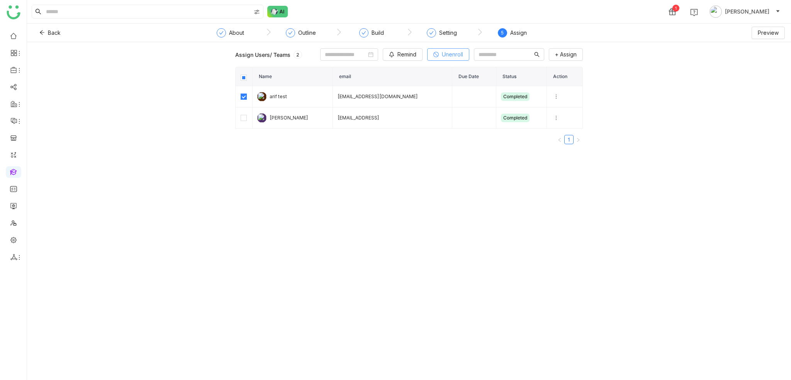
click at [433, 56] on icon at bounding box center [435, 54] width 5 height 5
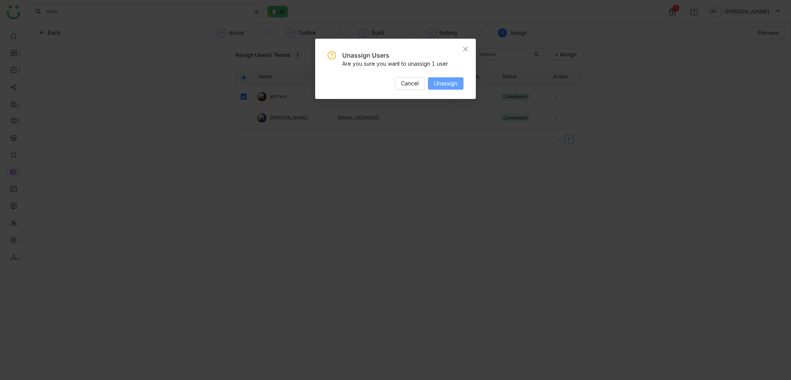
drag, startPoint x: 440, startPoint y: 80, endPoint x: 445, endPoint y: 81, distance: 5.8
click at [440, 80] on span "Unassign" at bounding box center [445, 83] width 23 height 8
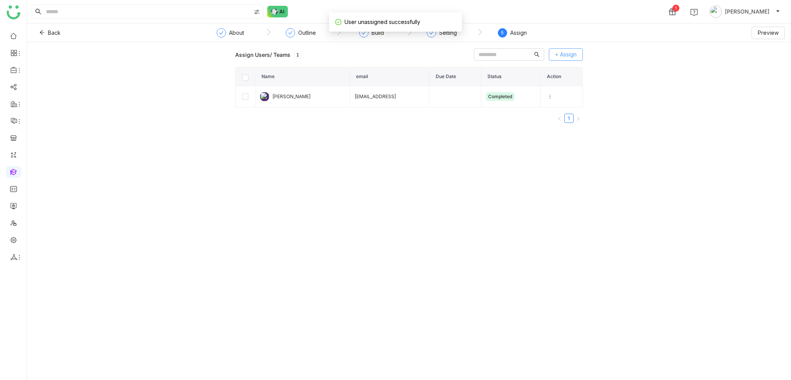
click at [573, 56] on span "+ Assign" at bounding box center [566, 54] width 22 height 8
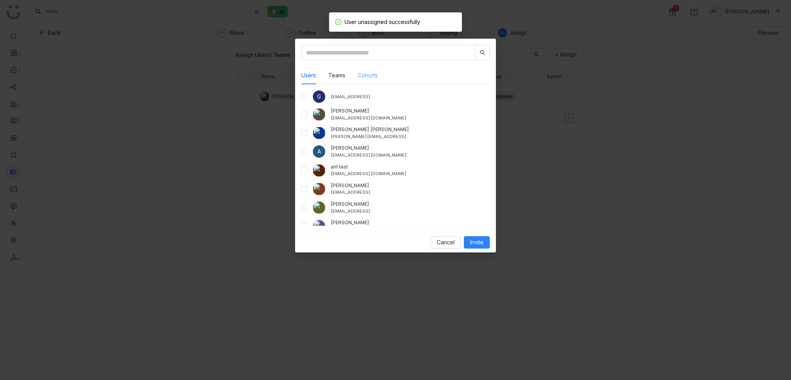
click at [373, 80] on div "Cohorts" at bounding box center [368, 75] width 20 height 18
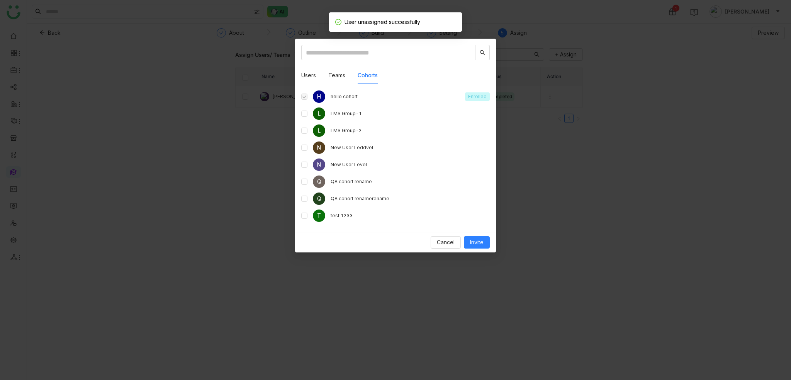
click at [336, 93] on div "hello cohort" at bounding box center [395, 96] width 129 height 7
click at [302, 97] on span at bounding box center [304, 96] width 6 height 6
click at [308, 97] on div "H hello cohort Enrolled" at bounding box center [395, 96] width 189 height 12
click at [302, 97] on span at bounding box center [304, 96] width 6 height 6
click at [306, 98] on span at bounding box center [304, 96] width 6 height 6
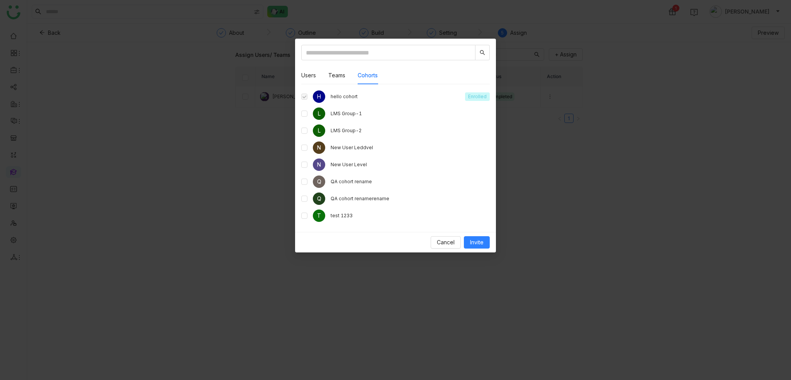
click at [442, 233] on div "Cancel Invite" at bounding box center [395, 242] width 201 height 20
click at [335, 79] on button "Teams" at bounding box center [336, 75] width 17 height 8
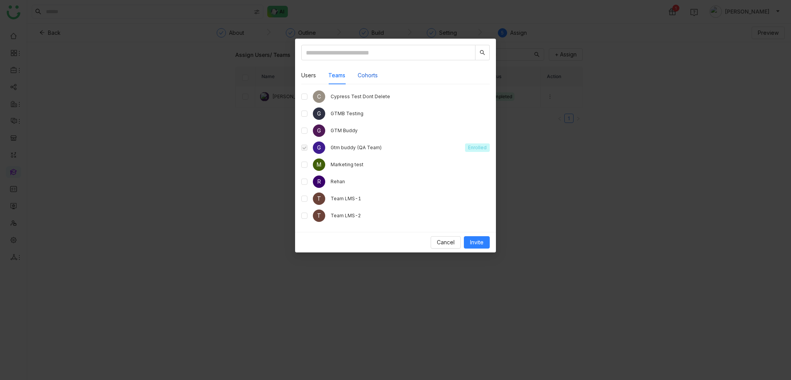
click at [378, 77] on button "Cohorts" at bounding box center [368, 75] width 20 height 8
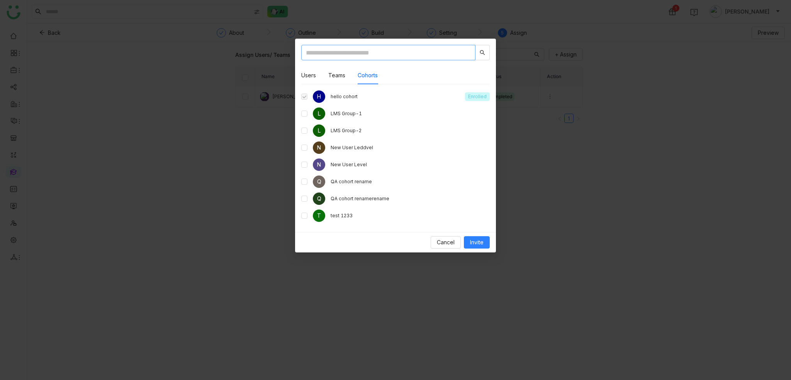
click at [417, 53] on input "text" at bounding box center [388, 52] width 174 height 15
click at [450, 239] on span "Cancel" at bounding box center [446, 242] width 18 height 8
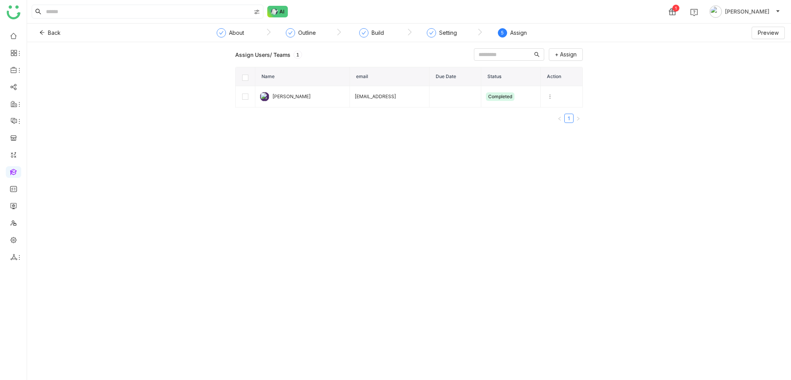
click at [499, 150] on div "Assign Users/ Teams 1 + Assign Name email Due Date Status Action Uday Pulasetti…" at bounding box center [409, 211] width 764 height 338
click at [549, 92] on button at bounding box center [550, 96] width 9 height 9
click at [14, 171] on link at bounding box center [13, 171] width 7 height 7
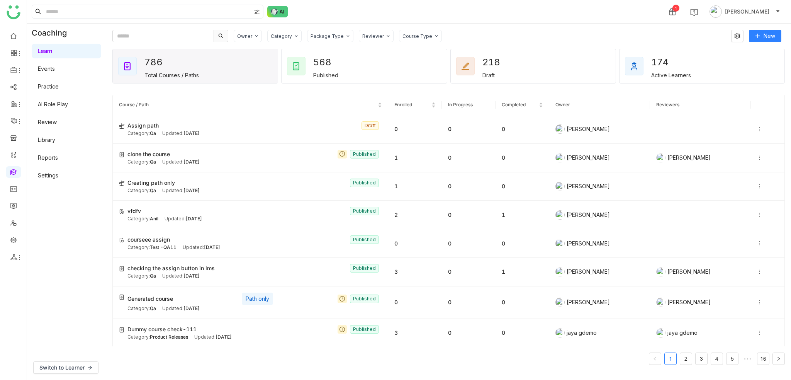
click at [54, 175] on link "Settings" at bounding box center [48, 175] width 20 height 7
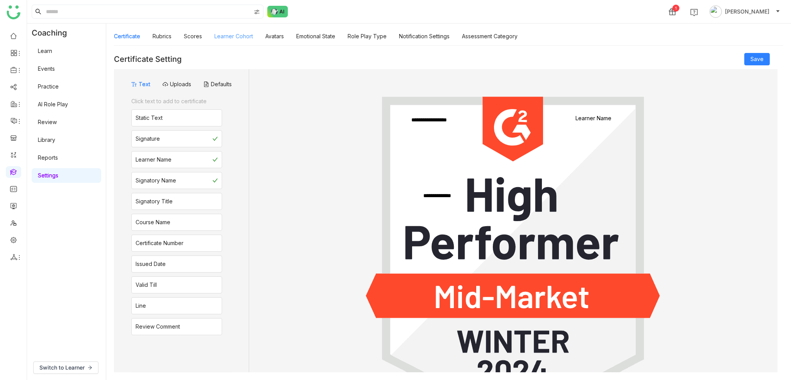
click at [233, 35] on link "Learner Cohort" at bounding box center [233, 36] width 39 height 7
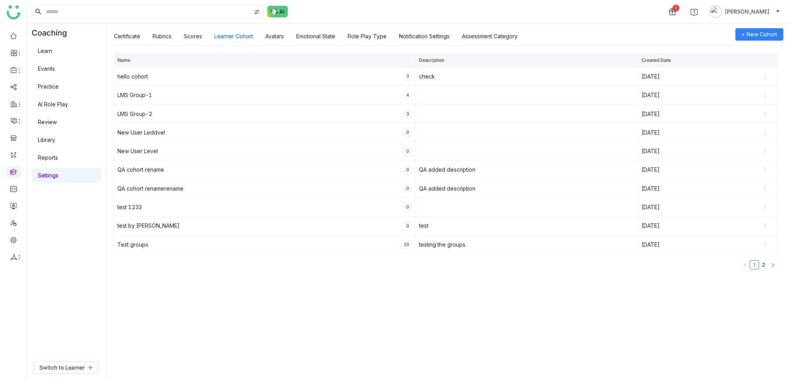
click at [775, 262] on button "button" at bounding box center [772, 264] width 9 height 9
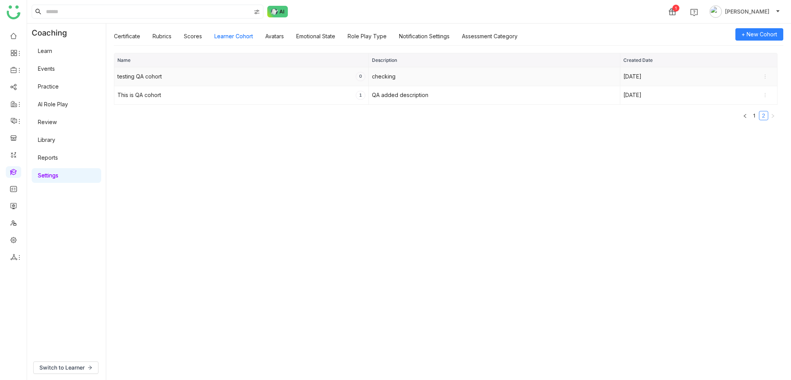
click at [280, 76] on div "testing QA cohort 0" at bounding box center [241, 76] width 248 height 9
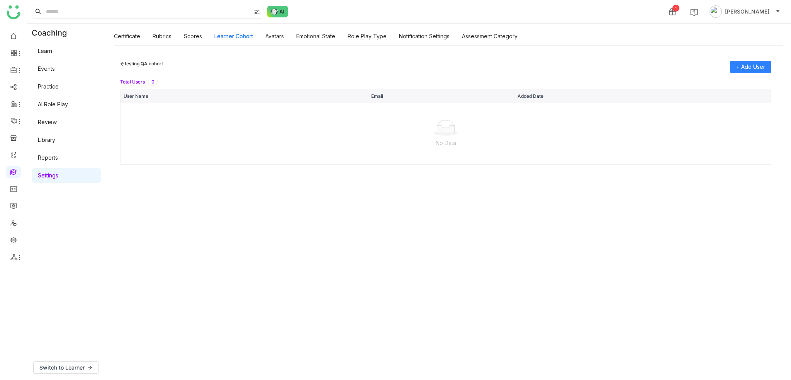
click at [127, 64] on div "testing QA cohort" at bounding box center [141, 67] width 43 height 12
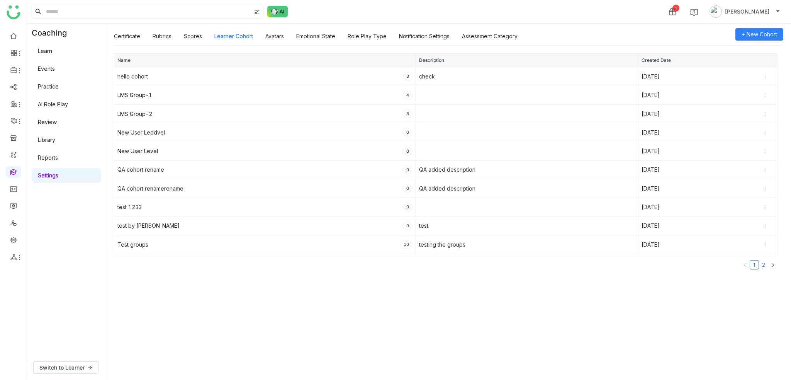
click at [763, 260] on link "2" at bounding box center [764, 264] width 8 height 8
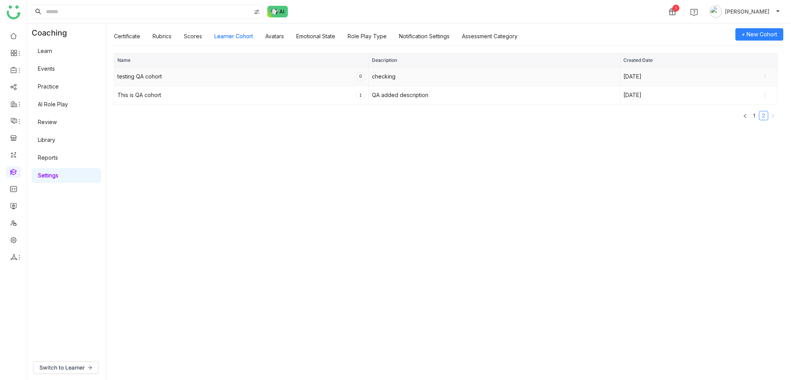
click at [764, 74] on icon at bounding box center [765, 76] width 5 height 5
click at [644, 166] on div "Name Description Created Date testing QA cohort 0 checking [DATE] This is QA co…" at bounding box center [448, 212] width 685 height 335
click at [767, 76] on icon at bounding box center [765, 76] width 5 height 5
click at [753, 104] on span "Delete" at bounding box center [751, 103] width 24 height 8
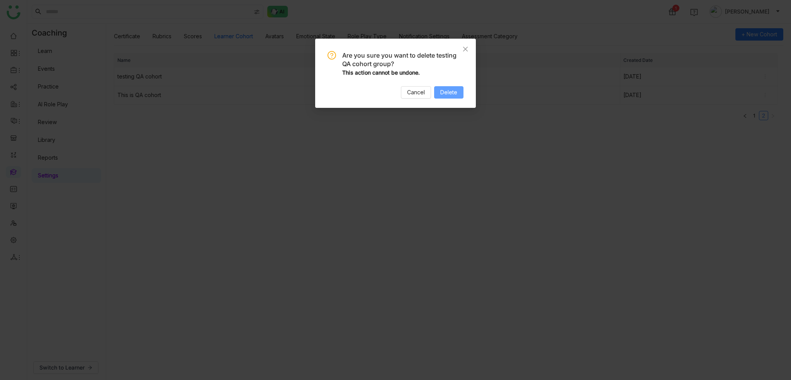
click at [449, 91] on span "Delete" at bounding box center [448, 92] width 17 height 8
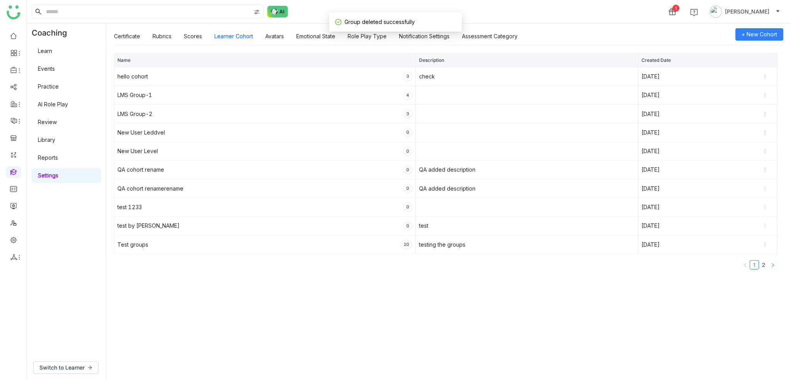
click at [777, 261] on button "button" at bounding box center [772, 264] width 9 height 9
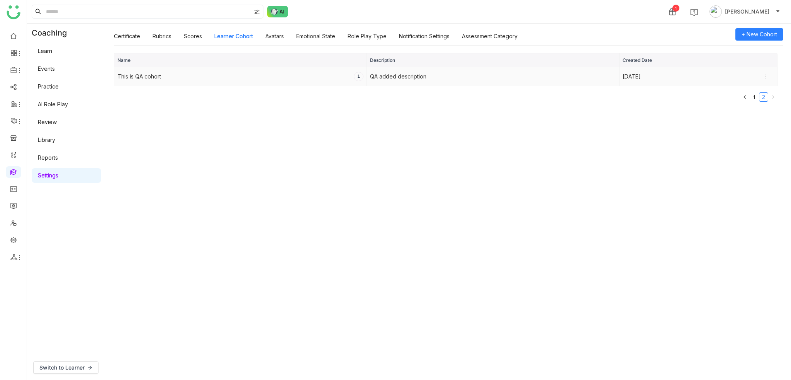
click at [766, 75] on icon at bounding box center [765, 76] width 5 height 5
click at [746, 102] on span "Delete" at bounding box center [751, 103] width 24 height 8
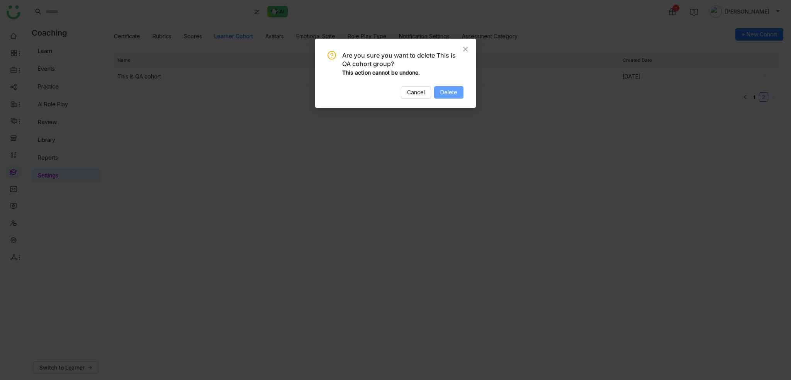
click at [446, 91] on span "Delete" at bounding box center [448, 92] width 17 height 8
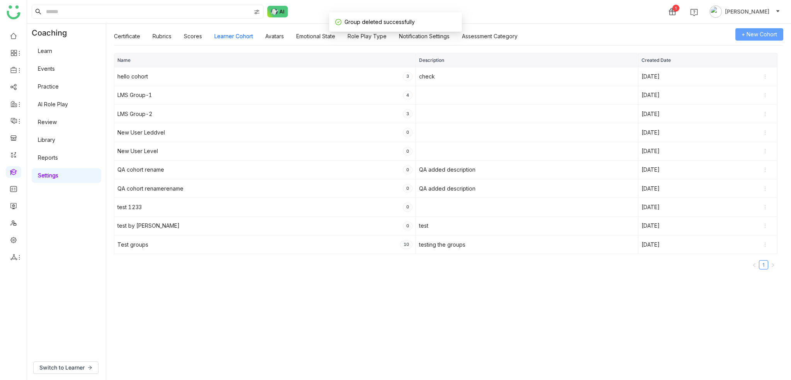
click at [755, 33] on span "+ New Cohort" at bounding box center [760, 34] width 36 height 8
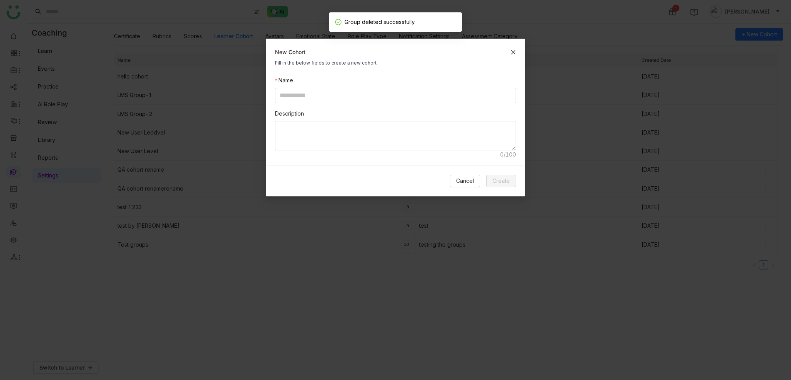
click at [410, 81] on nz-form-item "Name" at bounding box center [395, 89] width 241 height 27
click at [408, 88] on input at bounding box center [395, 95] width 241 height 15
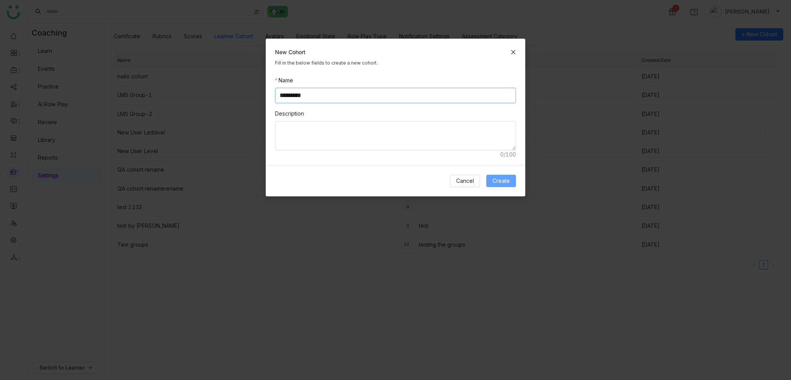
type input "*********"
click at [512, 177] on button "Create" at bounding box center [501, 181] width 30 height 12
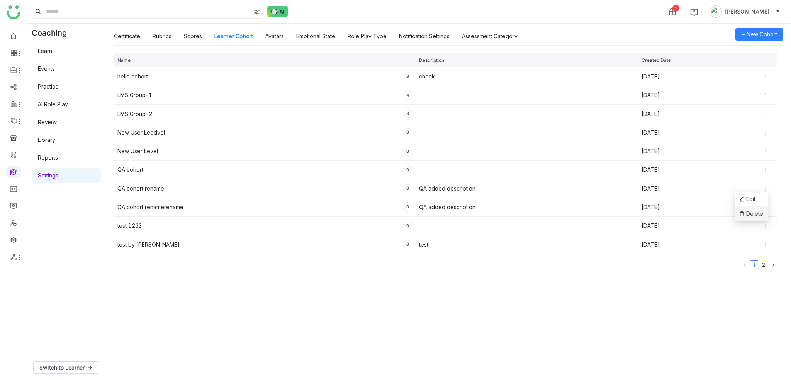
click at [748, 218] on span "Delete" at bounding box center [751, 213] width 24 height 8
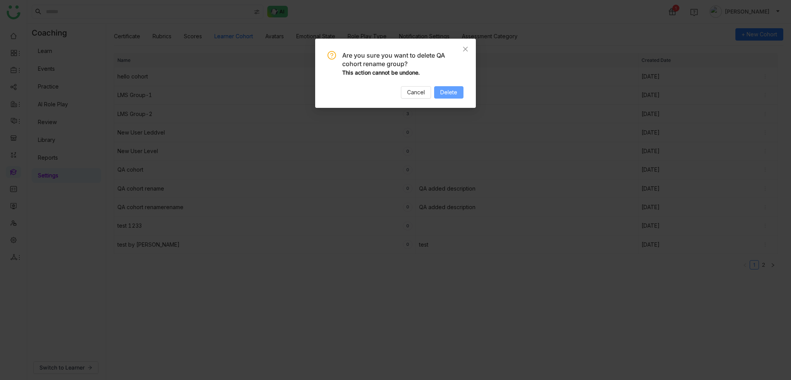
click at [447, 91] on span "Delete" at bounding box center [448, 92] width 17 height 8
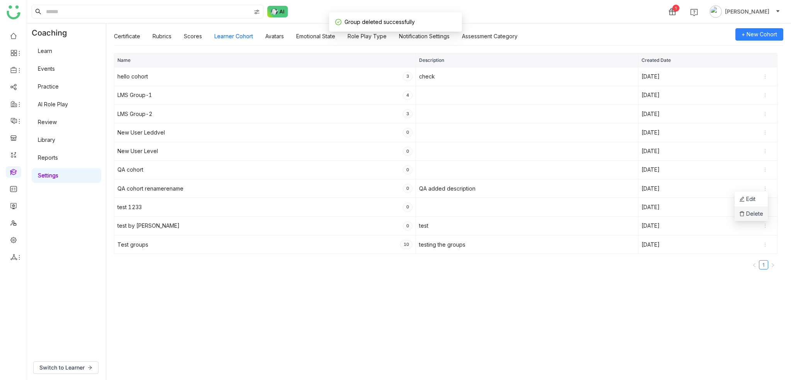
click at [750, 216] on span "Delete" at bounding box center [751, 213] width 24 height 8
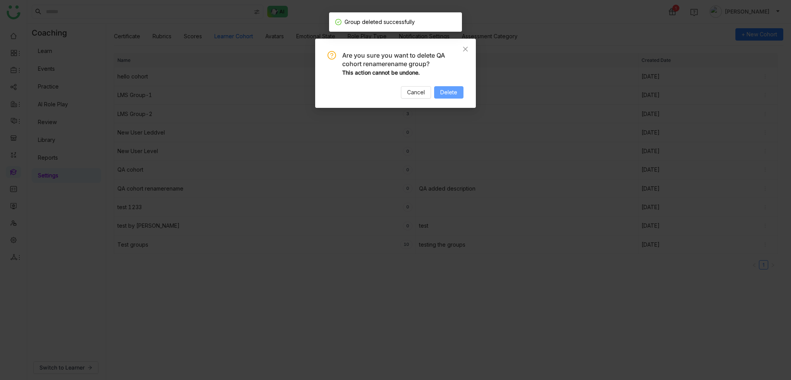
click at [459, 92] on button "Delete" at bounding box center [448, 92] width 29 height 12
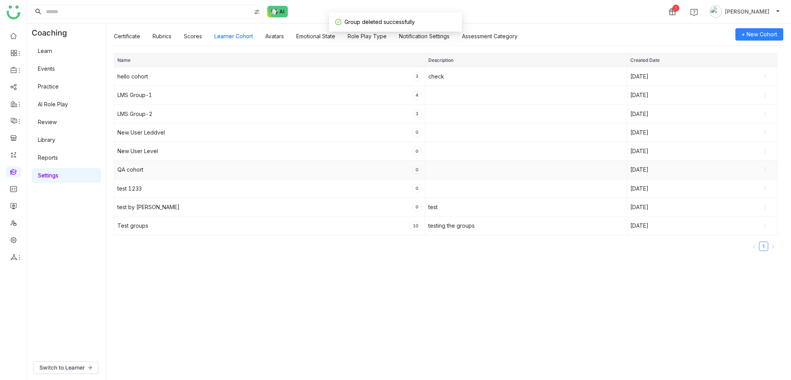
click at [188, 173] on td "QA cohort 0" at bounding box center [269, 170] width 311 height 19
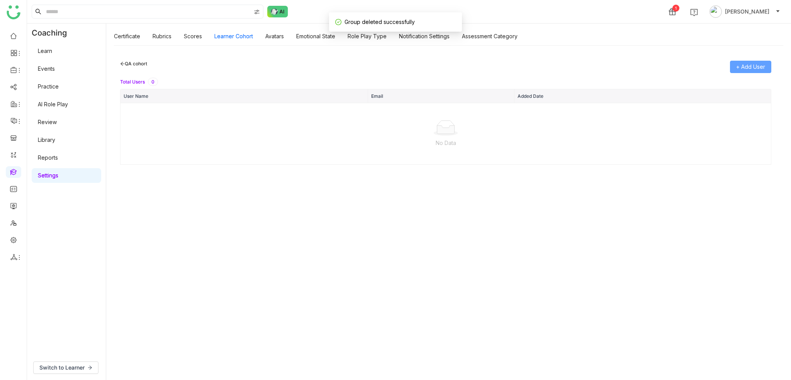
click at [746, 62] on button "+ Add User" at bounding box center [750, 67] width 41 height 12
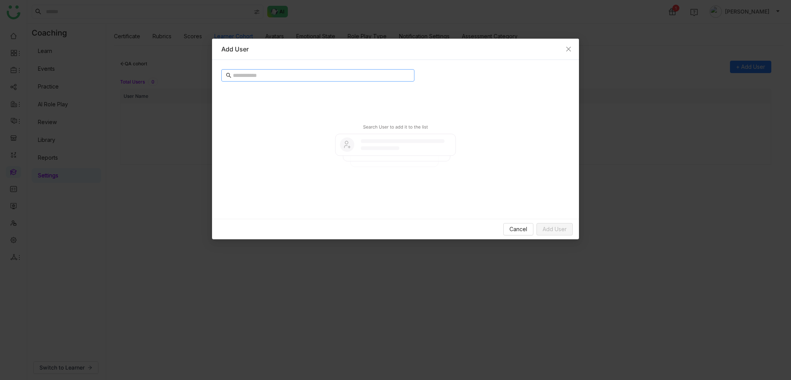
click at [319, 73] on input "text" at bounding box center [321, 75] width 177 height 8
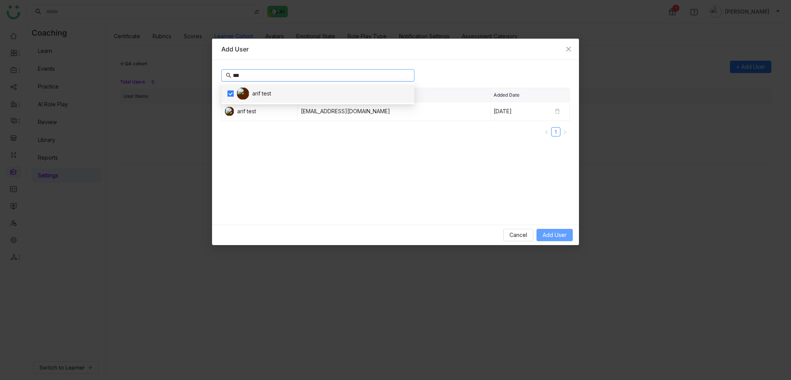
type input "***"
click at [555, 232] on span "Add User" at bounding box center [555, 235] width 24 height 8
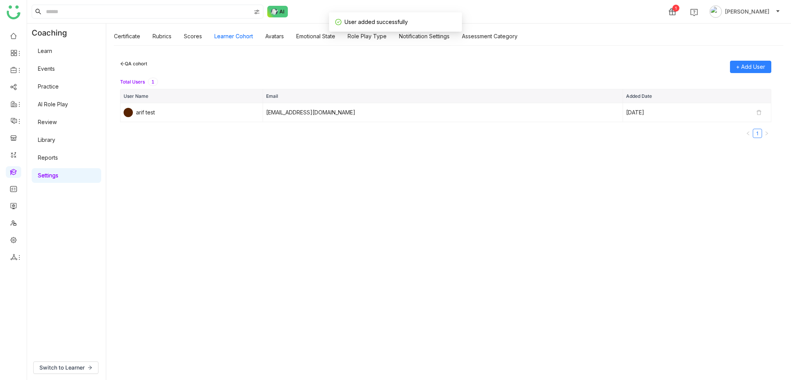
click at [277, 204] on div "QA cohort + Add User Total Users 1 User Name Email Added Date arif test bugtest…" at bounding box center [446, 212] width 664 height 319
click at [595, 180] on div "QA cohort + Add User Total Users 1 User Name Email Added Date arif test bugtest…" at bounding box center [446, 212] width 664 height 319
click at [758, 111] on icon at bounding box center [758, 112] width 5 height 5
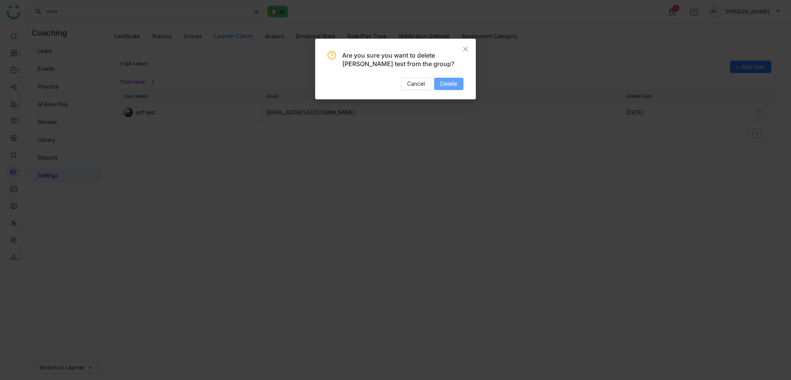
click at [461, 83] on button "Delete" at bounding box center [448, 84] width 29 height 12
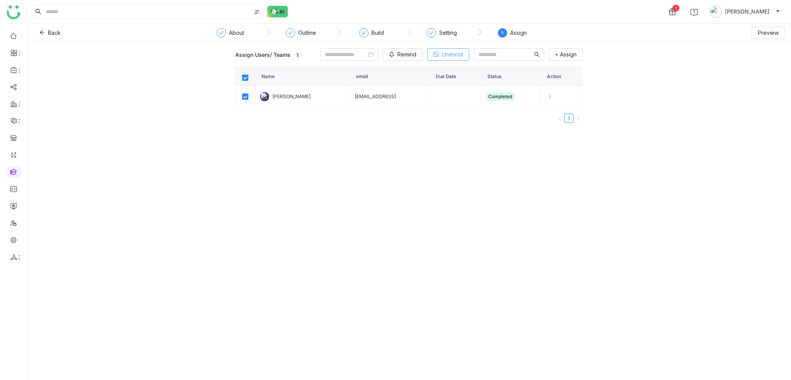
click at [427, 56] on button "Unenroll" at bounding box center [448, 54] width 42 height 12
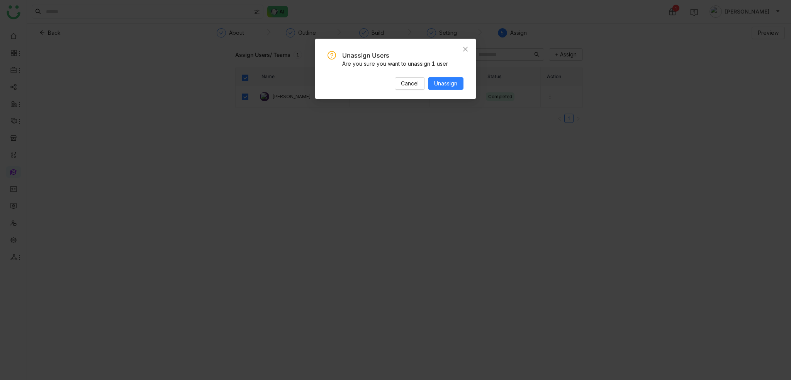
click at [444, 72] on div "Unassign Users Are you sure you want to unassign 1 user Cancel Unassign" at bounding box center [396, 70] width 136 height 39
click at [442, 81] on span "Unassign" at bounding box center [445, 83] width 23 height 8
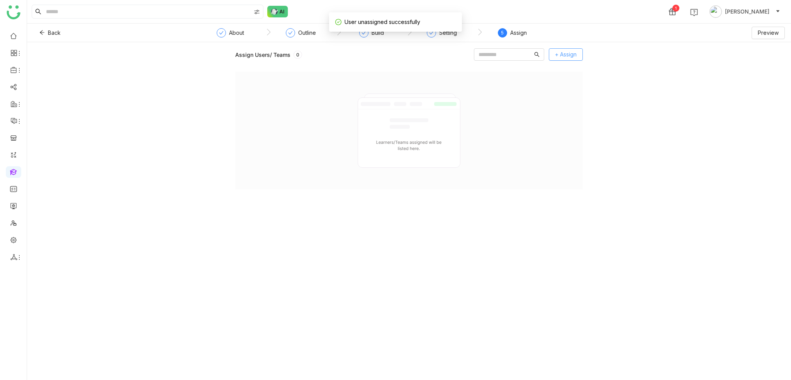
click at [561, 55] on span "+ Assign" at bounding box center [566, 54] width 22 height 8
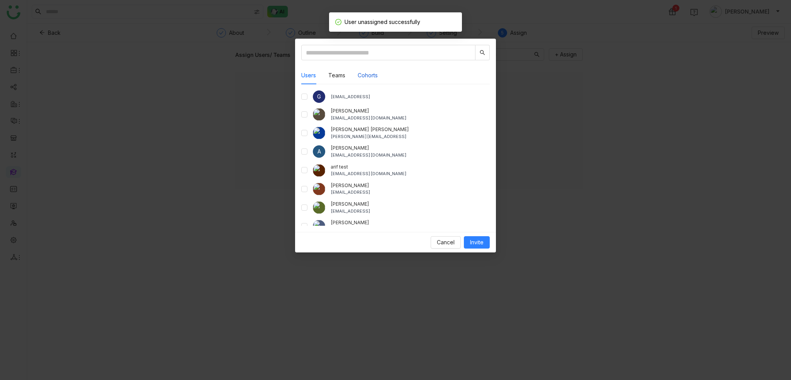
click at [373, 75] on button "Cohorts" at bounding box center [368, 75] width 20 height 8
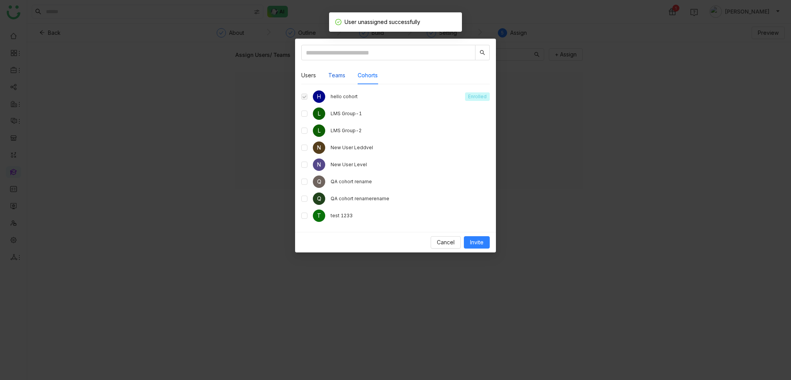
click at [329, 76] on button "Teams" at bounding box center [336, 75] width 17 height 8
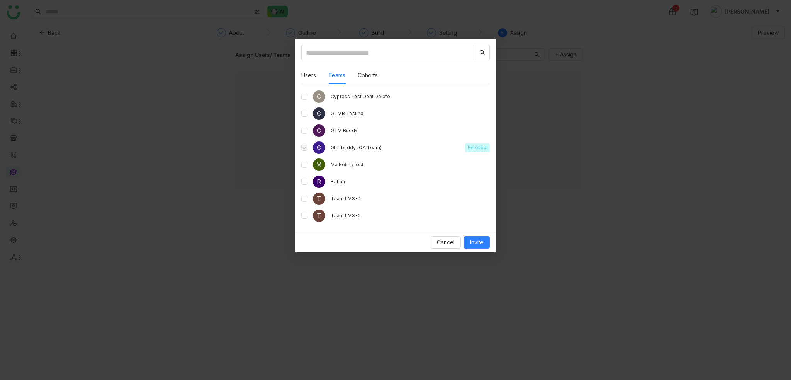
click at [301, 148] on span at bounding box center [304, 147] width 6 height 6
click at [351, 100] on div "C Cypress Test Dont Delete" at bounding box center [395, 96] width 189 height 12
click at [355, 92] on div "C Cypress Test Dont Delete" at bounding box center [395, 96] width 189 height 12
click at [368, 71] on button "Cohorts" at bounding box center [368, 75] width 20 height 8
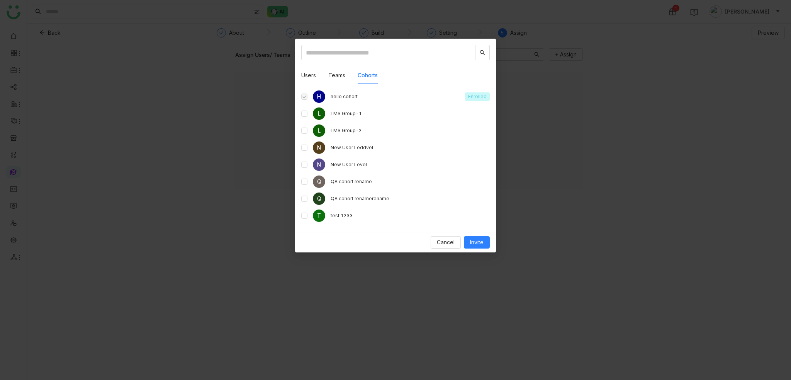
click at [311, 94] on div "H hello cohort Enrolled" at bounding box center [395, 96] width 189 height 12
click at [445, 235] on div "Cancel Invite" at bounding box center [395, 242] width 201 height 20
click at [453, 227] on div "Users Teams Cohorts G [EMAIL_ADDRESS] aavi aavi [EMAIL_ADDRESS][DOMAIN_NAME] [P…" at bounding box center [395, 135] width 201 height 193
click at [454, 235] on div "Cancel Invite" at bounding box center [395, 242] width 201 height 20
click at [451, 237] on button "Cancel" at bounding box center [446, 242] width 30 height 12
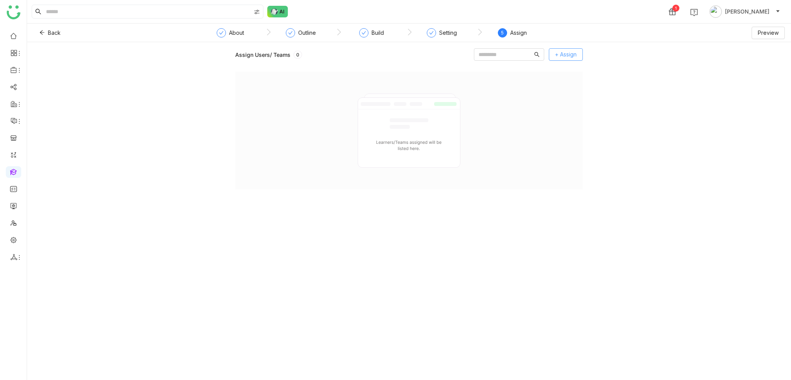
click at [578, 51] on button "+ Assign" at bounding box center [566, 54] width 34 height 12
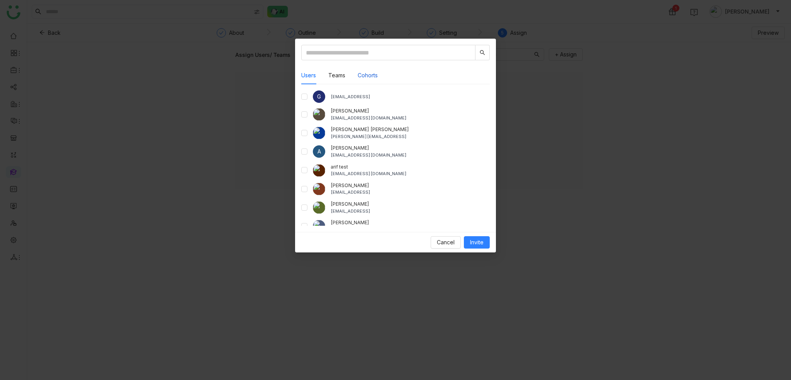
click at [372, 75] on button "Cohorts" at bounding box center [368, 75] width 20 height 8
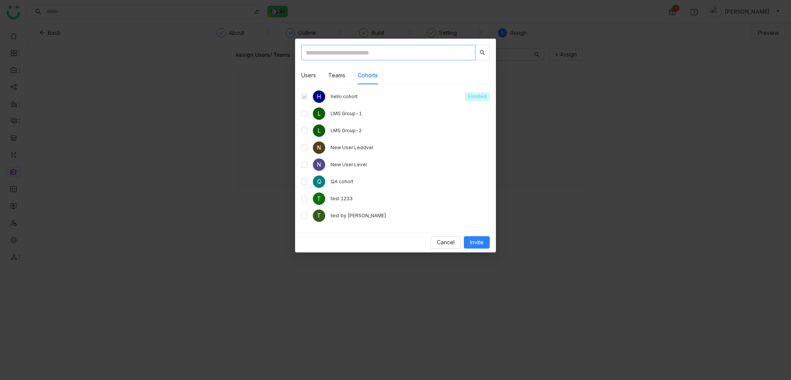
click at [372, 58] on input "text" at bounding box center [388, 52] width 174 height 15
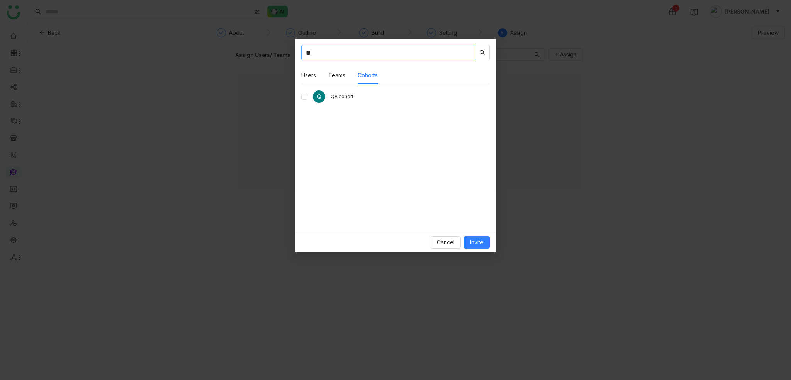
type input "**"
click at [475, 238] on span "Invite" at bounding box center [477, 242] width 14 height 8
click at [413, 28] on div "User enrollment failed: Something went wrong." at bounding box center [396, 21] width 140 height 19
click at [620, 99] on nz-modal-container "** Users Teams Cohorts User/Teams not found Q QA cohort Cancel Invite" at bounding box center [395, 190] width 791 height 380
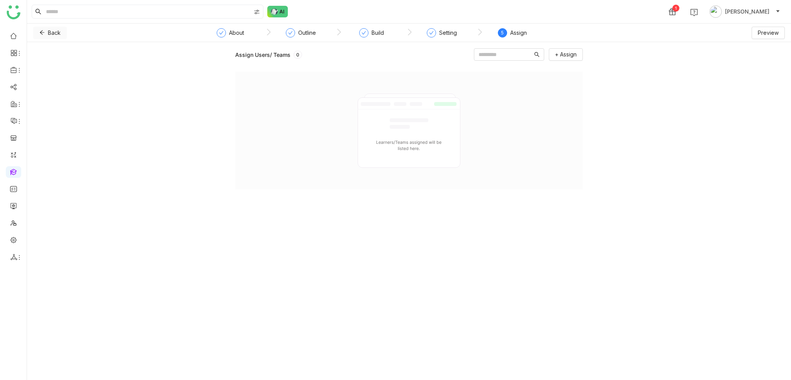
click at [44, 36] on button "Back" at bounding box center [50, 33] width 34 height 12
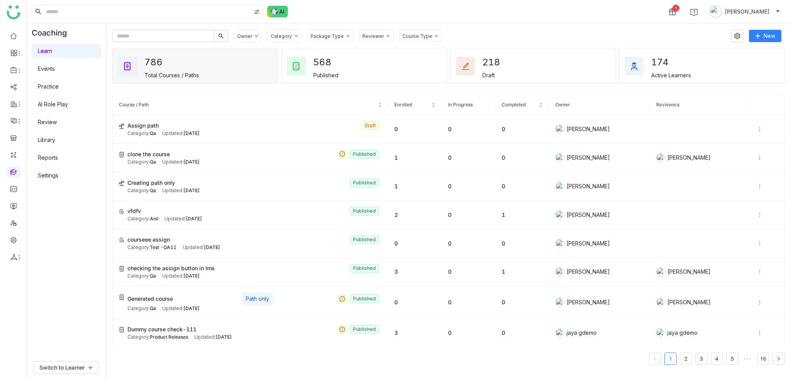
click at [534, 2] on div "1 Arif uddin" at bounding box center [409, 11] width 764 height 23
click at [739, 38] on icon at bounding box center [737, 36] width 6 height 6
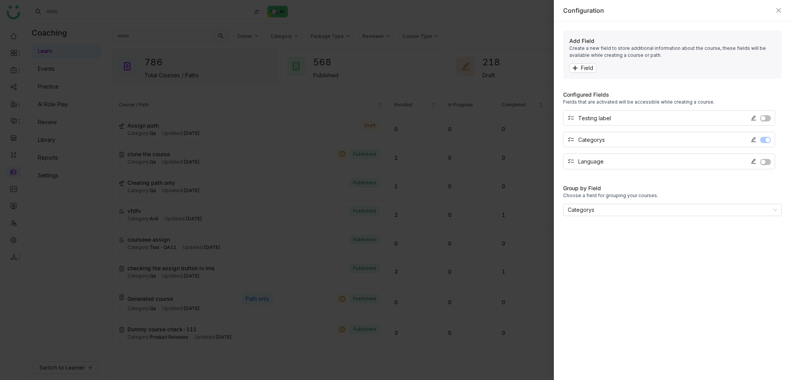
click at [782, 7] on div "Configuration" at bounding box center [672, 10] width 237 height 21
click at [777, 14] on div "Configuration" at bounding box center [672, 10] width 219 height 8
click at [777, 10] on icon "Close" at bounding box center [779, 10] width 6 height 6
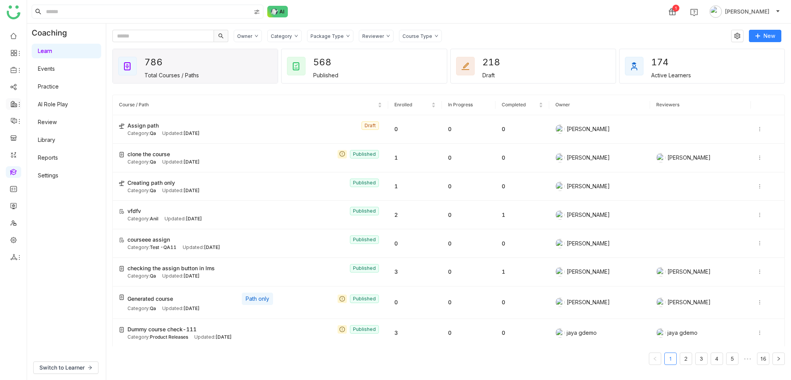
click at [15, 105] on icon at bounding box center [15, 105] width 2 height 1
click at [14, 122] on icon at bounding box center [13, 120] width 7 height 7
click at [15, 59] on ul at bounding box center [13, 146] width 27 height 243
click at [17, 69] on icon at bounding box center [19, 70] width 6 height 6
click at [15, 122] on icon at bounding box center [14, 121] width 6 height 6
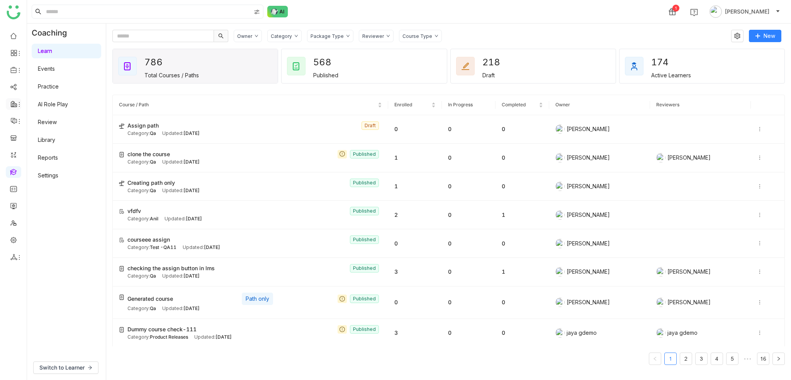
click at [20, 102] on icon at bounding box center [19, 104] width 6 height 6
click at [51, 150] on link "RFP" at bounding box center [54, 148] width 51 height 5
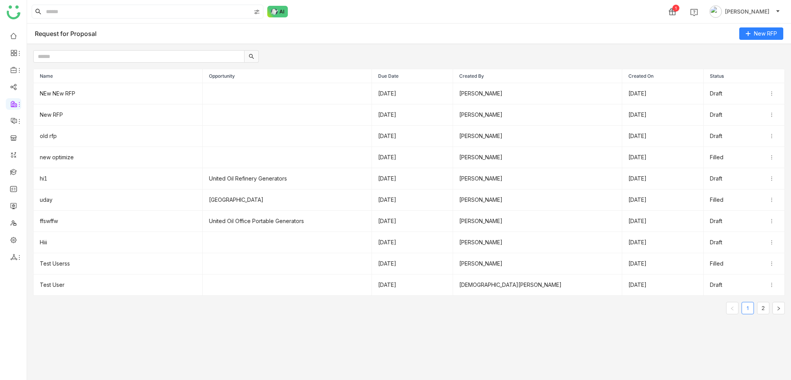
click at [471, 23] on div "1 Arif uddin" at bounding box center [409, 11] width 764 height 23
click at [62, 93] on td "NEw NEw RFP" at bounding box center [118, 93] width 169 height 21
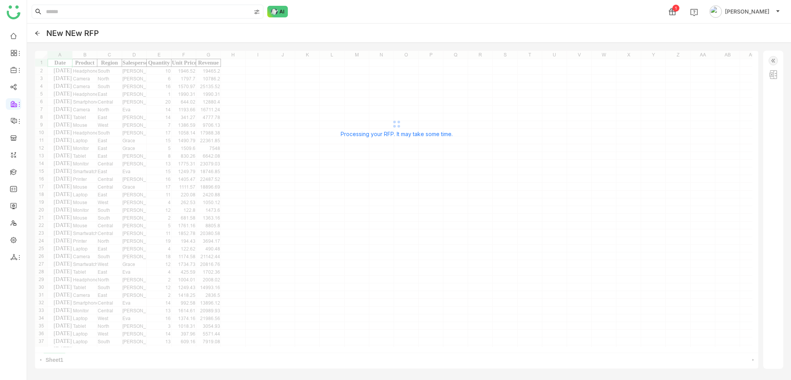
click at [39, 34] on icon at bounding box center [37, 33] width 5 height 5
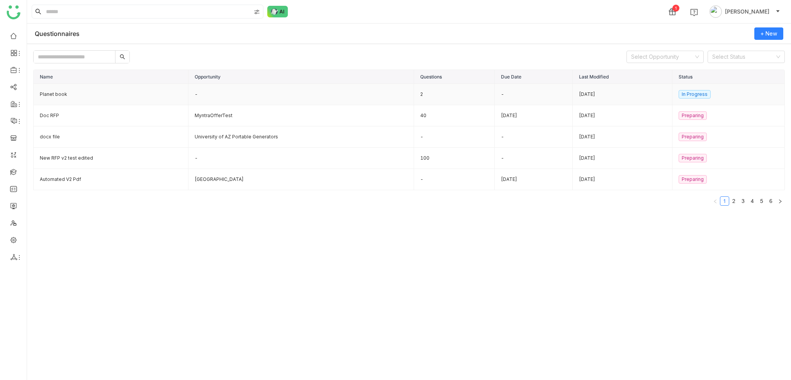
click at [69, 92] on td "Planet book" at bounding box center [111, 94] width 155 height 21
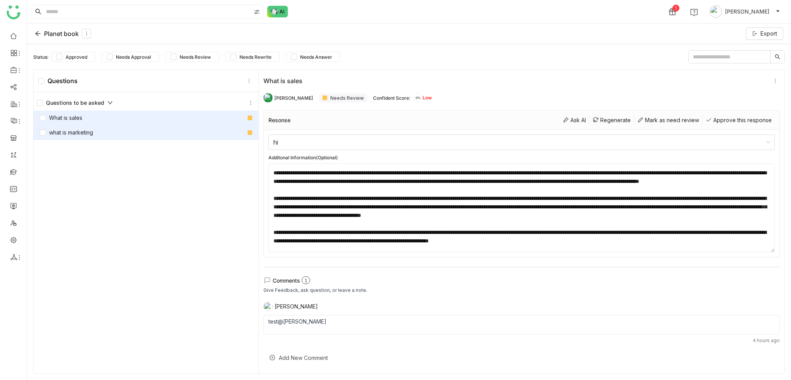
click at [149, 133] on div "what is marketing" at bounding box center [146, 132] width 225 height 15
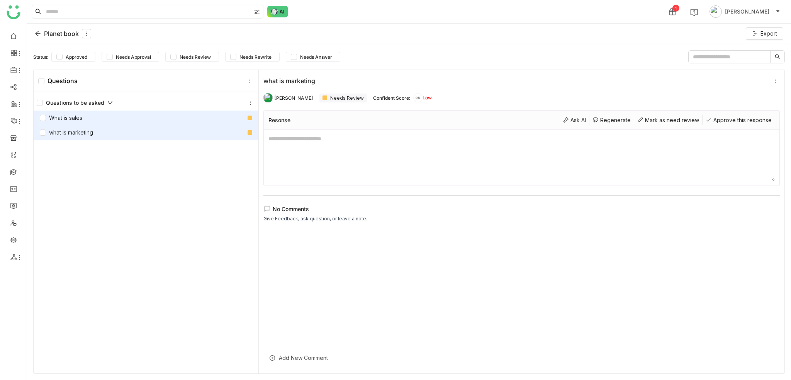
click at [168, 121] on div "What is sales" at bounding box center [146, 117] width 225 height 15
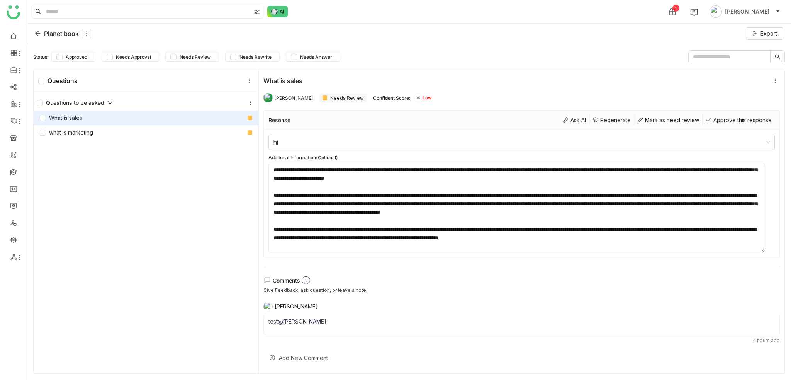
scroll to position [0, 0]
click at [337, 323] on div "test @Uday Pulasetti" at bounding box center [522, 321] width 507 height 6
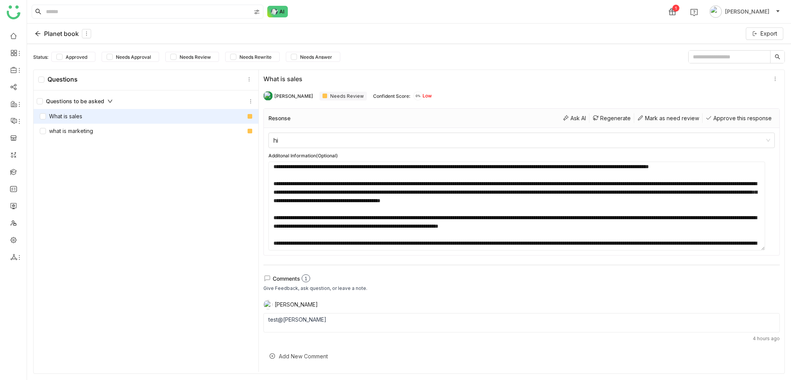
scroll to position [0, 0]
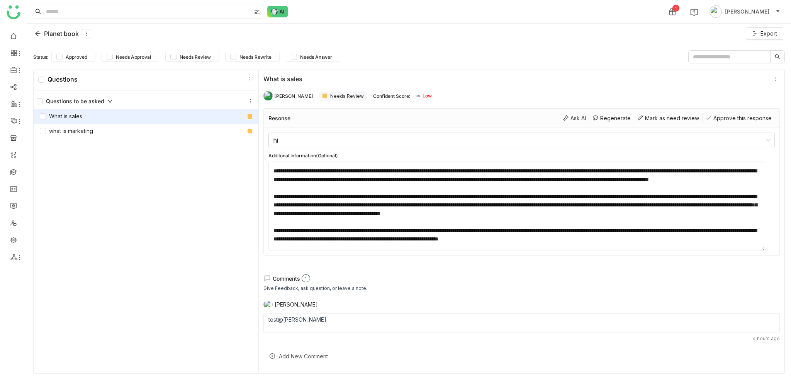
click at [222, 204] on div "Questions to be asked What is sales what is marketing" at bounding box center [146, 231] width 225 height 283
click at [152, 129] on div "what is marketing" at bounding box center [146, 131] width 225 height 15
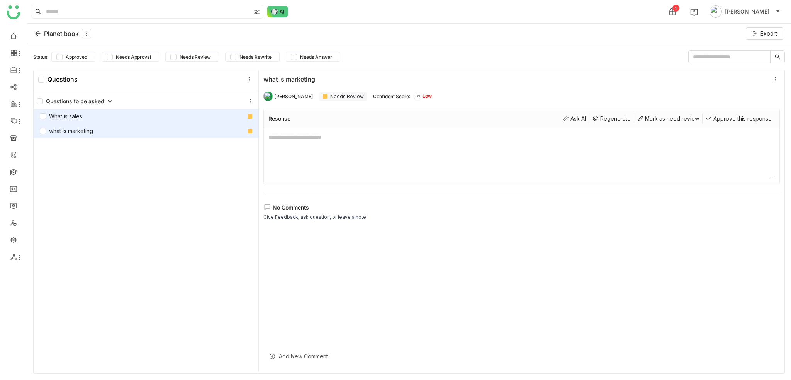
click at [151, 117] on div "What is sales" at bounding box center [146, 116] width 225 height 15
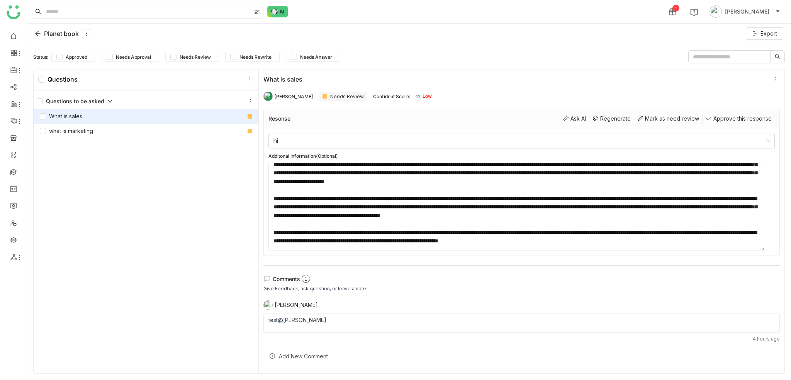
scroll to position [425, 0]
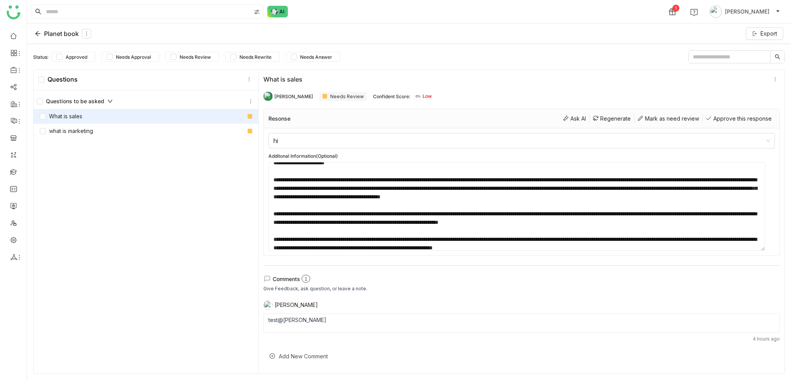
click at [595, 66] on div "Status: Approved Needs Approval Needs Review Needs Rewrite Needs Answer Questio…" at bounding box center [409, 212] width 764 height 336
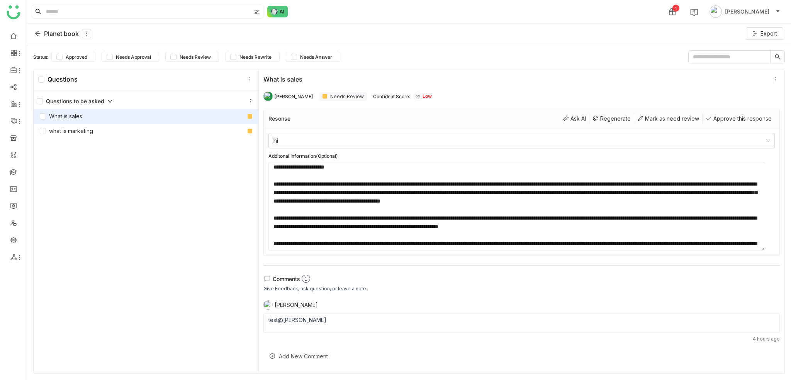
scroll to position [164, 0]
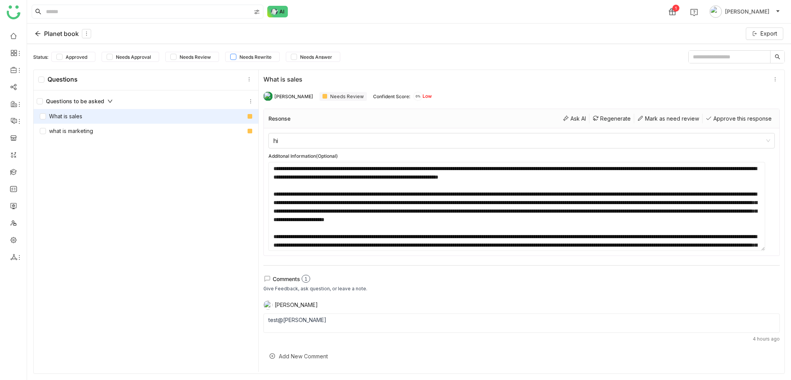
click at [252, 58] on span "Needs Rewrite" at bounding box center [255, 57] width 38 height 6
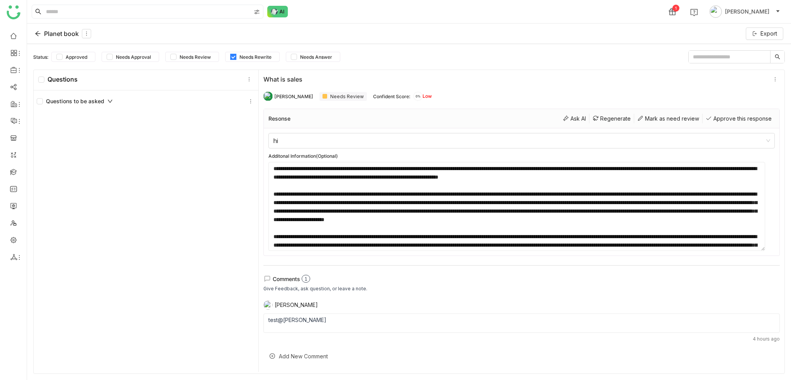
click at [227, 58] on label "Needs Rewrite" at bounding box center [252, 57] width 54 height 10
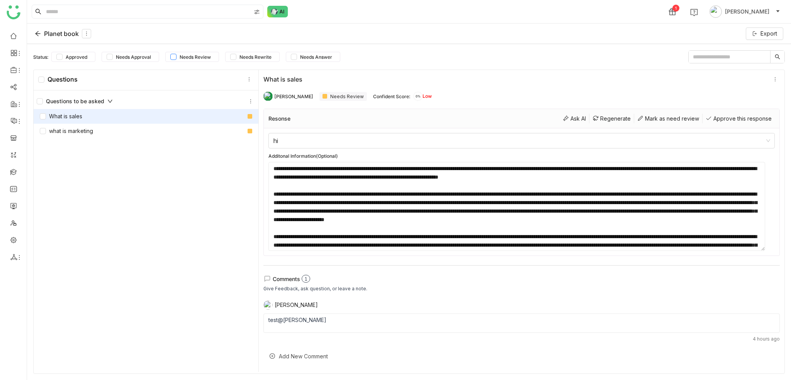
click at [202, 56] on span "Needs Review" at bounding box center [195, 57] width 37 height 6
click at [128, 52] on label "Needs Approval" at bounding box center [131, 57] width 58 height 10
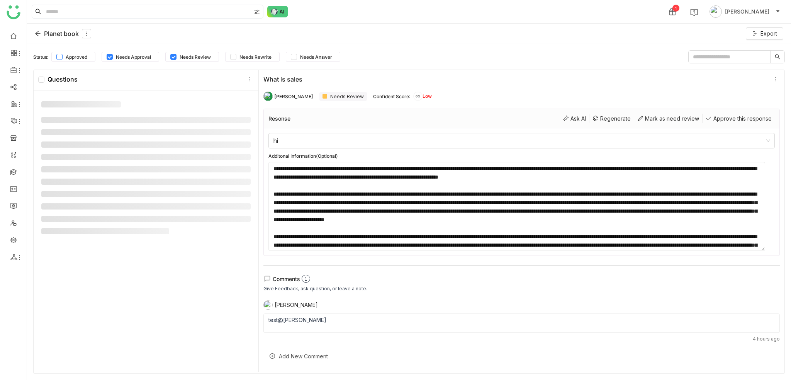
click at [84, 54] on span "Approved" at bounding box center [77, 57] width 28 height 6
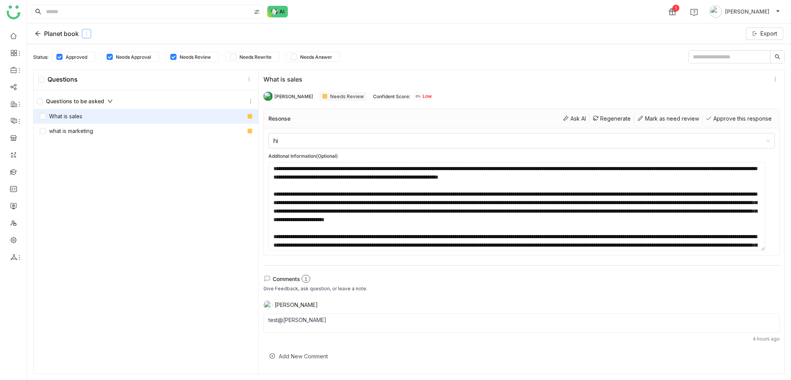
click at [84, 34] on icon at bounding box center [86, 33] width 5 height 5
click at [519, 52] on div "Status: Approved Needs Approval Needs Review Needs Rewrite Needs Answer" at bounding box center [409, 56] width 752 height 13
click at [638, 71] on div "What is sales Arif uddin Needs Review Confident Score: 0% Low Resonse Ask AI Re…" at bounding box center [522, 219] width 526 height 303
click at [743, 59] on input "text" at bounding box center [730, 57] width 82 height 12
click at [88, 146] on div "Questions to be asked What is sales what is marketing" at bounding box center [146, 231] width 225 height 283
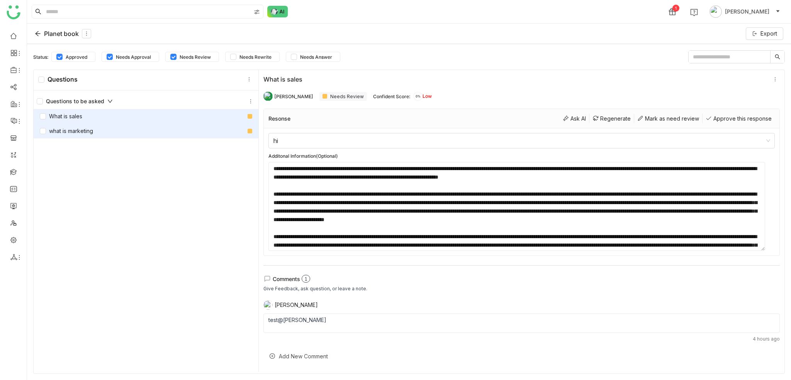
drag, startPoint x: 96, startPoint y: 130, endPoint x: 108, endPoint y: 133, distance: 12.7
click at [96, 130] on div "what is marketing" at bounding box center [146, 131] width 225 height 15
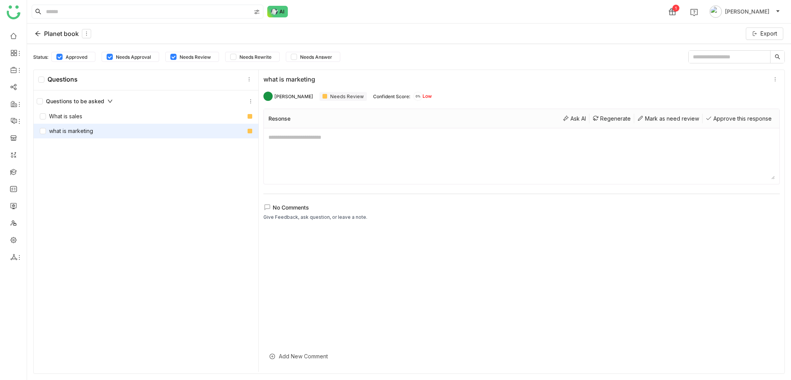
click at [145, 209] on div "Questions to be asked What is sales what is marketing" at bounding box center [146, 231] width 225 height 283
click at [87, 34] on icon at bounding box center [86, 34] width 1 height 4
click at [86, 52] on div "Edit" at bounding box center [87, 51] width 38 height 15
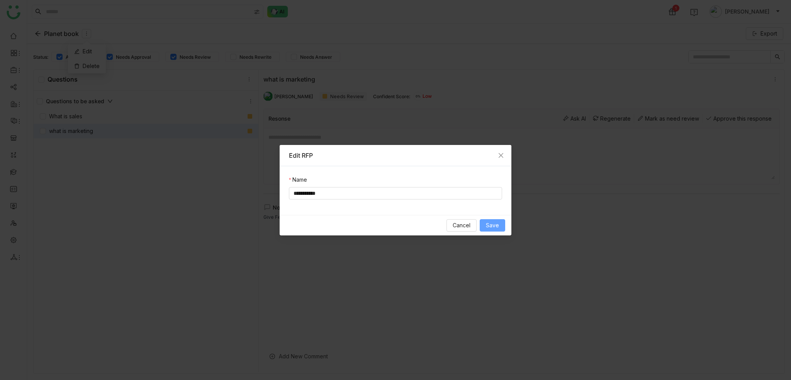
click at [485, 221] on button "Save" at bounding box center [492, 225] width 25 height 12
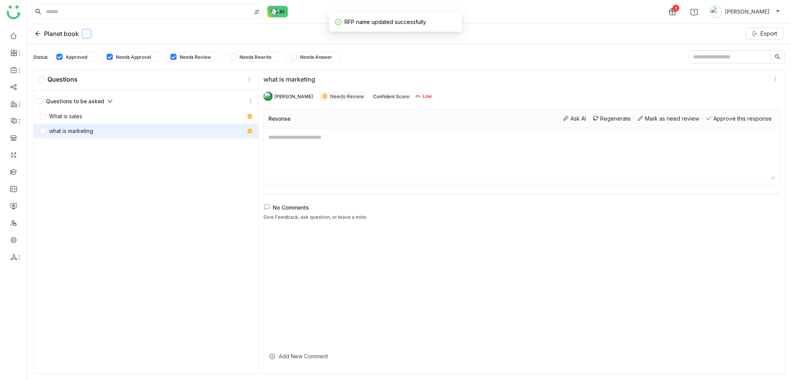
click at [84, 34] on icon at bounding box center [86, 33] width 5 height 5
click at [83, 51] on div "Edit" at bounding box center [87, 51] width 38 height 15
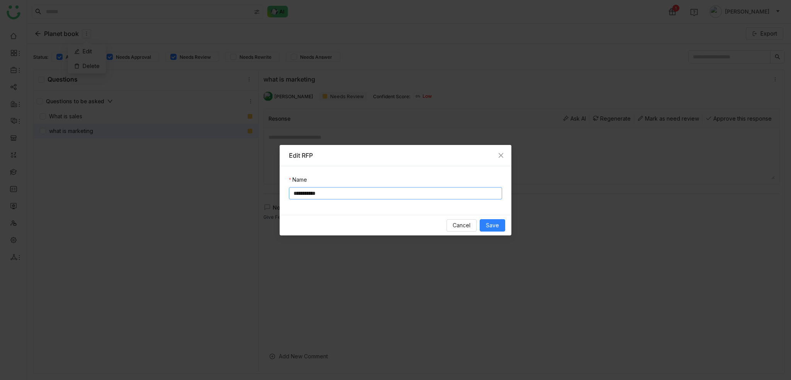
click at [348, 193] on input "**********" at bounding box center [395, 193] width 213 height 12
click at [329, 193] on input "**********" at bounding box center [395, 193] width 213 height 12
paste input "**********"
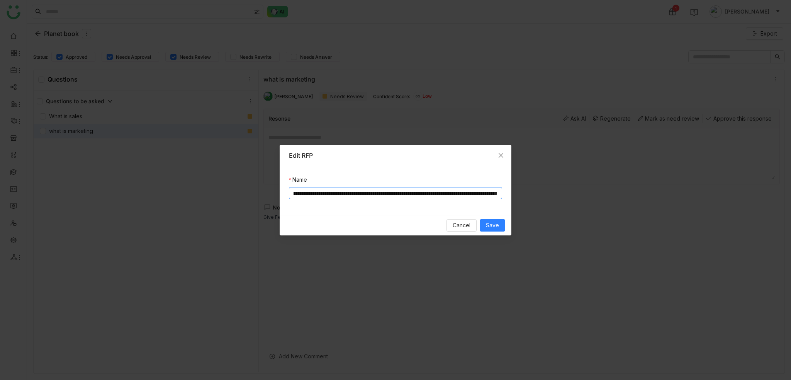
paste input "**********"
type input "**********"
drag, startPoint x: 501, startPoint y: 223, endPoint x: 505, endPoint y: 234, distance: 12.5
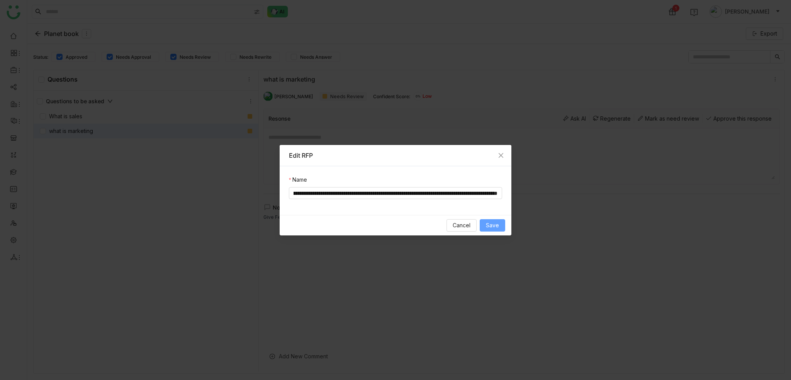
click at [501, 222] on button "Save" at bounding box center [492, 225] width 25 height 12
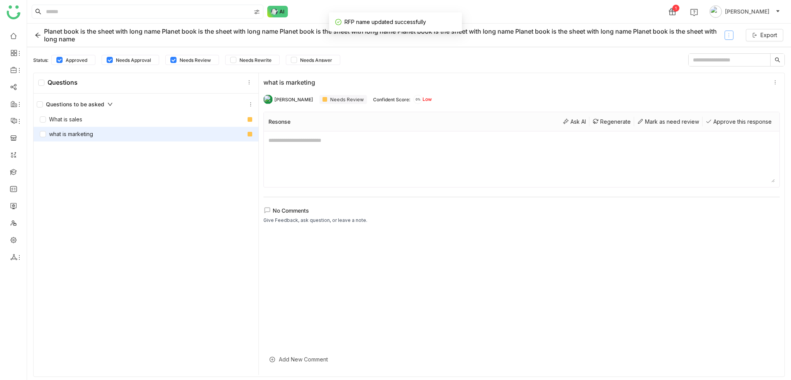
click at [726, 32] on button at bounding box center [729, 35] width 9 height 9
click at [730, 52] on div "Edit" at bounding box center [730, 52] width 38 height 15
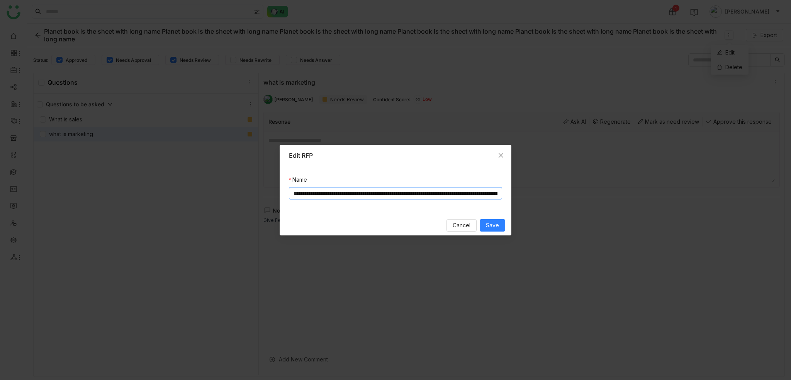
click at [322, 199] on div "**********" at bounding box center [396, 190] width 232 height 49
click at [334, 191] on input "**********" at bounding box center [395, 193] width 213 height 12
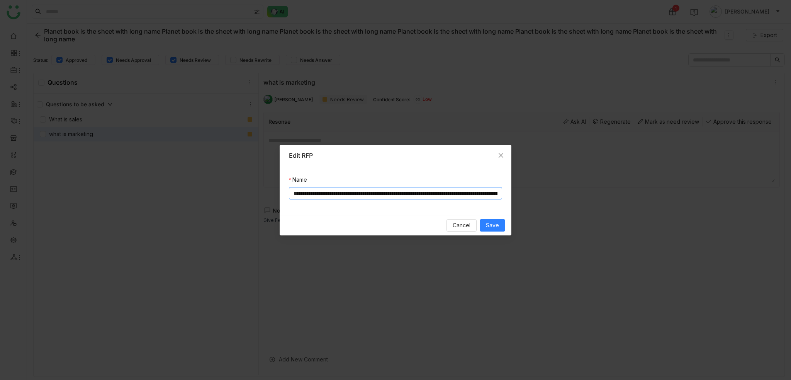
click at [334, 191] on input "**********" at bounding box center [395, 193] width 213 height 12
paste input "**********"
drag, startPoint x: 399, startPoint y: 191, endPoint x: 325, endPoint y: 190, distance: 75.0
click at [325, 190] on input "**********" at bounding box center [395, 193] width 213 height 12
type input "**********"
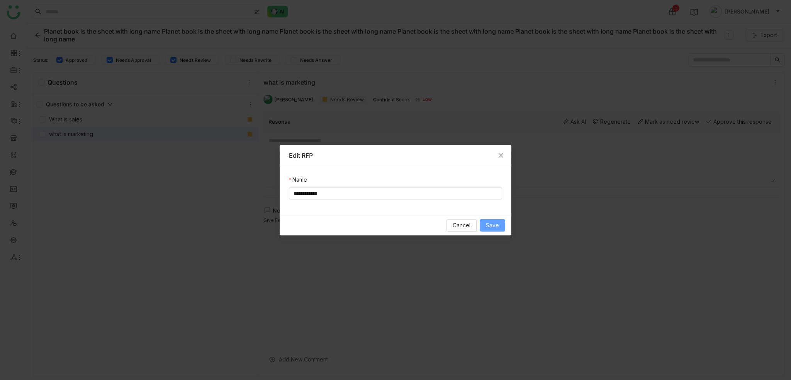
click at [500, 228] on button "Save" at bounding box center [492, 225] width 25 height 12
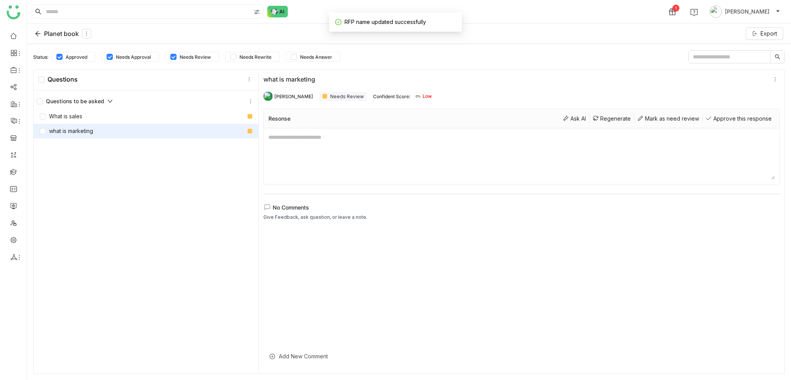
click at [760, 57] on input "text" at bounding box center [730, 57] width 82 height 12
click at [773, 80] on icon at bounding box center [775, 78] width 5 height 5
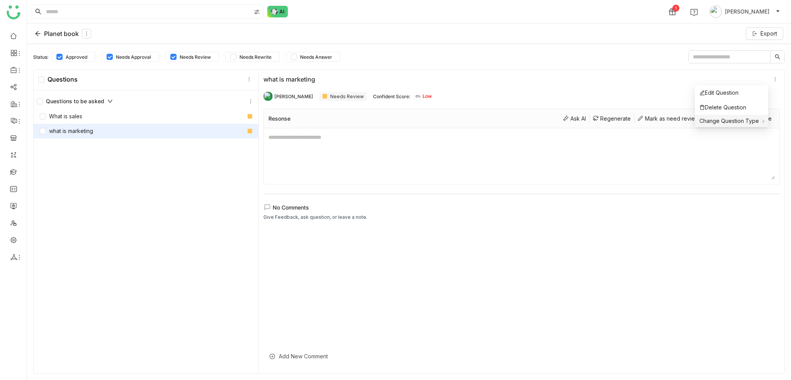
click at [751, 120] on span "Change Question Type" at bounding box center [729, 120] width 59 height 7
click at [644, 121] on icon at bounding box center [642, 122] width 5 height 4
click at [750, 122] on span "Change Question Type" at bounding box center [729, 120] width 59 height 7
click at [753, 122] on span "Change Question Type" at bounding box center [729, 120] width 59 height 7
click at [660, 140] on div "Picklist" at bounding box center [653, 137] width 26 height 8
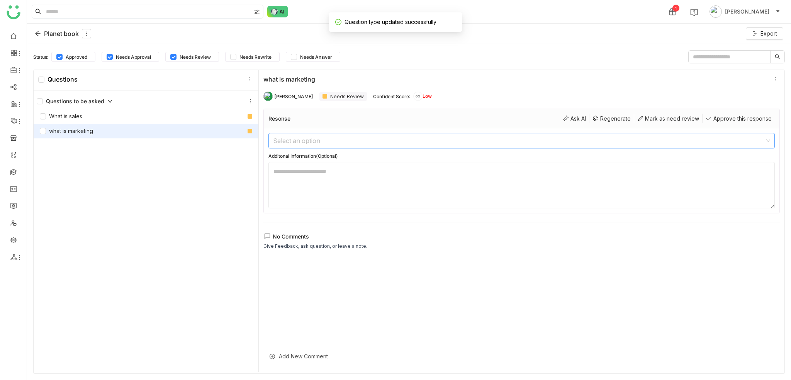
click at [660, 139] on input at bounding box center [519, 140] width 492 height 15
click at [0, 146] on ul at bounding box center [13, 146] width 27 height 243
click at [34, 32] on div "Planet book Export" at bounding box center [409, 34] width 764 height 20
click at [36, 32] on icon at bounding box center [38, 34] width 6 height 6
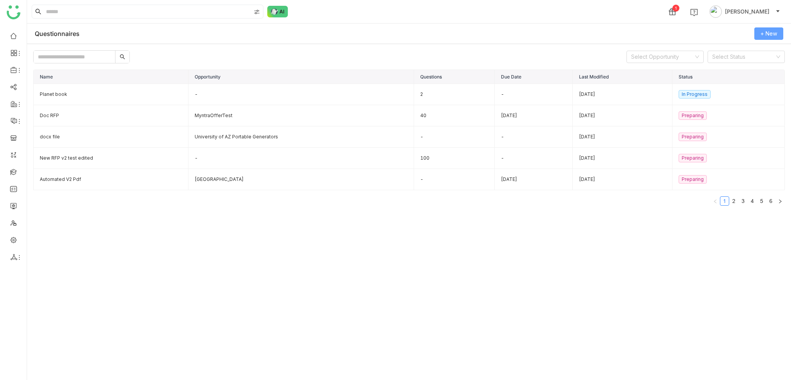
click at [770, 37] on span "+ New" at bounding box center [769, 33] width 17 height 8
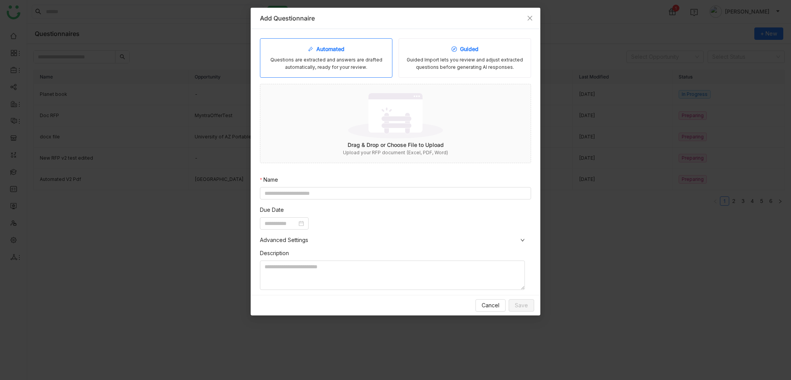
click at [438, 53] on div "Guided Guided Import lets you review and adjust extracted questions before gene…" at bounding box center [465, 57] width 133 height 39
click at [354, 191] on input at bounding box center [395, 193] width 271 height 12
click at [368, 191] on input at bounding box center [395, 193] width 271 height 12
type input "*********"
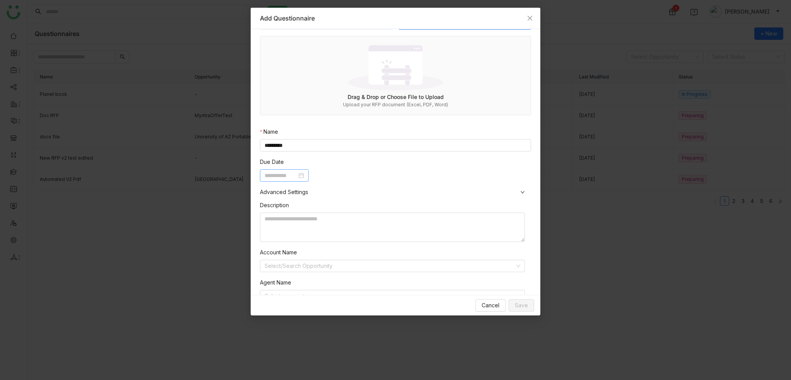
scroll to position [75, 0]
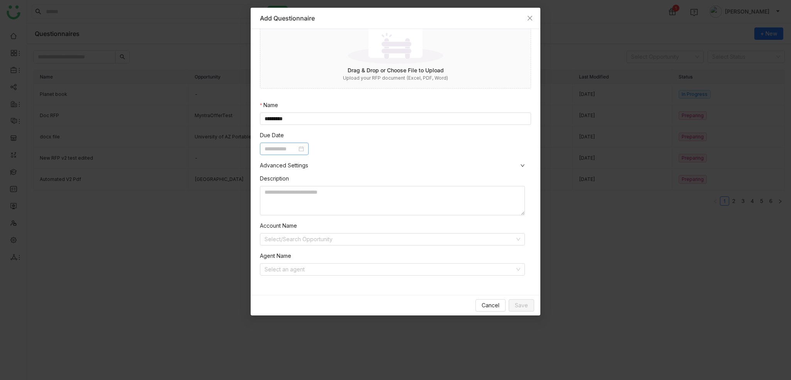
click at [297, 150] on input at bounding box center [281, 148] width 32 height 8
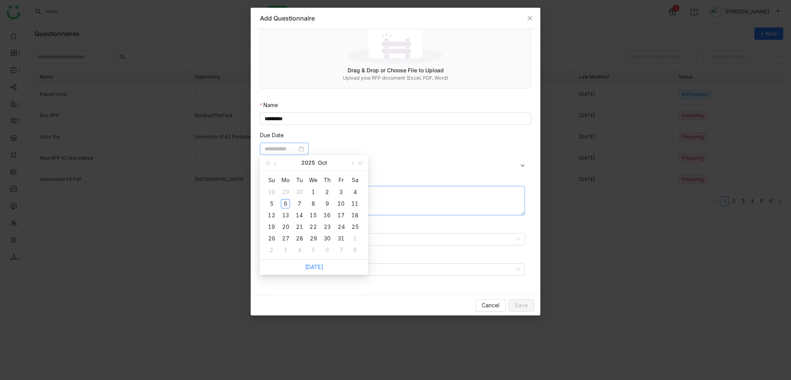
click at [311, 204] on div "8" at bounding box center [313, 203] width 9 height 9
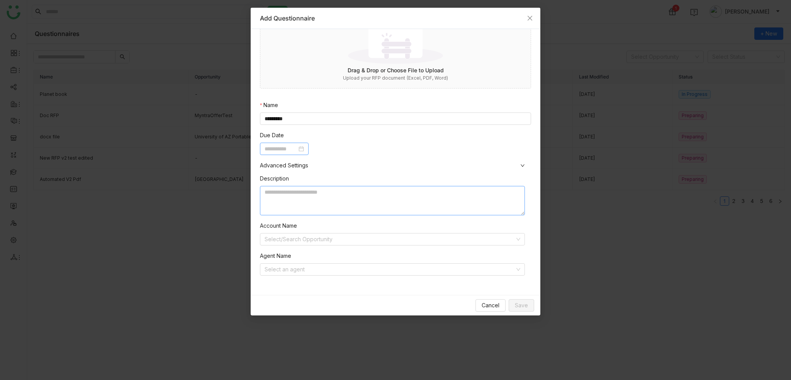
type input "**********"
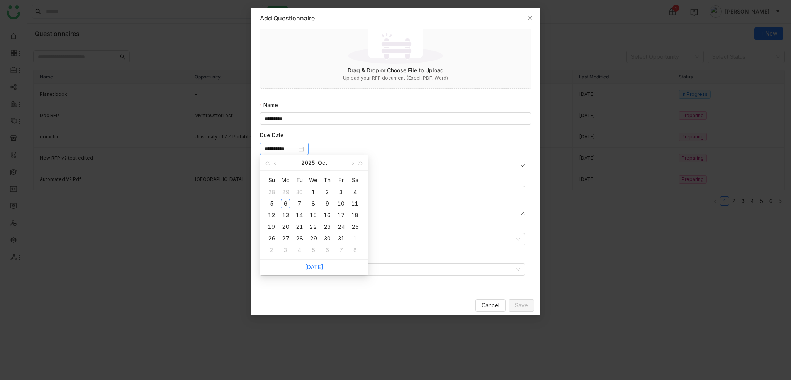
click at [400, 161] on span "Advanced Settings" at bounding box center [395, 165] width 271 height 8
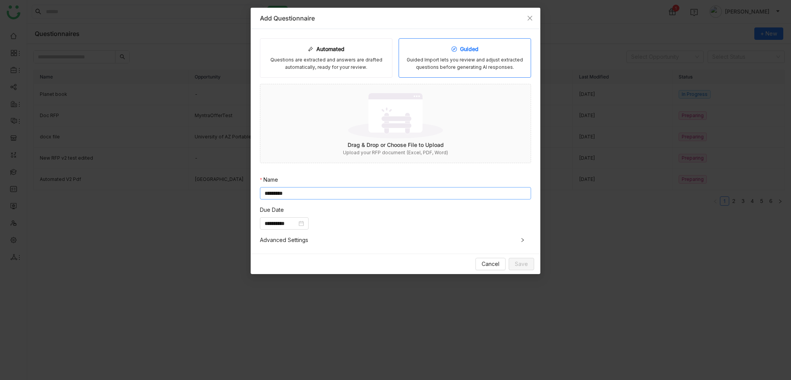
scroll to position [0, 0]
click at [354, 197] on input "*********" at bounding box center [395, 193] width 271 height 12
click at [296, 224] on input "**********" at bounding box center [281, 223] width 32 height 8
click at [410, 224] on div "**********" at bounding box center [395, 223] width 271 height 12
click at [435, 240] on span "Advanced Settings" at bounding box center [395, 240] width 271 height 8
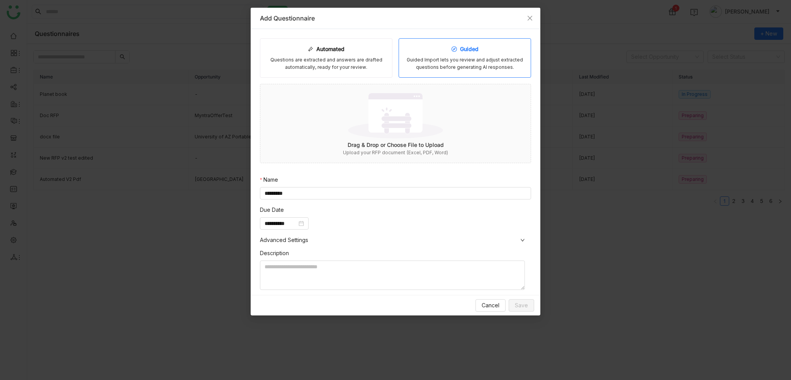
scroll to position [75, 0]
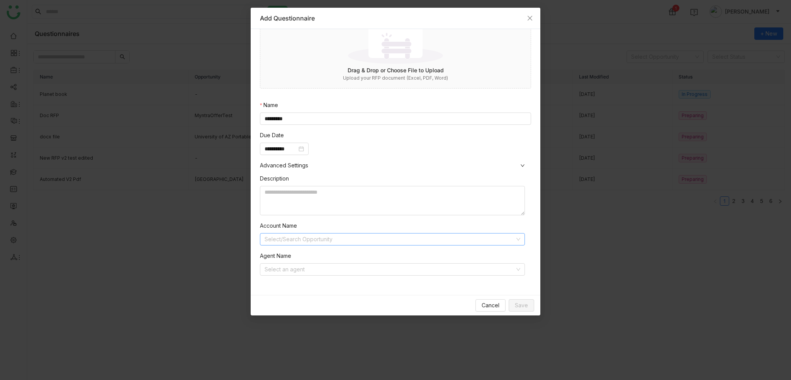
click at [366, 235] on input at bounding box center [390, 239] width 250 height 12
click at [384, 225] on nz-form-item "Account Name Select/Search Opportunity" at bounding box center [392, 233] width 265 height 24
click at [329, 275] on div "Description Account Name Select/Search Opportunity Agent Name Select an agent" at bounding box center [395, 228] width 271 height 117
click at [332, 271] on input at bounding box center [390, 269] width 250 height 12
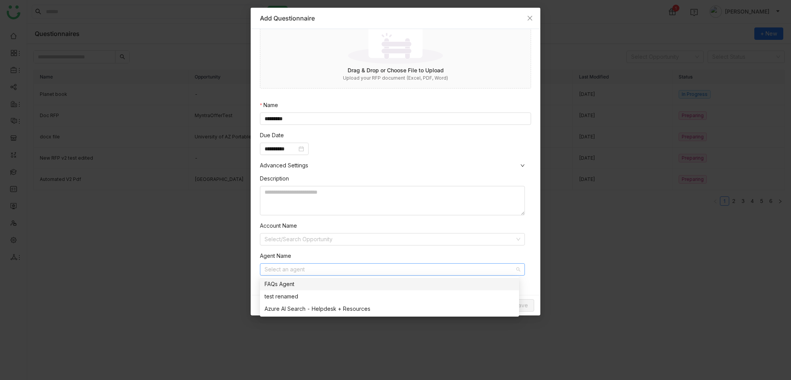
click at [322, 287] on div "FAQs Agent" at bounding box center [390, 284] width 250 height 8
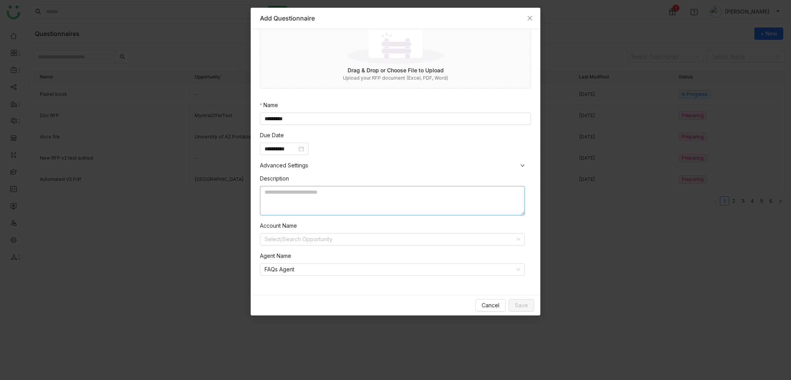
scroll to position [0, 0]
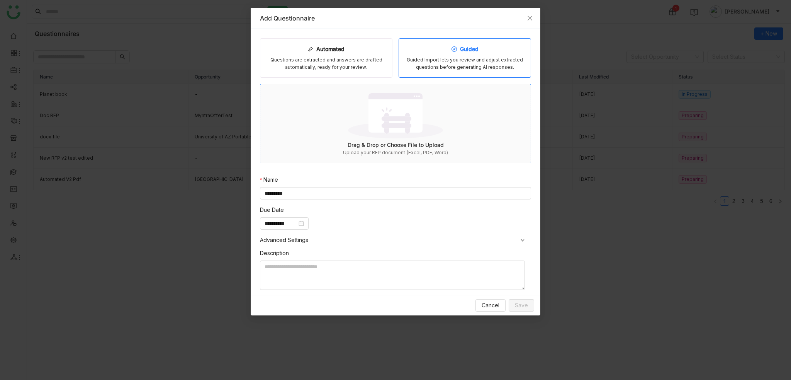
click at [391, 139] on img at bounding box center [395, 115] width 95 height 50
click at [513, 309] on button "Save" at bounding box center [521, 305] width 25 height 12
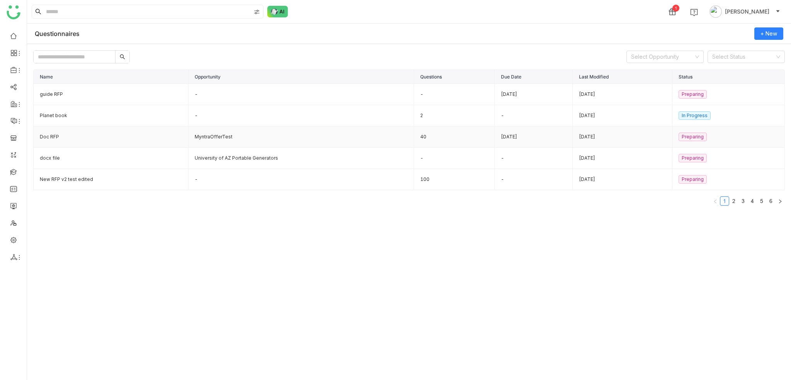
drag, startPoint x: 145, startPoint y: 141, endPoint x: 140, endPoint y: 142, distance: 5.4
click at [131, 194] on div "Name Opportunity Questions Due Date Last Modified Status guide RFP - - [DATE] […" at bounding box center [409, 138] width 752 height 136
click at [734, 199] on link "2" at bounding box center [734, 201] width 8 height 8
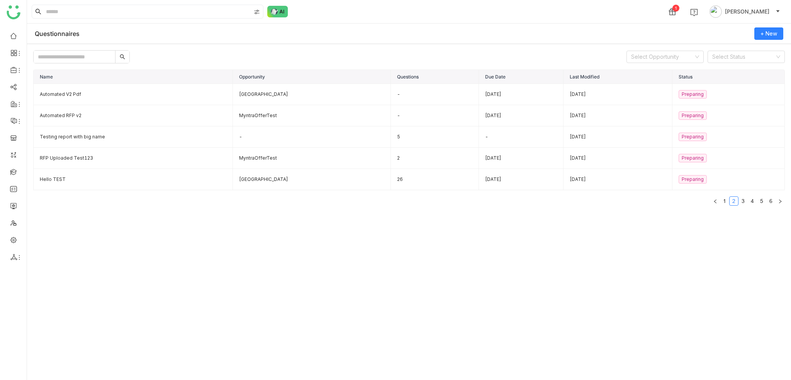
click at [75, 48] on div "Select Opportunity Select Status Name Opportunity Questions Due Date Last Modif…" at bounding box center [409, 212] width 764 height 337
click at [81, 59] on input "text" at bounding box center [75, 57] width 82 height 12
click at [65, 52] on input "text" at bounding box center [75, 57] width 82 height 12
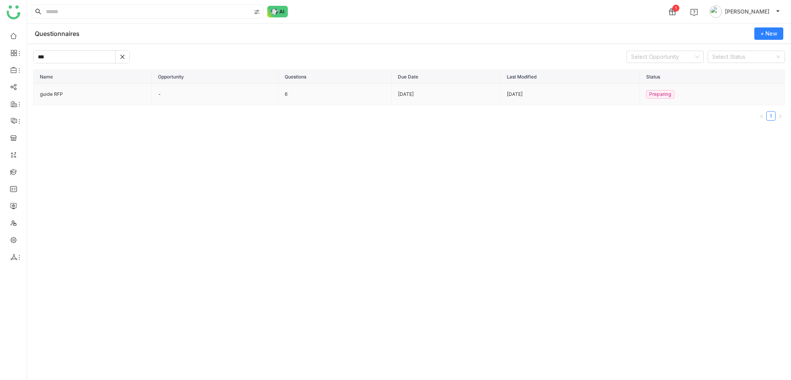
type input "***"
click at [68, 102] on td "guide RFP" at bounding box center [93, 94] width 118 height 21
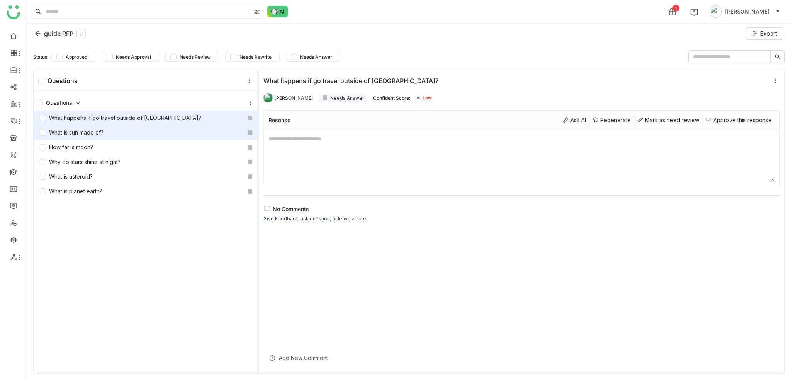
click at [158, 136] on div "What is sun made of?" at bounding box center [146, 132] width 225 height 15
click at [156, 122] on div "What happens if go travel outside of [GEOGRAPHIC_DATA]?" at bounding box center [146, 117] width 225 height 15
click at [362, 168] on textarea at bounding box center [522, 157] width 507 height 46
click at [356, 152] on textarea at bounding box center [522, 157] width 507 height 46
click at [356, 150] on textarea at bounding box center [522, 157] width 507 height 46
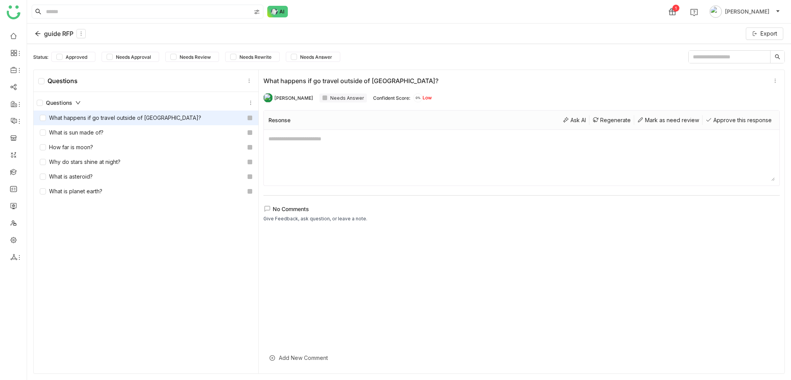
click at [356, 150] on textarea at bounding box center [522, 157] width 507 height 46
click at [602, 119] on div "Regenerate" at bounding box center [612, 120] width 45 height 10
click at [304, 138] on textarea at bounding box center [522, 157] width 507 height 46
type textarea "**********"
click at [232, 221] on div "Questions What happens if go travel outside of [GEOGRAPHIC_DATA]? What is sun m…" at bounding box center [146, 233] width 225 height 283
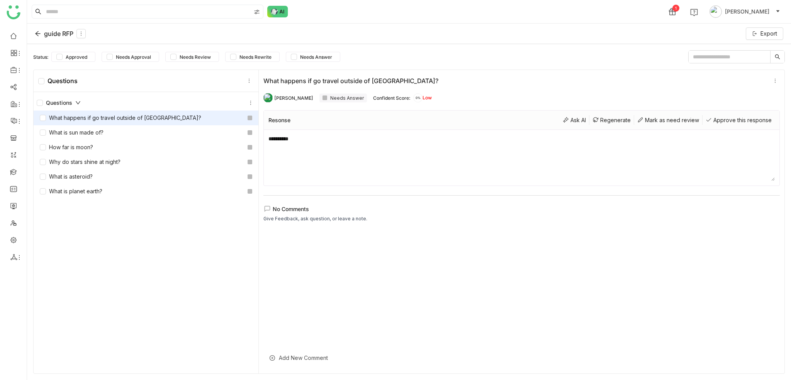
click at [466, 148] on textarea "**********" at bounding box center [522, 157] width 507 height 46
click at [598, 120] on div "Regenerate" at bounding box center [612, 120] width 45 height 10
click at [560, 120] on div "Ask AI" at bounding box center [575, 120] width 30 height 10
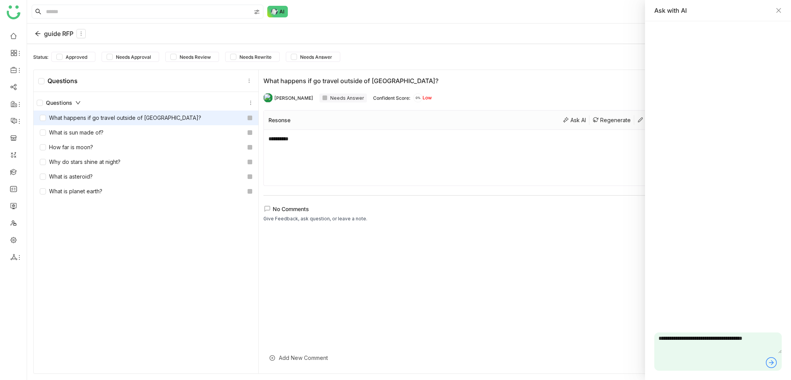
click at [771, 364] on icon at bounding box center [771, 362] width 12 height 12
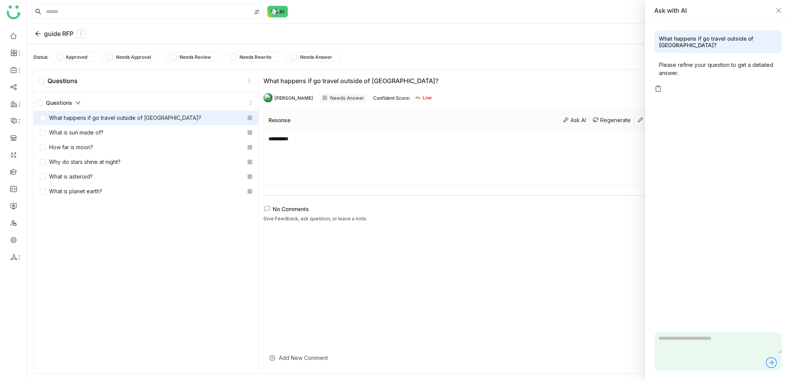
click at [778, 15] on div "Ask with AI" at bounding box center [718, 10] width 146 height 21
click at [780, 9] on icon "Close" at bounding box center [779, 10] width 5 height 5
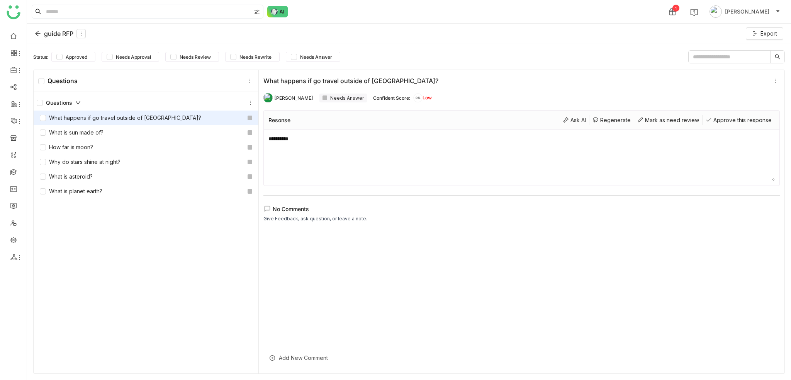
click at [358, 141] on textarea "**********" at bounding box center [522, 157] width 507 height 46
click at [37, 34] on icon at bounding box center [38, 34] width 6 height 6
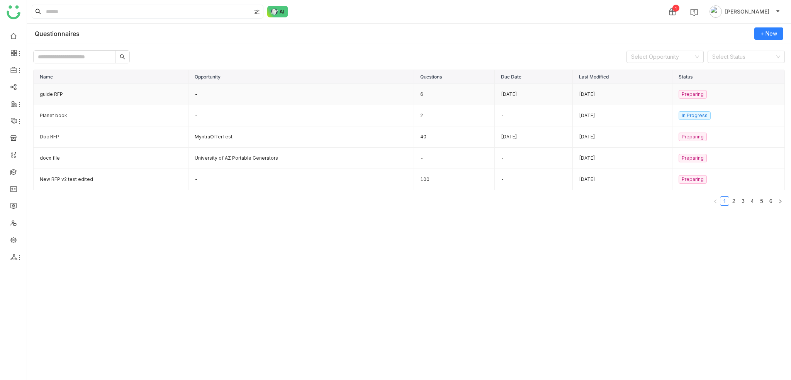
click at [67, 85] on td "guide RFP" at bounding box center [111, 94] width 155 height 21
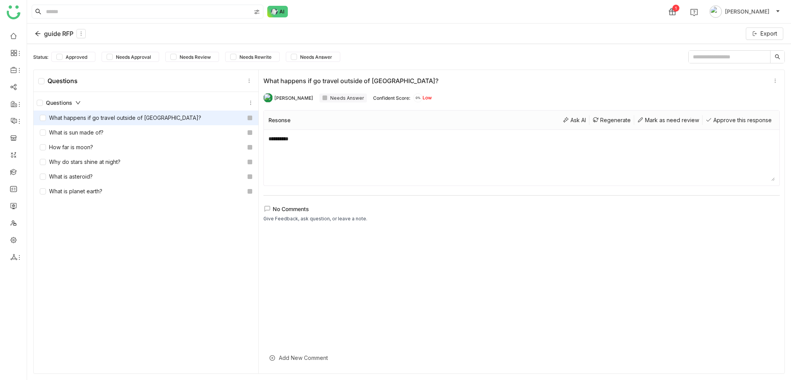
click at [292, 136] on textarea "**********" at bounding box center [522, 157] width 507 height 46
drag, startPoint x: 326, startPoint y: 145, endPoint x: 261, endPoint y: 146, distance: 65.3
click at [263, 146] on div "**********" at bounding box center [521, 148] width 517 height 76
click at [360, 281] on div at bounding box center [521, 301] width 517 height 143
drag, startPoint x: 331, startPoint y: 154, endPoint x: 282, endPoint y: 146, distance: 50.5
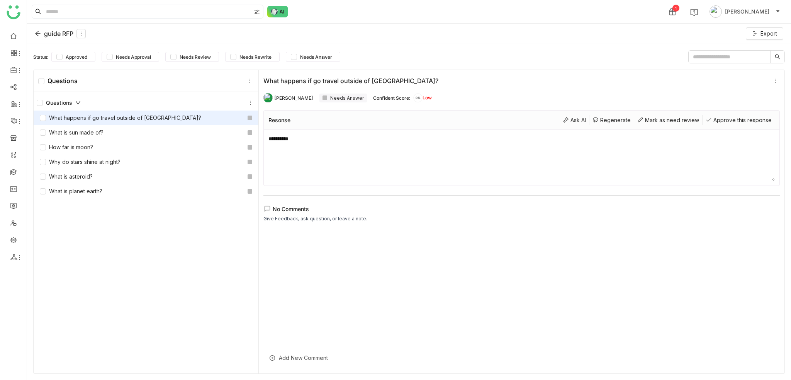
click at [282, 146] on textarea "**********" at bounding box center [522, 157] width 507 height 46
type textarea "*"
click at [771, 80] on icon at bounding box center [775, 80] width 8 height 5
click at [536, 74] on div "What happens if go travel outside of [GEOGRAPHIC_DATA]? [PERSON_NAME] Needs Ans…" at bounding box center [522, 221] width 526 height 303
click at [117, 136] on div "What is sun made of?" at bounding box center [146, 132] width 225 height 15
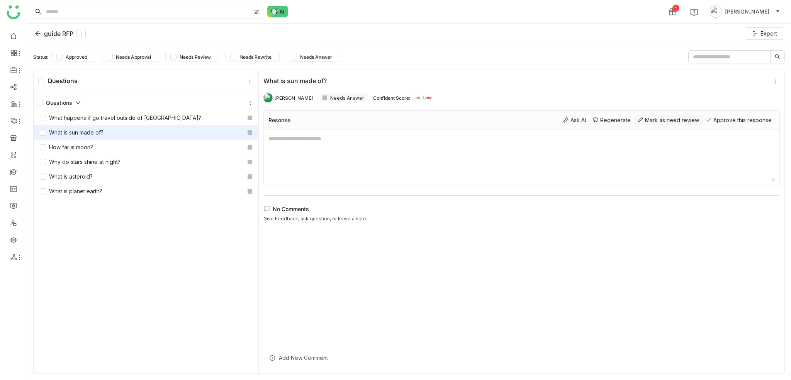
click at [672, 123] on div "Mark as need review" at bounding box center [668, 120] width 68 height 10
click at [727, 118] on div "Approve this response" at bounding box center [739, 120] width 72 height 10
click at [675, 124] on div "Mark as need review" at bounding box center [668, 120] width 68 height 10
click at [649, 123] on div "Mark as need review" at bounding box center [668, 120] width 68 height 10
click at [114, 185] on div "What is planet earth?" at bounding box center [146, 191] width 225 height 15
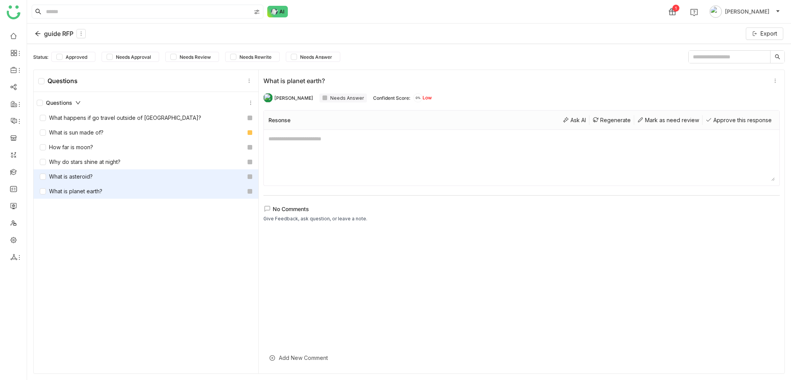
click at [115, 172] on div "What is asteroid?" at bounding box center [146, 176] width 225 height 15
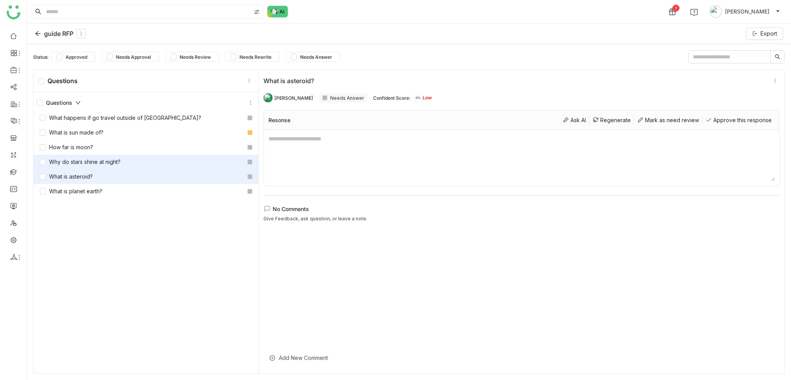
click at [120, 156] on div "Why do stars shine at night?" at bounding box center [146, 162] width 225 height 15
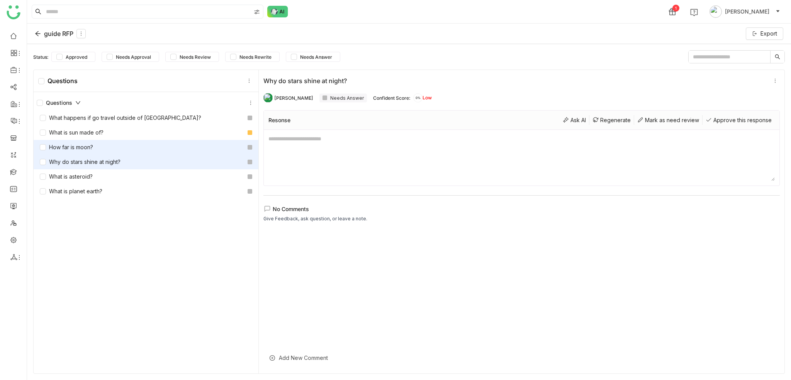
click at [121, 147] on div "How far is moon?" at bounding box center [146, 147] width 225 height 15
